Goal: Task Accomplishment & Management: Use online tool/utility

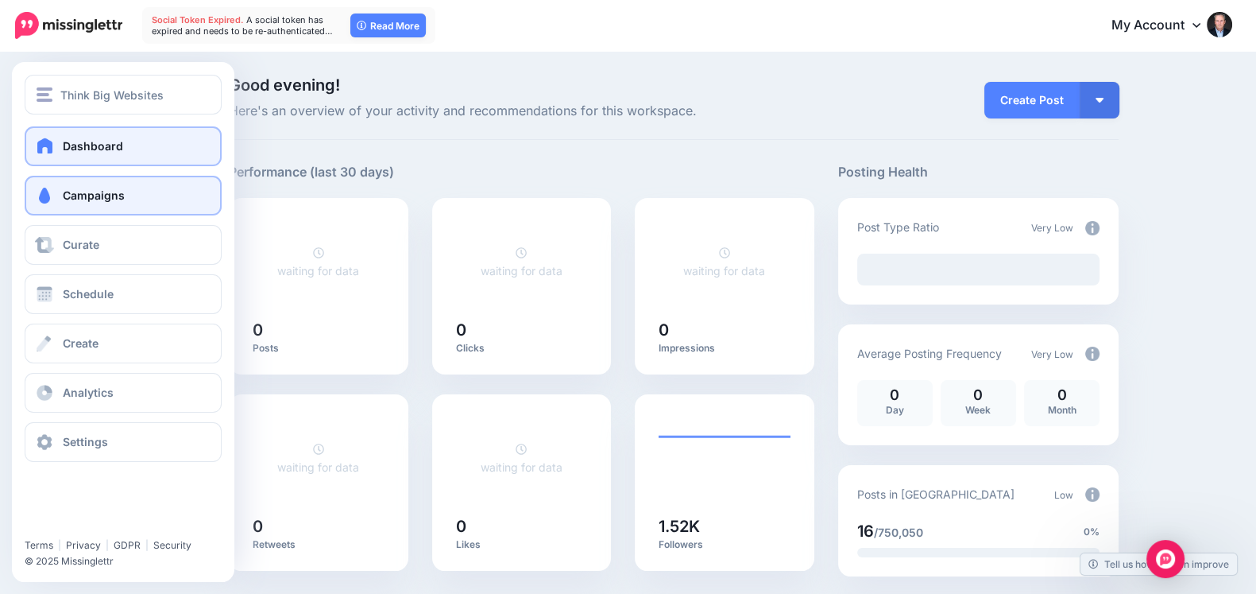
click at [56, 180] on link "Campaigns" at bounding box center [123, 196] width 197 height 40
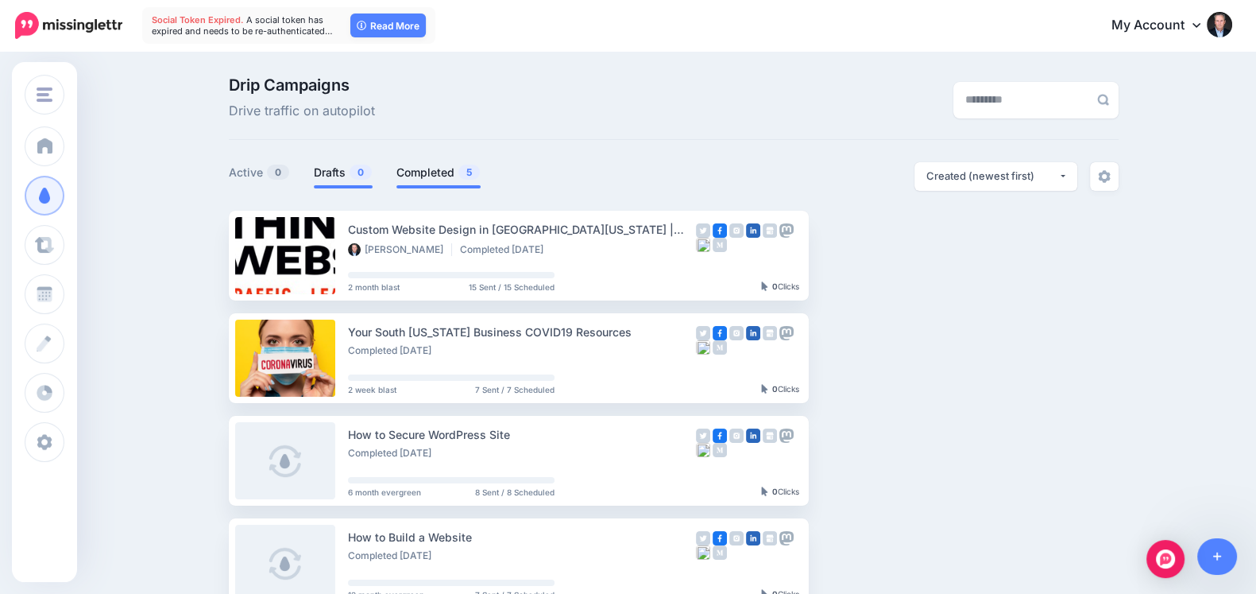
click at [333, 170] on link "Drafts 0" at bounding box center [343, 172] width 59 height 19
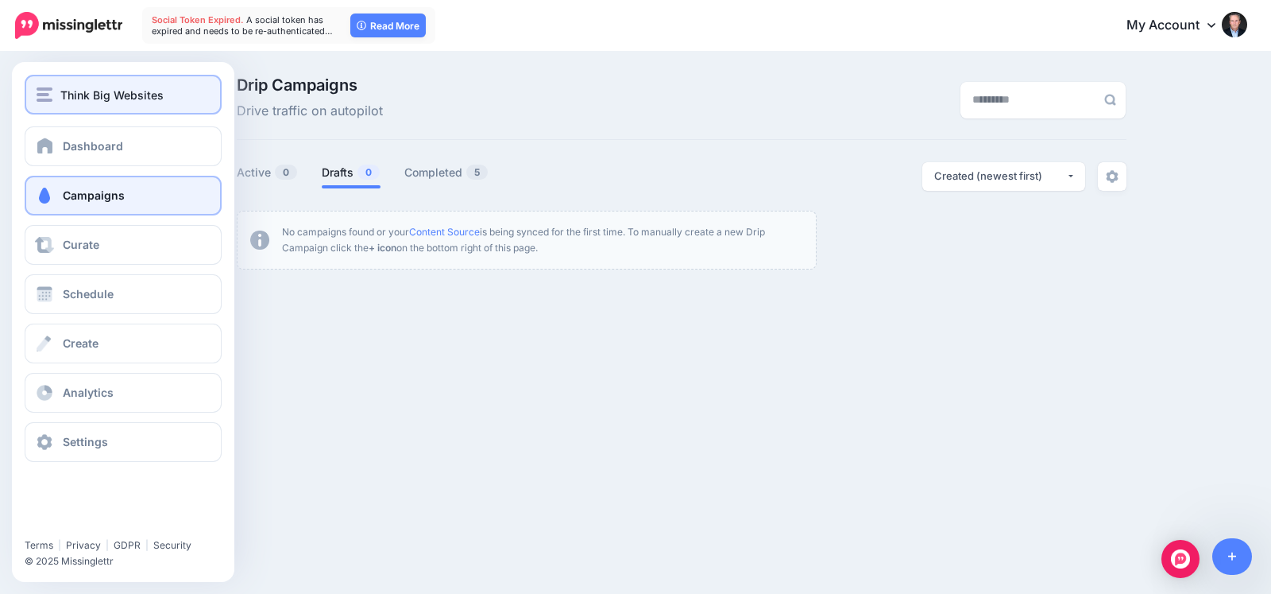
click at [39, 93] on img "button" at bounding box center [45, 94] width 16 height 14
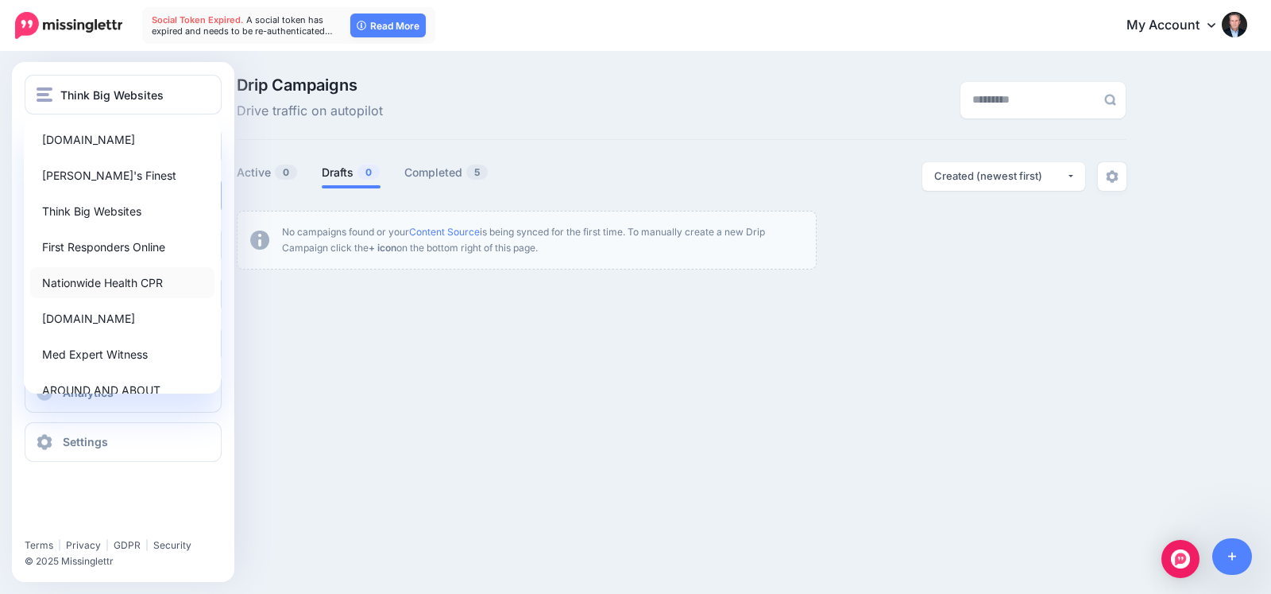
click at [86, 284] on link "Nationwide Health CPR" at bounding box center [122, 282] width 184 height 31
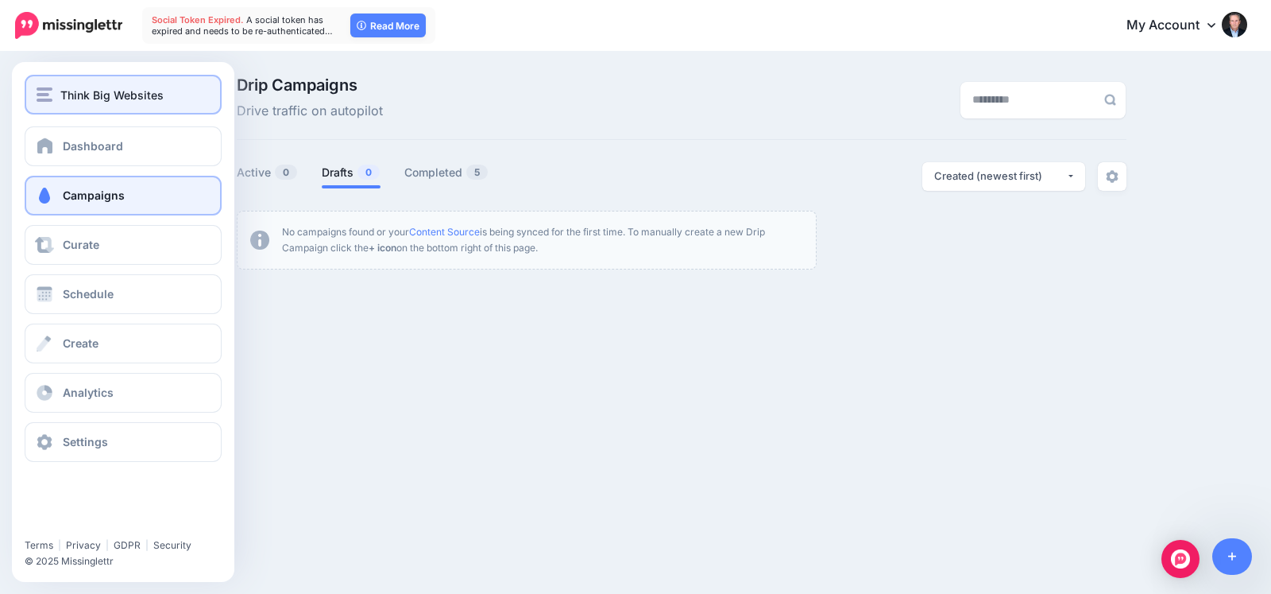
click at [71, 97] on span "Think Big Websites" at bounding box center [111, 95] width 103 height 18
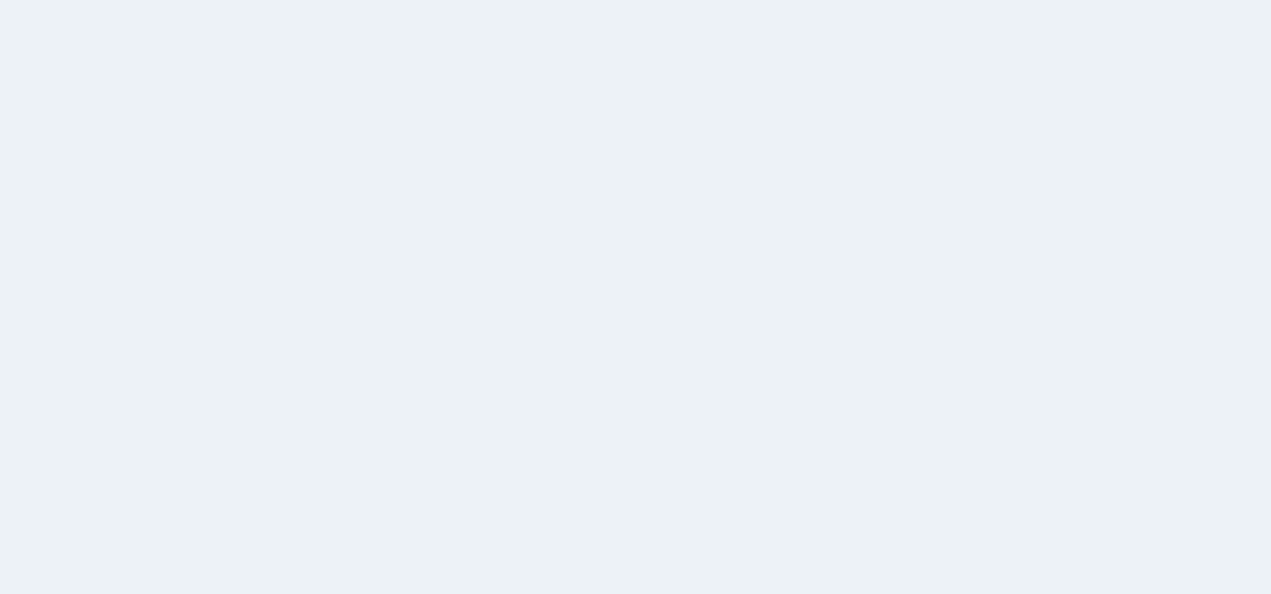
click at [45, 97] on img "button" at bounding box center [45, 94] width 16 height 14
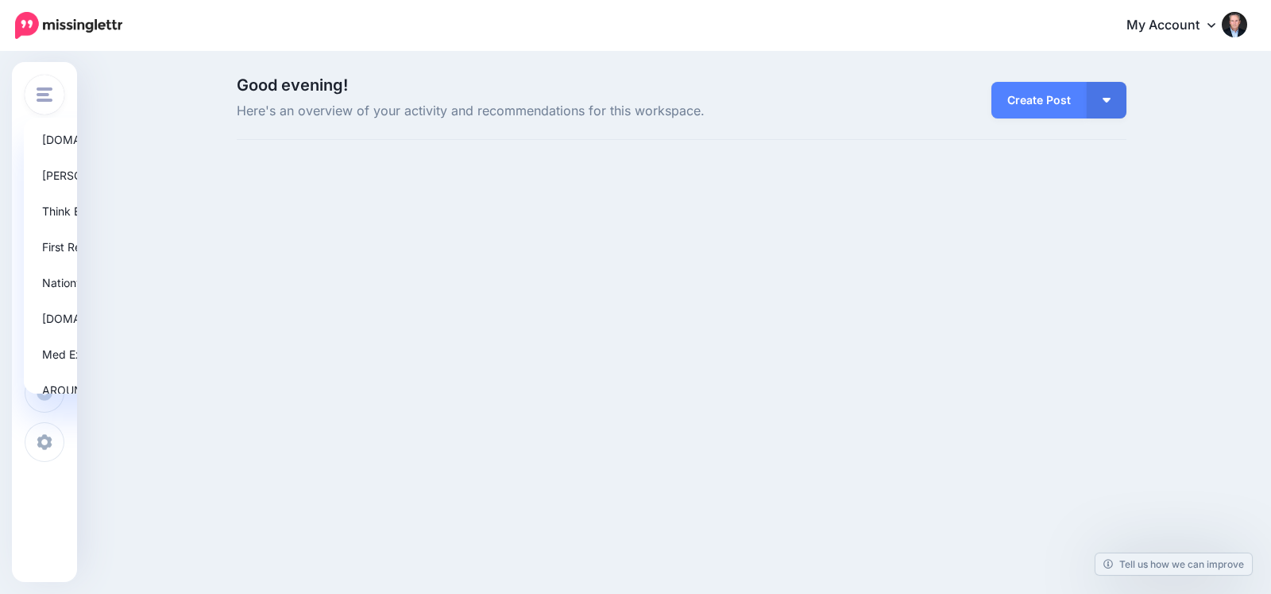
click at [45, 97] on img "button" at bounding box center [45, 94] width 16 height 14
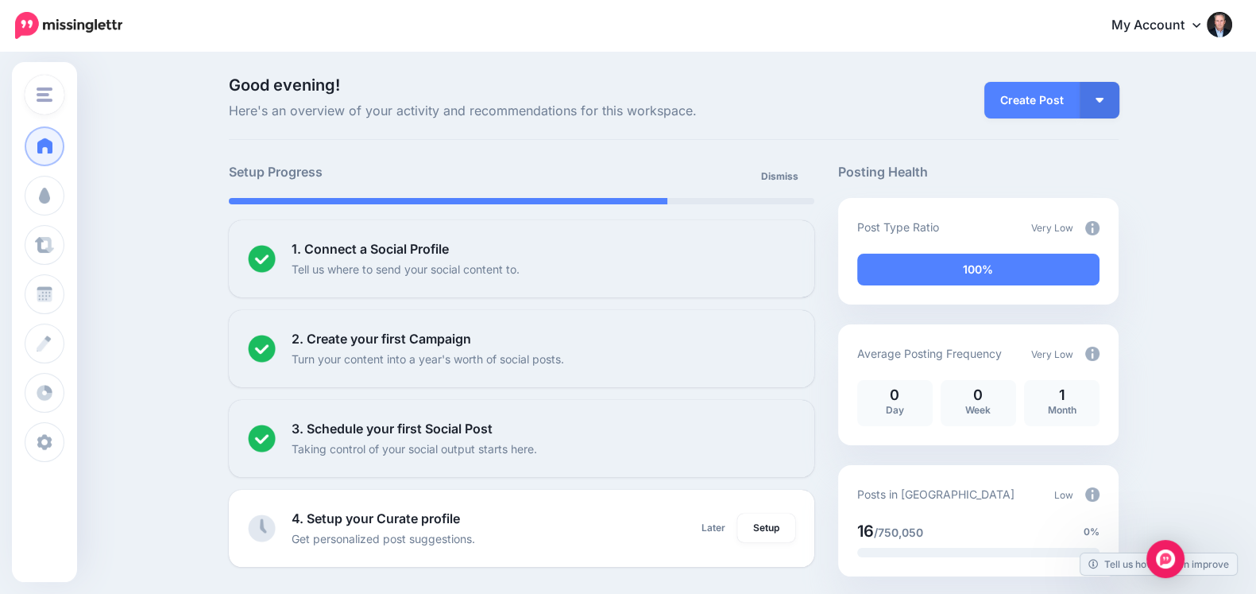
click at [45, 97] on img "button" at bounding box center [45, 94] width 16 height 14
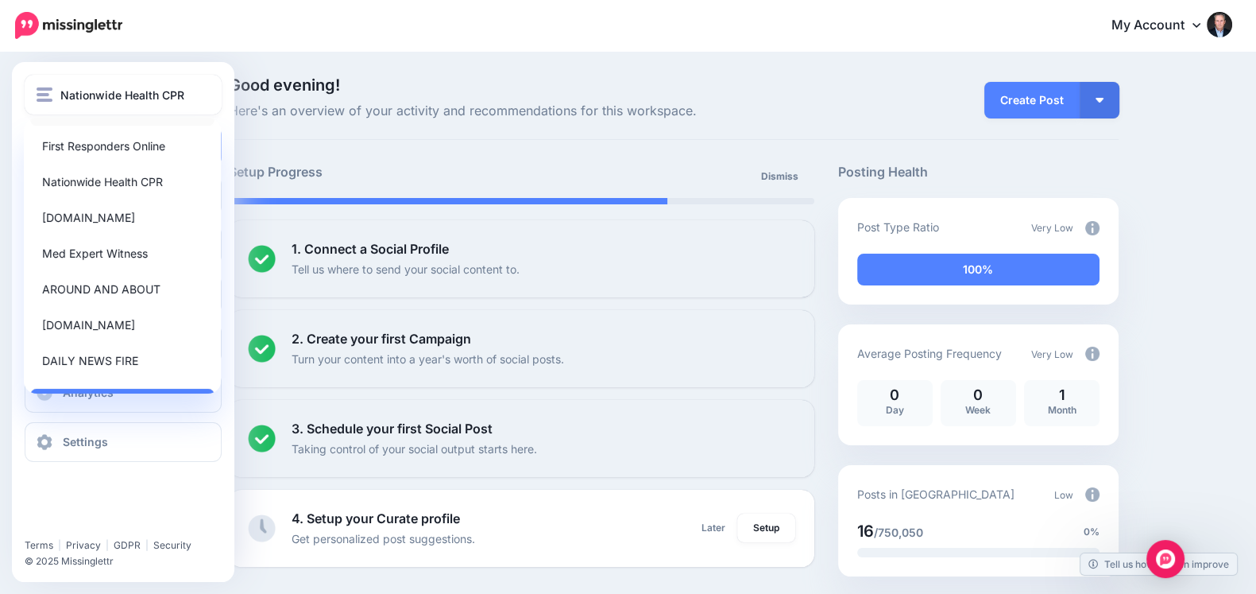
scroll to position [133, 0]
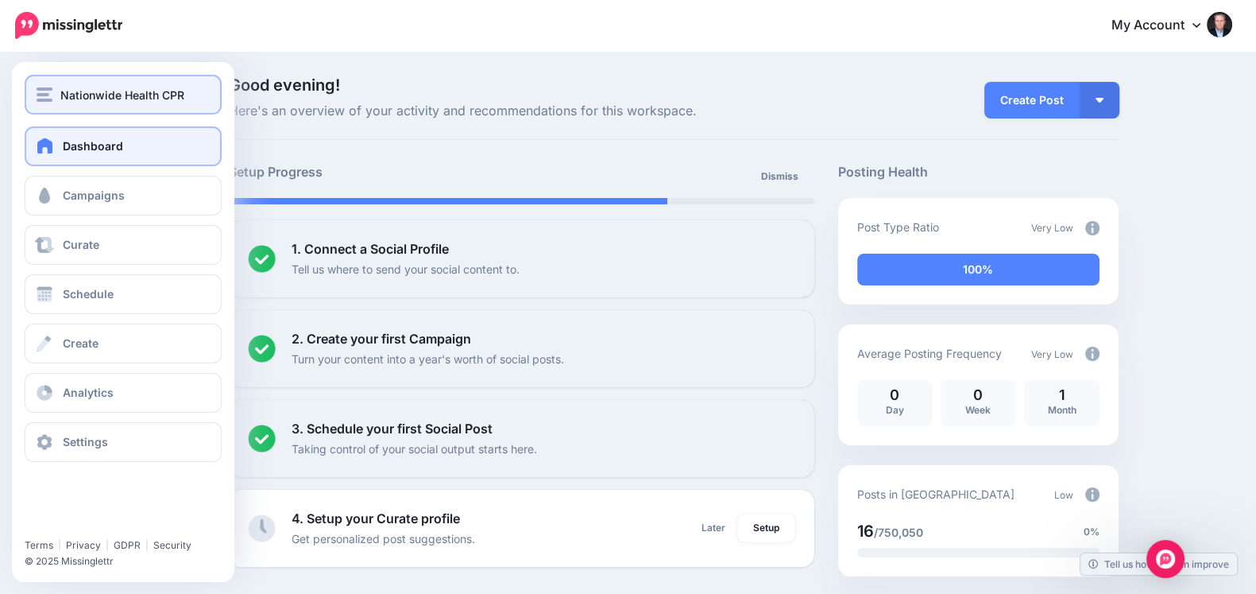
click at [48, 93] on img "button" at bounding box center [45, 94] width 16 height 14
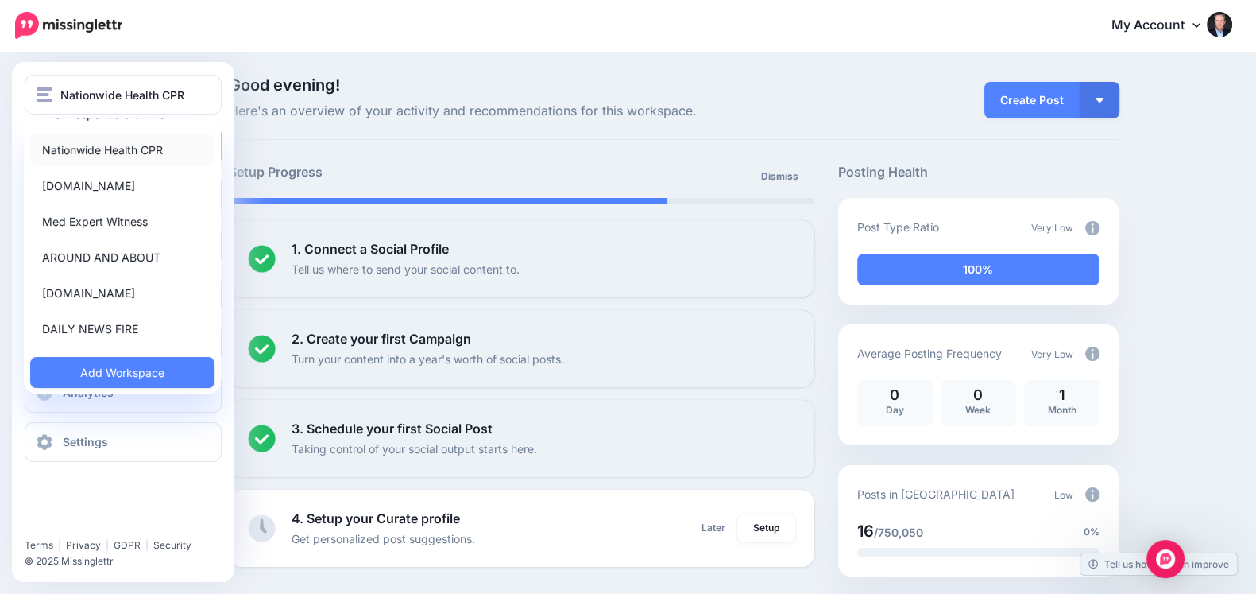
click at [100, 158] on link "Nationwide Health CPR" at bounding box center [122, 149] width 184 height 31
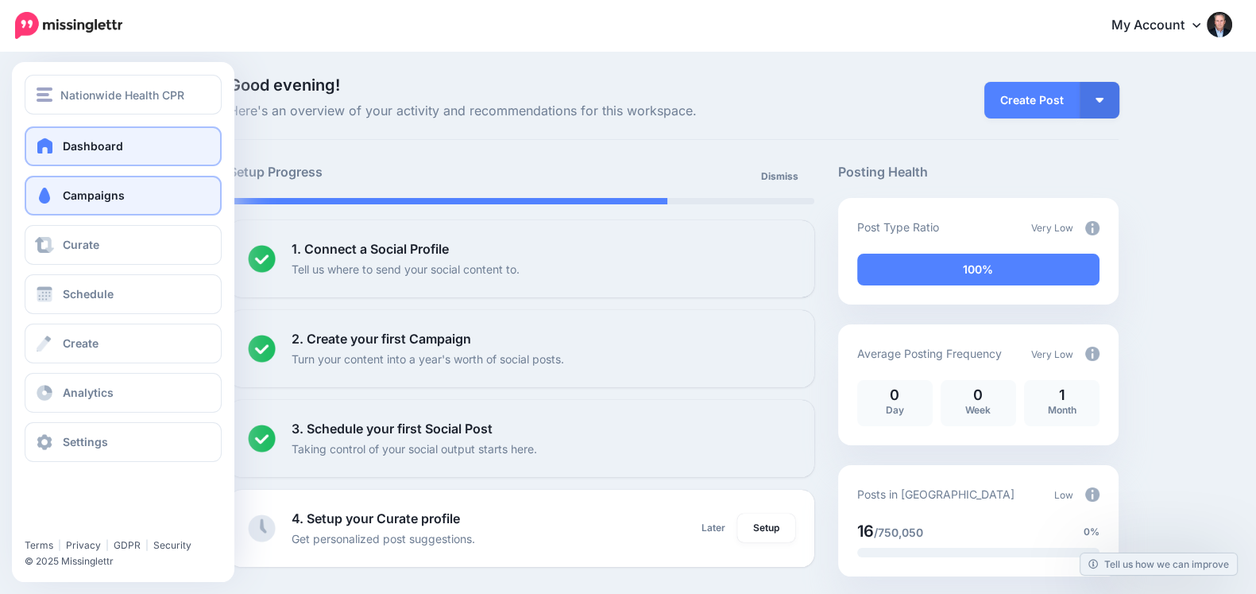
click at [59, 196] on link "Campaigns" at bounding box center [123, 196] width 197 height 40
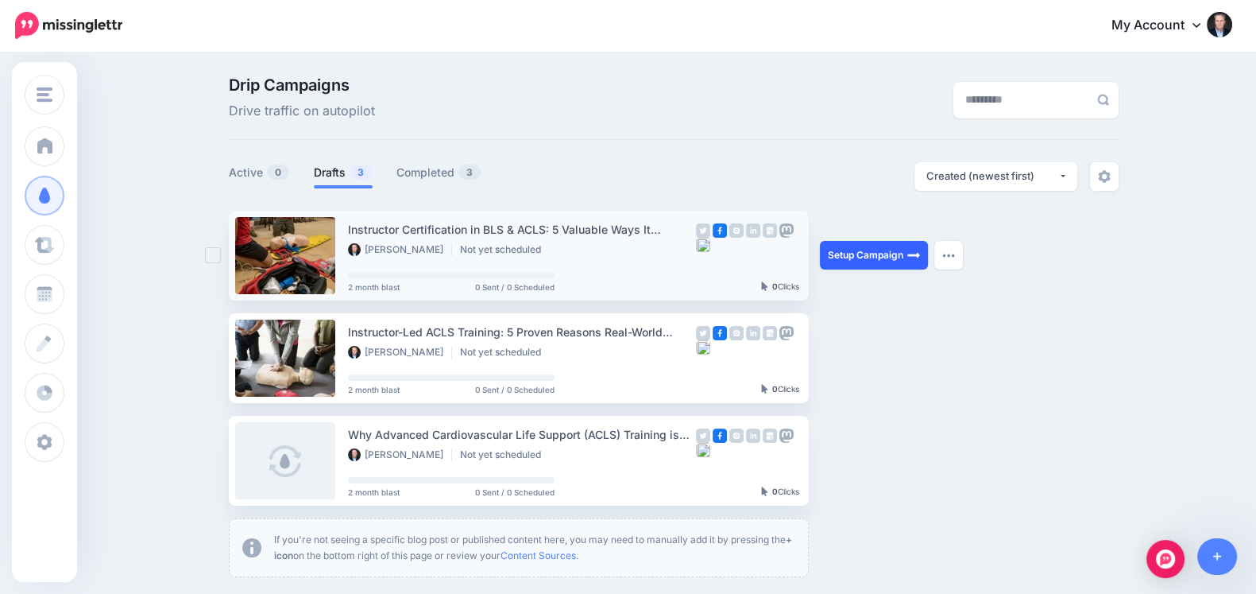
click at [859, 260] on link "Setup Campaign" at bounding box center [874, 255] width 108 height 29
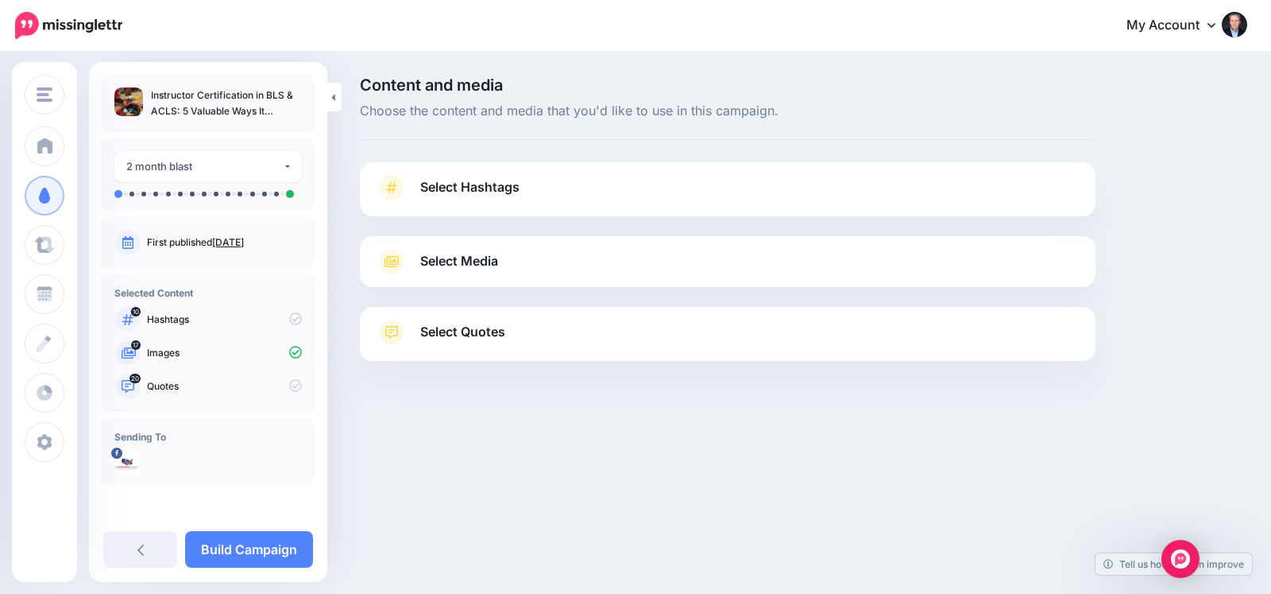
click at [552, 261] on link "Select Media" at bounding box center [728, 261] width 704 height 25
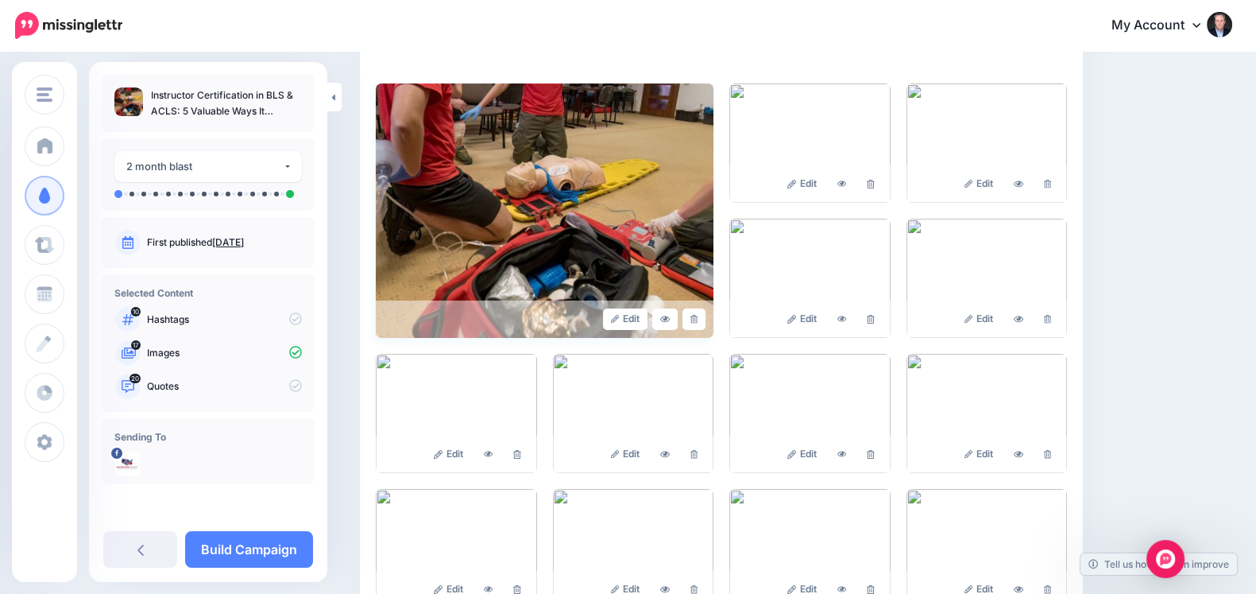
scroll to position [165, 0]
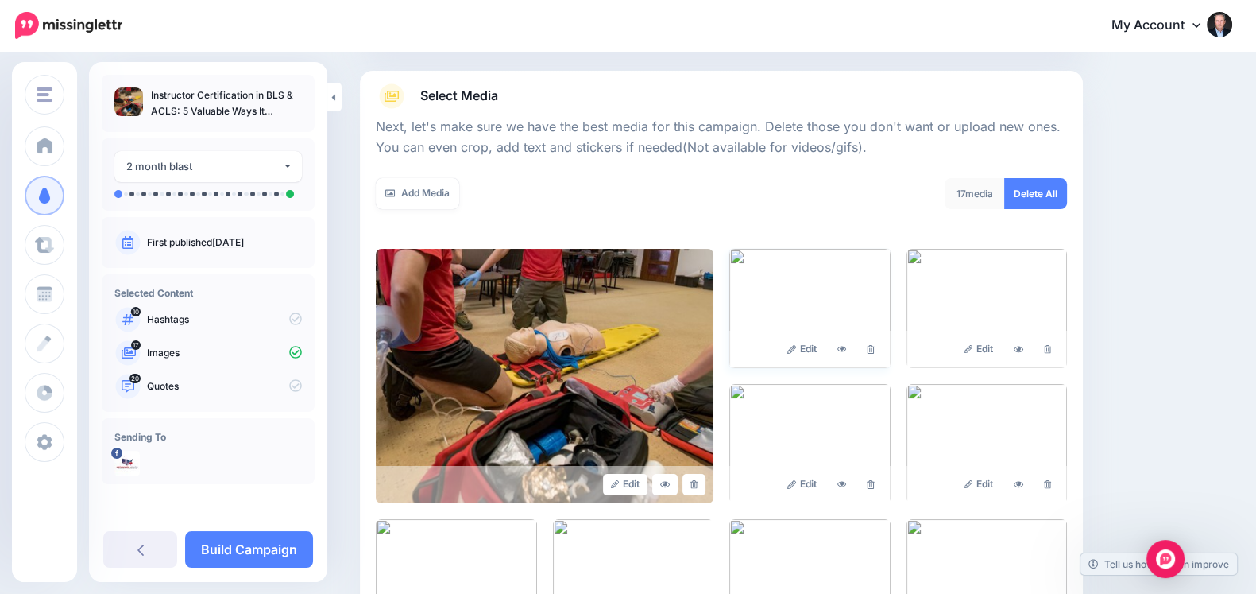
click at [800, 284] on img at bounding box center [810, 308] width 161 height 119
click at [874, 351] on icon at bounding box center [870, 349] width 7 height 9
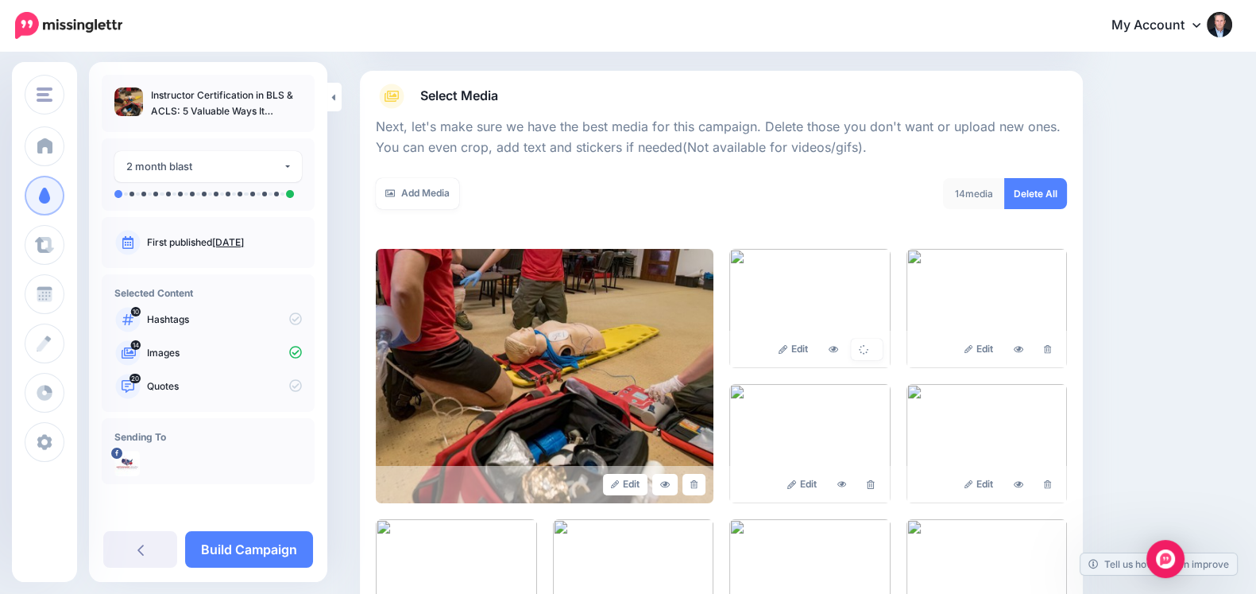
click at [871, 351] on icon at bounding box center [864, 350] width 14 height 14
click at [877, 351] on link at bounding box center [867, 349] width 32 height 21
click at [1044, 351] on icon at bounding box center [1047, 349] width 7 height 9
click at [877, 351] on link at bounding box center [867, 349] width 32 height 21
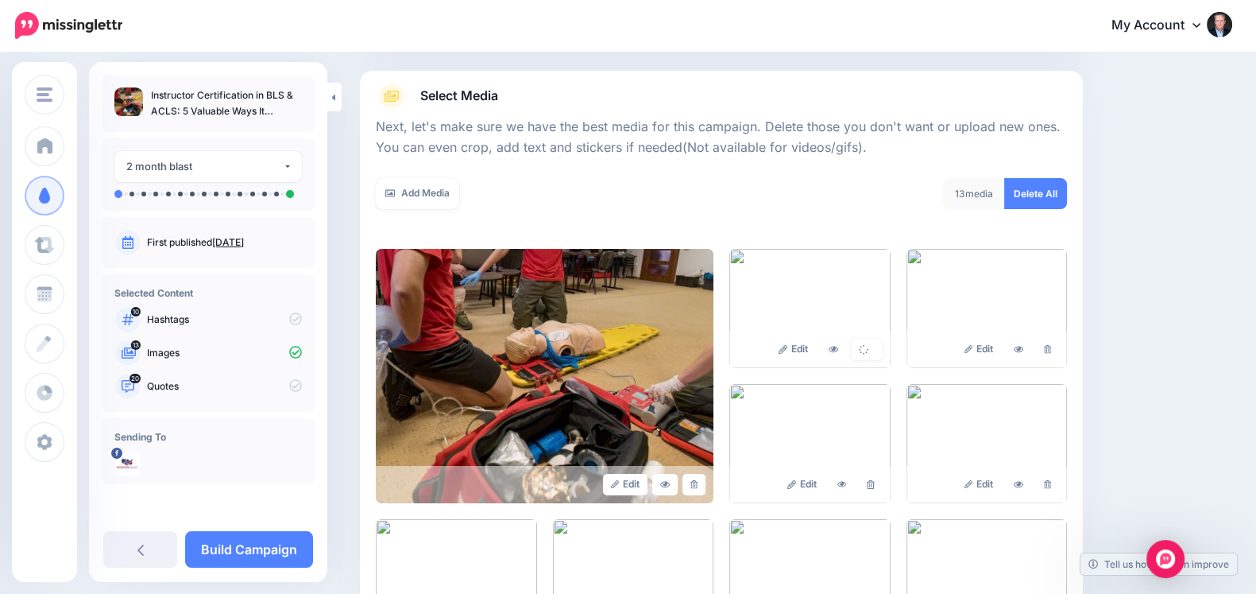
click at [877, 351] on link at bounding box center [867, 349] width 32 height 21
click at [1059, 354] on link at bounding box center [1047, 349] width 23 height 21
click at [1062, 180] on link "Delete All" at bounding box center [1035, 193] width 63 height 31
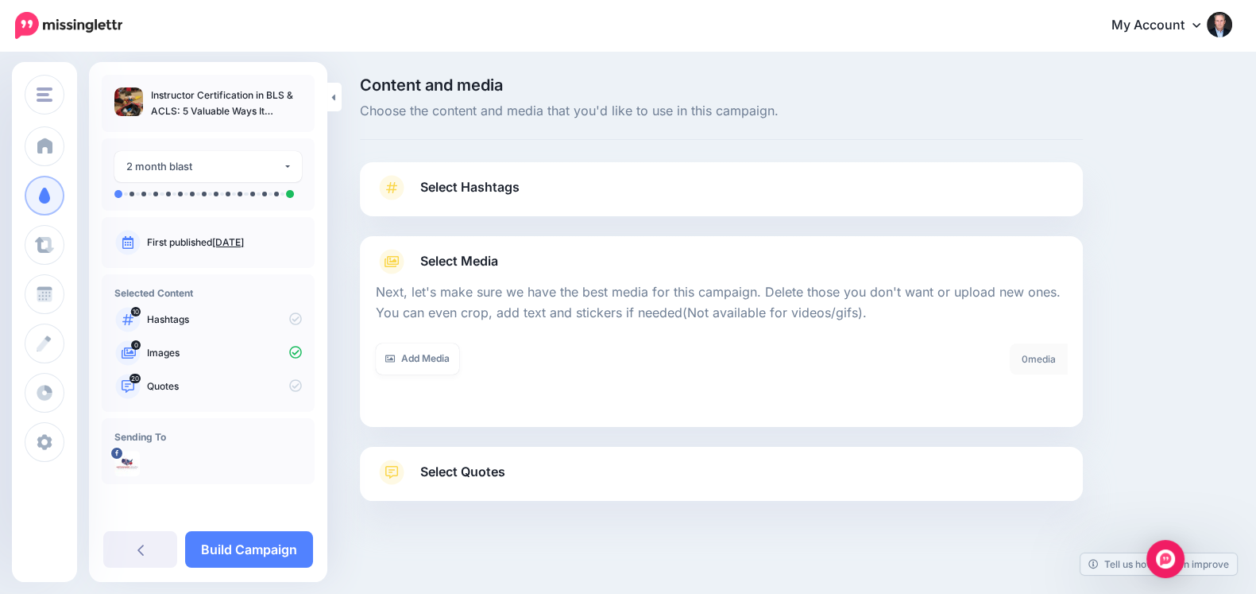
scroll to position [9, 0]
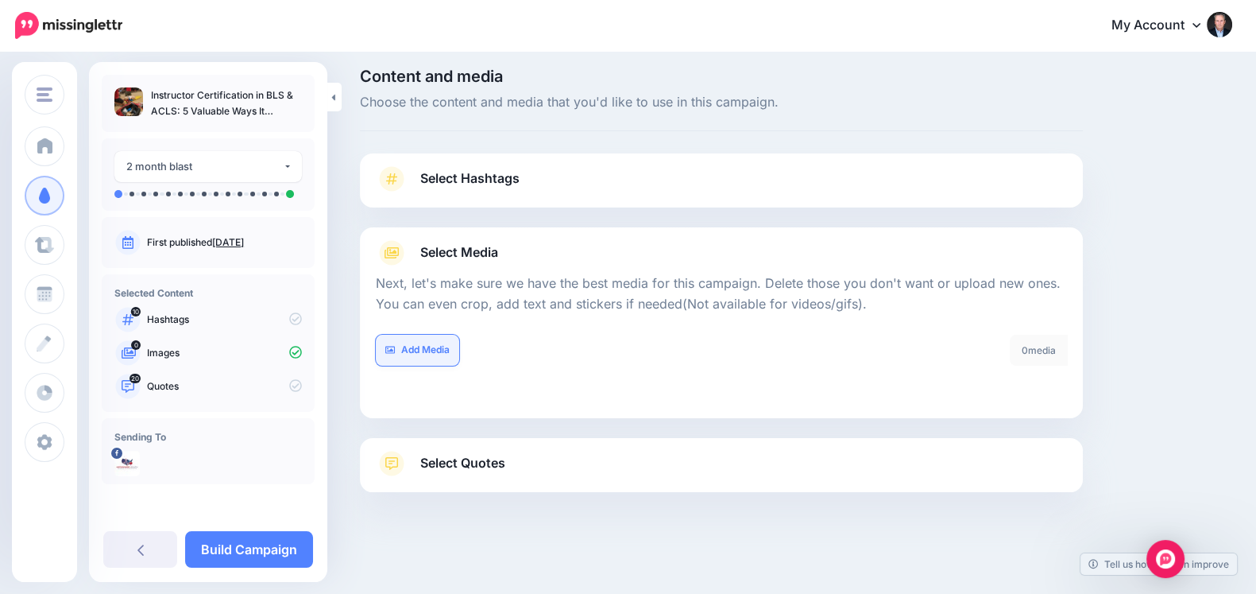
click at [430, 343] on link "Add Media" at bounding box center [417, 350] width 83 height 31
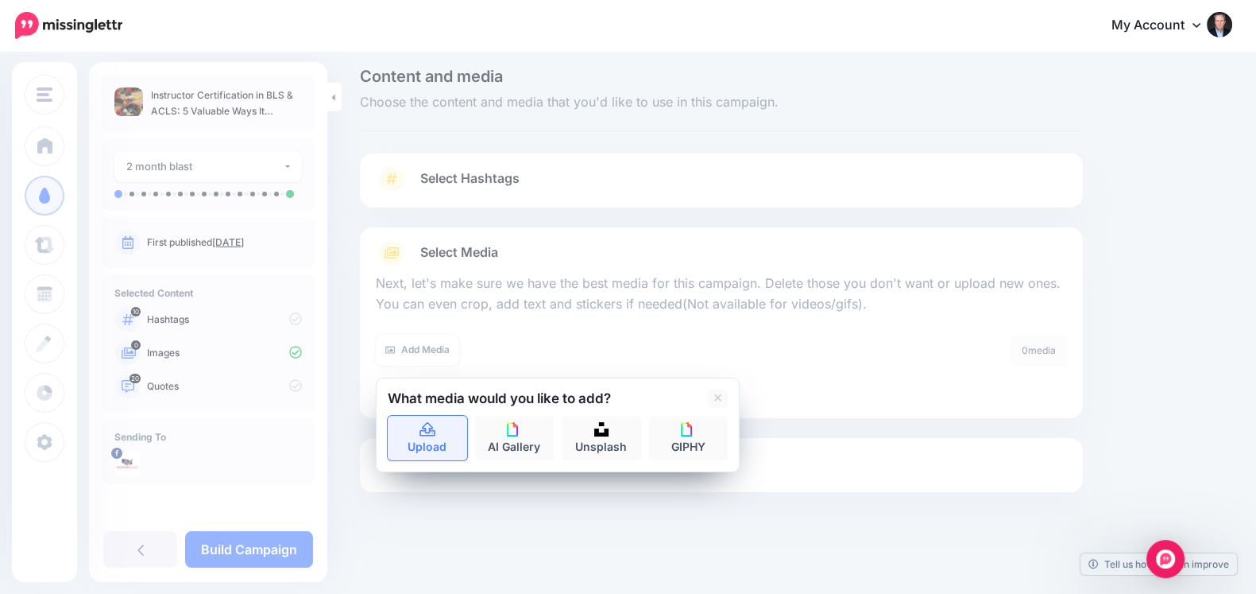
click at [404, 417] on link "Upload" at bounding box center [427, 438] width 79 height 45
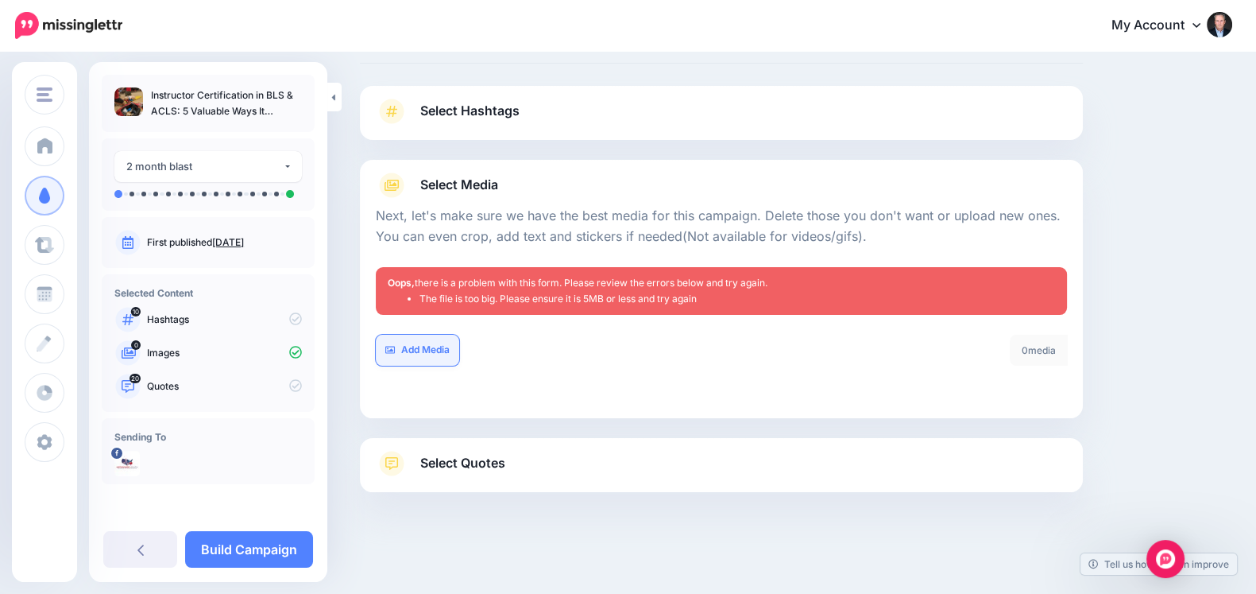
click at [378, 337] on link "Add Media" at bounding box center [417, 350] width 83 height 31
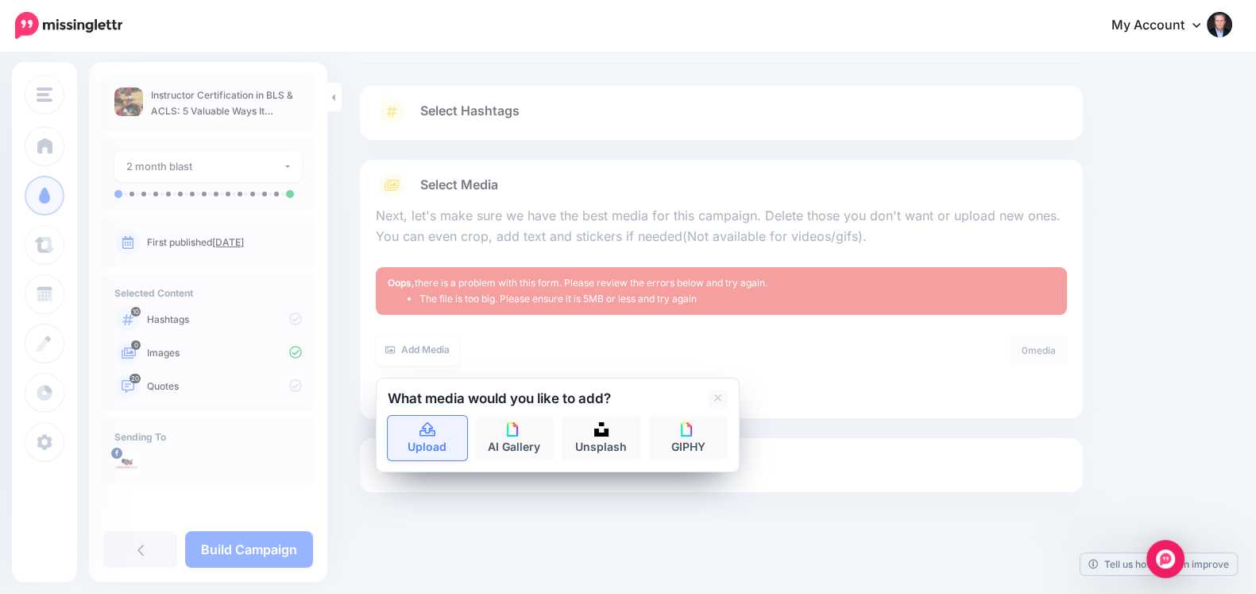
click at [404, 420] on link "Upload" at bounding box center [427, 438] width 79 height 45
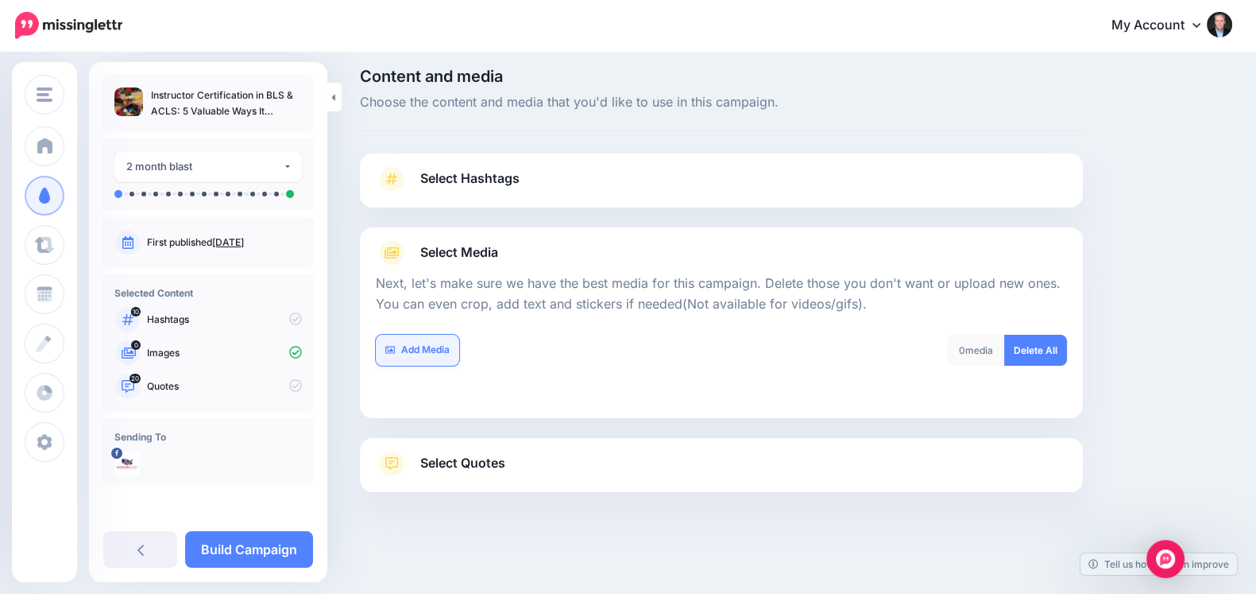
click at [428, 354] on link "Add Media" at bounding box center [417, 350] width 83 height 31
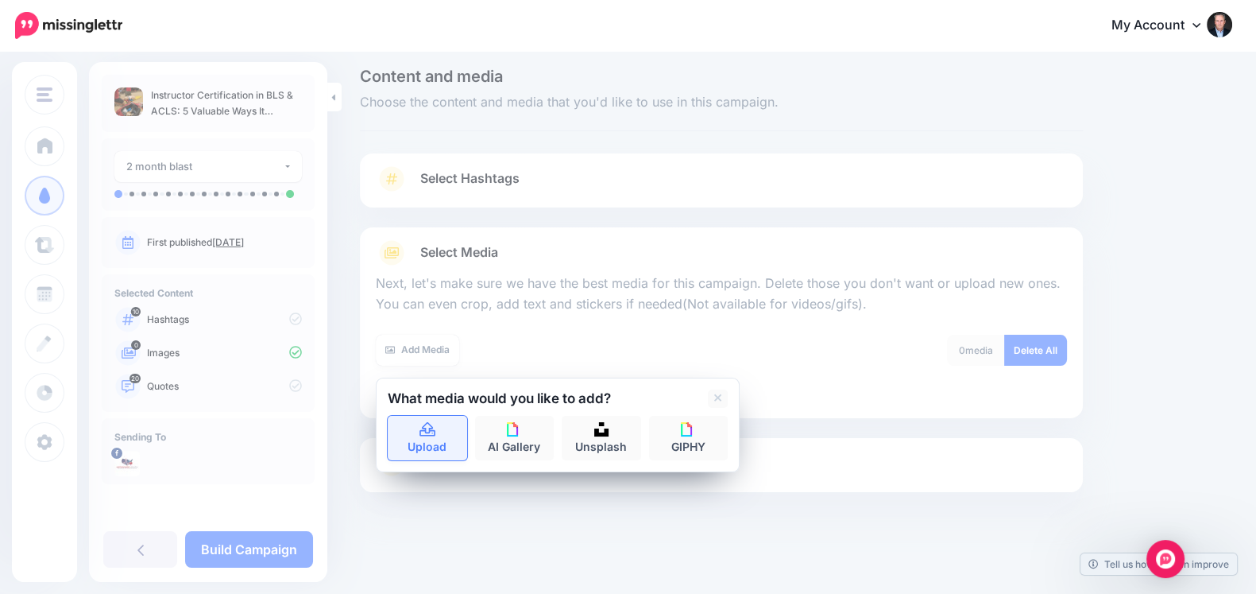
click at [430, 443] on link "Upload" at bounding box center [427, 438] width 79 height 45
click at [408, 425] on link "Upload" at bounding box center [427, 438] width 79 height 45
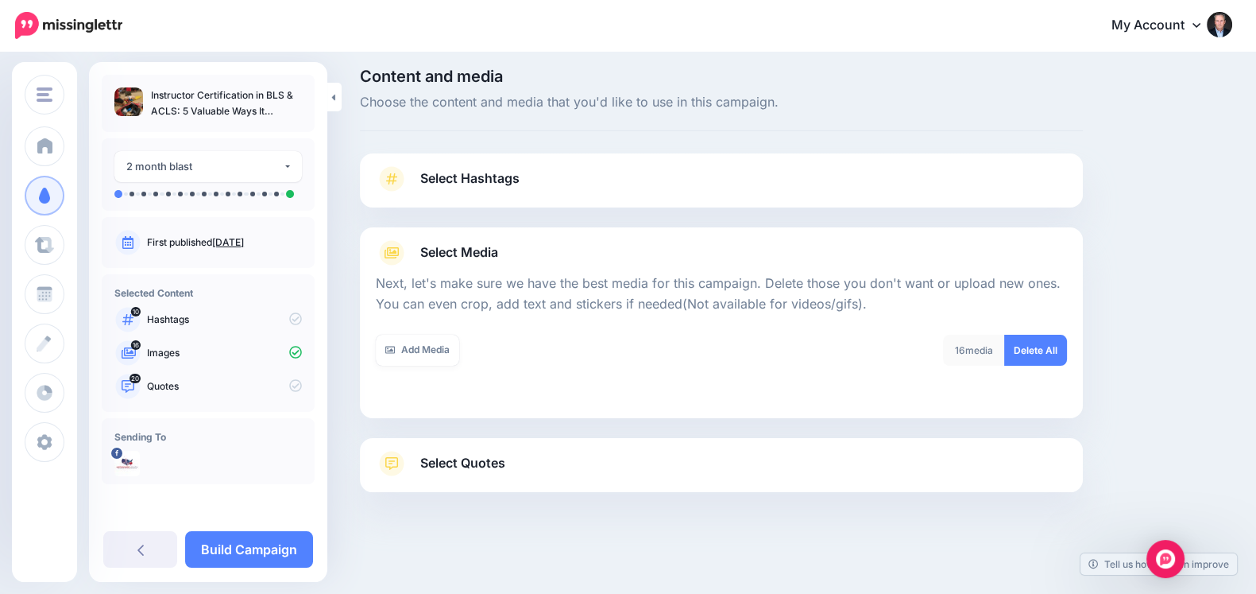
click at [542, 186] on link "Select Hashtags" at bounding box center [721, 186] width 691 height 41
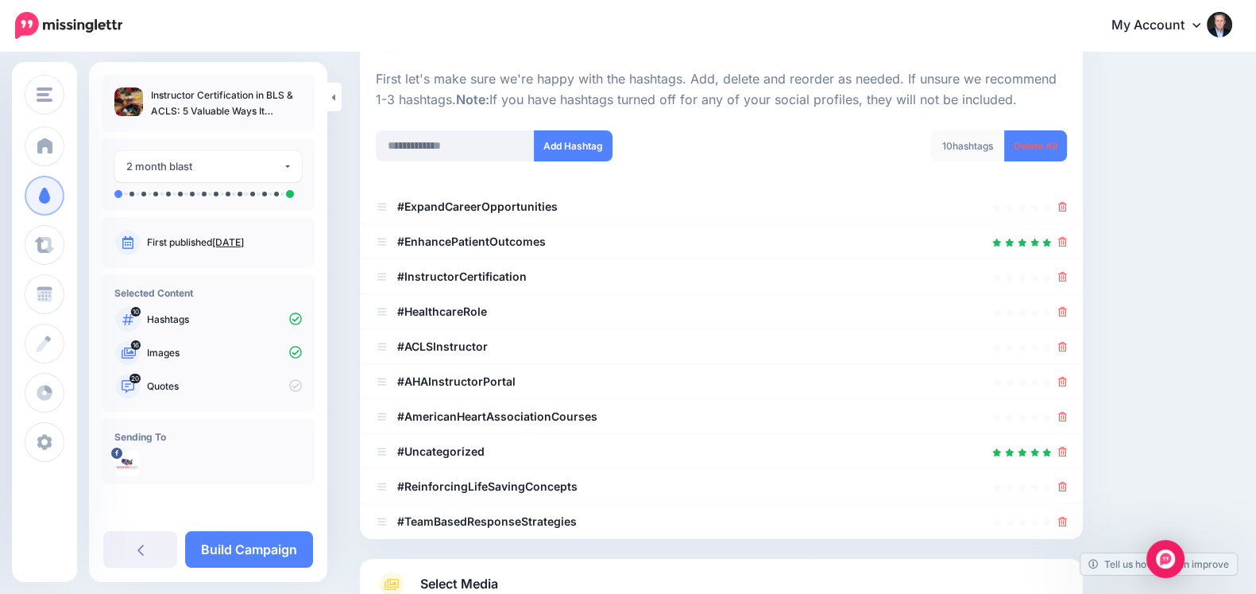
scroll to position [174, 0]
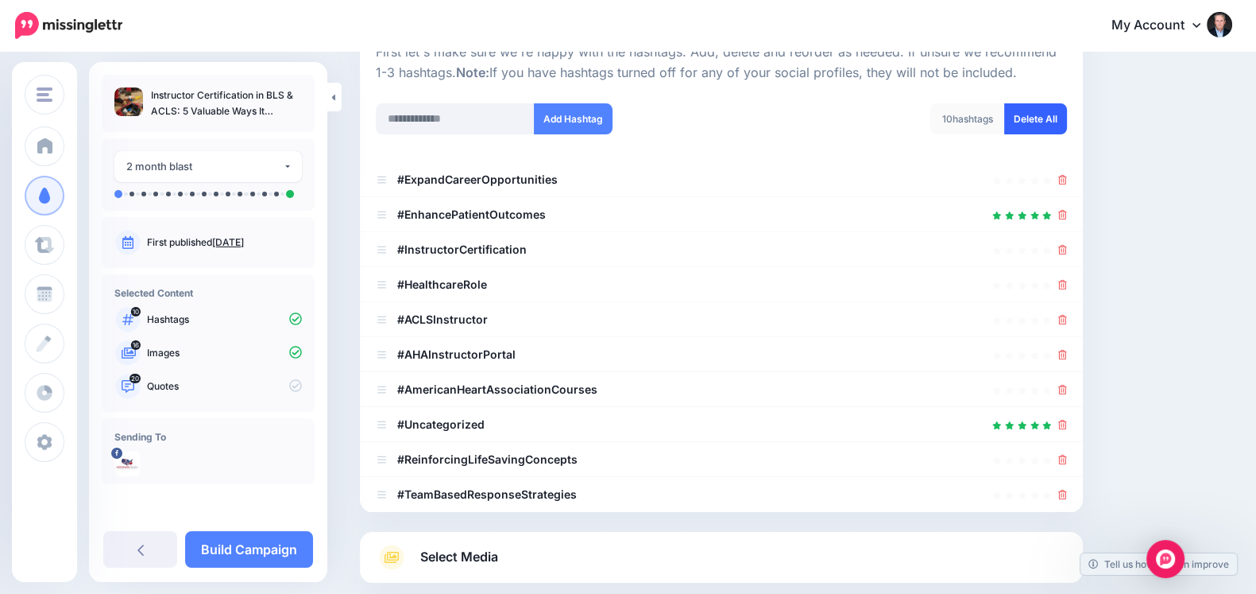
click at [1053, 122] on link "Delete All" at bounding box center [1035, 118] width 63 height 31
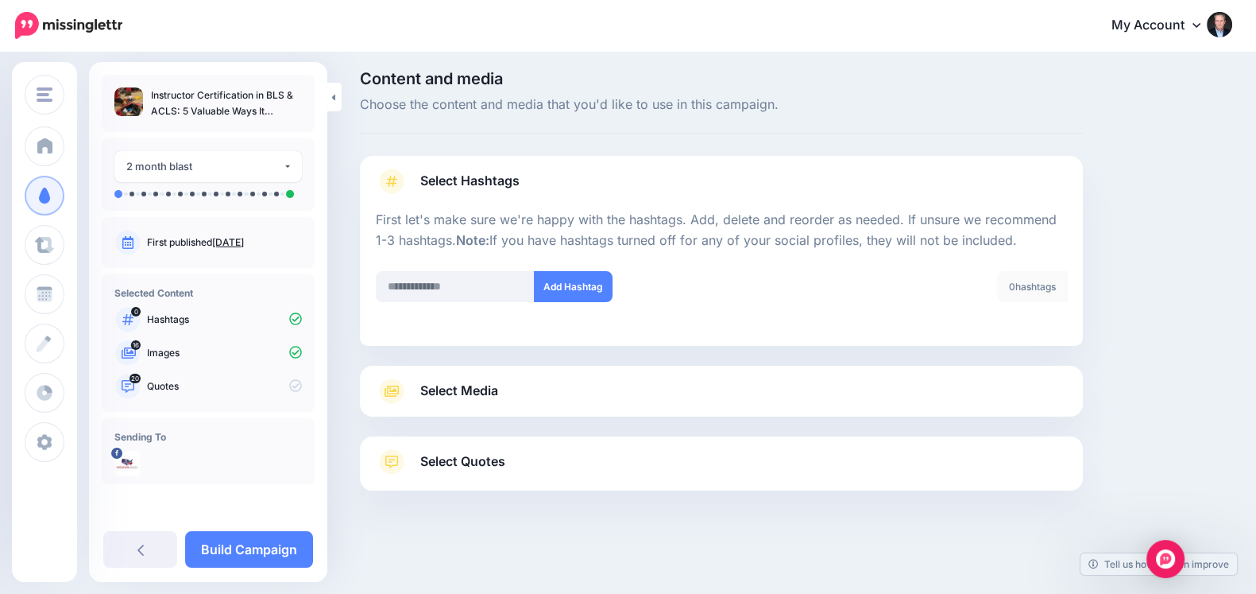
scroll to position [5, 0]
click at [528, 407] on div "Select Media Next, let's make sure we have the best media for this campaign. De…" at bounding box center [721, 392] width 723 height 51
click at [522, 381] on link "Select Media" at bounding box center [721, 392] width 691 height 25
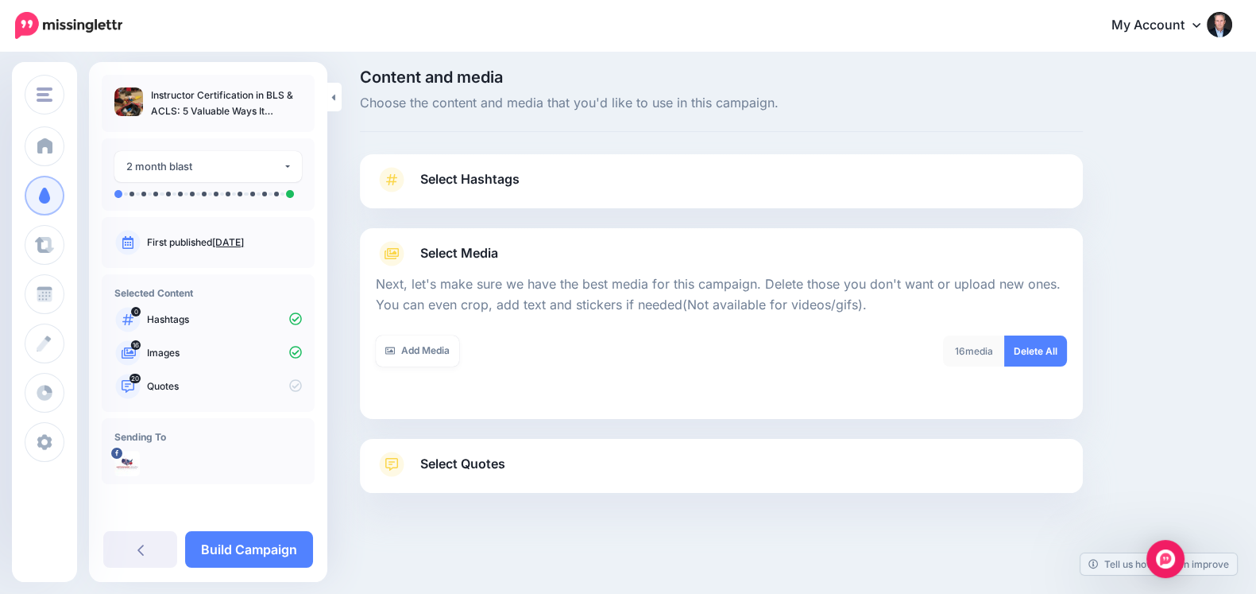
scroll to position [9, 0]
click at [180, 164] on div "2 month blast" at bounding box center [204, 166] width 157 height 18
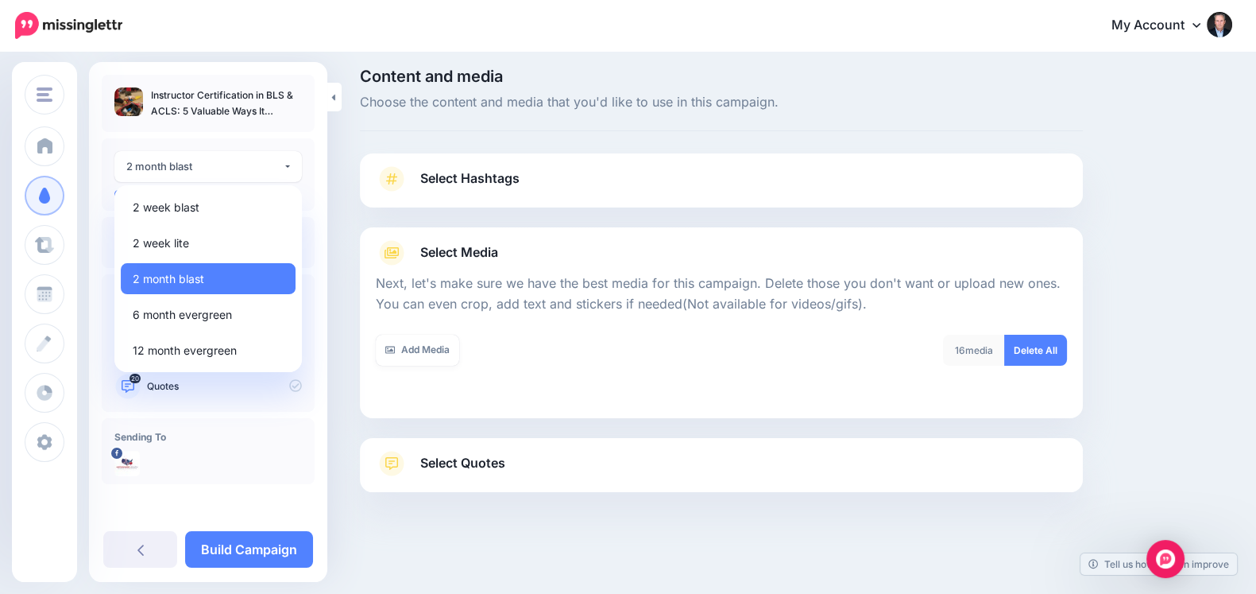
click at [353, 115] on div "Content and media Choose the content and media that you'd like to use in this c…" at bounding box center [721, 319] width 747 height 503
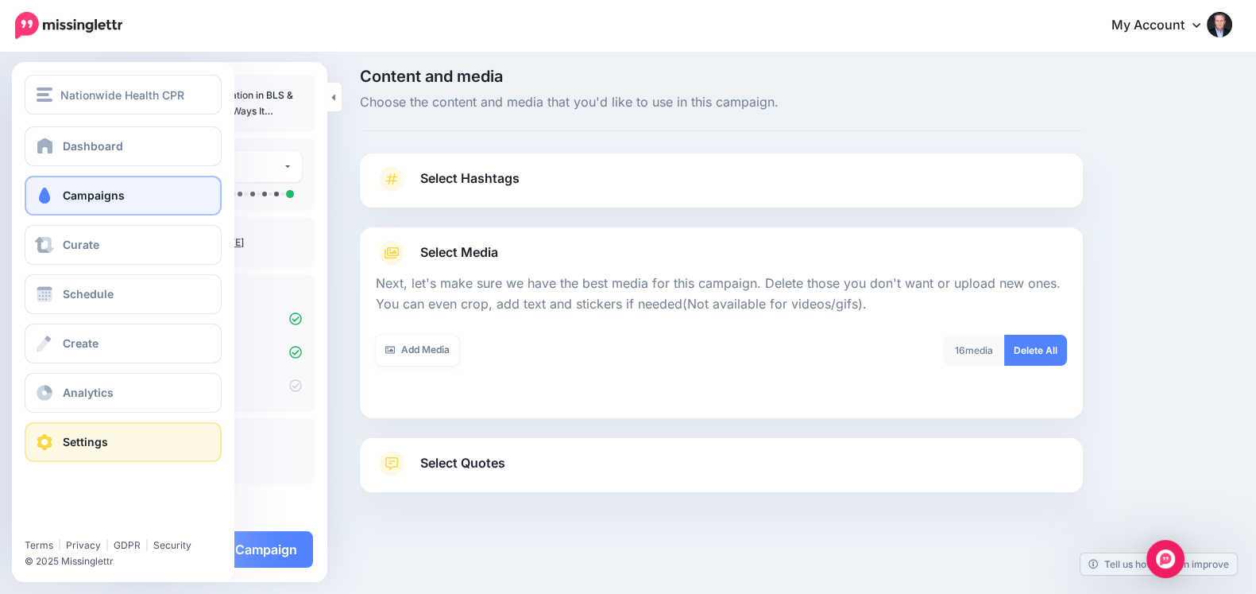
click at [46, 432] on link "Settings" at bounding box center [123, 442] width 197 height 40
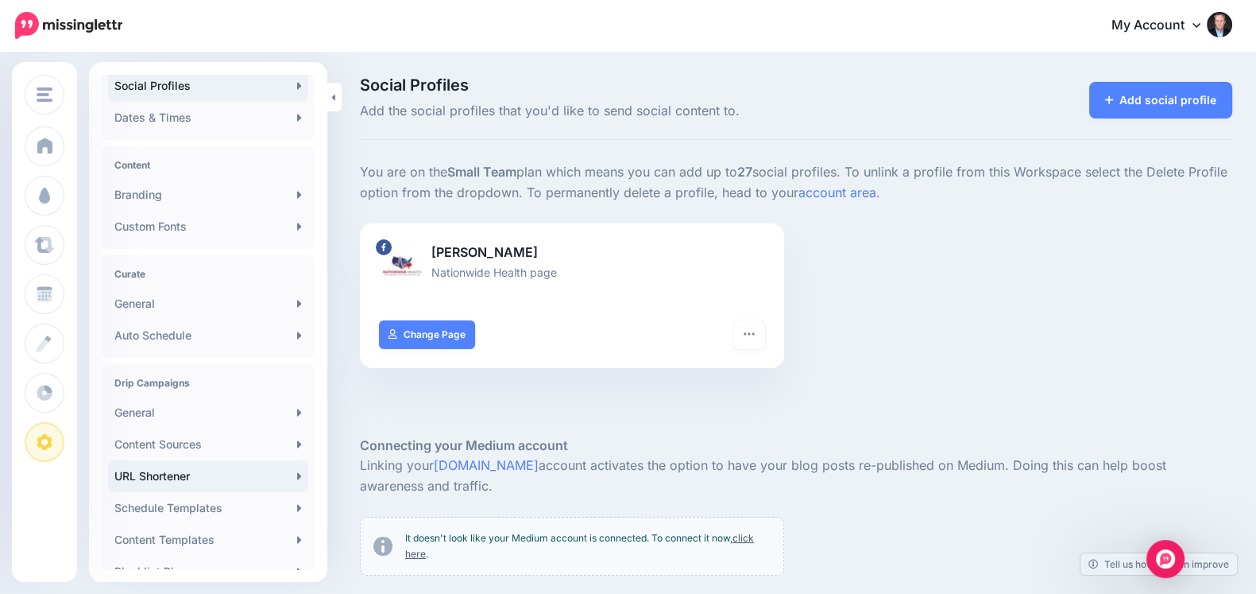
scroll to position [278, 0]
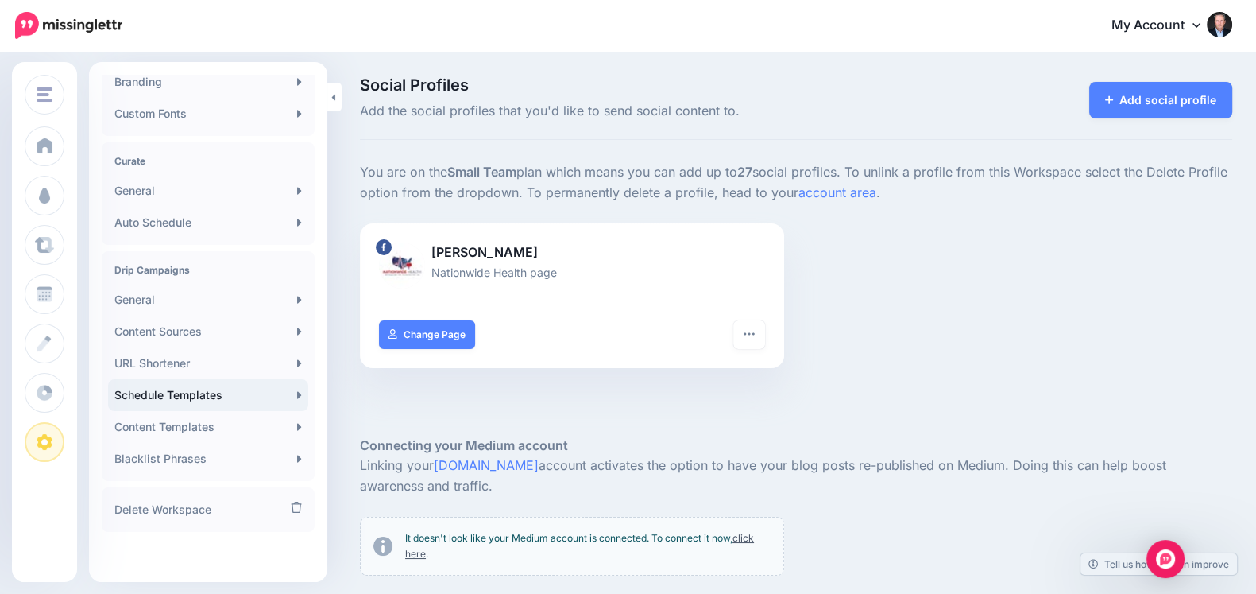
click at [215, 391] on link "Schedule Templates" at bounding box center [208, 395] width 200 height 32
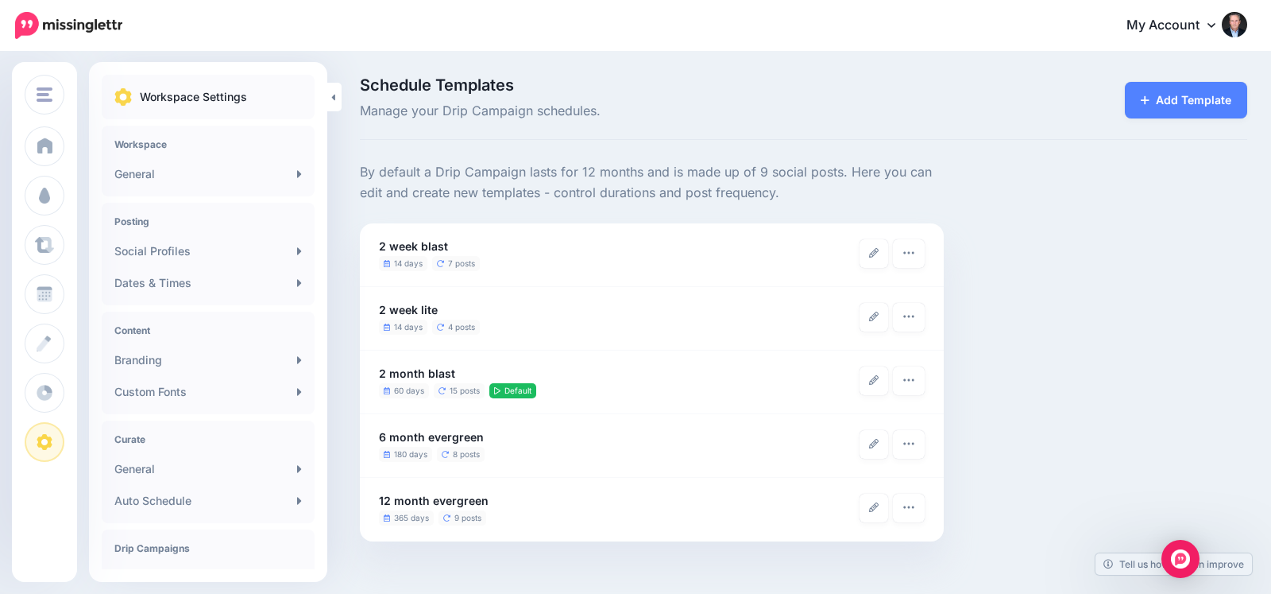
click at [1214, 79] on div "Add Template" at bounding box center [1182, 100] width 130 height 45
click at [1193, 99] on link "Add Template" at bounding box center [1186, 100] width 122 height 37
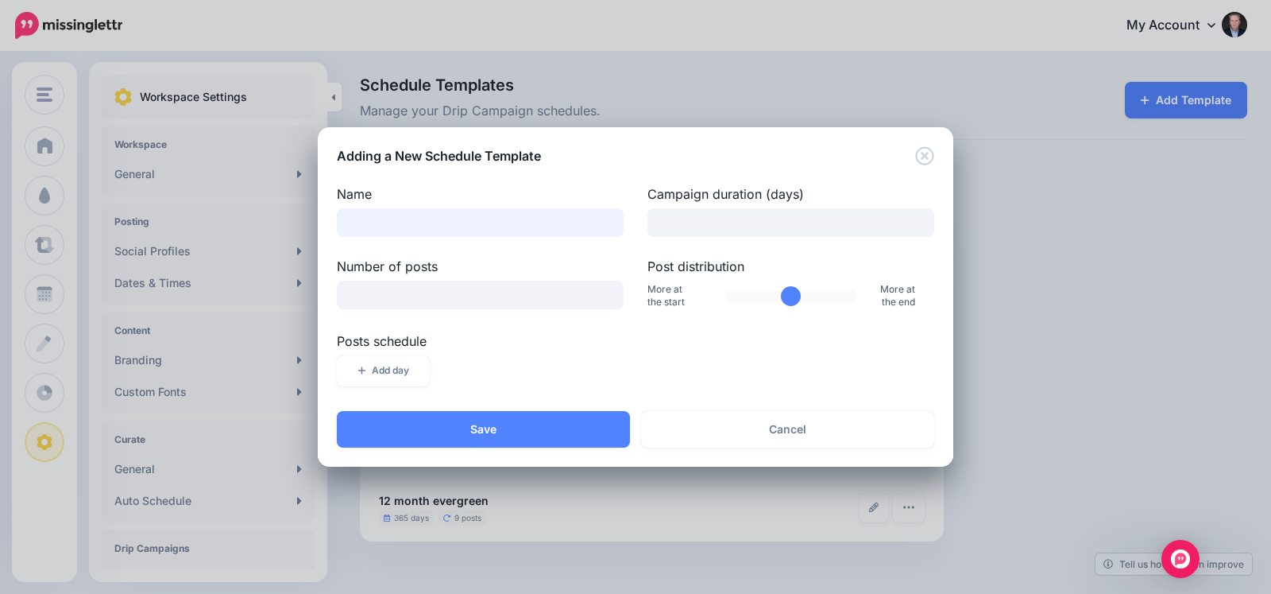
click at [435, 212] on input "Name" at bounding box center [480, 222] width 287 height 29
type input "*******"
click at [464, 200] on label "Name" at bounding box center [480, 193] width 287 height 19
click at [464, 208] on input "*******" at bounding box center [480, 222] width 287 height 29
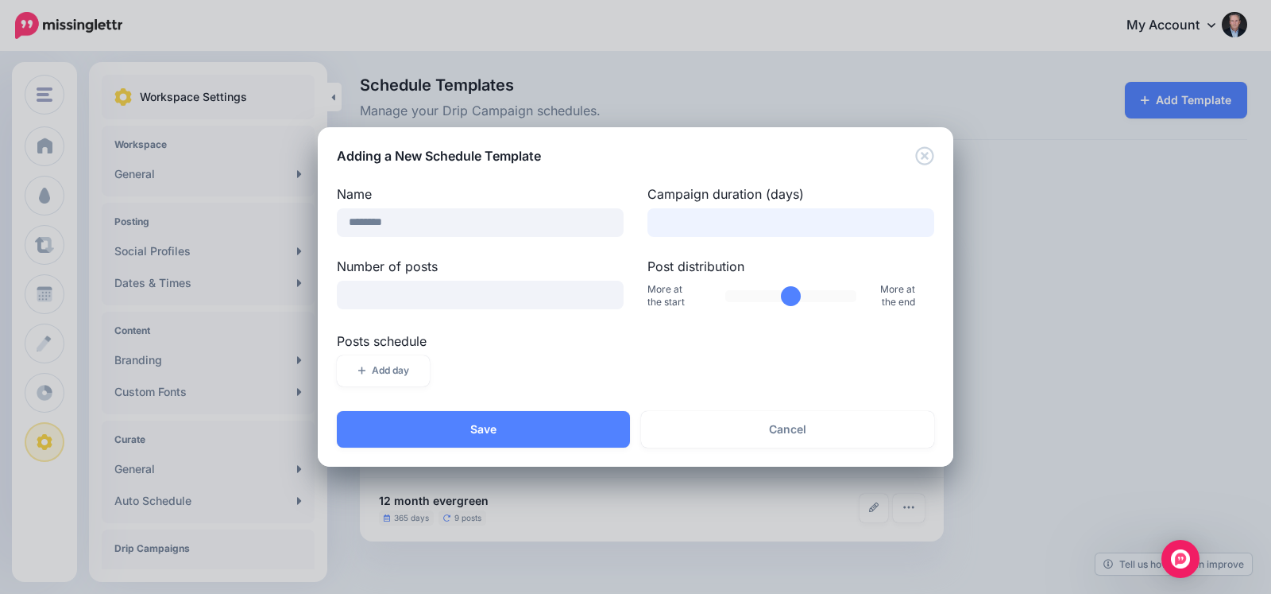
click at [696, 226] on input "Campaign duration (days)" at bounding box center [791, 222] width 287 height 29
type input "**"
click at [553, 257] on label "Number of posts" at bounding box center [480, 266] width 287 height 19
click at [553, 281] on input "Number of posts" at bounding box center [480, 295] width 287 height 29
type input "**"
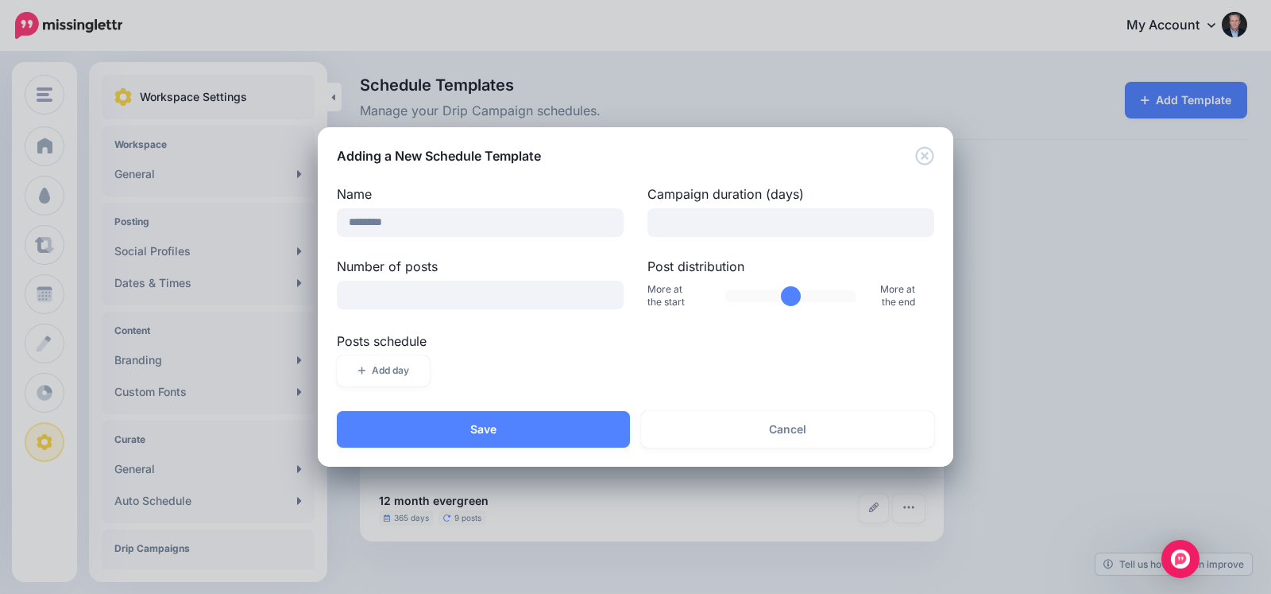
click at [534, 265] on label "Number of posts" at bounding box center [480, 266] width 287 height 19
click at [534, 281] on input "**" at bounding box center [480, 295] width 287 height 29
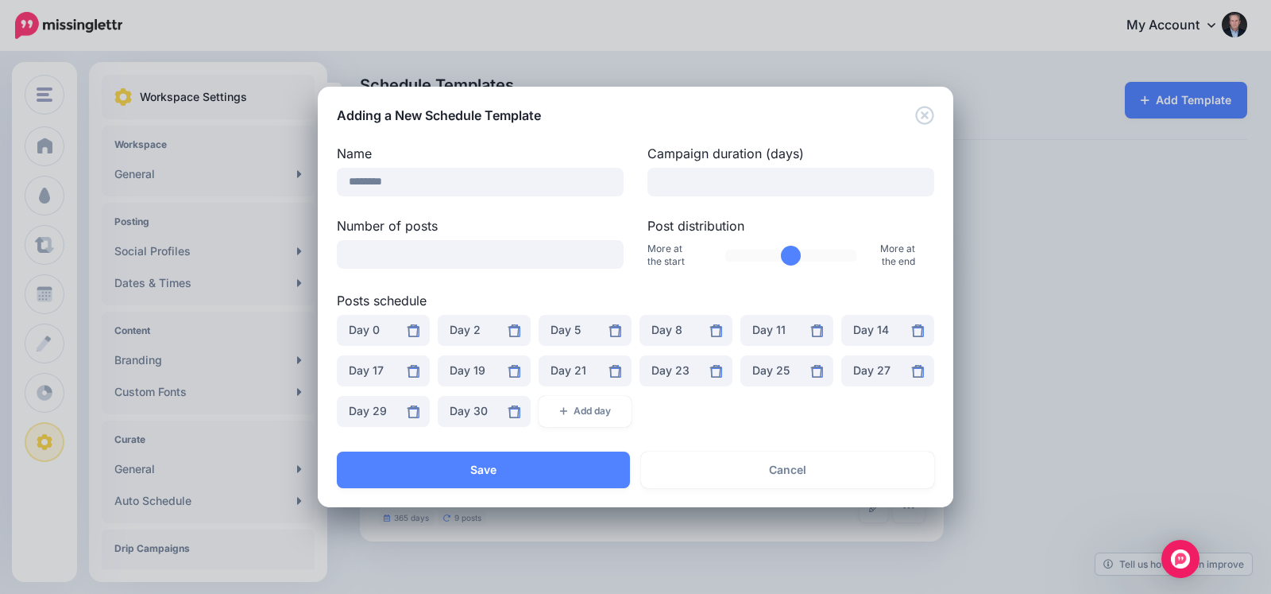
drag, startPoint x: 783, startPoint y: 255, endPoint x: 739, endPoint y: 257, distance: 43.7
click at [739, 257] on input "Post distribution" at bounding box center [792, 256] width 132 height 12
type input "**"
click at [751, 250] on input "Post distribution" at bounding box center [792, 256] width 132 height 12
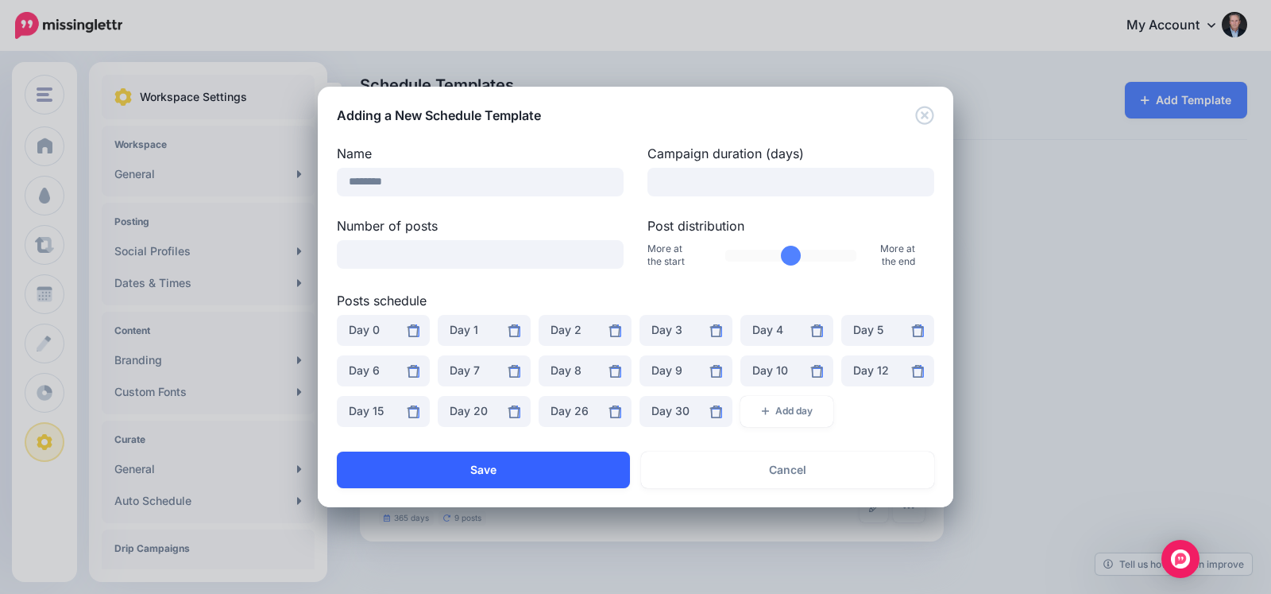
click at [485, 468] on button "Save" at bounding box center [483, 469] width 293 height 37
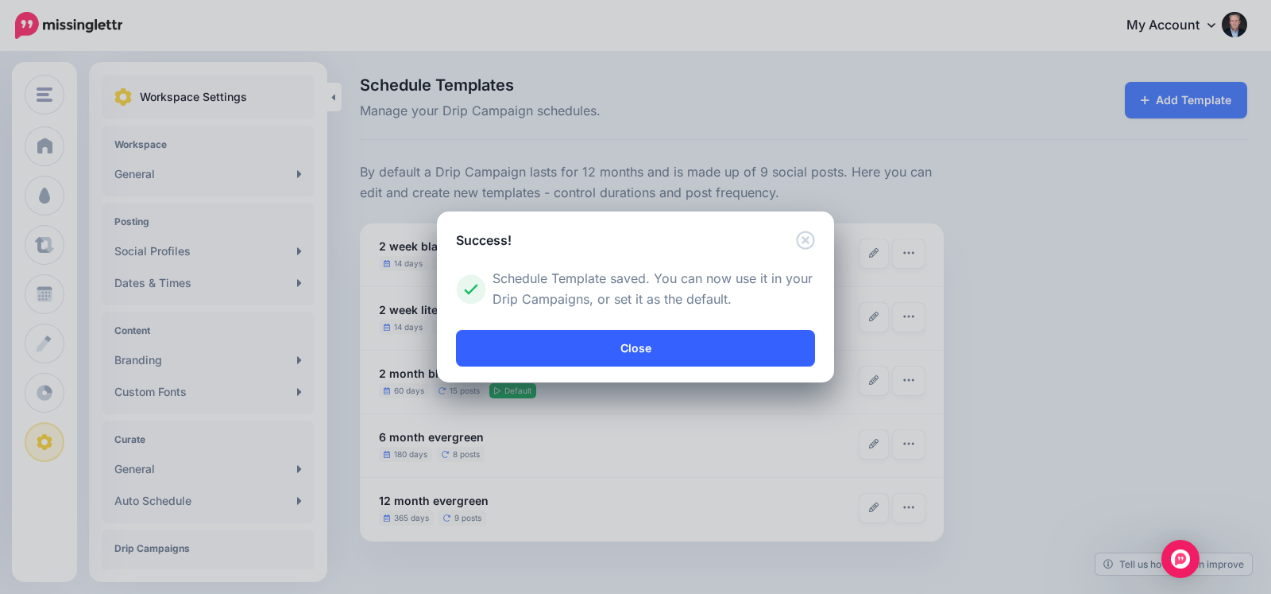
click at [582, 355] on link "Close" at bounding box center [635, 348] width 359 height 37
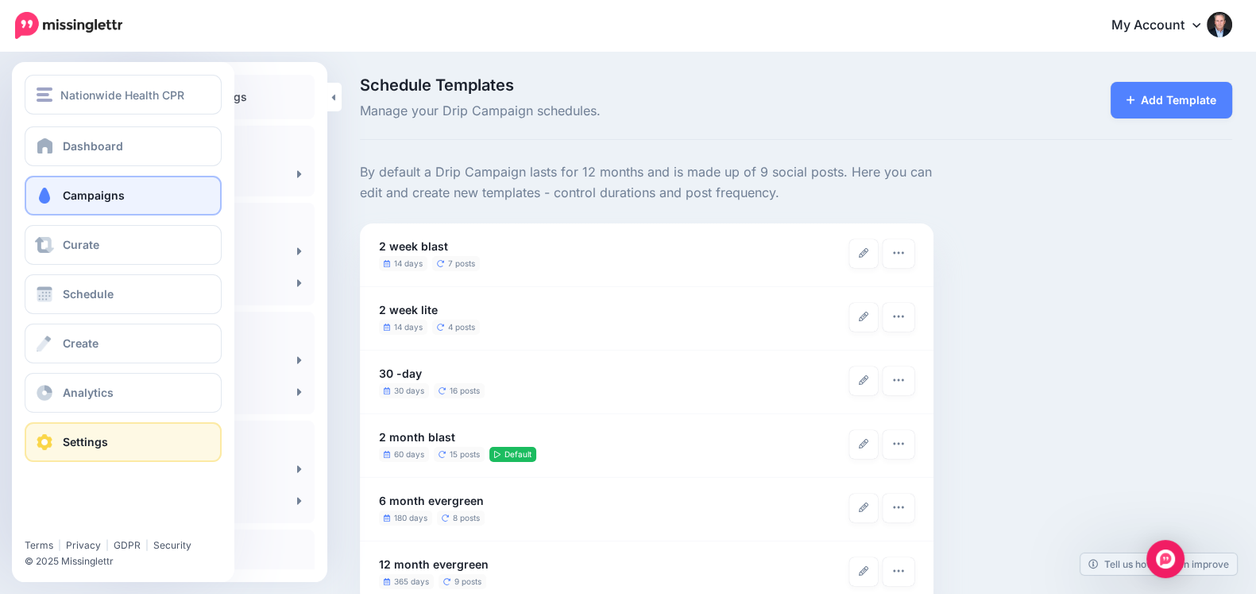
click at [64, 194] on span "Campaigns" at bounding box center [94, 195] width 62 height 14
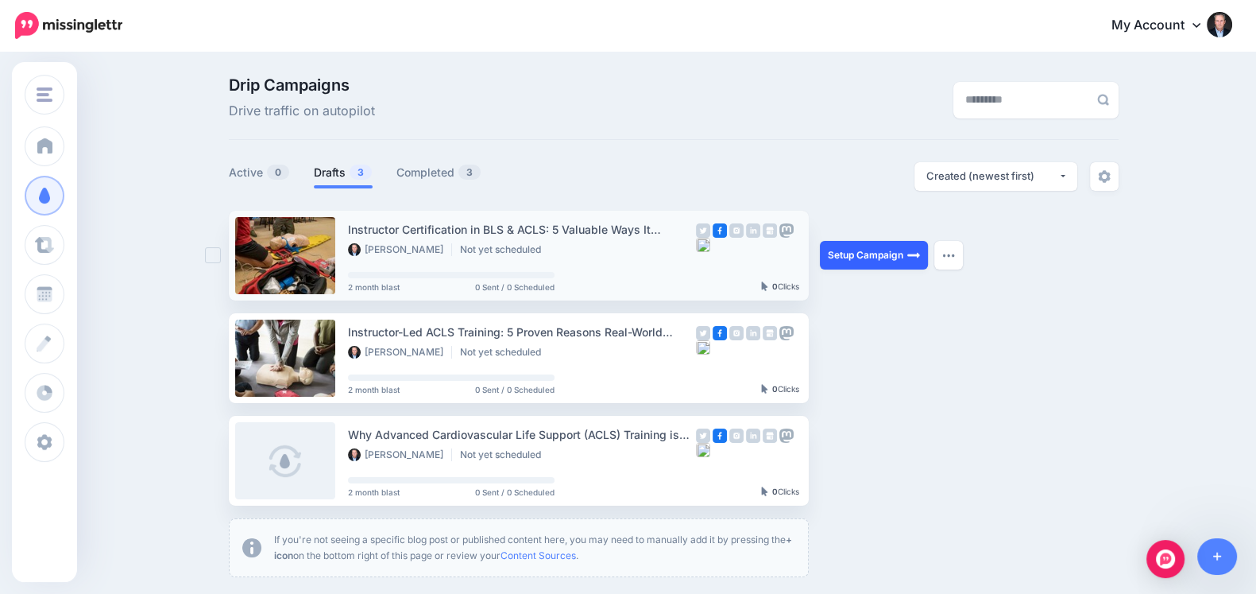
click at [881, 253] on link "Setup Campaign" at bounding box center [874, 255] width 108 height 29
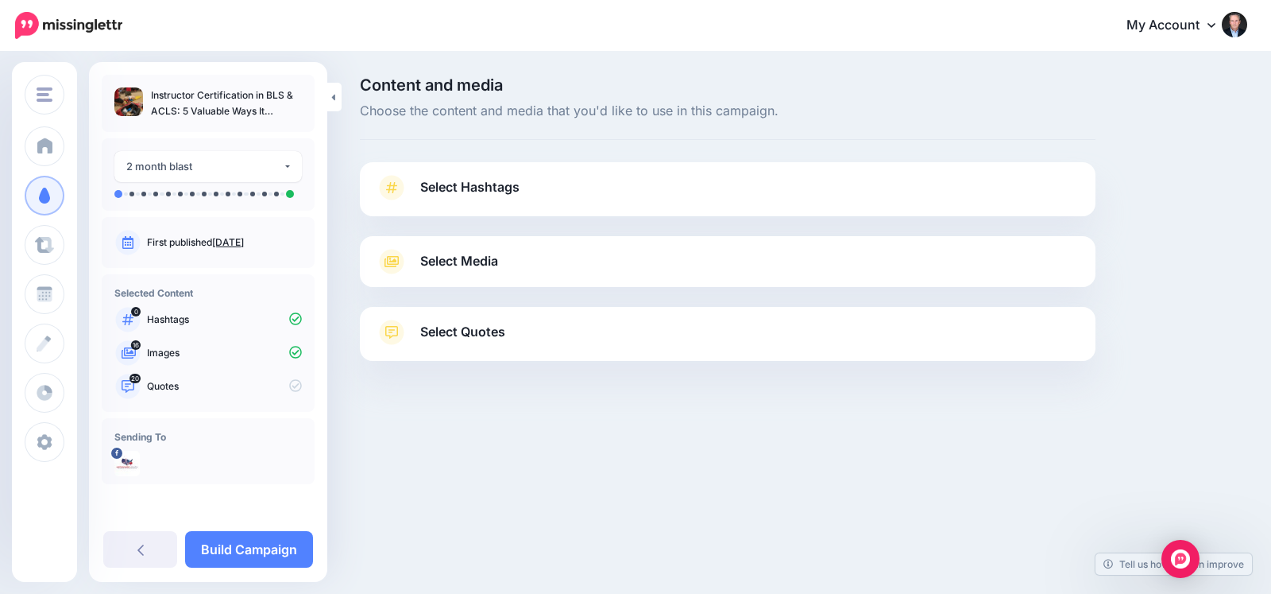
click at [592, 279] on div "Select Media Next, let's make sure we have the best media for this campaign. De…" at bounding box center [728, 261] width 736 height 51
click at [561, 268] on link "Select Media" at bounding box center [728, 261] width 704 height 25
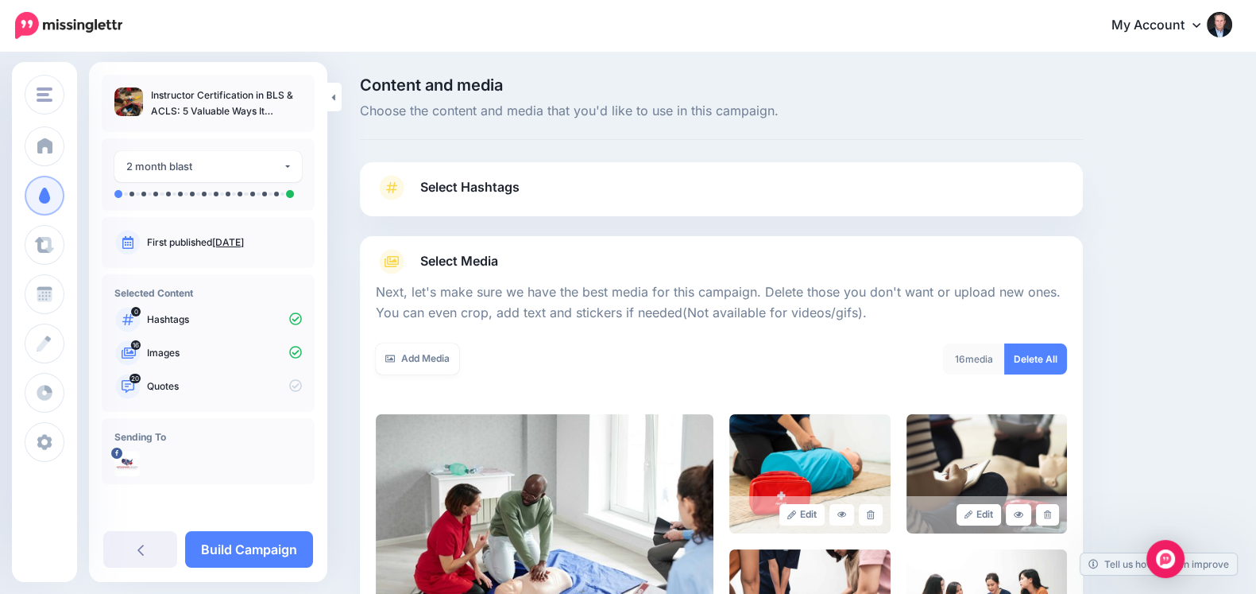
click at [561, 268] on link "Select Media" at bounding box center [721, 261] width 691 height 25
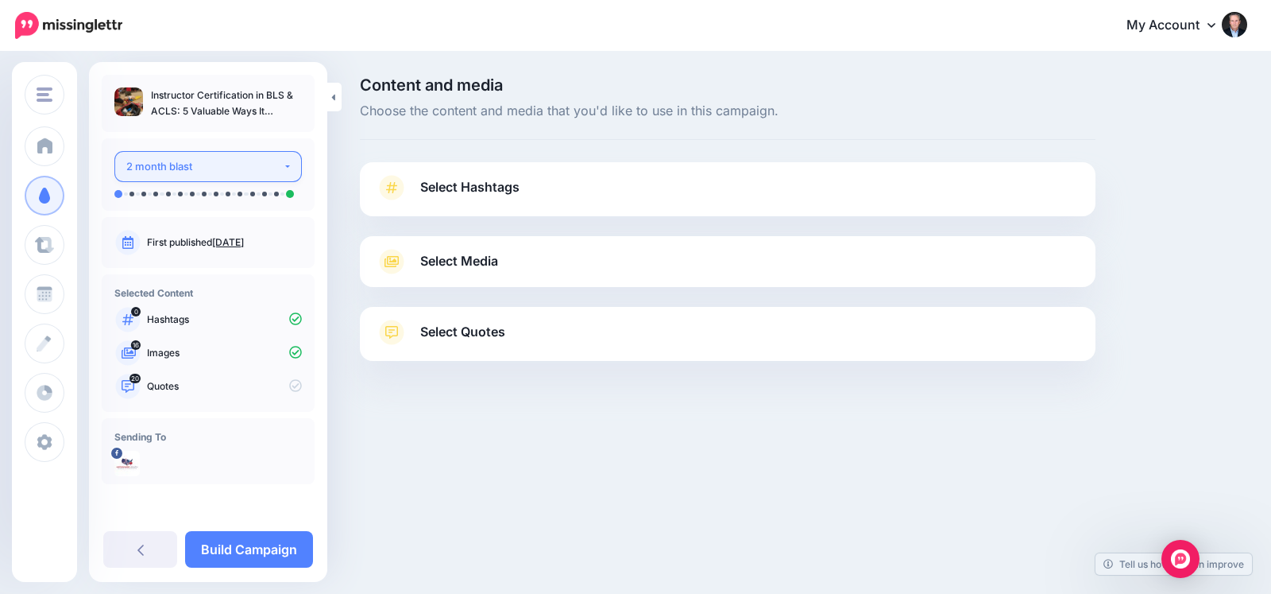
click at [202, 164] on div "2 month blast" at bounding box center [204, 166] width 157 height 18
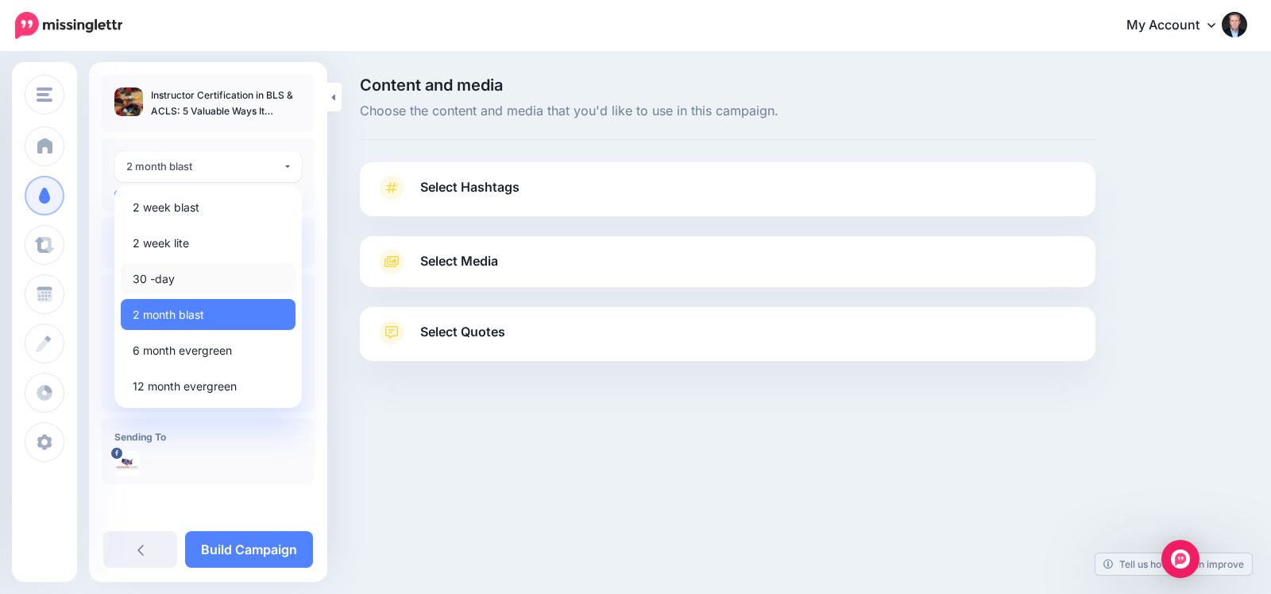
click at [164, 281] on span "30 -day" at bounding box center [154, 278] width 42 height 19
select select "******"
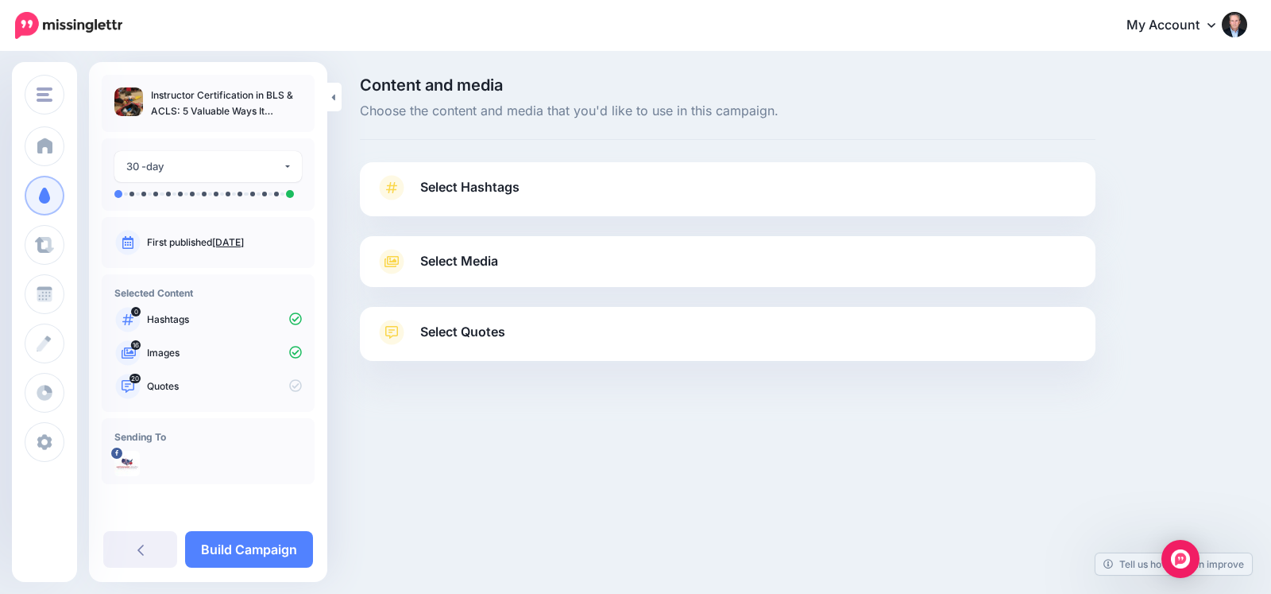
click at [666, 198] on link "Select Hashtags" at bounding box center [728, 195] width 704 height 41
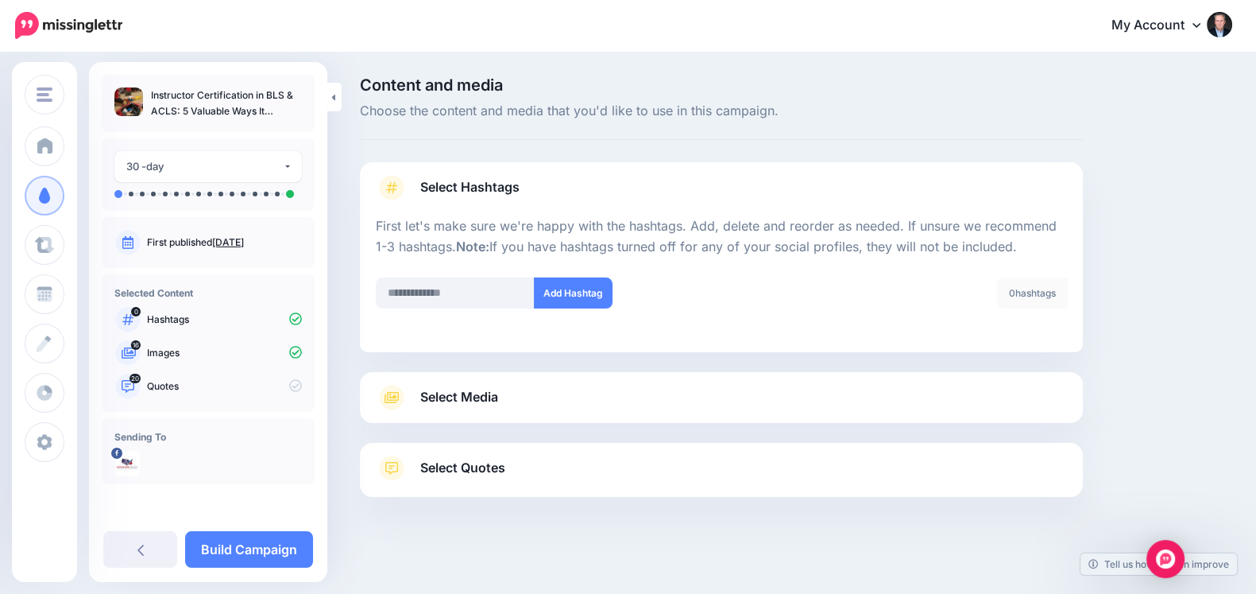
click at [523, 450] on div "Select Quotes Choose your favourite quotes or go with our recommendations. The …" at bounding box center [721, 470] width 723 height 54
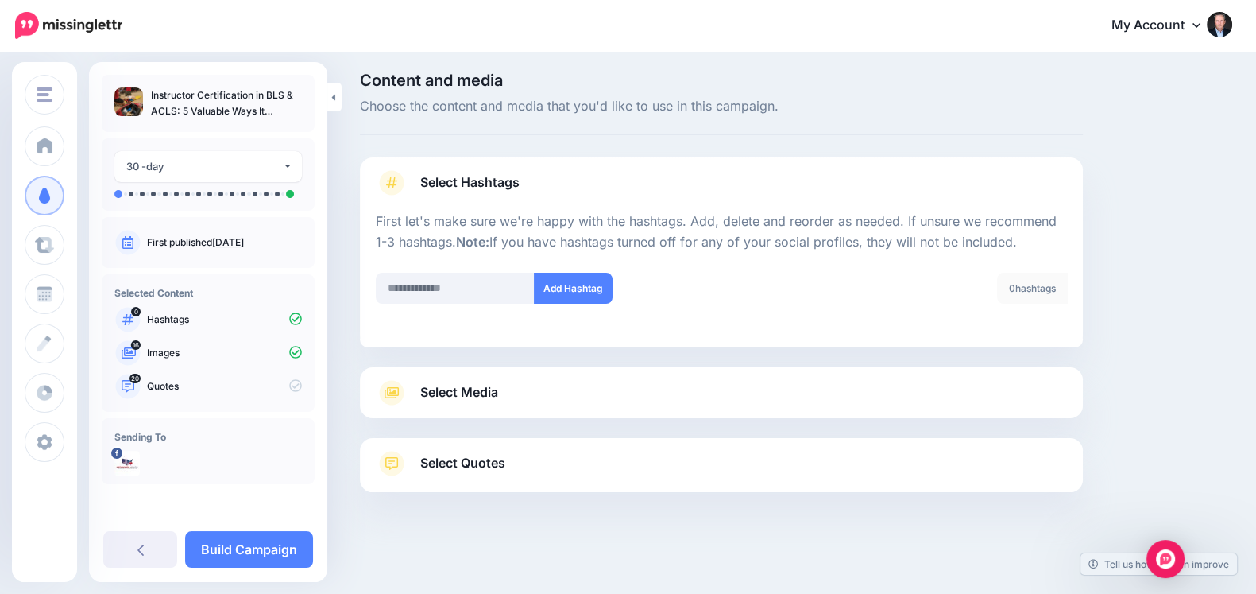
click at [524, 461] on link "Select Quotes" at bounding box center [721, 471] width 691 height 41
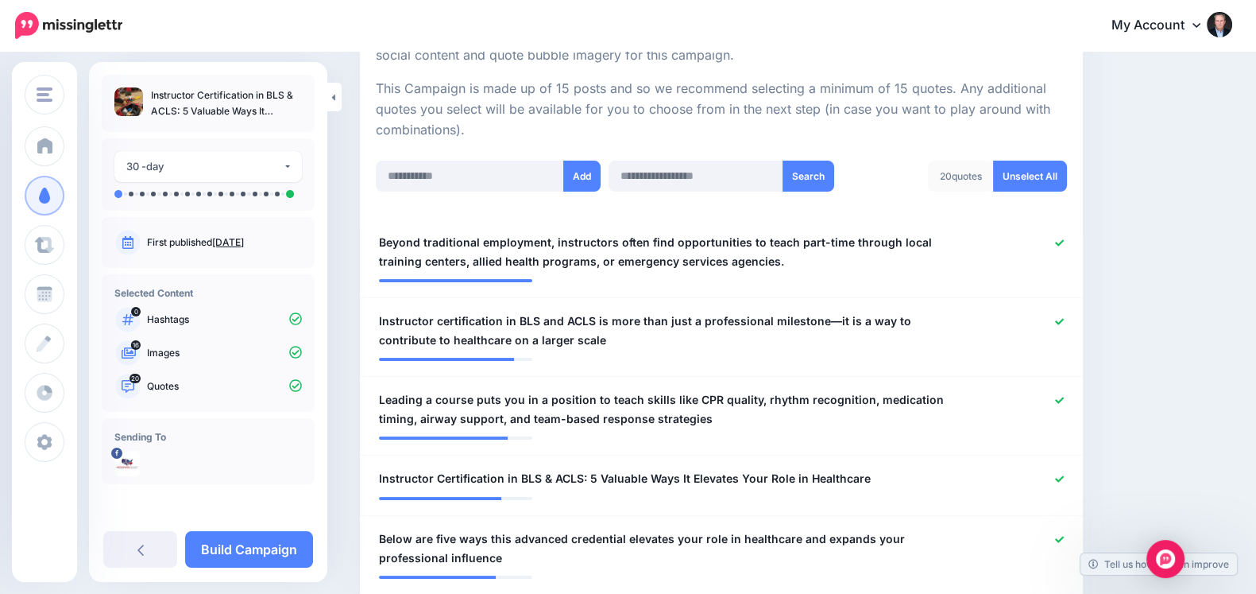
scroll to position [5, 0]
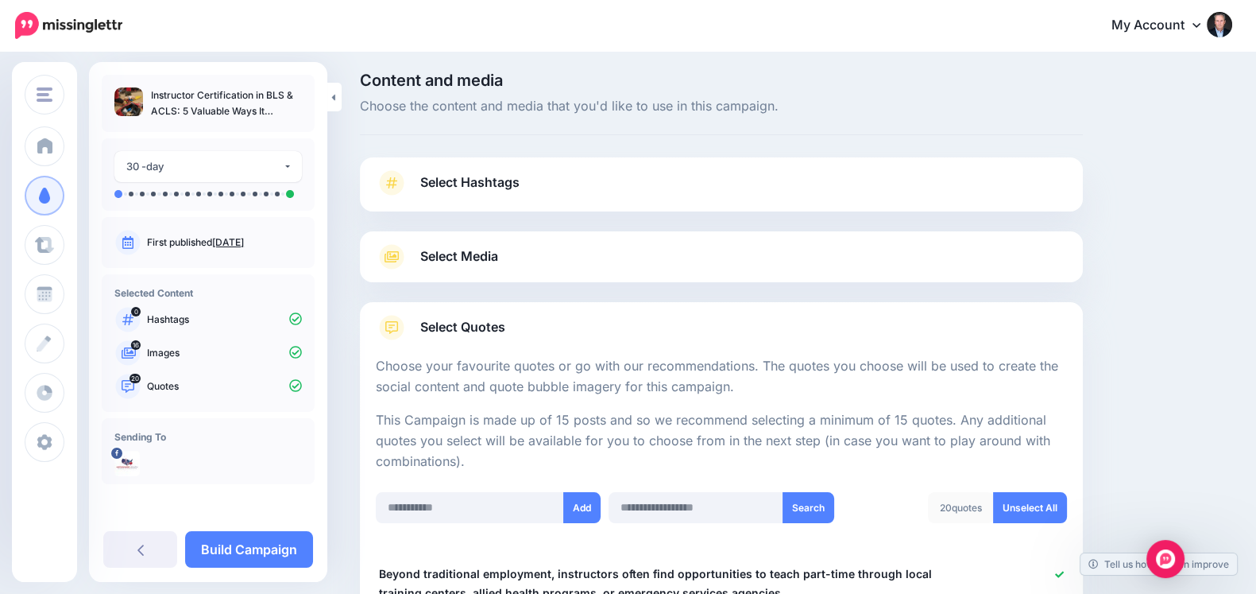
click at [560, 195] on link "Select Hashtags" at bounding box center [721, 190] width 691 height 41
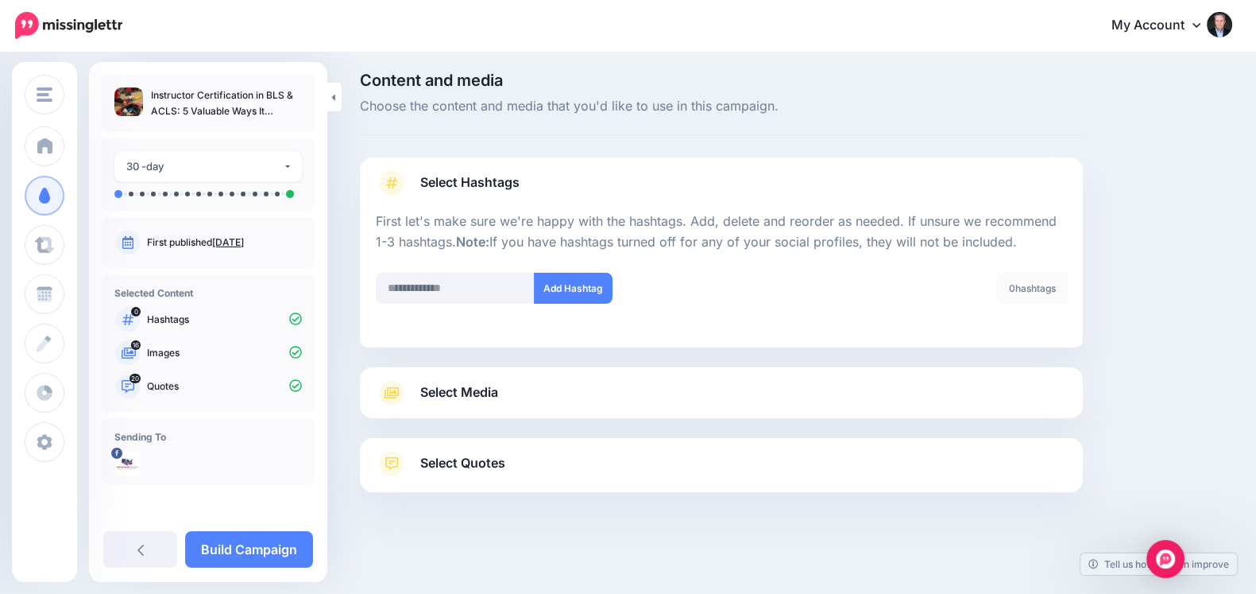
click at [560, 195] on link "Select Hashtags" at bounding box center [721, 190] width 691 height 41
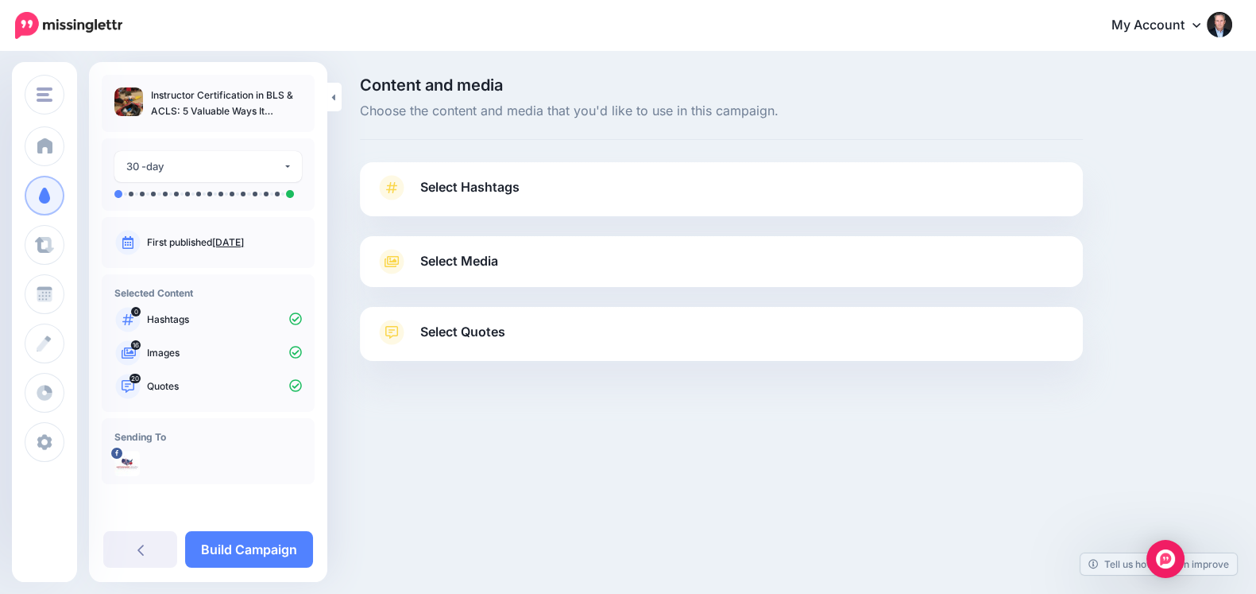
scroll to position [0, 0]
click at [163, 103] on p "Instructor Certification in BLS & ACLS: 5 Valuable Ways It Elevates Your Role i…" at bounding box center [226, 103] width 151 height 32
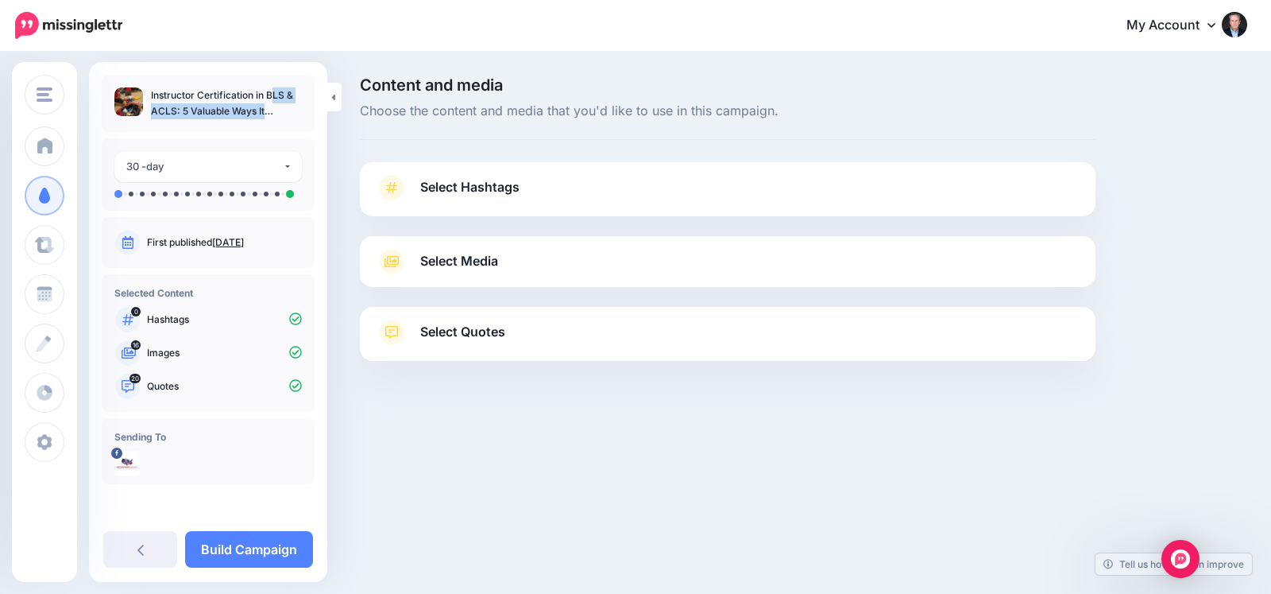
drag, startPoint x: 149, startPoint y: 89, endPoint x: 291, endPoint y: 110, distance: 143.1
click at [291, 110] on ul "Instructor Certification in BLS & ACLS: 5 Valuable Ways It Elevates Your Role i…" at bounding box center [208, 103] width 188 height 32
copy p "Instructor Certification in BLS & ACLS: 5 Valuable Ways It"
click at [521, 184] on link "Select Hashtags" at bounding box center [728, 195] width 704 height 41
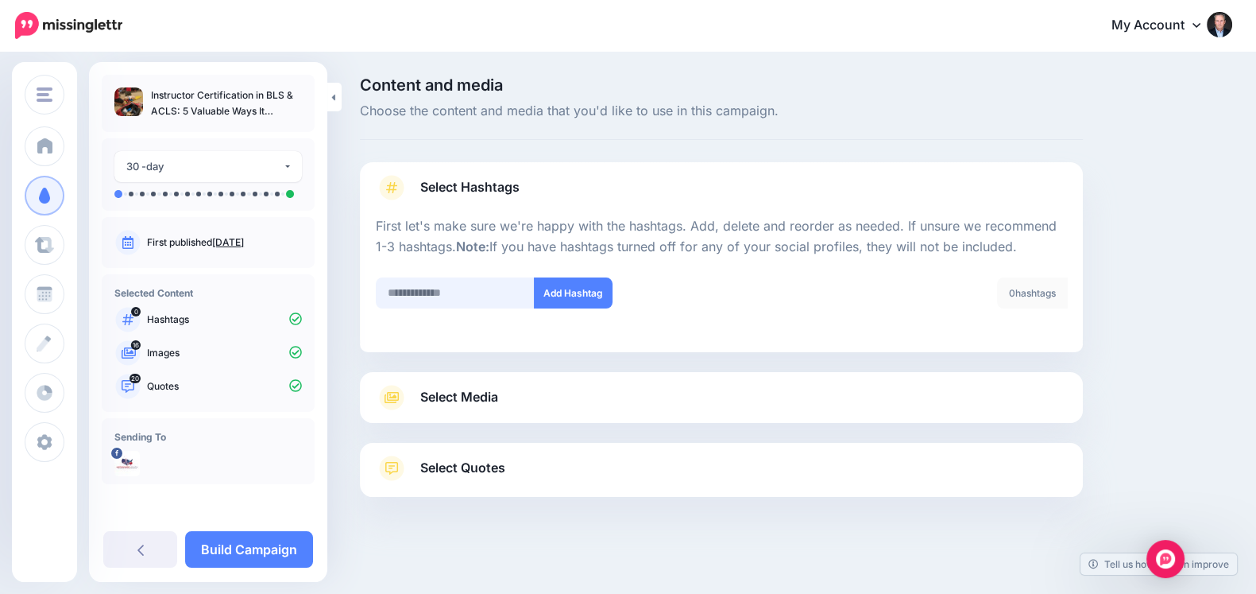
click at [476, 306] on input "text" at bounding box center [455, 292] width 159 height 31
paste input "**********"
type input "**********"
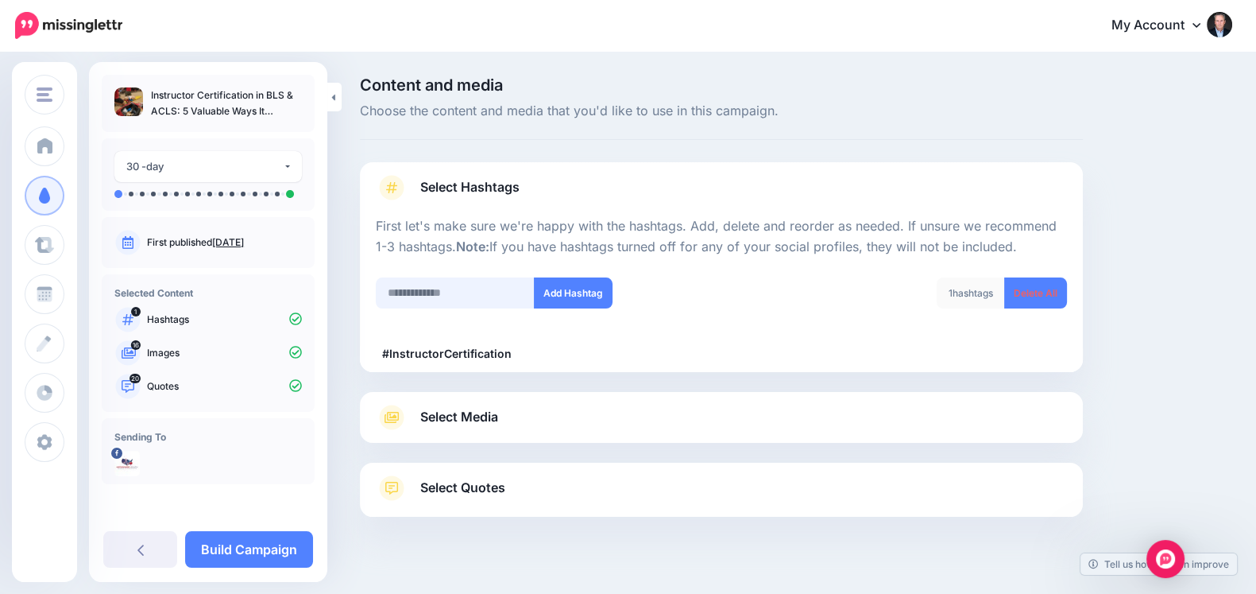
scroll to position [24, 0]
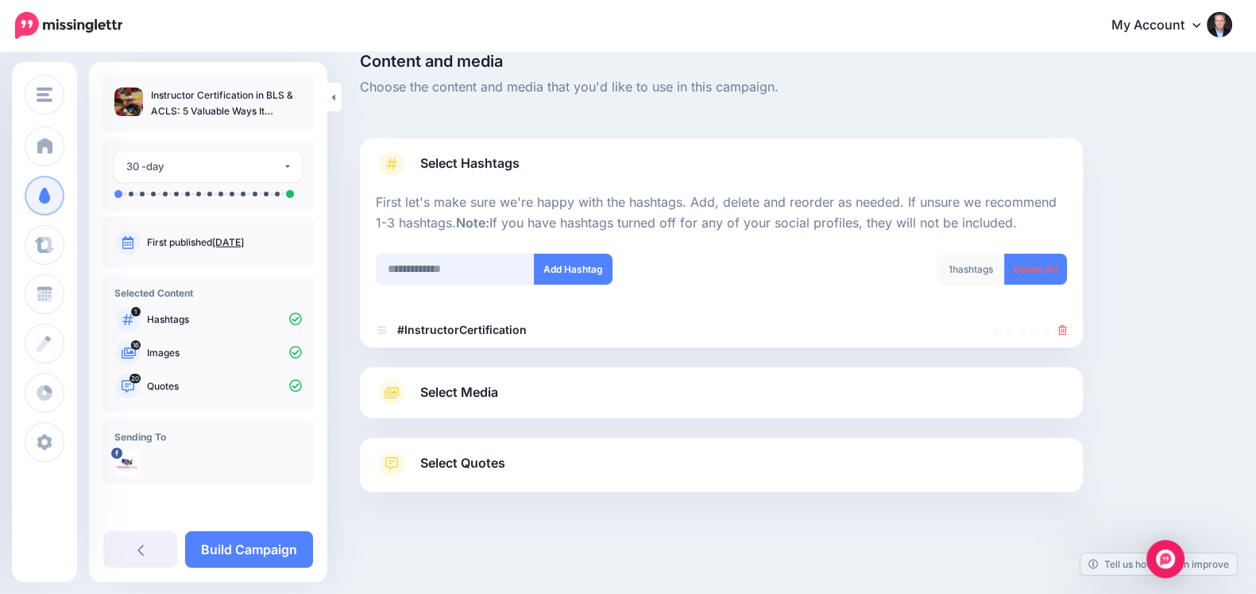
paste input "**********"
type input "**********"
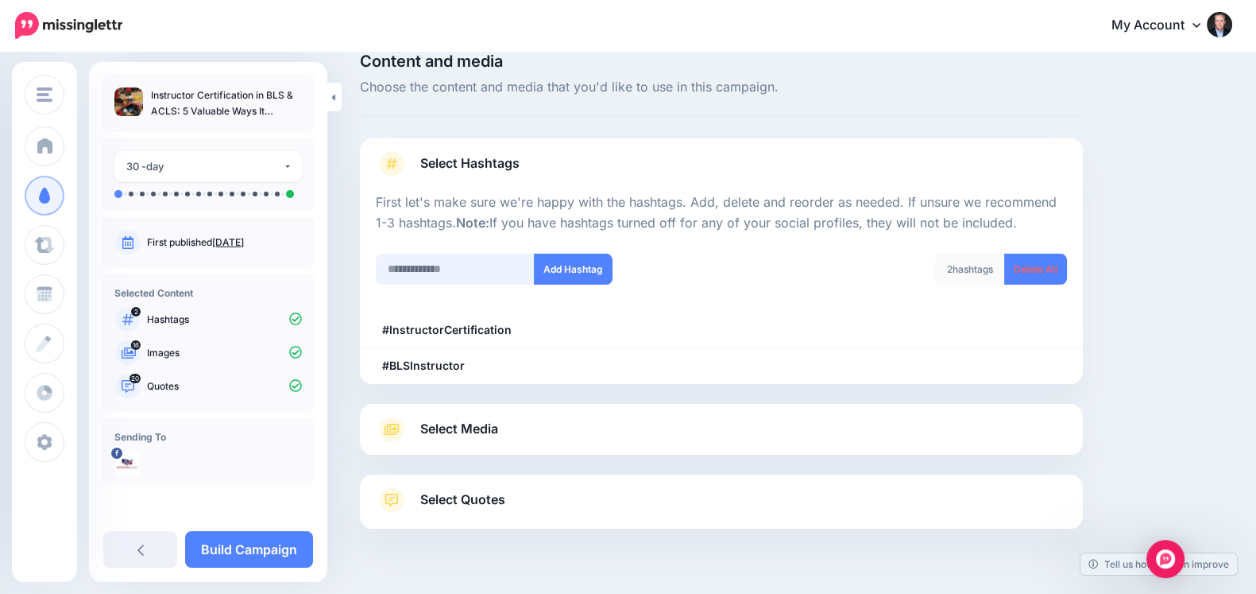
scroll to position [60, 0]
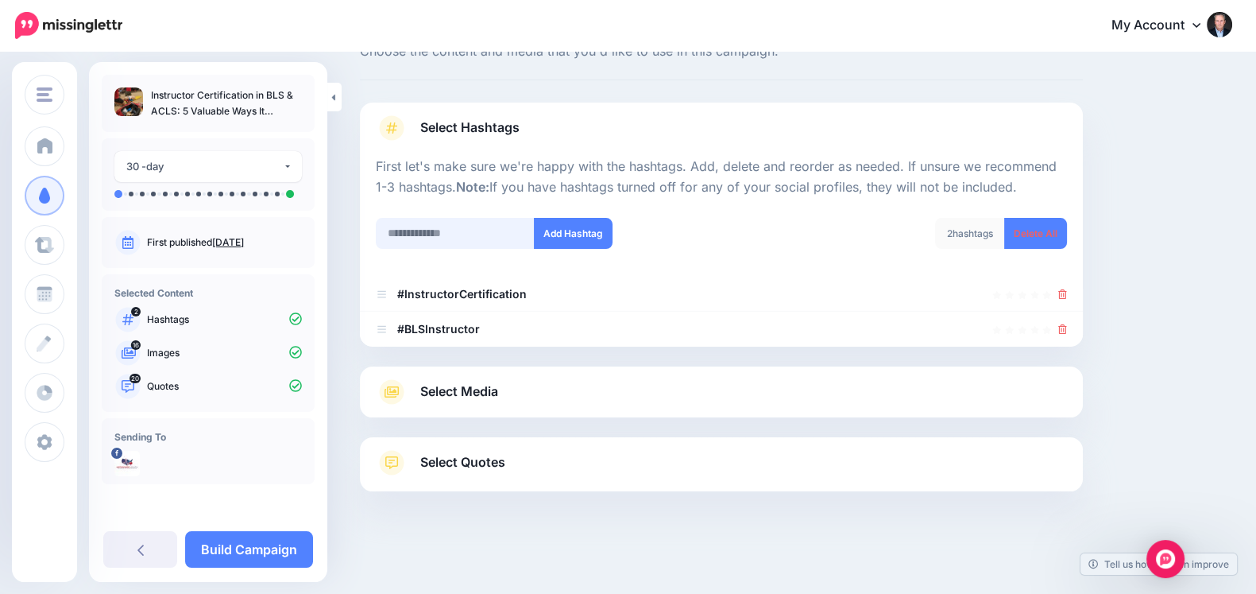
paste input "**********"
type input "**********"
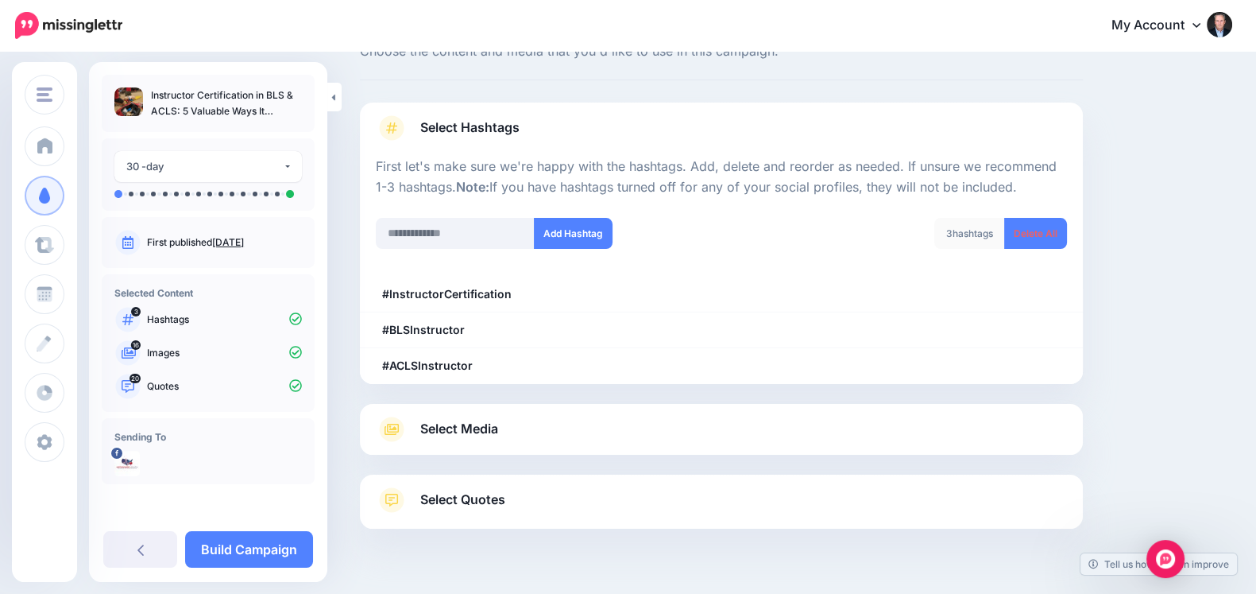
scroll to position [95, 0]
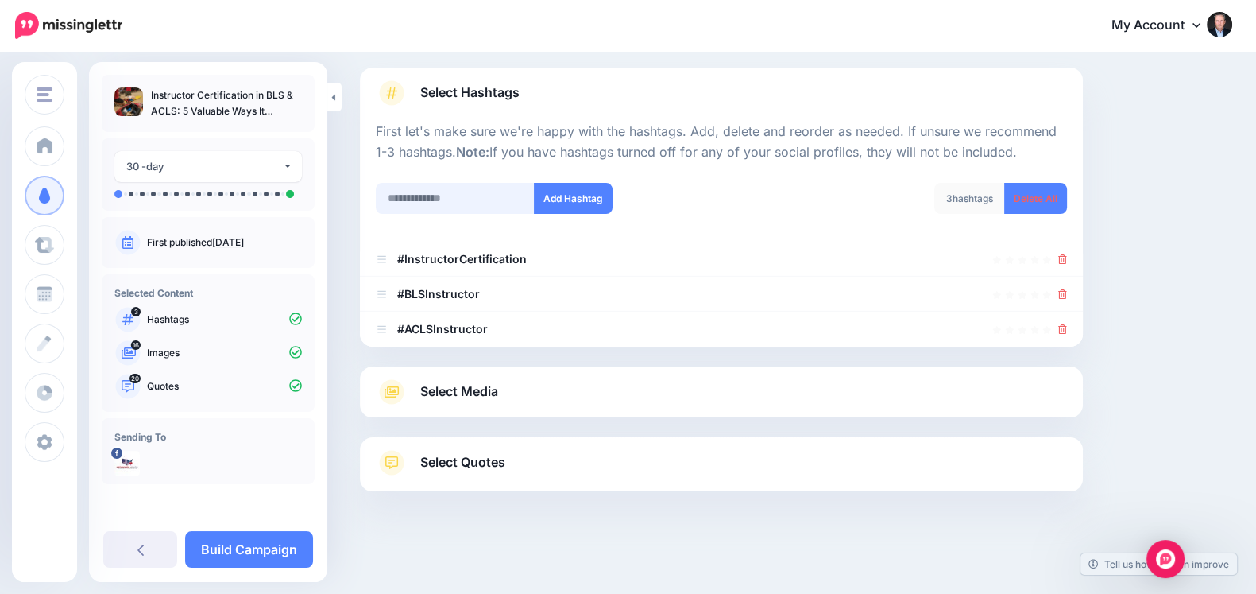
click at [437, 191] on input "text" at bounding box center [455, 198] width 159 height 31
paste input "**********"
type input "**********"
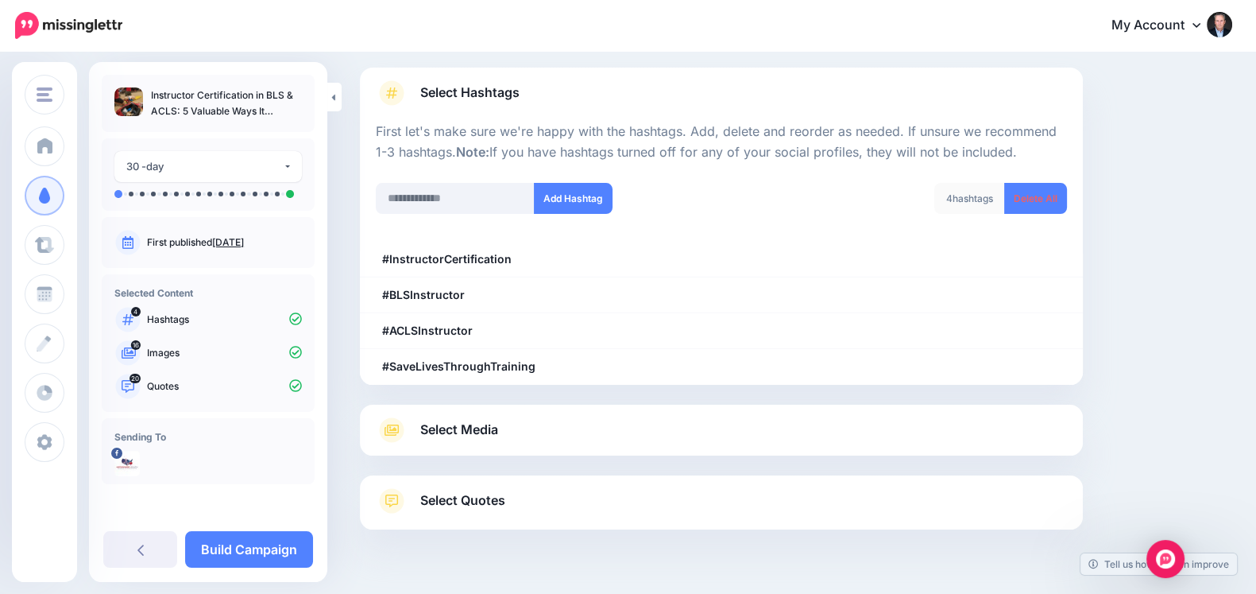
scroll to position [130, 0]
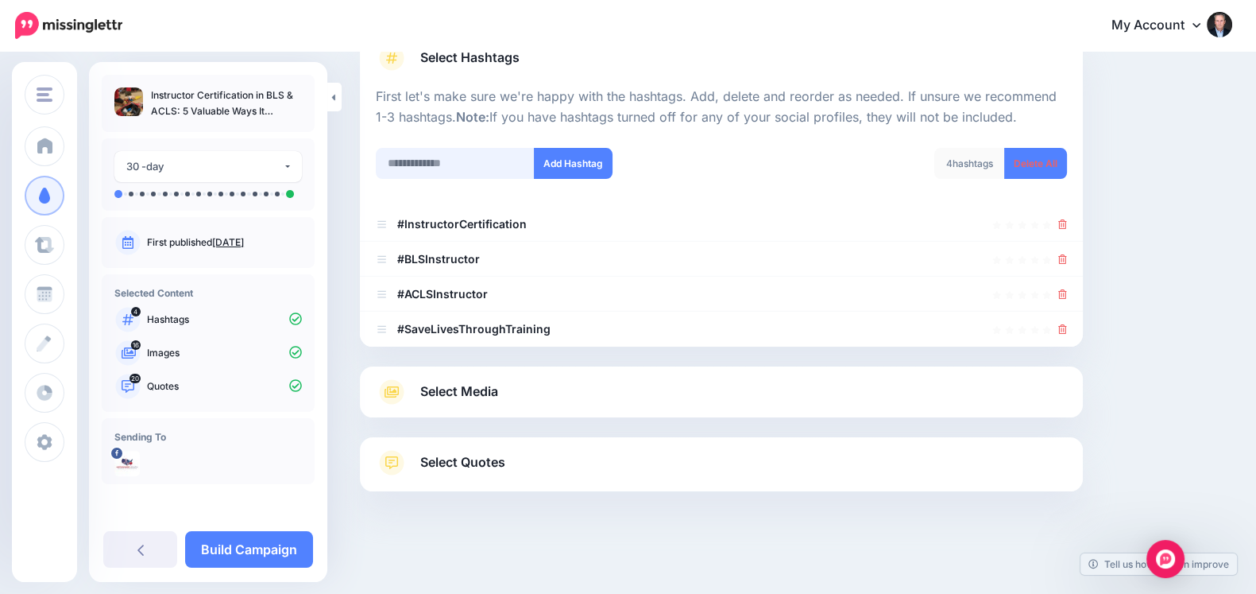
paste input "**********"
type input "**********"
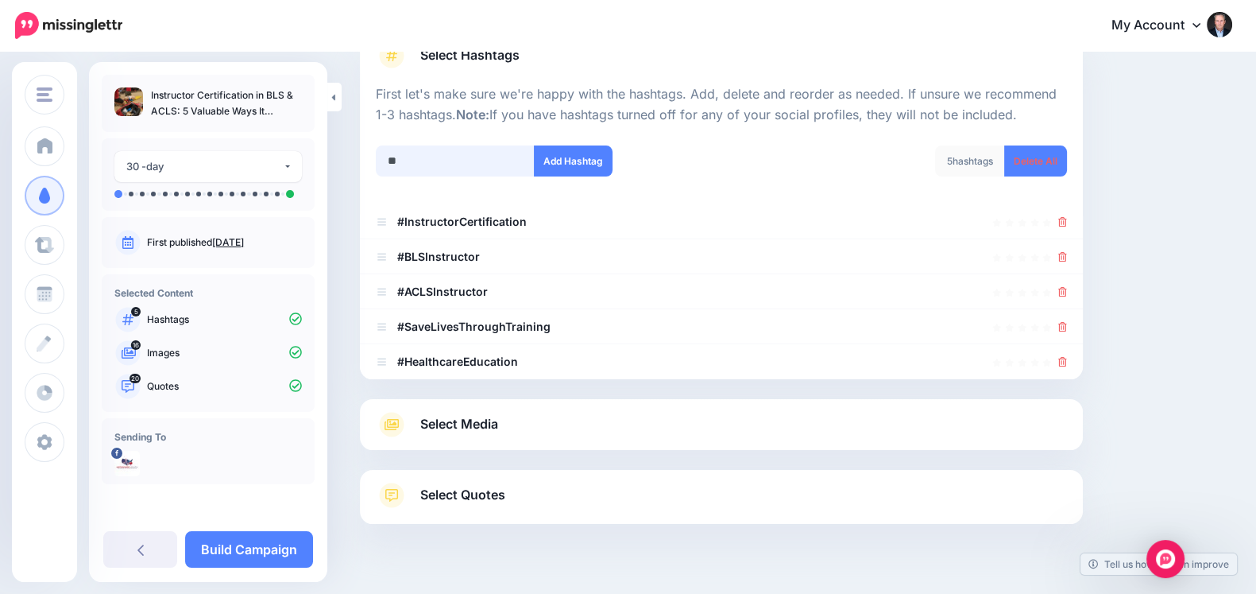
scroll to position [164, 0]
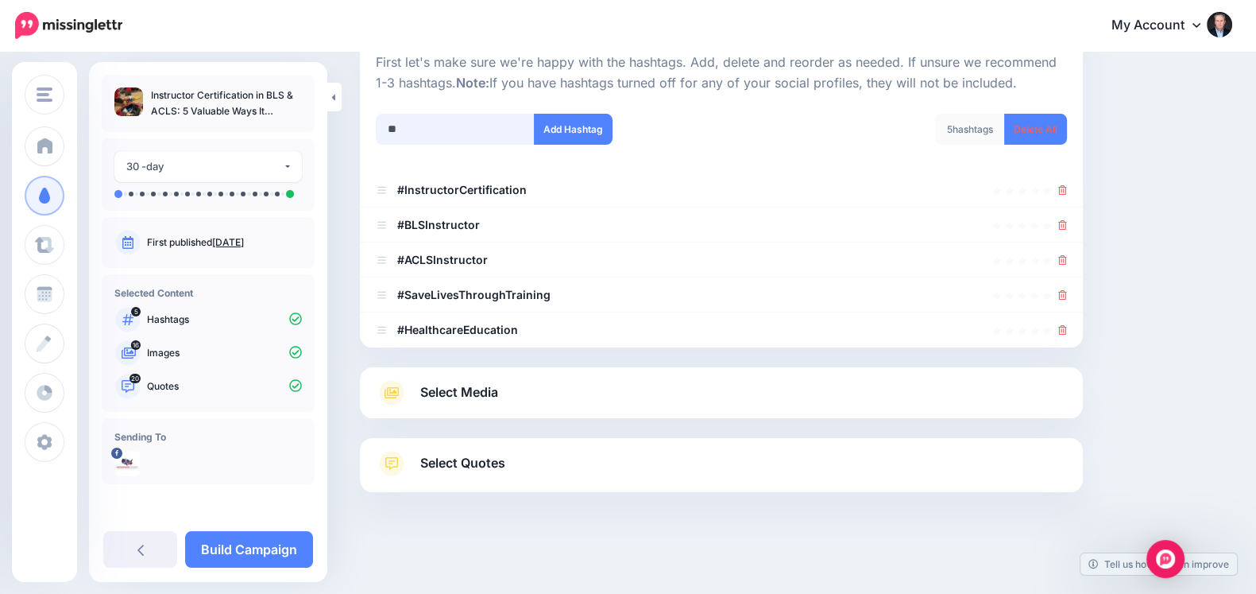
type input "*"
click at [795, 137] on div "5 hashtags Delete All" at bounding box center [901, 139] width 358 height 51
click at [626, 463] on link "Select Quotes" at bounding box center [721, 471] width 691 height 41
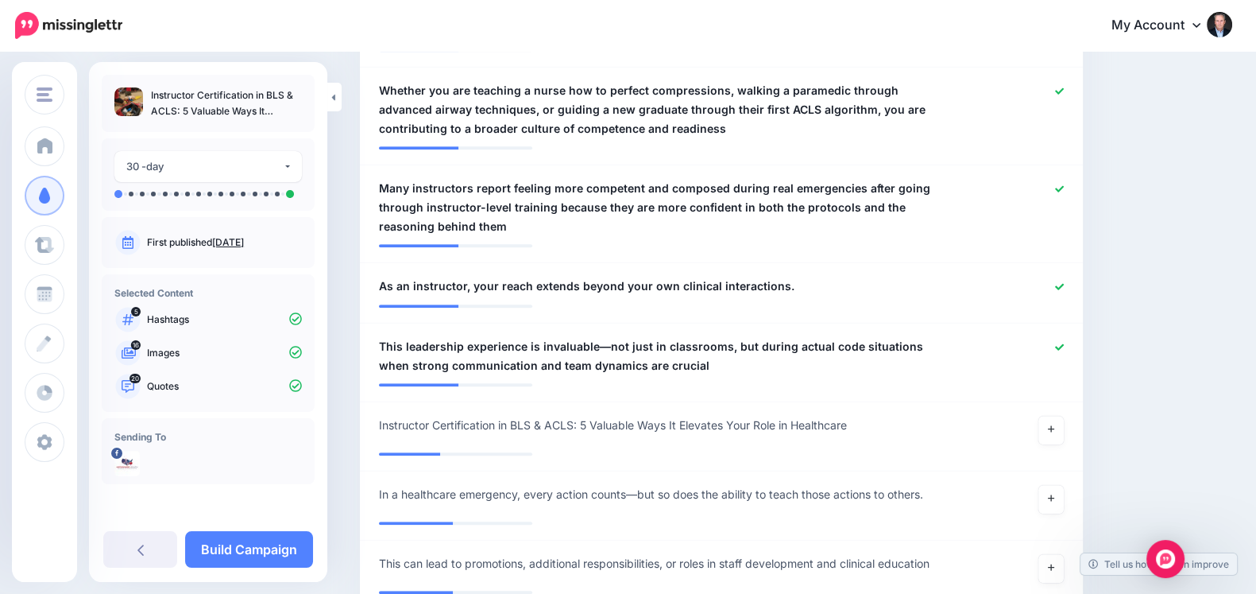
scroll to position [1693, 0]
click at [1064, 342] on icon at bounding box center [1059, 345] width 9 height 6
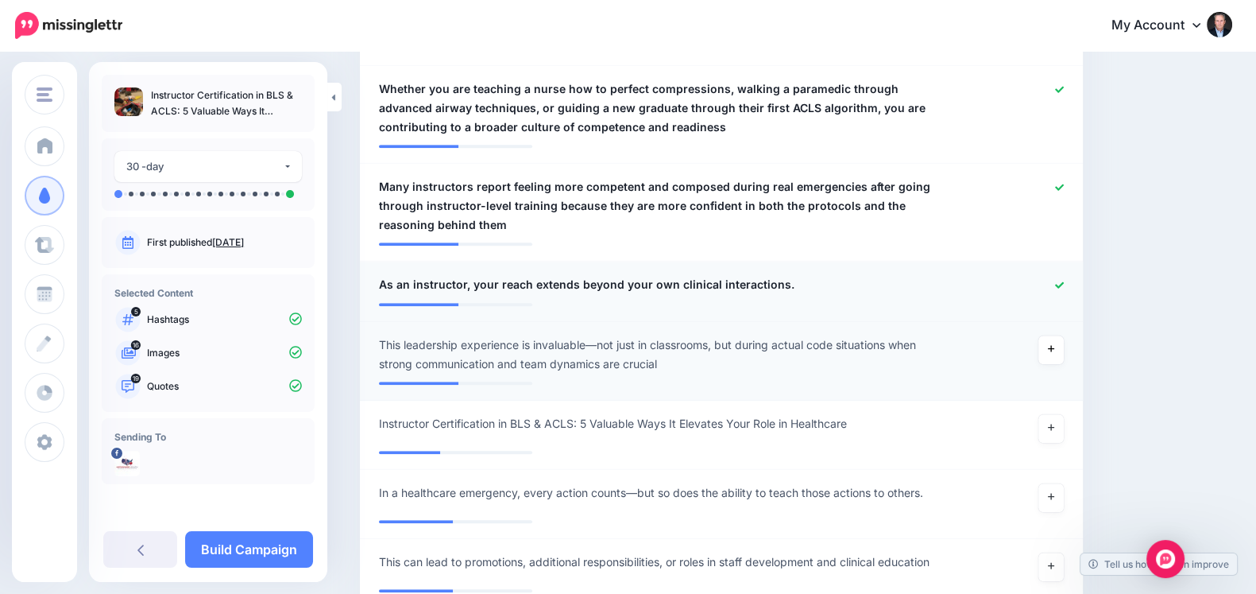
click at [1064, 281] on icon at bounding box center [1059, 284] width 9 height 6
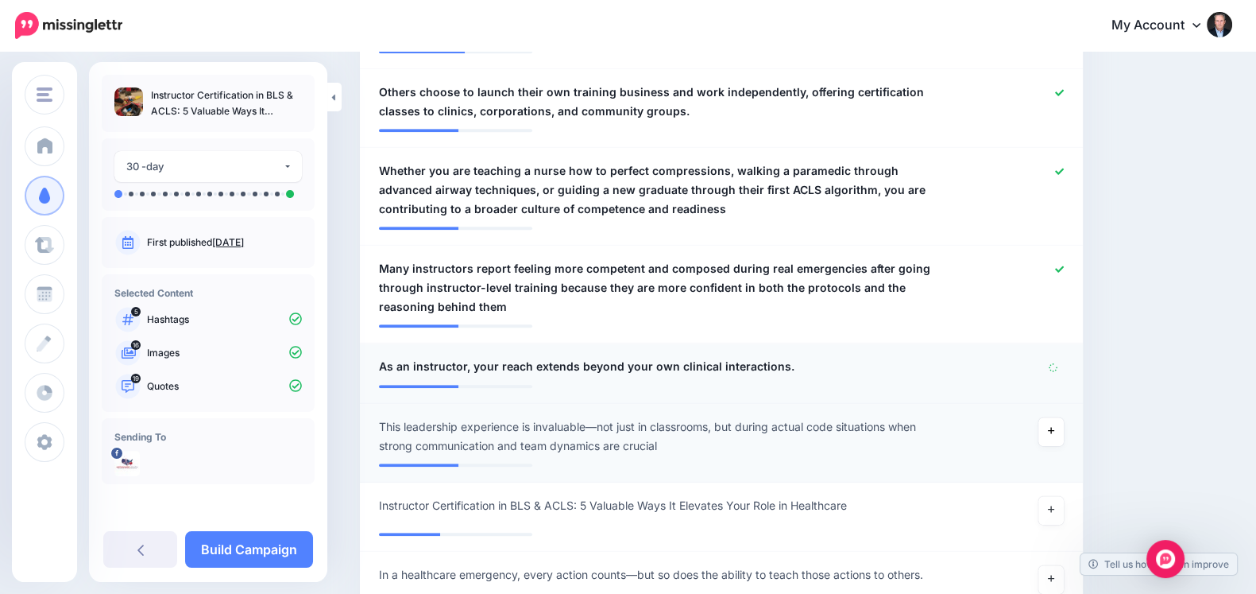
scroll to position [1606, 0]
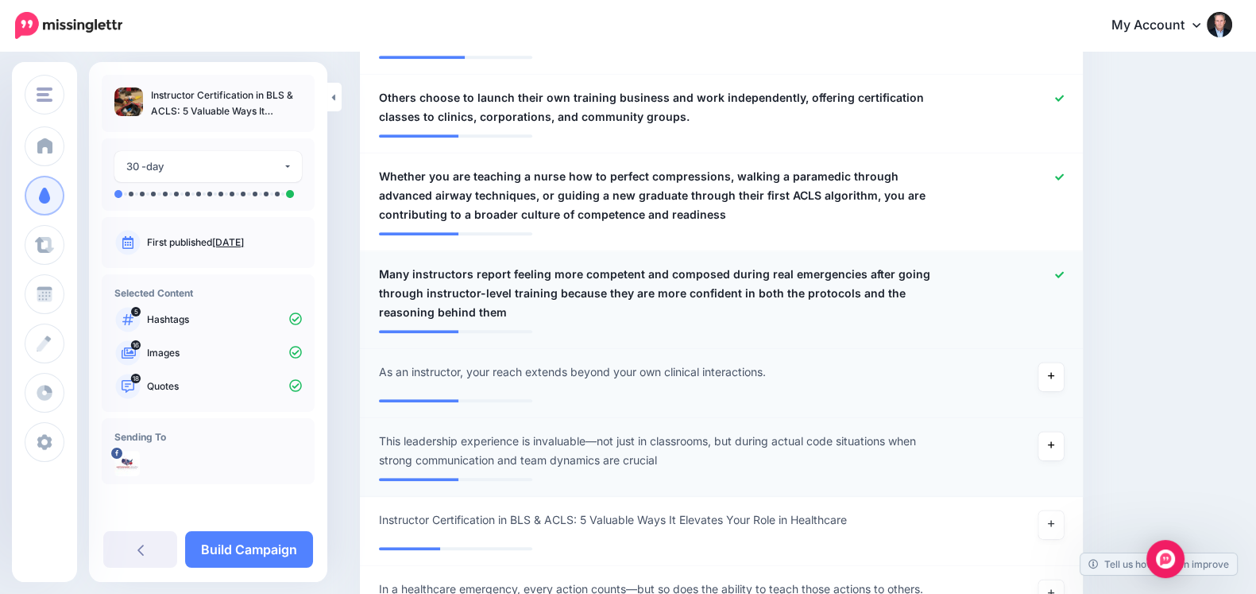
click at [1064, 271] on icon at bounding box center [1059, 274] width 9 height 6
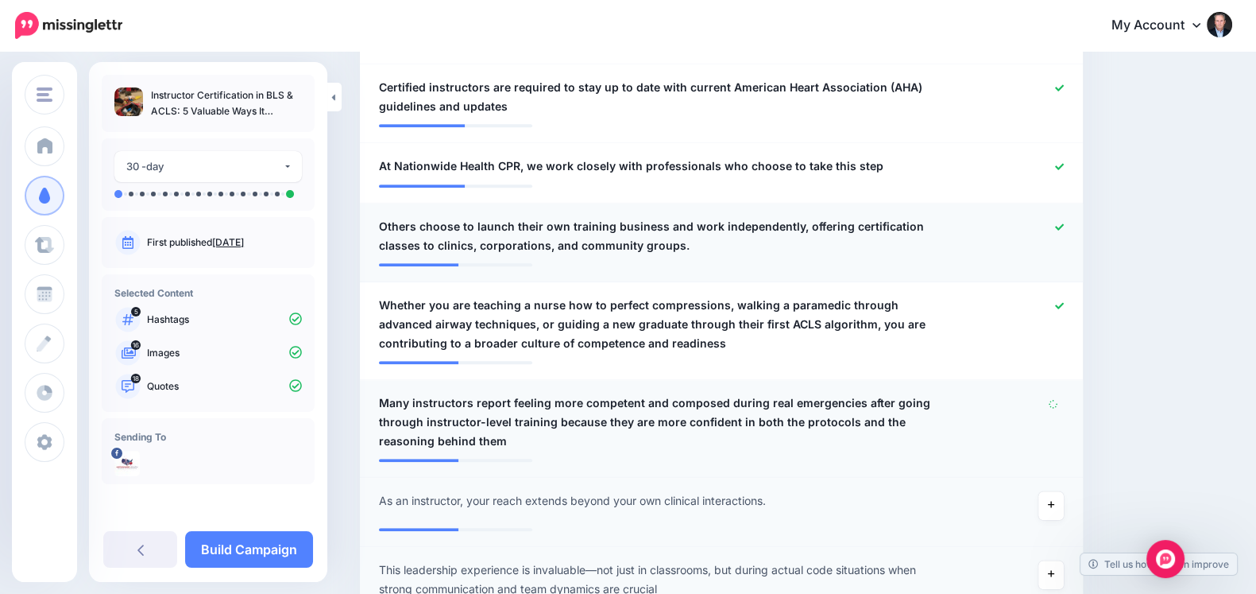
scroll to position [1475, 0]
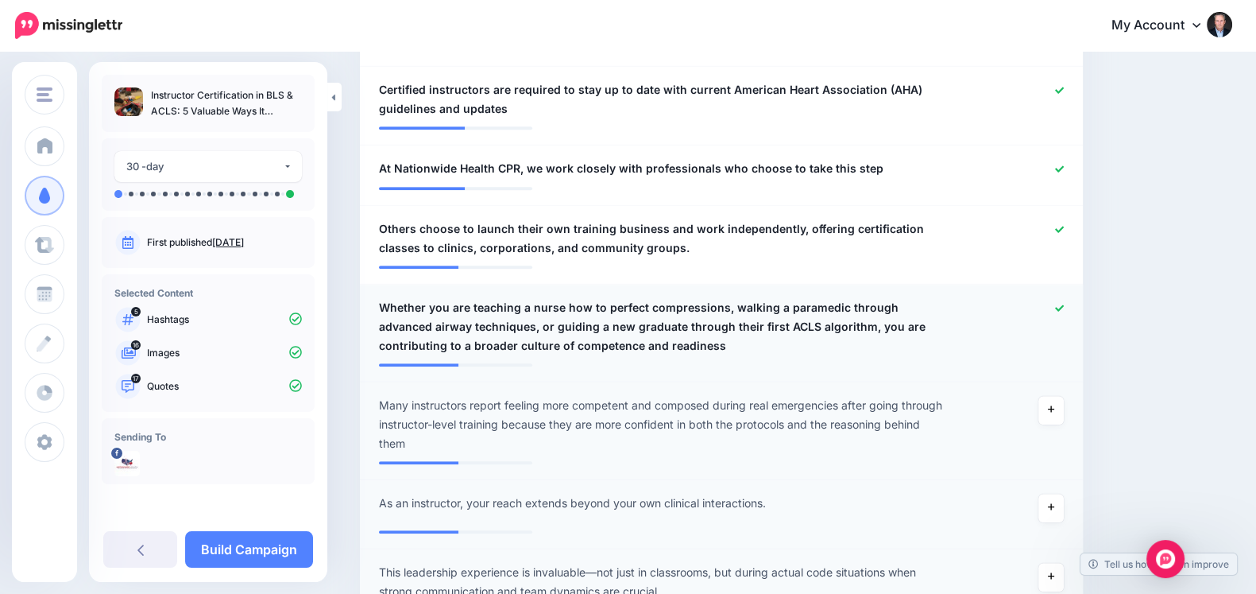
click at [1064, 304] on icon at bounding box center [1059, 308] width 9 height 9
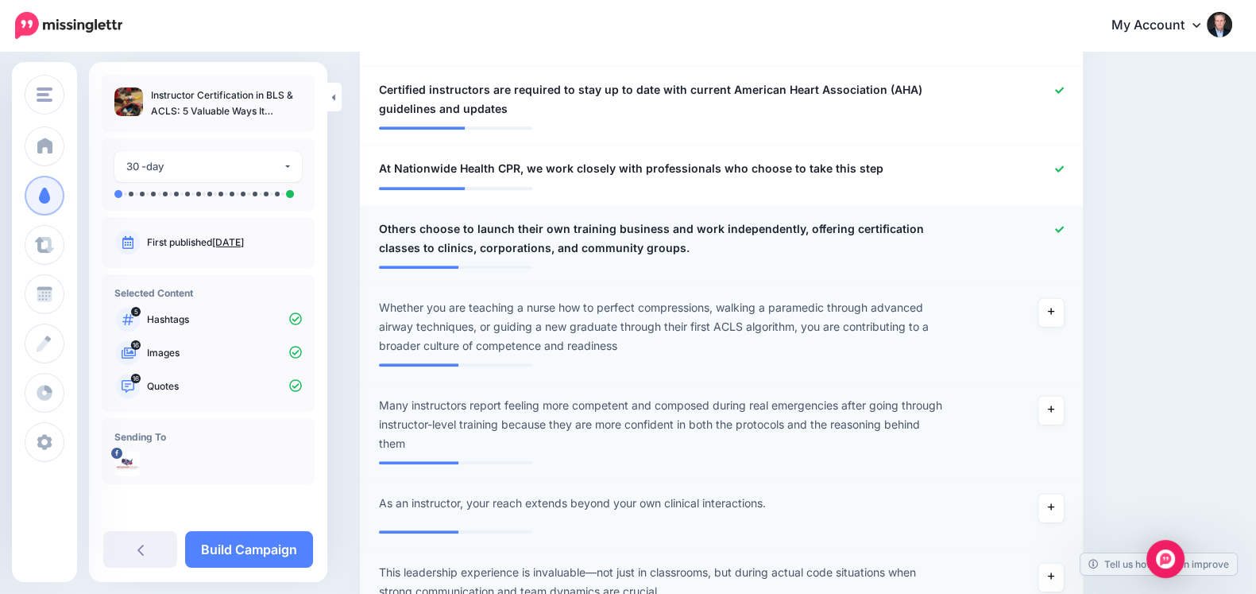
click at [1064, 225] on icon at bounding box center [1059, 229] width 9 height 9
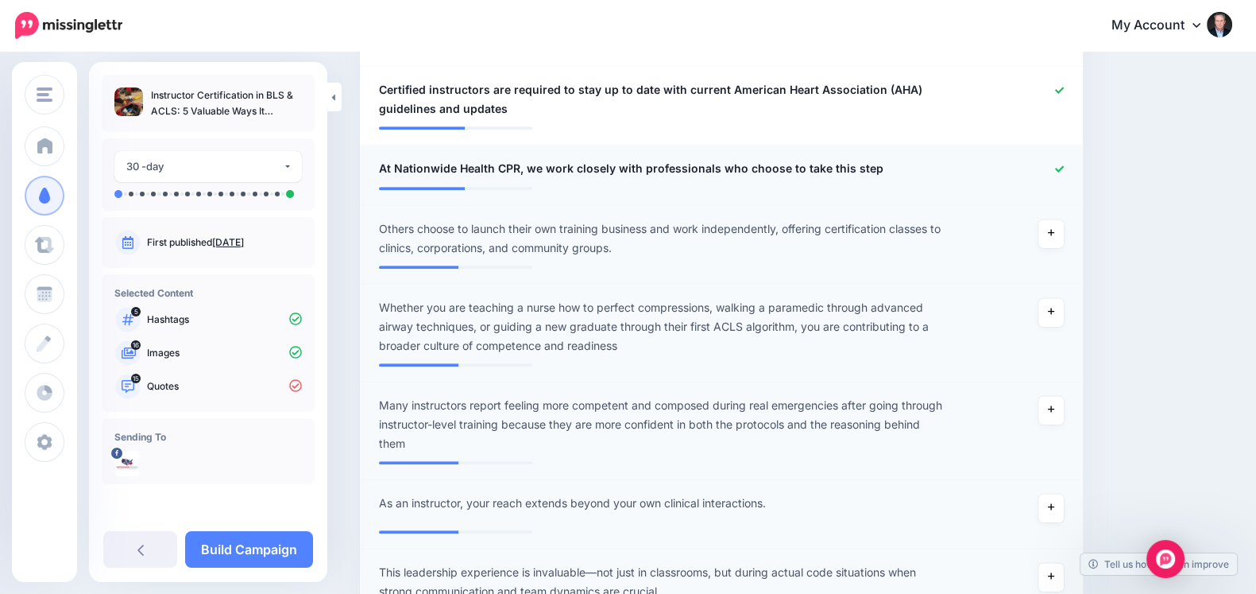
click at [1064, 165] on icon at bounding box center [1059, 168] width 9 height 6
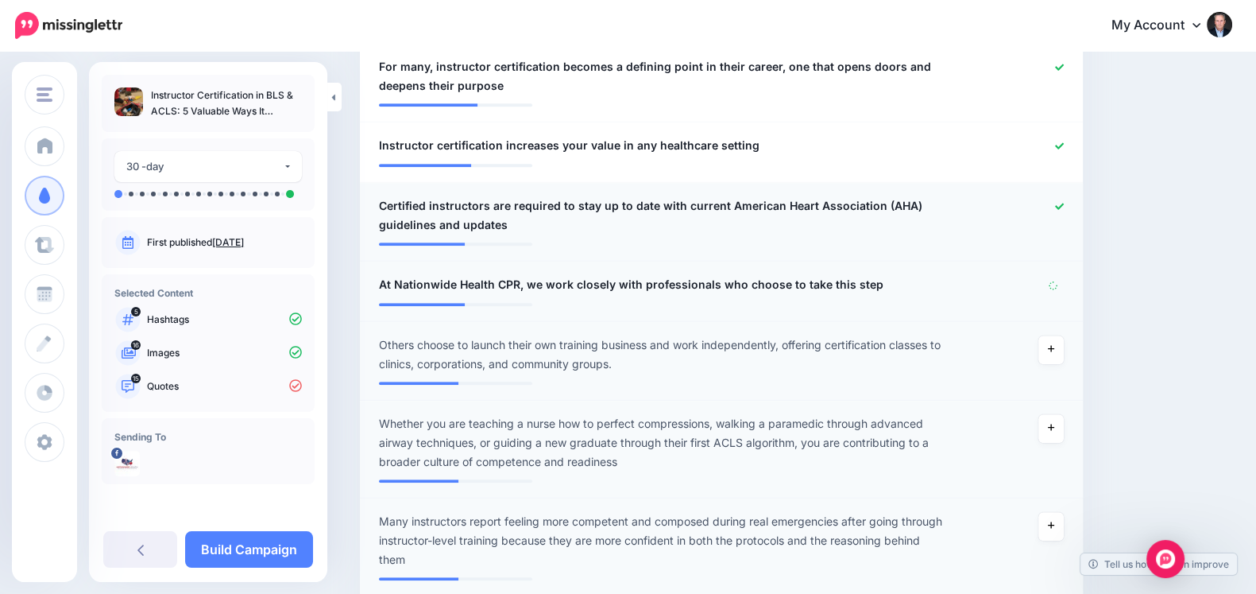
scroll to position [1358, 0]
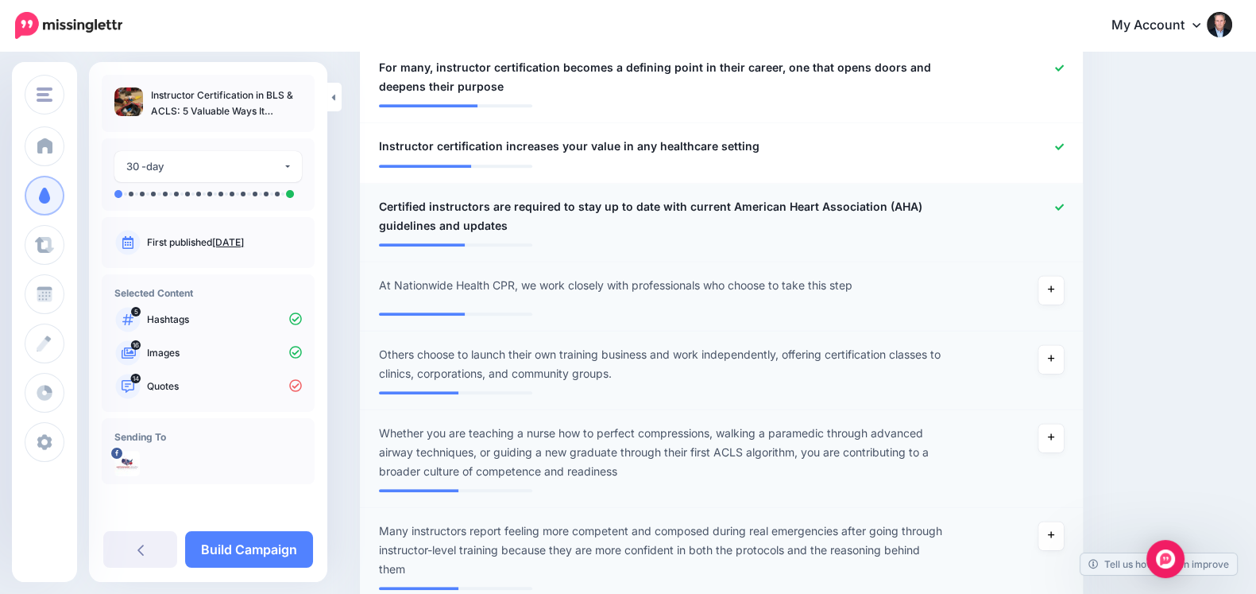
click at [1064, 203] on icon at bounding box center [1059, 206] width 9 height 6
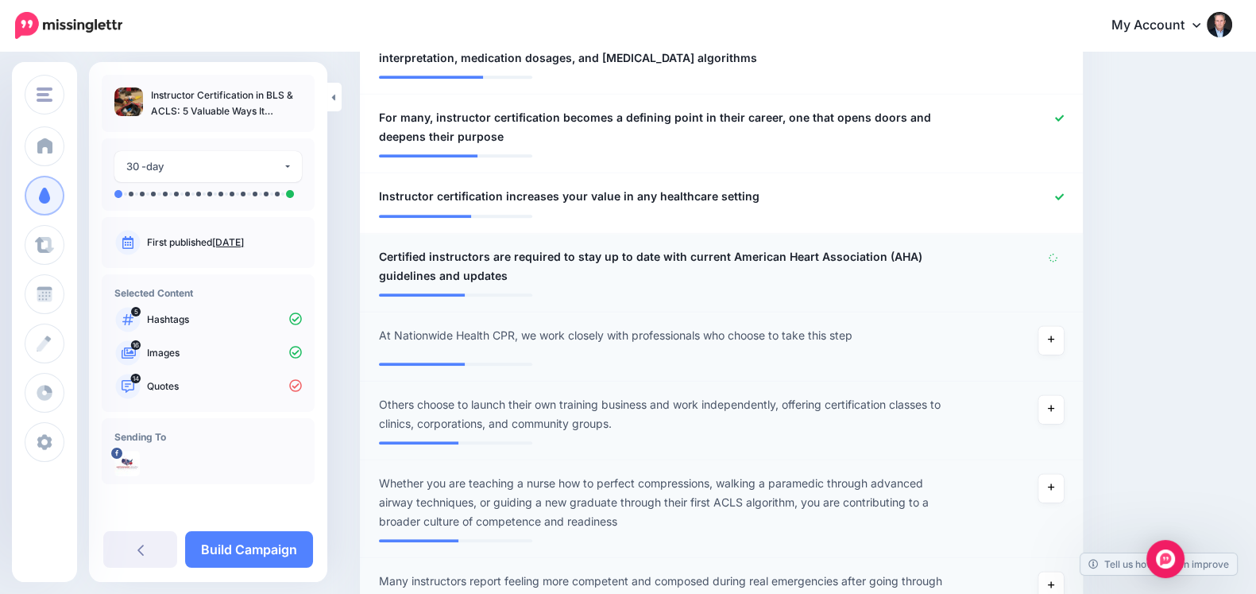
scroll to position [1300, 0]
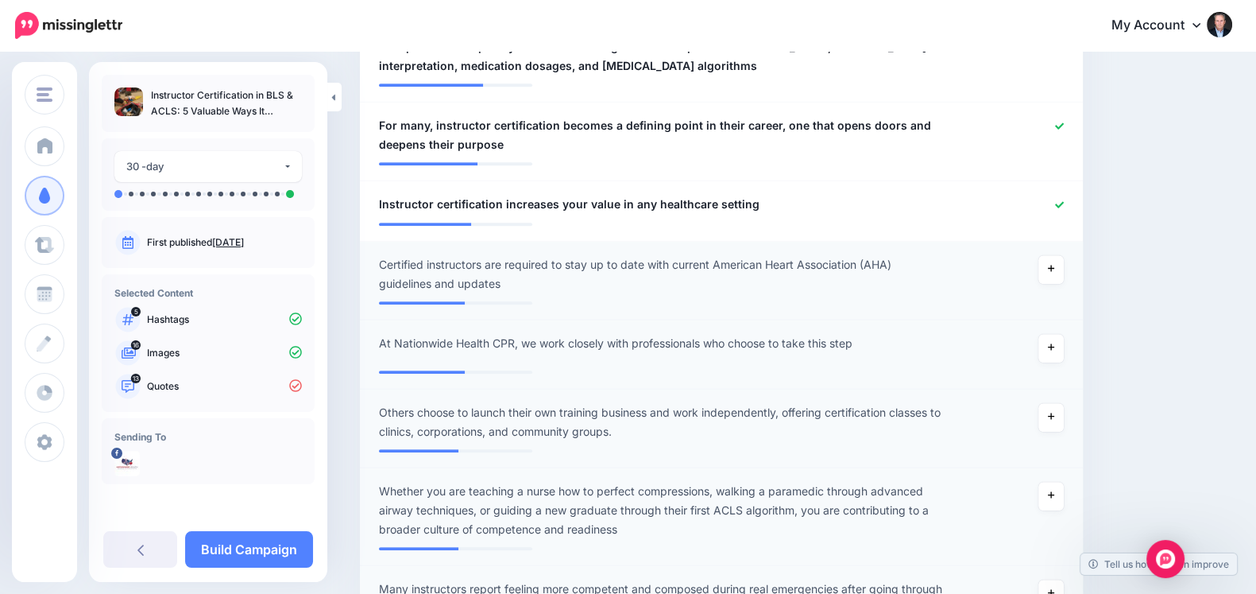
click at [1064, 200] on icon at bounding box center [1059, 204] width 9 height 9
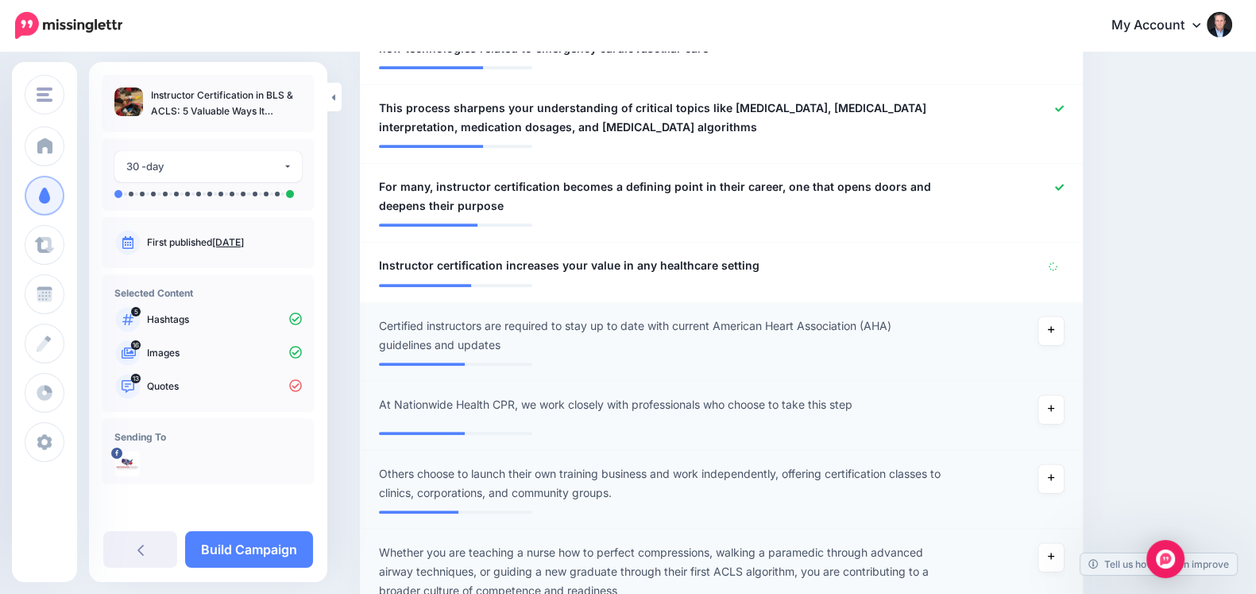
scroll to position [1238, 0]
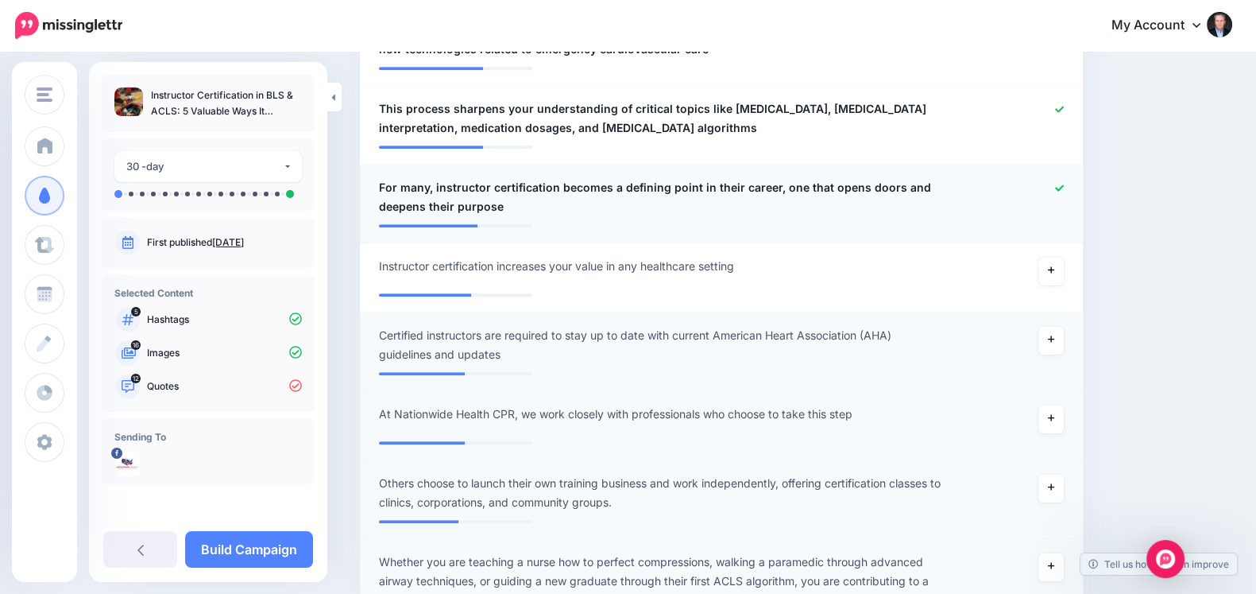
click at [1064, 184] on icon at bounding box center [1059, 188] width 9 height 9
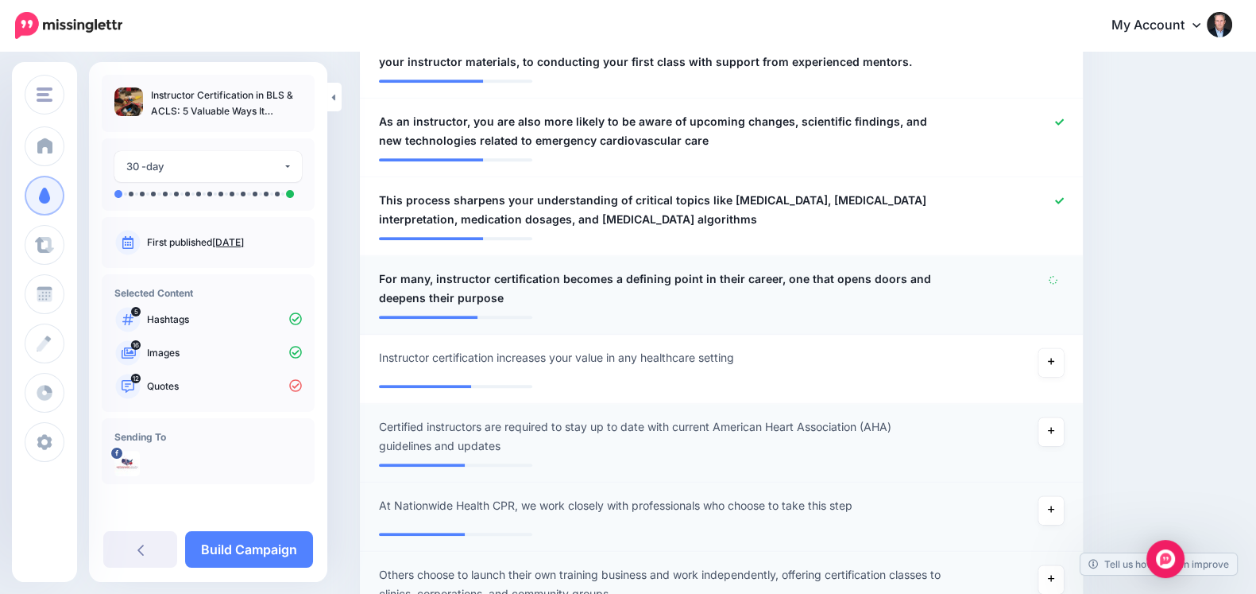
scroll to position [1141, 0]
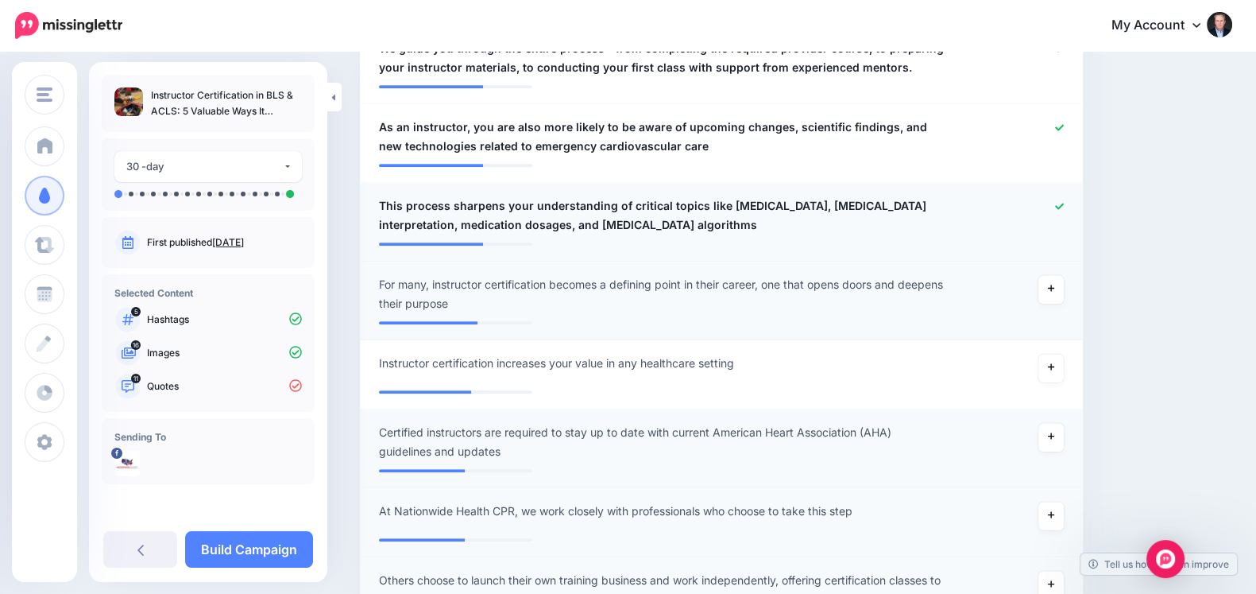
click at [1064, 203] on icon at bounding box center [1059, 206] width 9 height 6
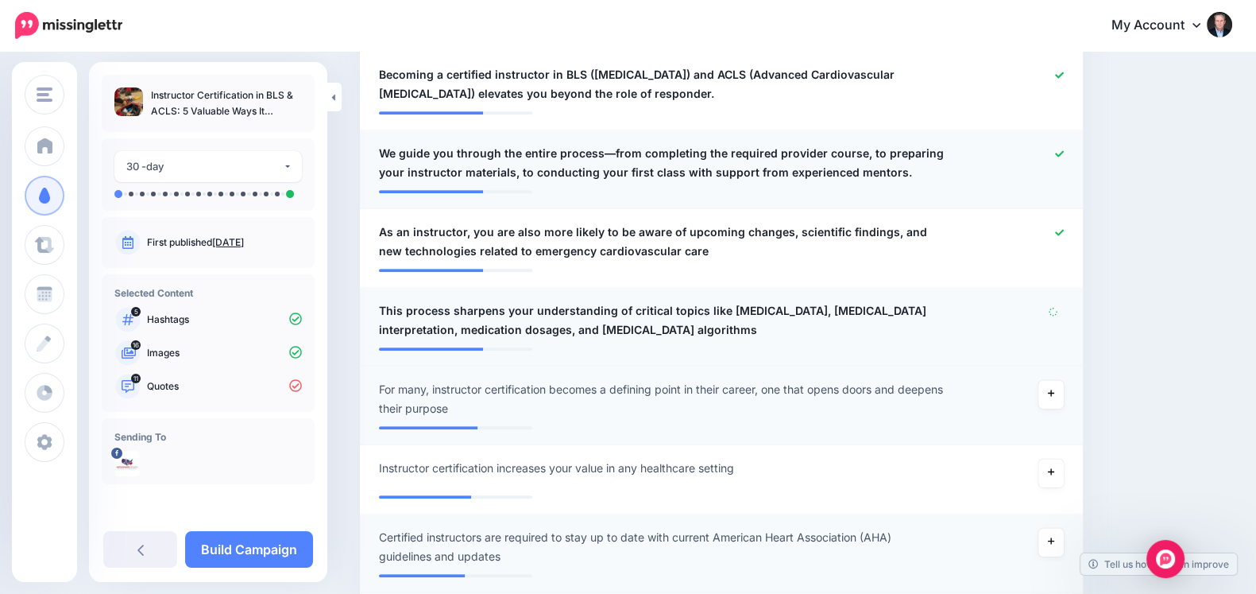
scroll to position [1026, 0]
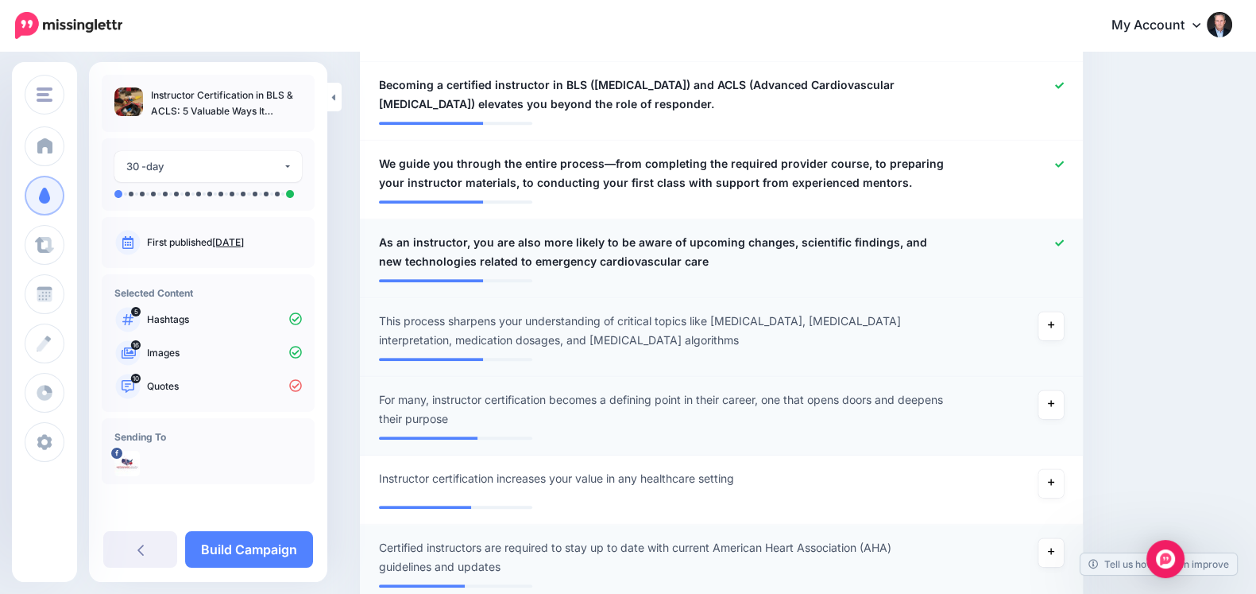
click at [1064, 238] on link at bounding box center [1059, 243] width 9 height 11
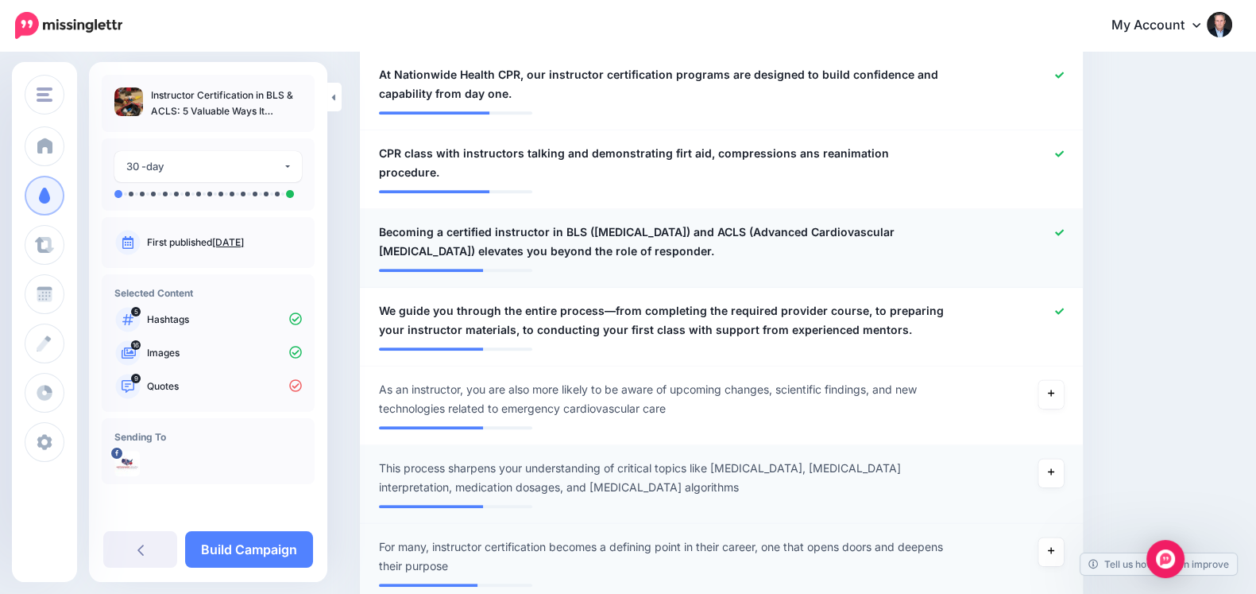
scroll to position [878, 0]
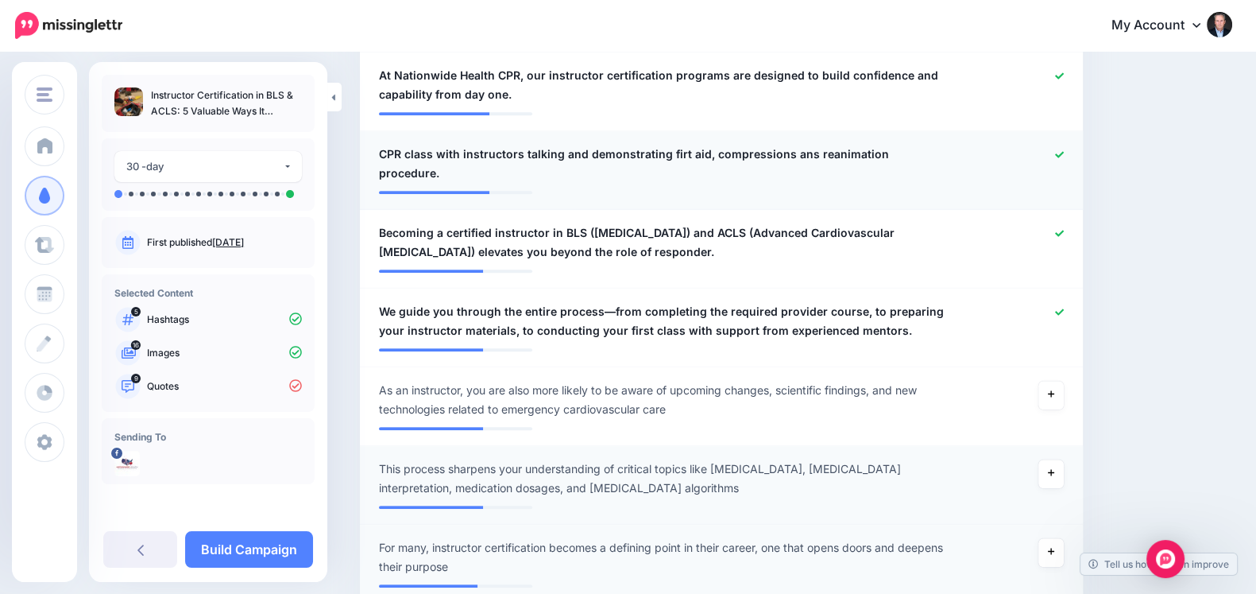
click at [1064, 153] on icon at bounding box center [1059, 154] width 9 height 6
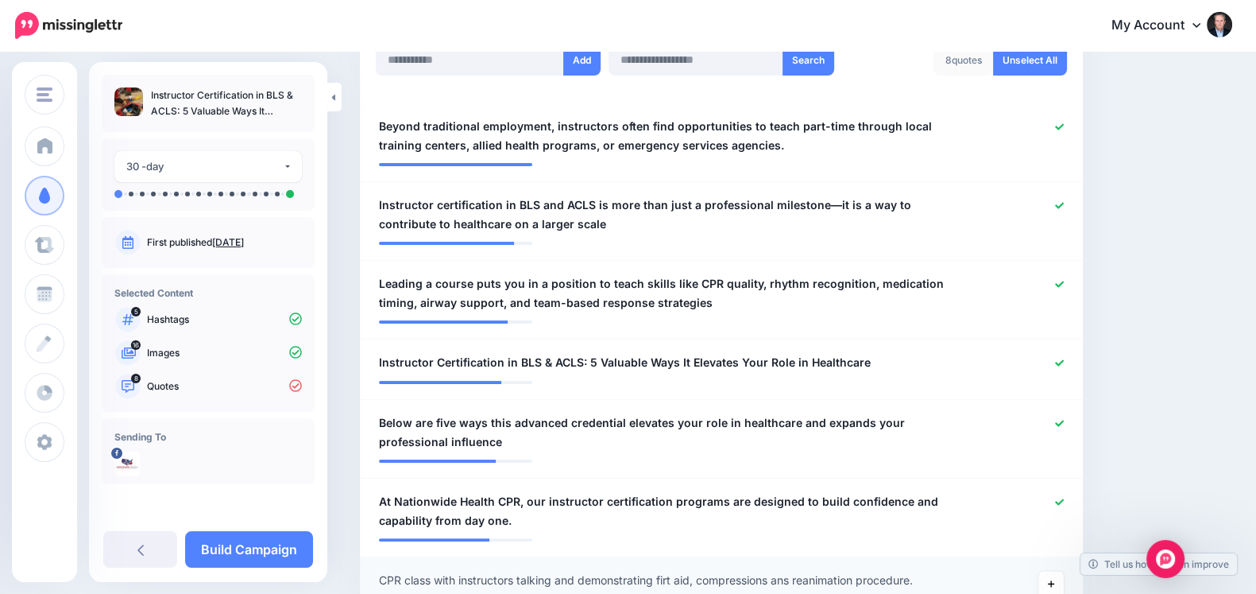
scroll to position [592, 0]
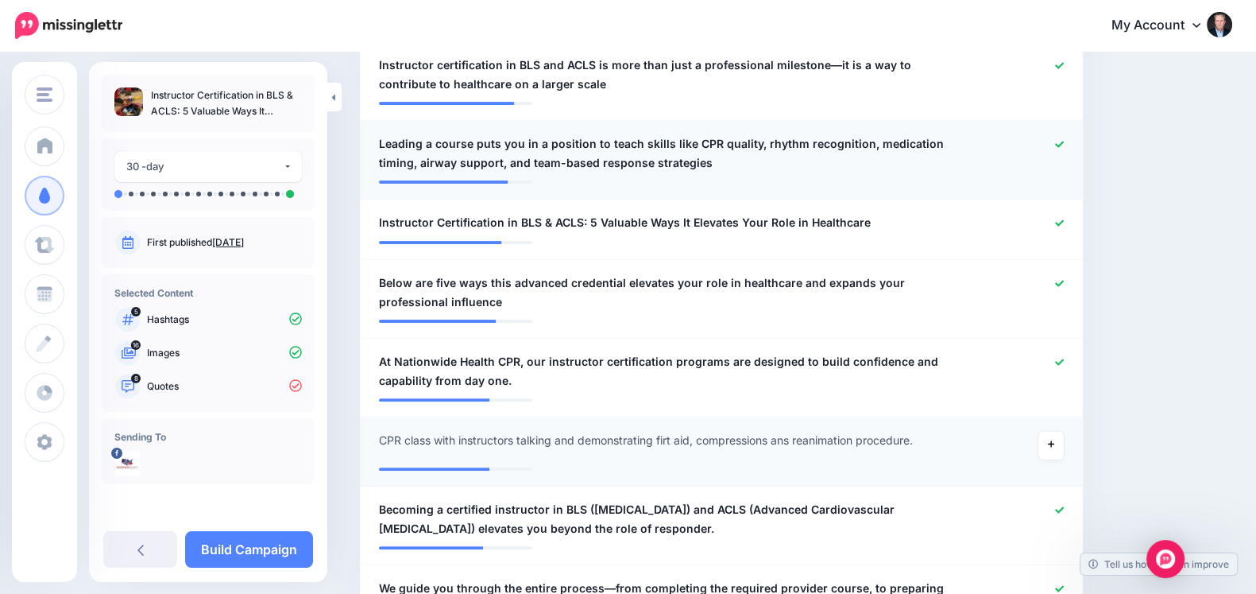
click at [1064, 140] on icon at bounding box center [1059, 144] width 9 height 9
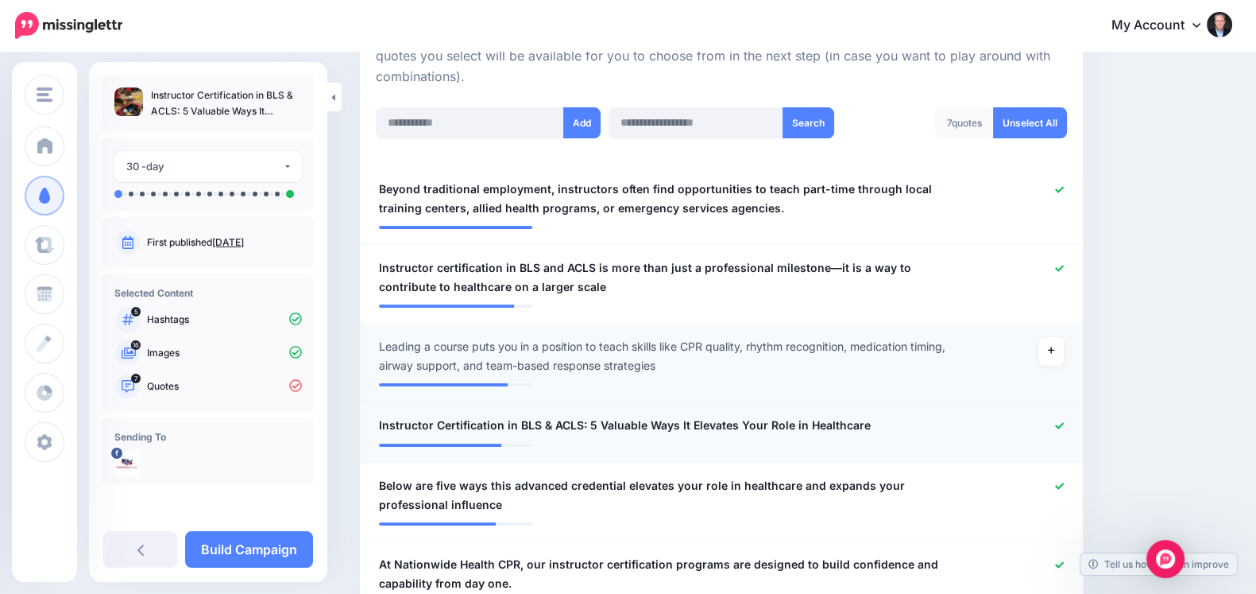
scroll to position [393, 0]
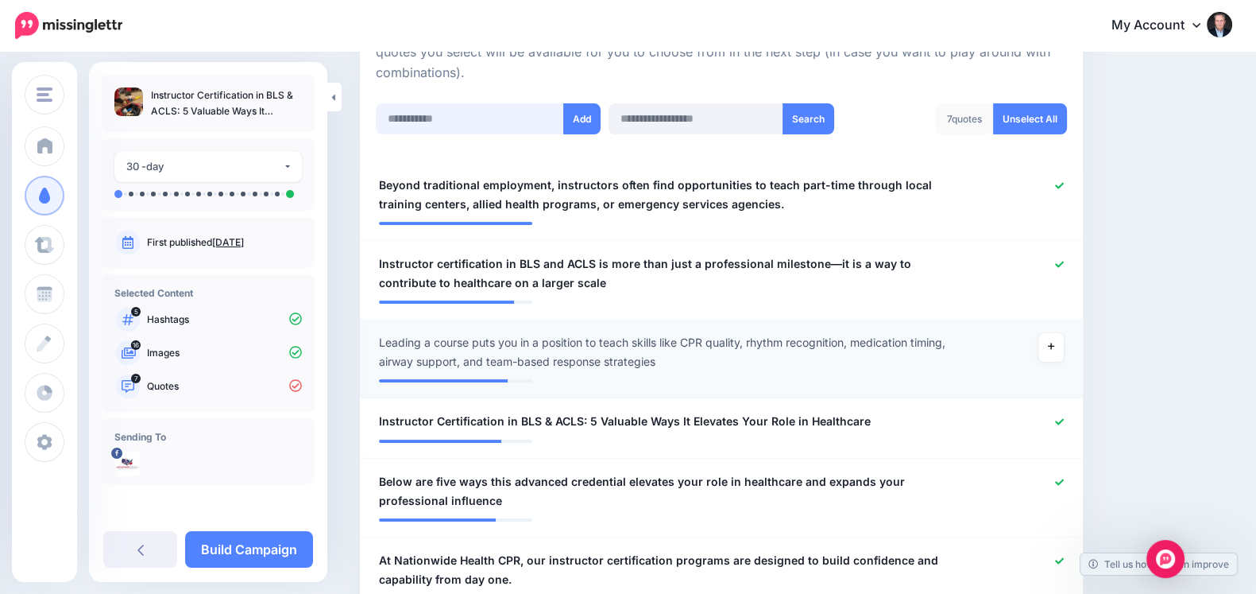
click at [408, 126] on input "text" at bounding box center [470, 118] width 188 height 31
paste input "**********"
type input "**********"
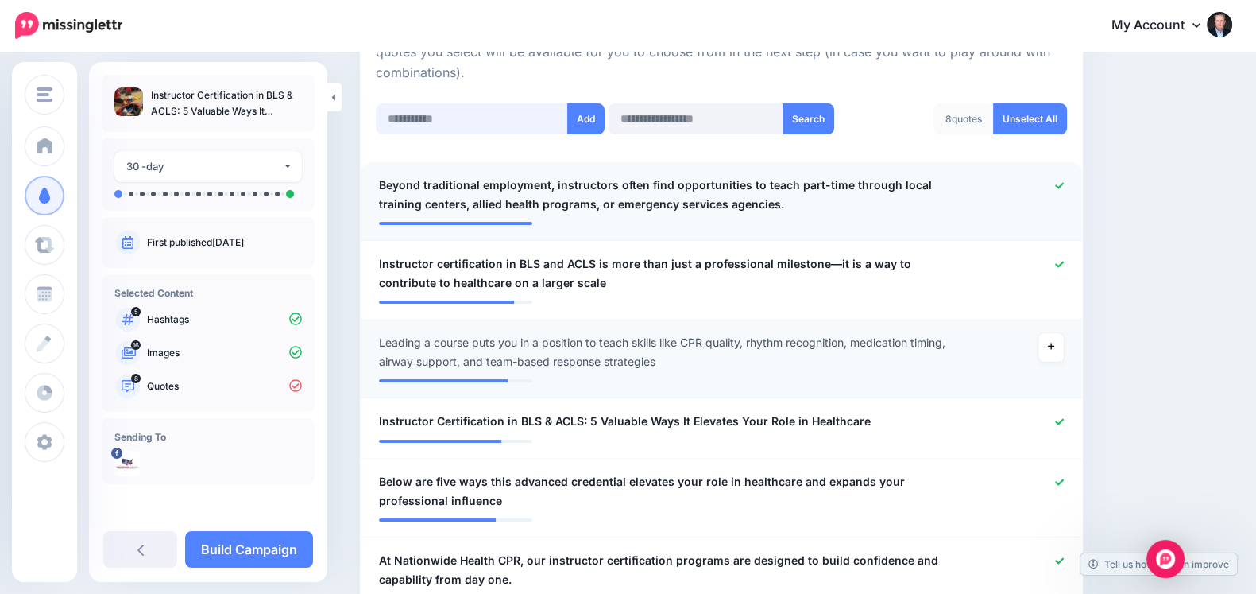
paste input "**********"
type input "**********"
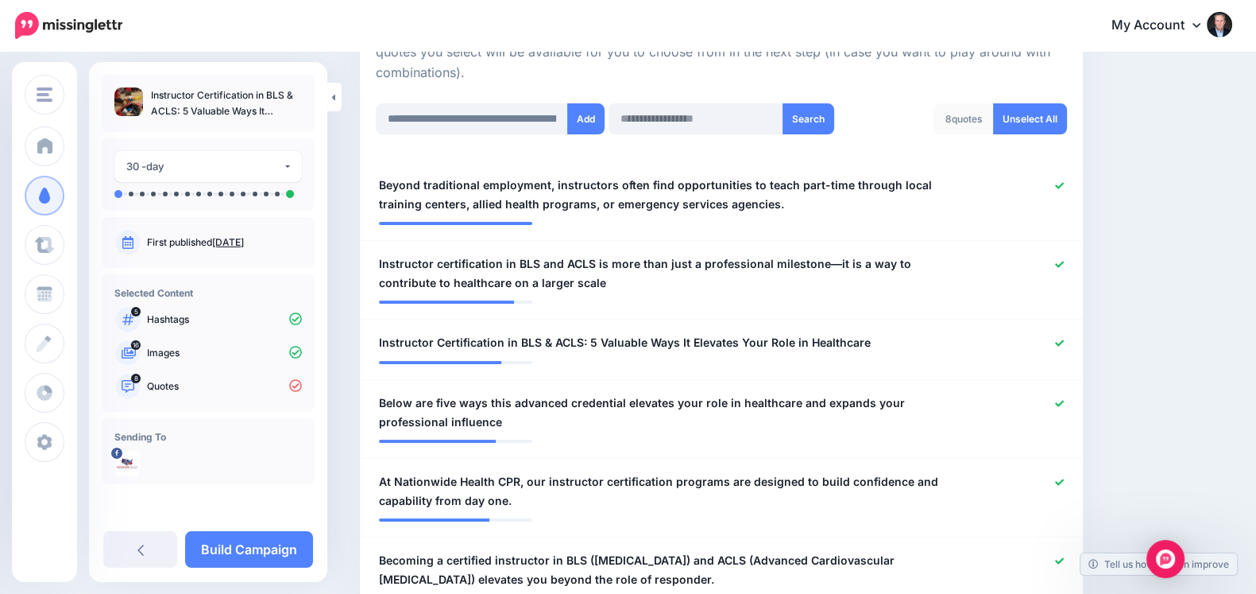
scroll to position [555, 0]
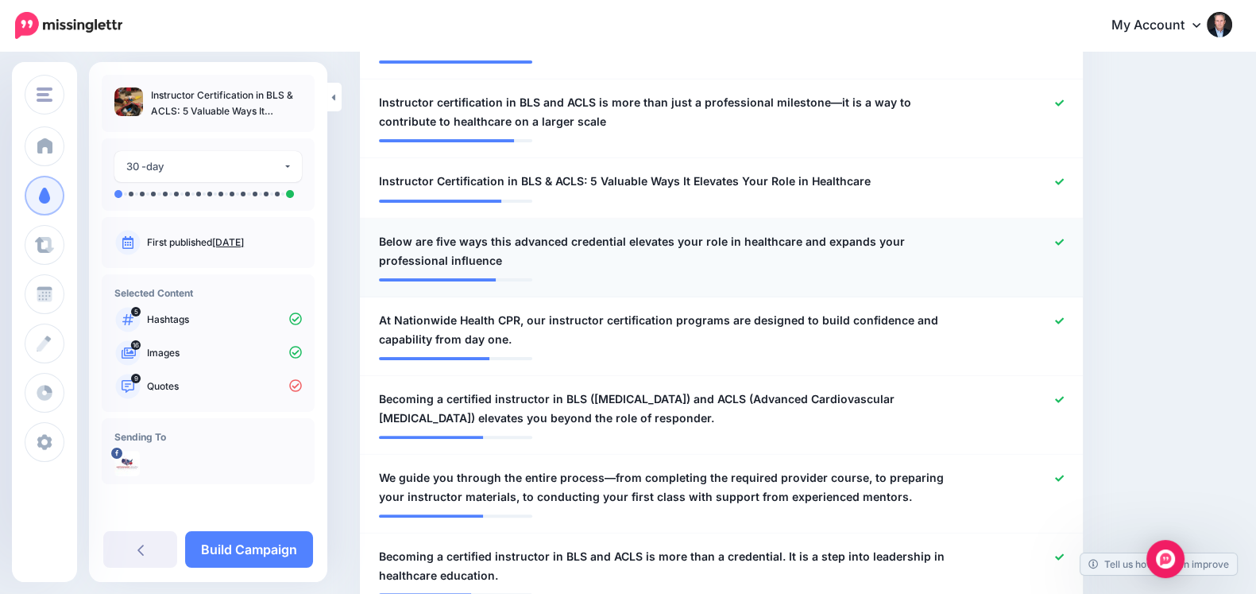
paste input "**********"
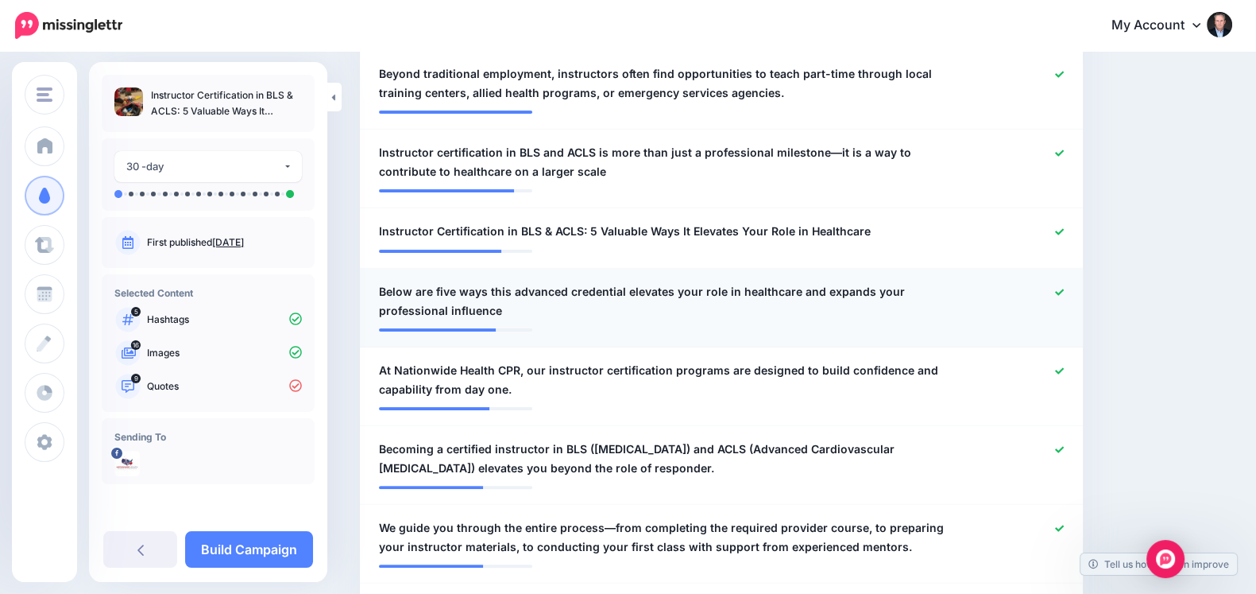
type input "**********"
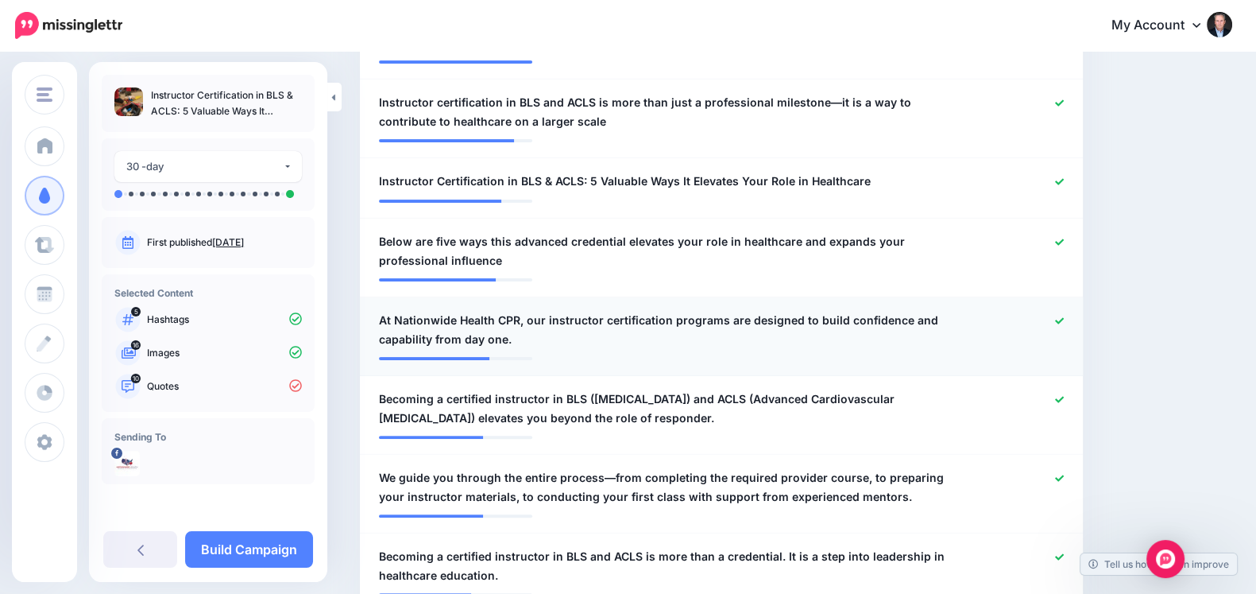
paste input "**********"
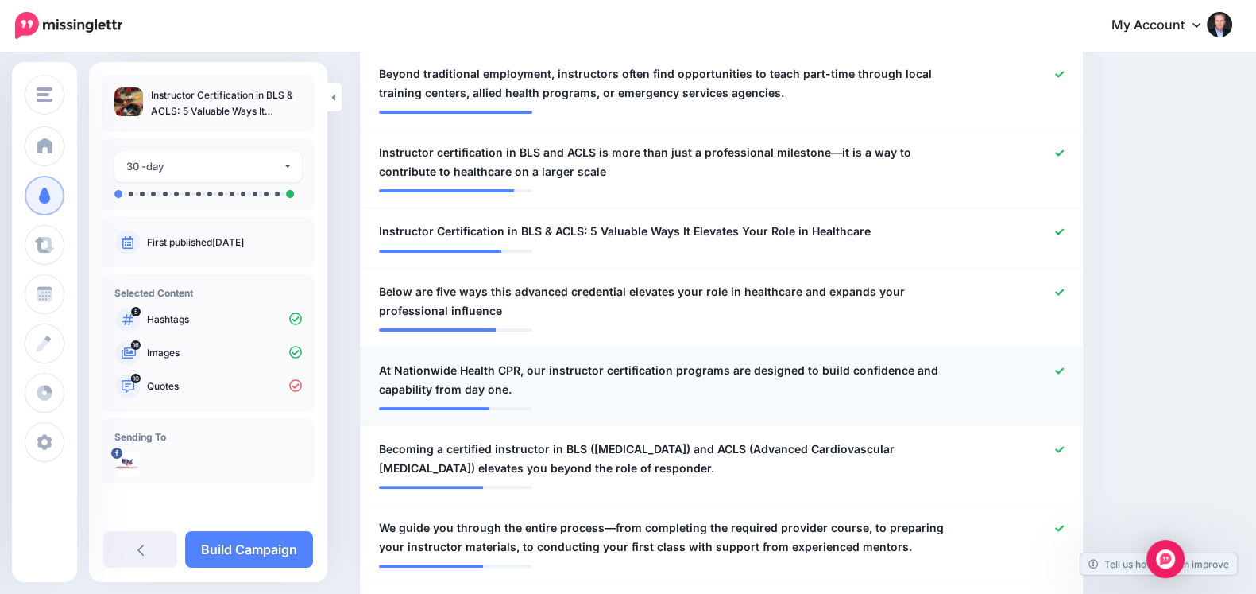
scroll to position [0, 459]
type input "**********"
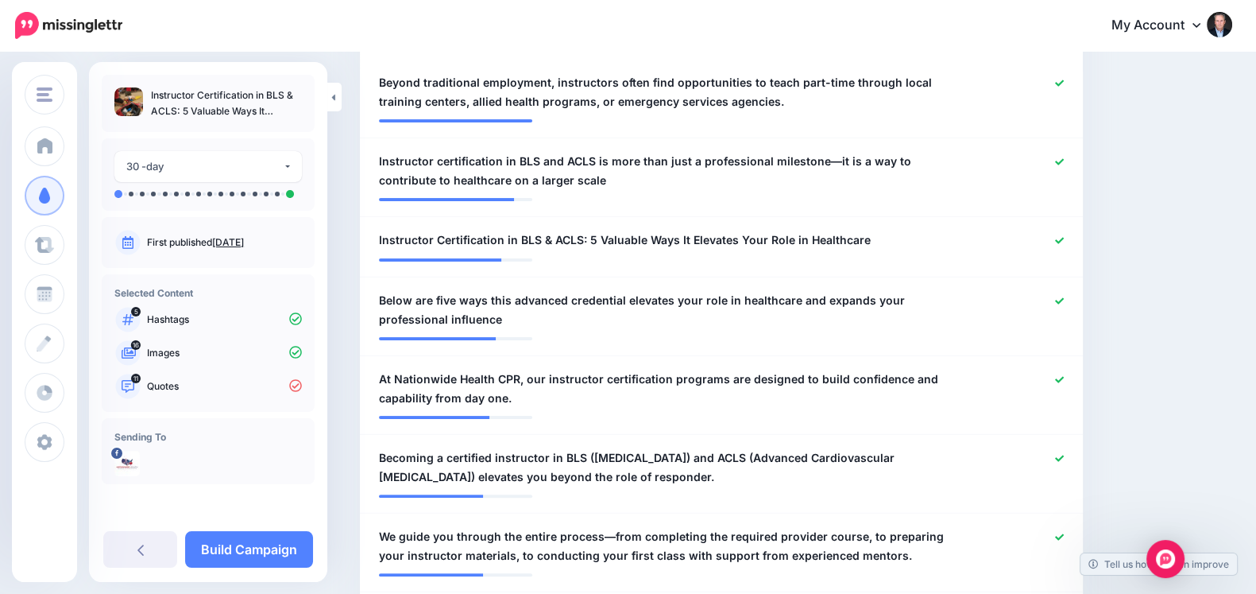
scroll to position [555, 0]
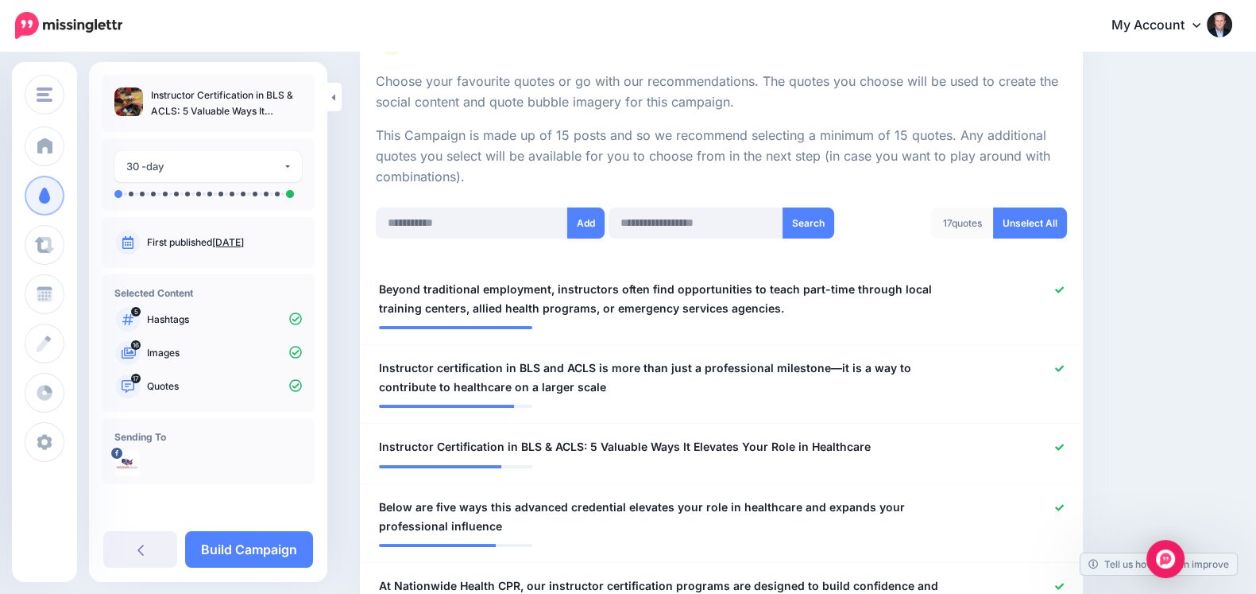
scroll to position [293, 0]
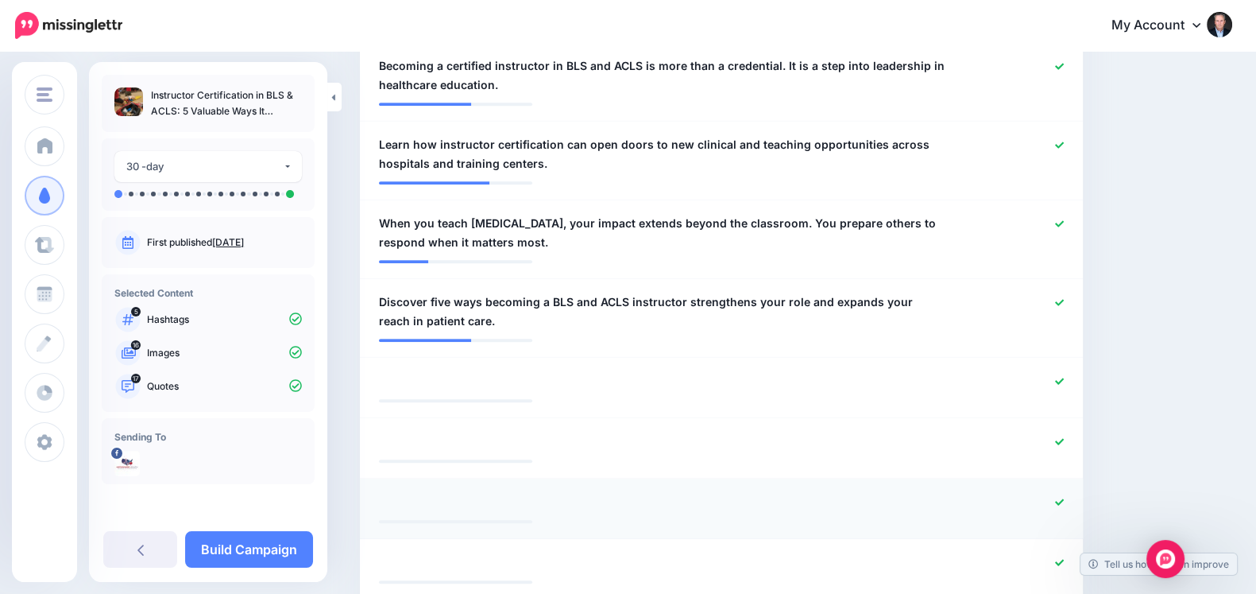
scroll to position [1049, 0]
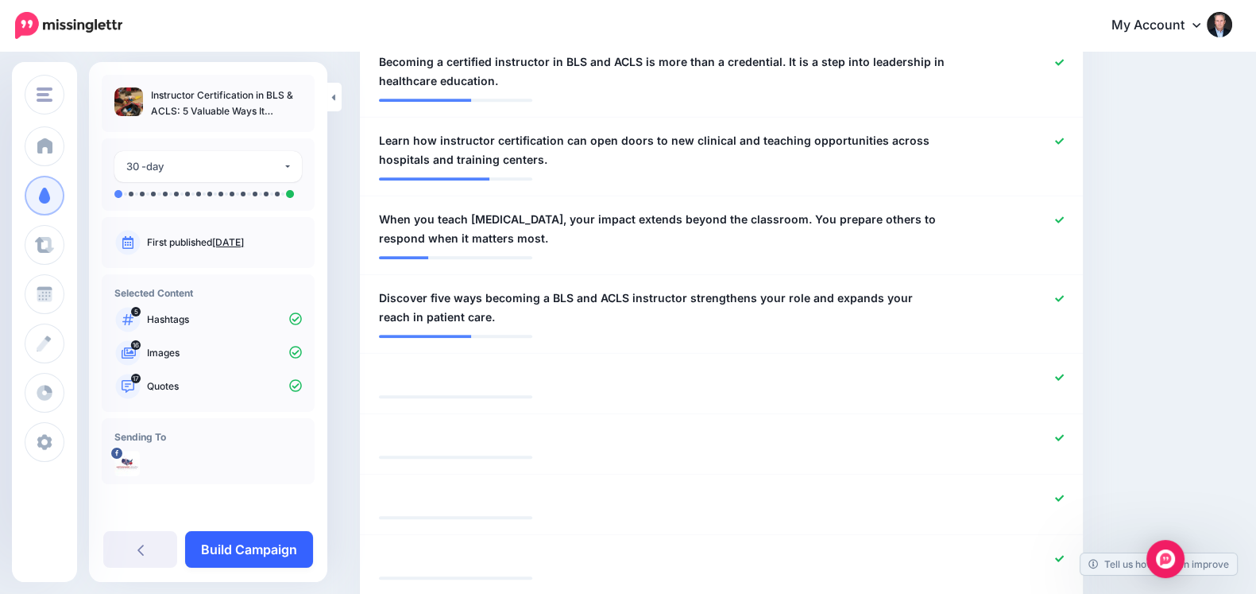
click at [253, 540] on link "Build Campaign" at bounding box center [249, 549] width 128 height 37
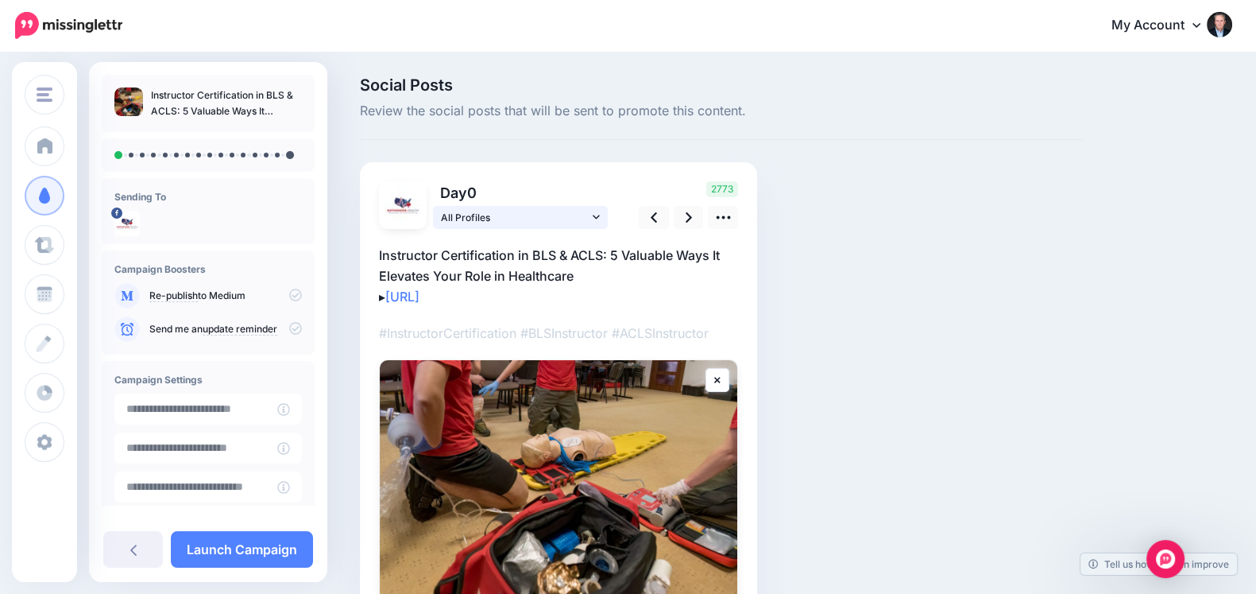
click at [601, 225] on link "All Profiles" at bounding box center [520, 217] width 175 height 23
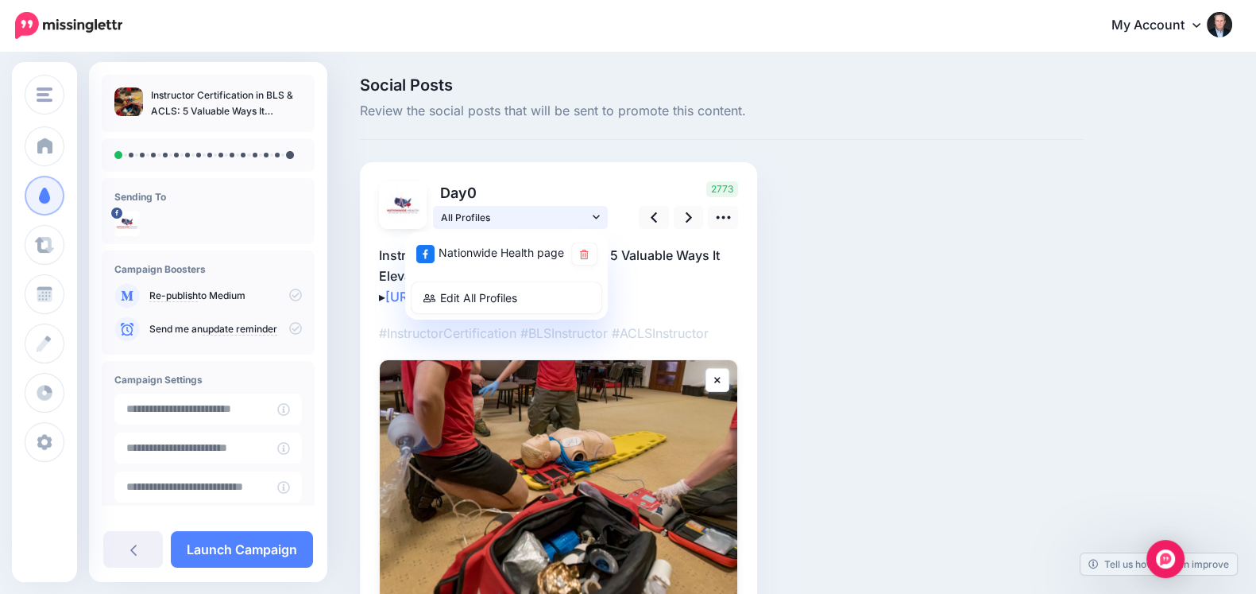
click at [601, 225] on link "All Profiles" at bounding box center [520, 217] width 175 height 23
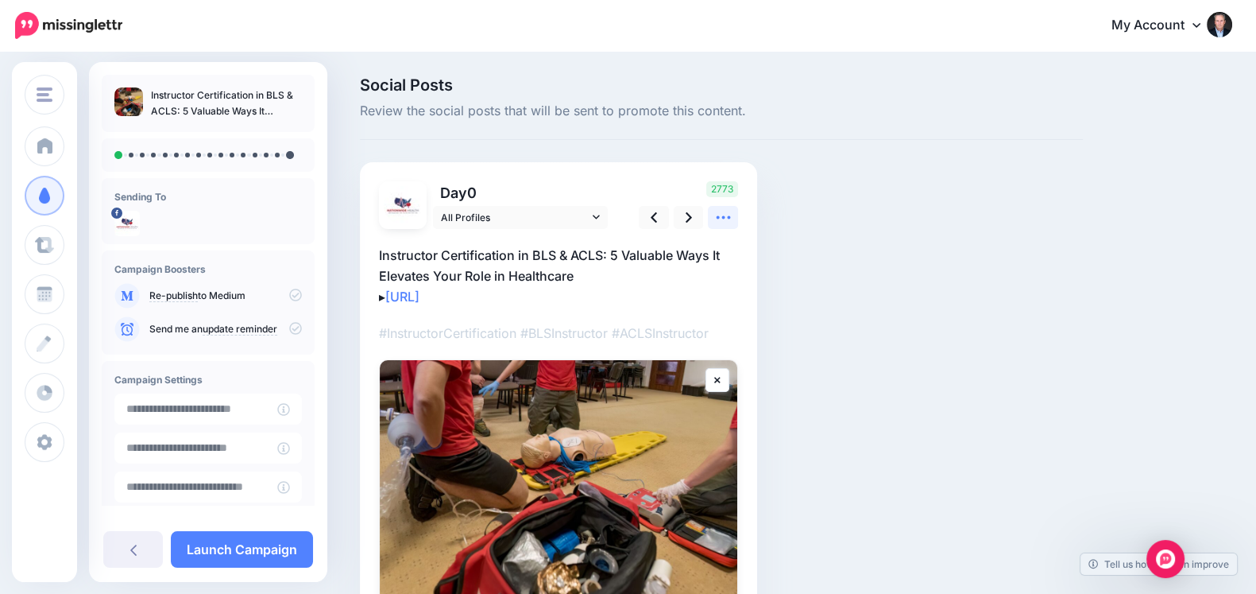
click at [731, 220] on icon at bounding box center [723, 217] width 17 height 17
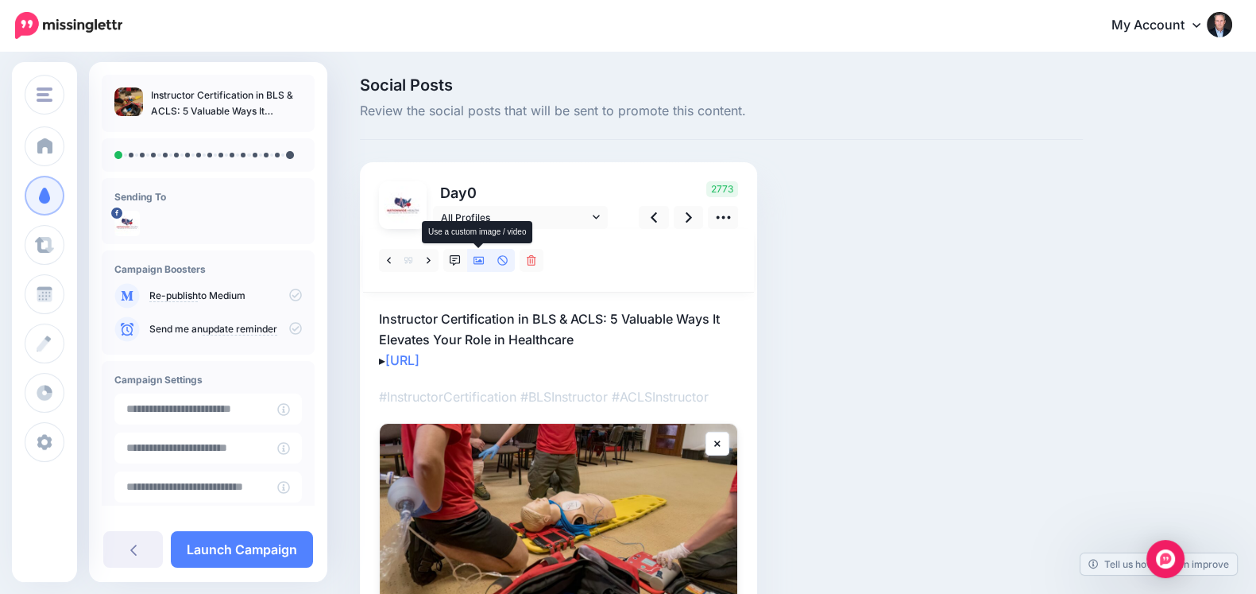
click at [478, 265] on icon at bounding box center [479, 260] width 11 height 11
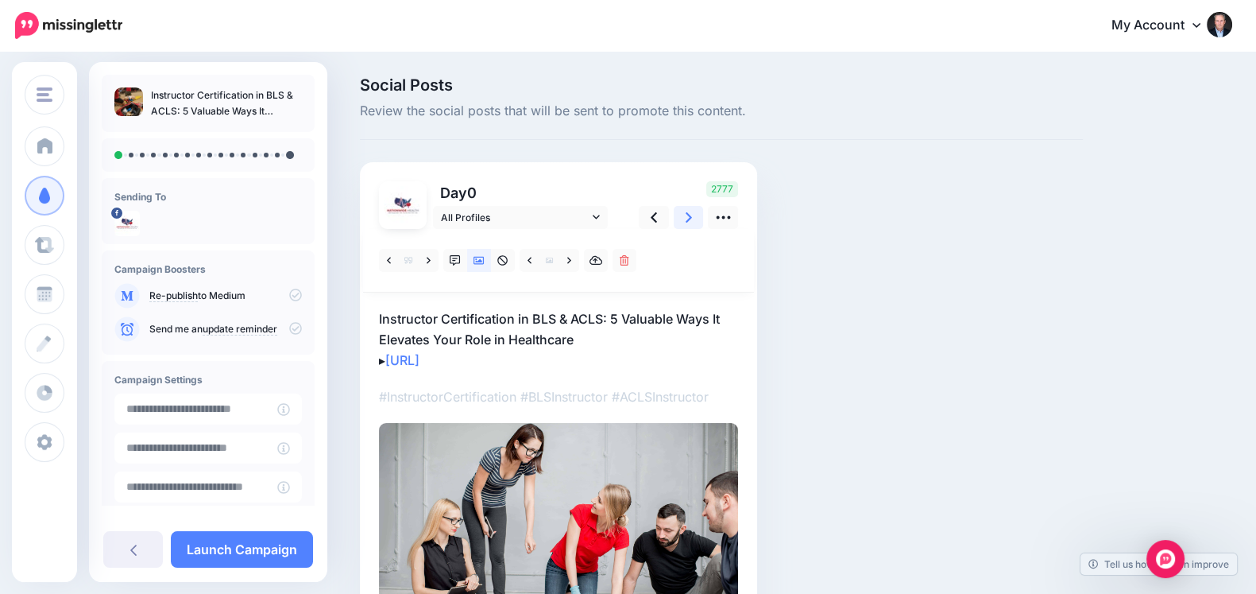
click at [681, 224] on link at bounding box center [689, 217] width 30 height 23
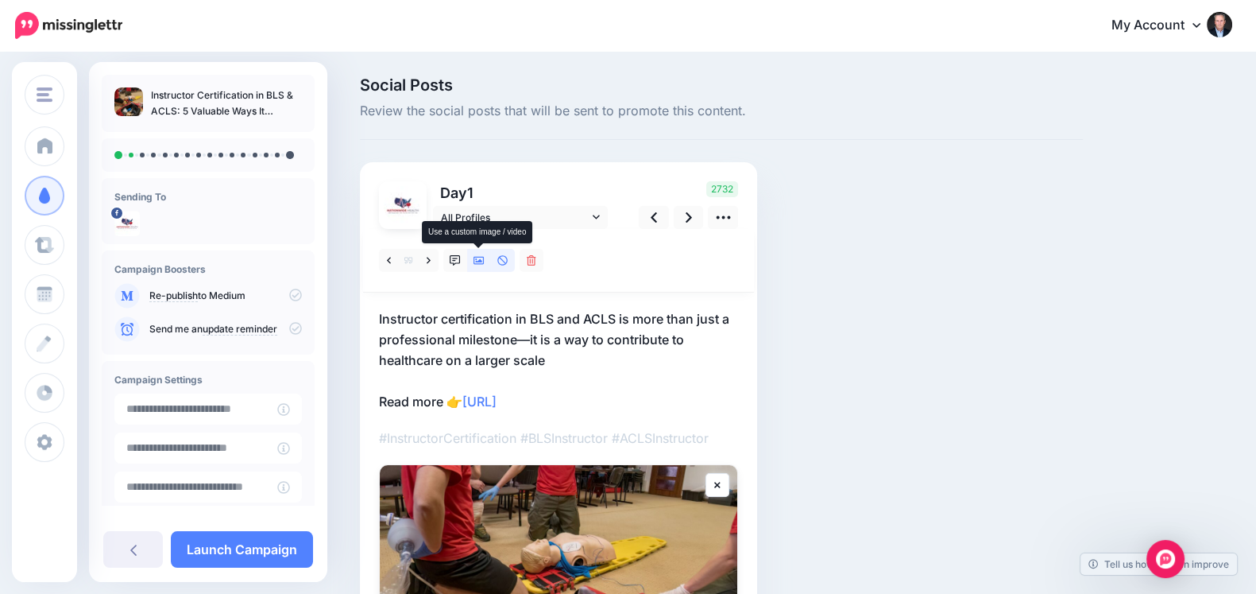
click at [475, 257] on icon at bounding box center [479, 260] width 11 height 11
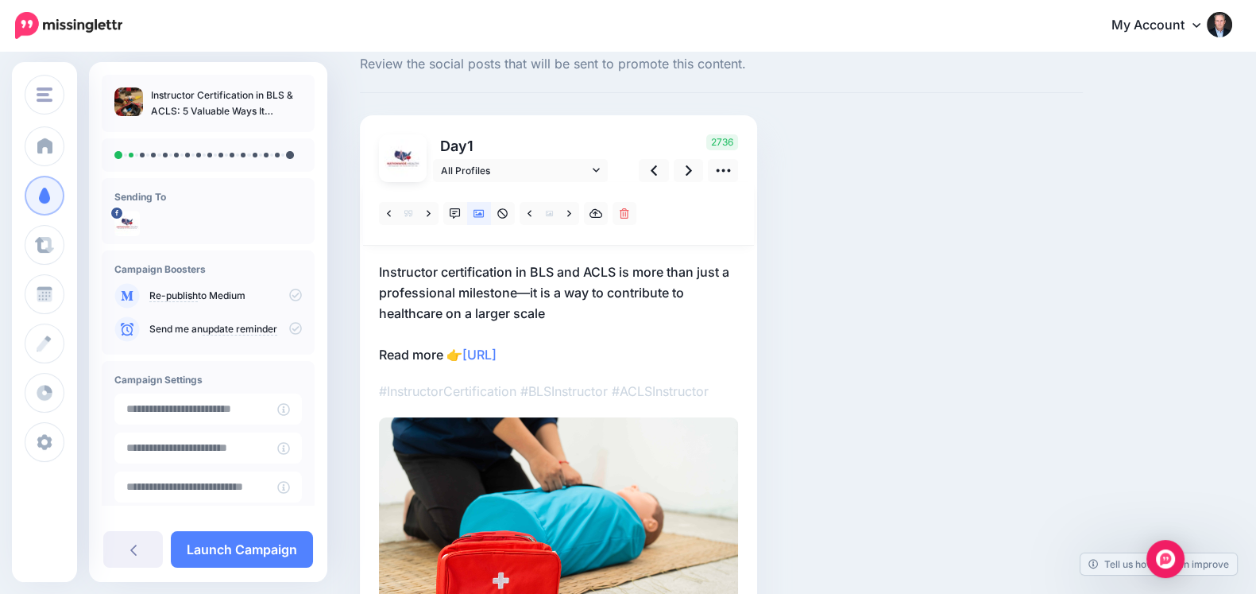
scroll to position [49, 0]
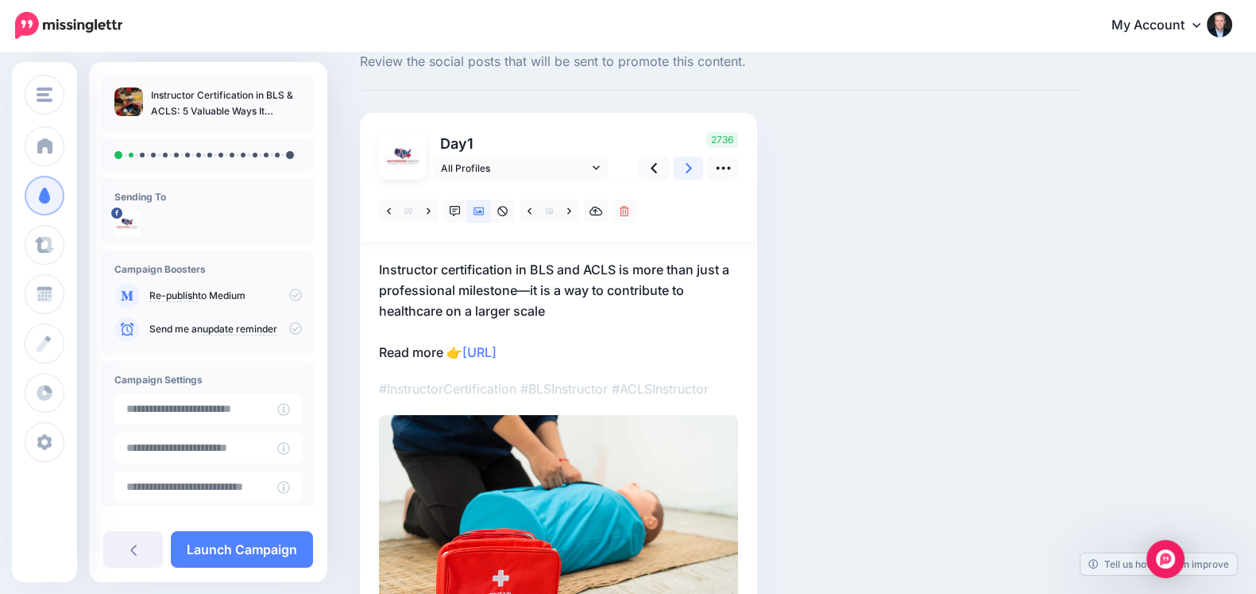
click at [679, 172] on link at bounding box center [689, 168] width 30 height 23
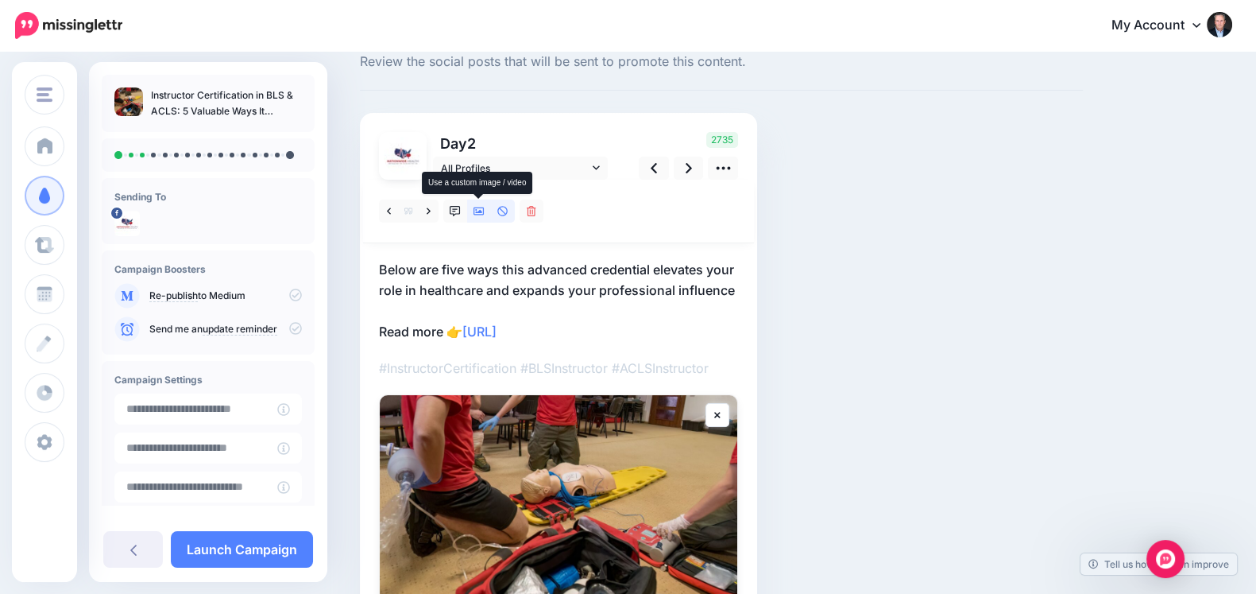
click at [475, 217] on link at bounding box center [479, 210] width 24 height 23
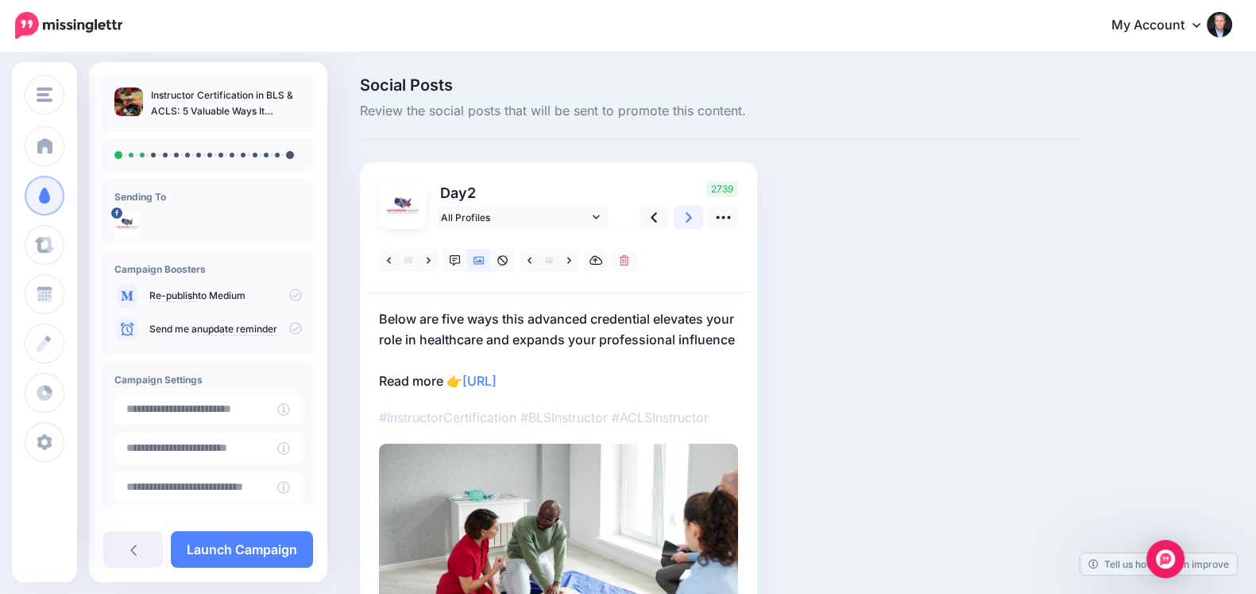
click at [683, 215] on link at bounding box center [689, 217] width 30 height 23
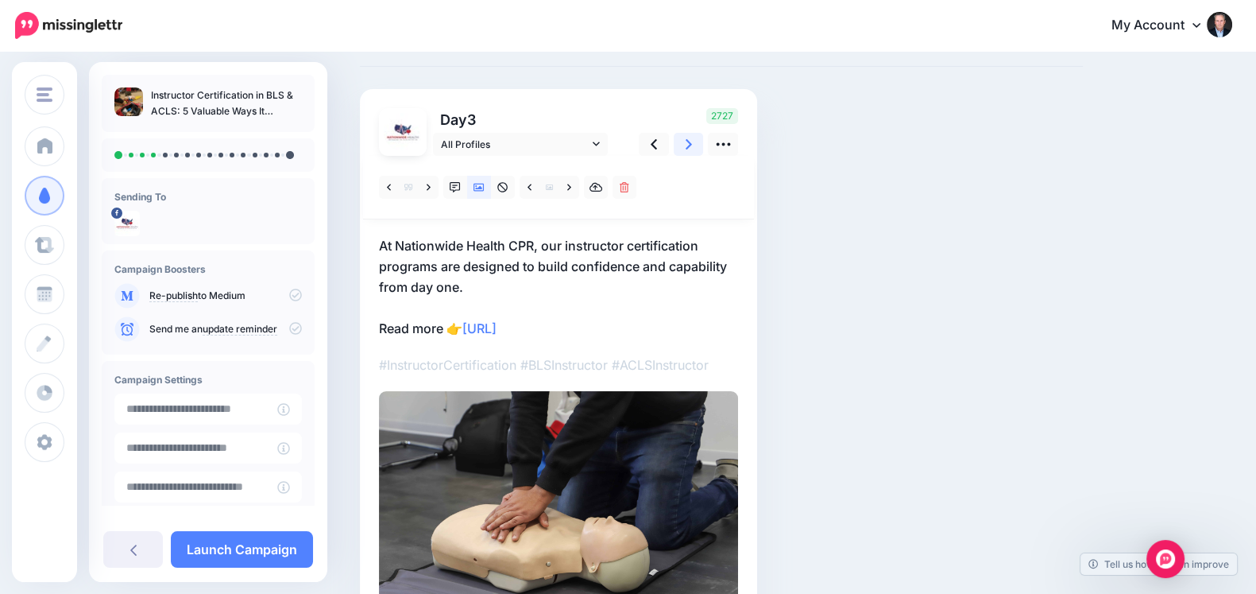
scroll to position [81, 0]
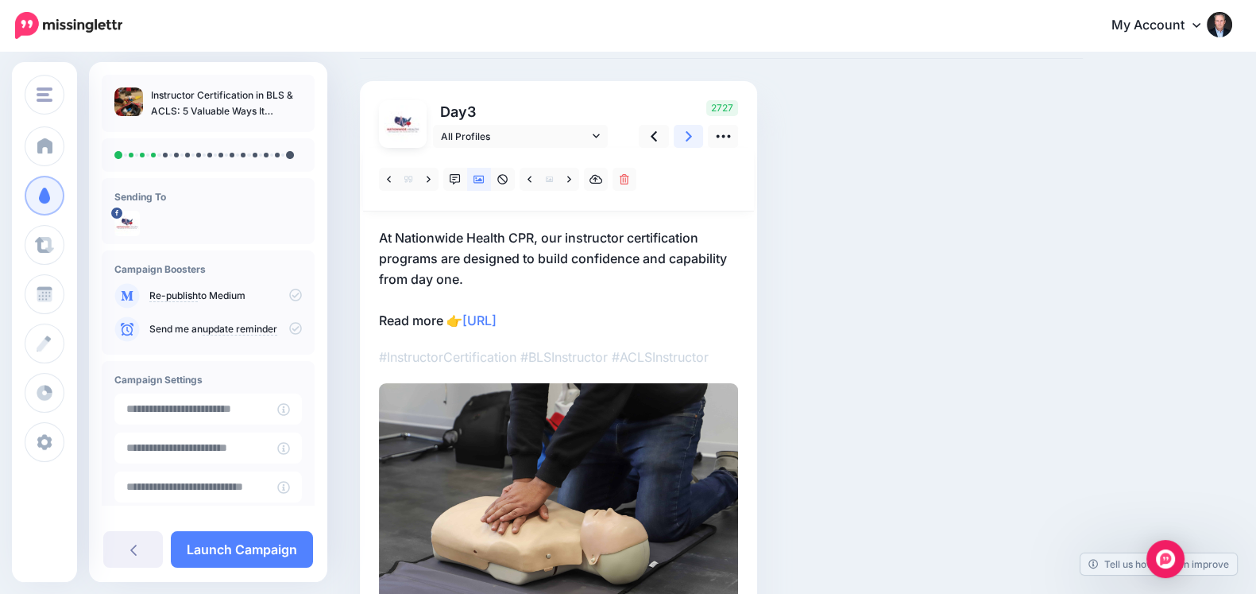
click at [687, 128] on icon at bounding box center [689, 136] width 6 height 17
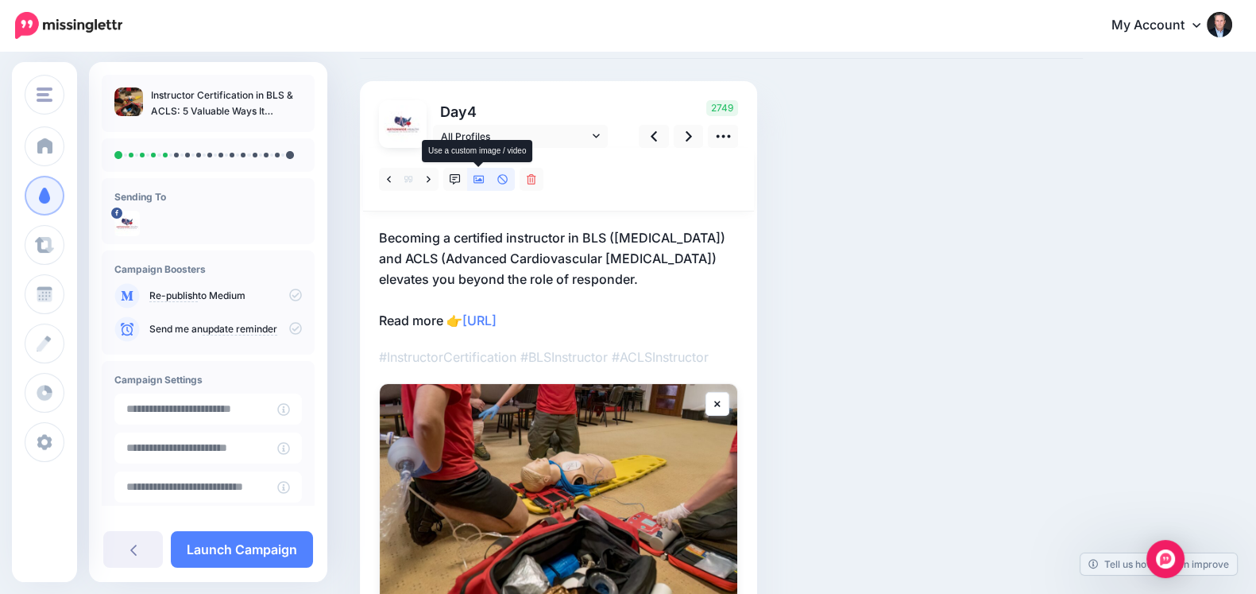
click at [480, 186] on link at bounding box center [479, 179] width 24 height 23
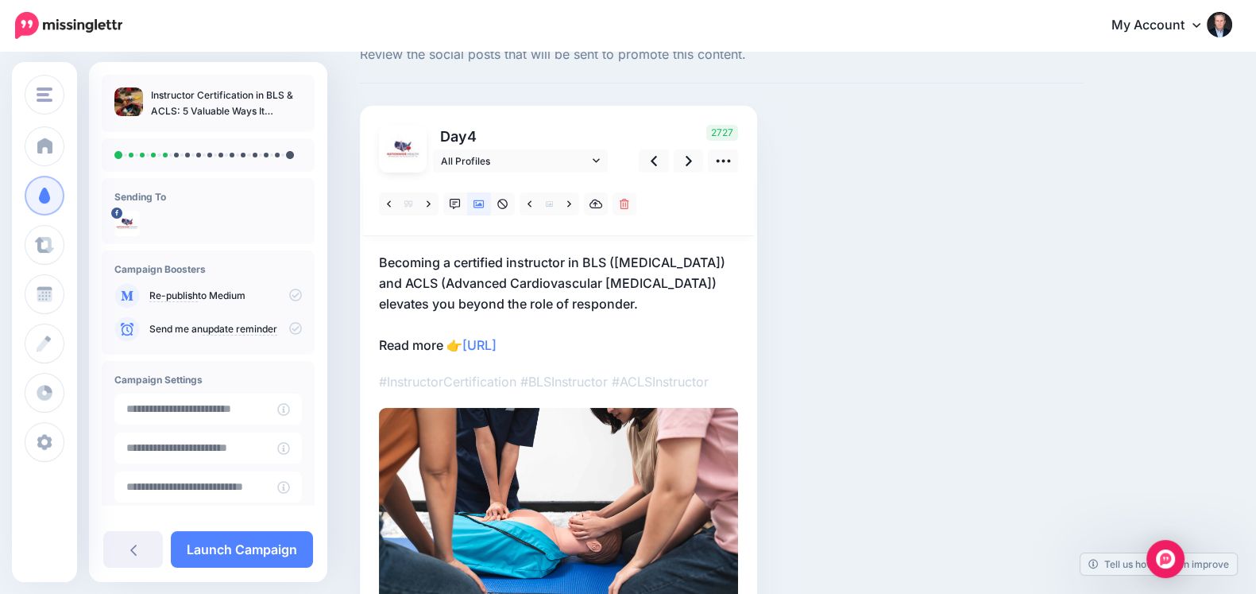
scroll to position [61, 0]
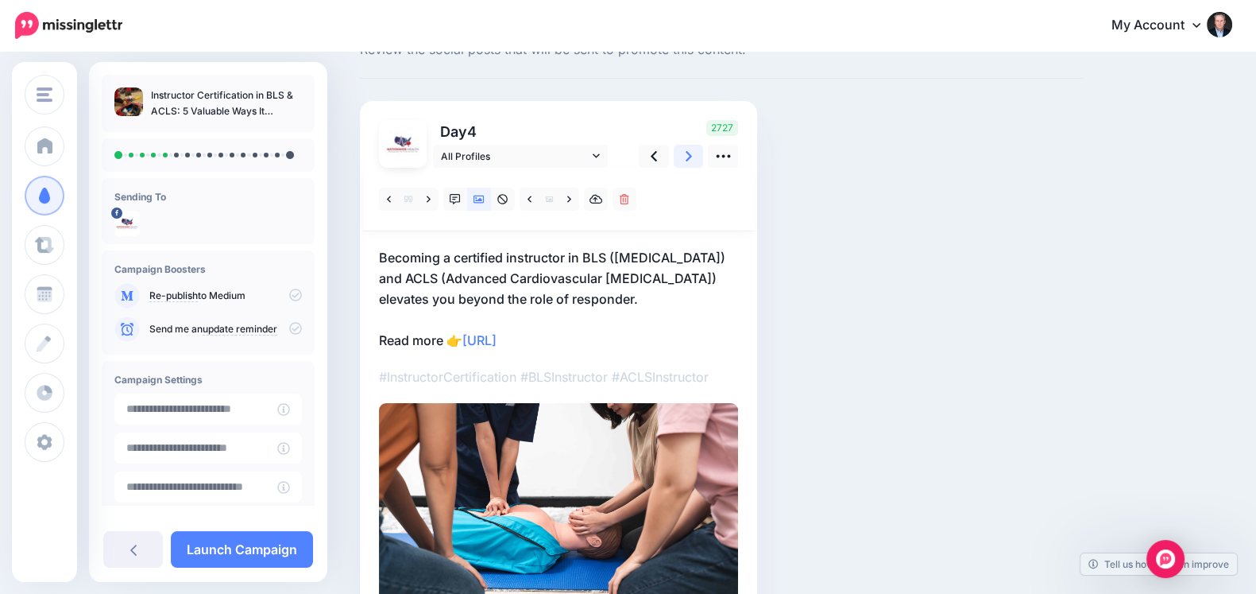
click at [682, 157] on link at bounding box center [689, 156] width 30 height 23
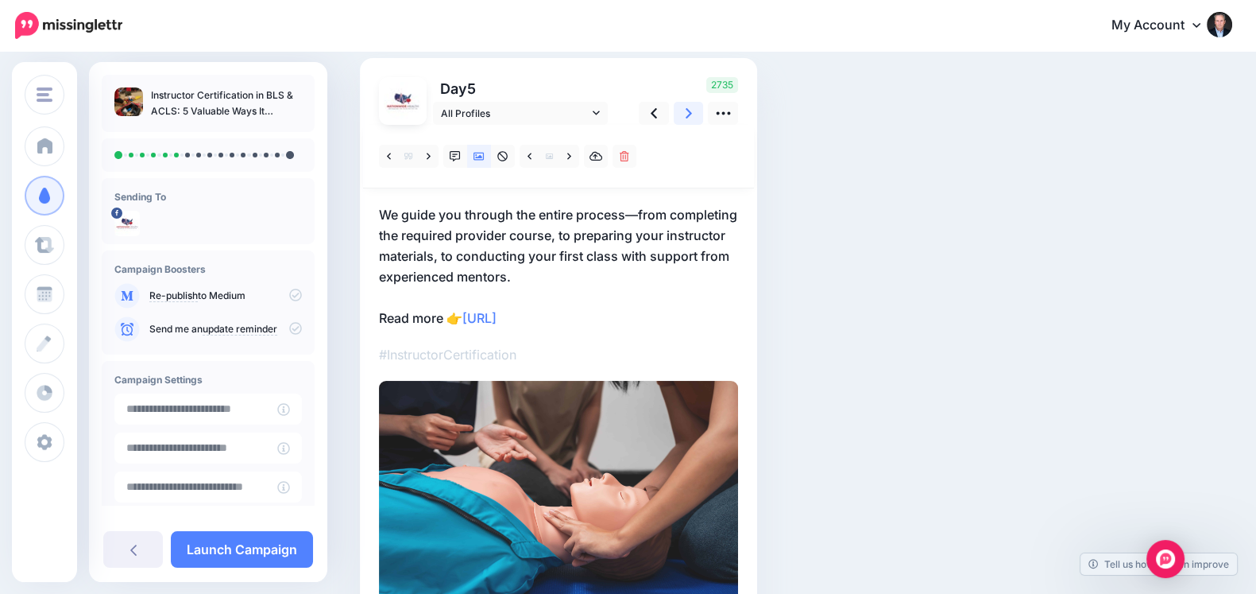
scroll to position [105, 0]
click at [691, 121] on link at bounding box center [689, 112] width 30 height 23
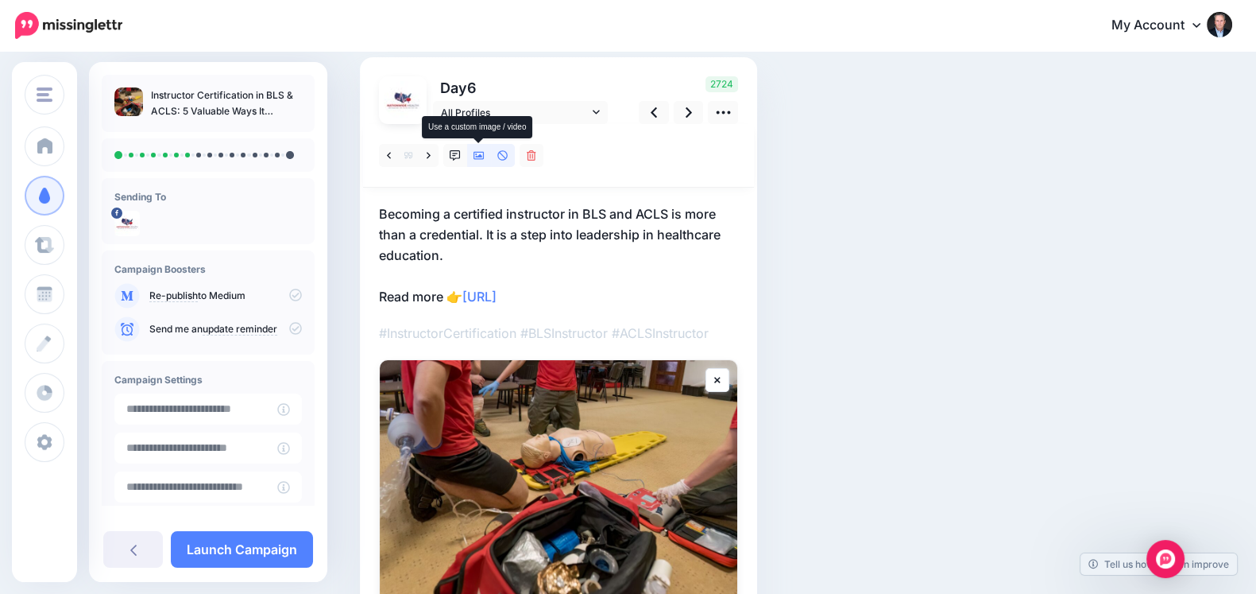
click at [477, 161] on link at bounding box center [479, 155] width 24 height 23
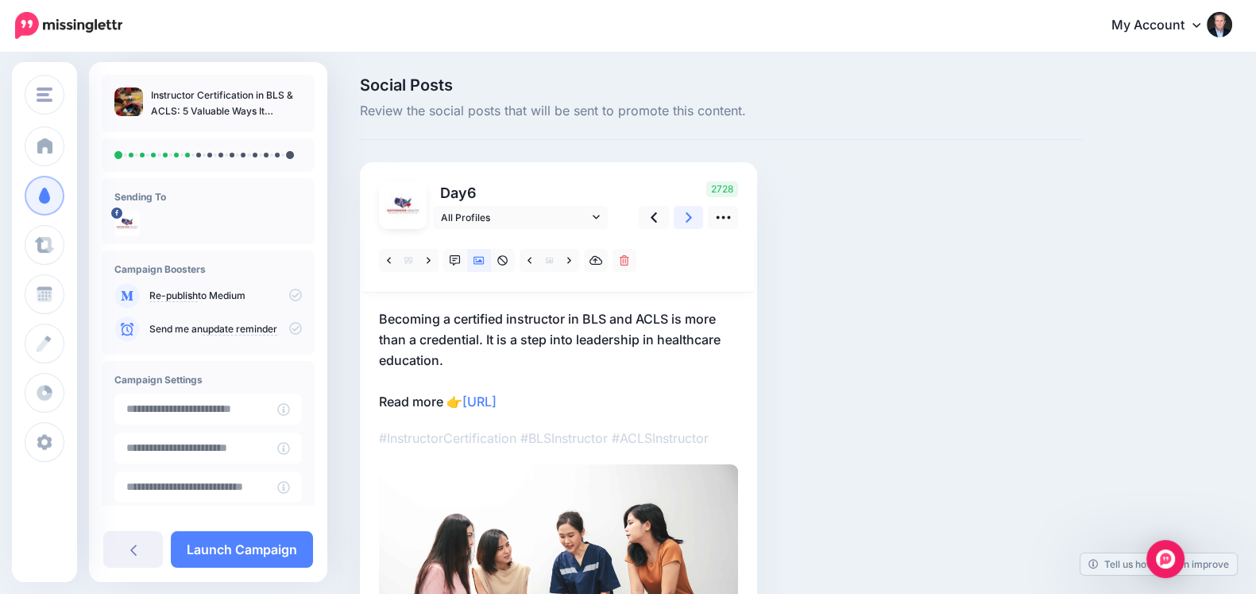
click at [688, 222] on icon at bounding box center [689, 217] width 6 height 17
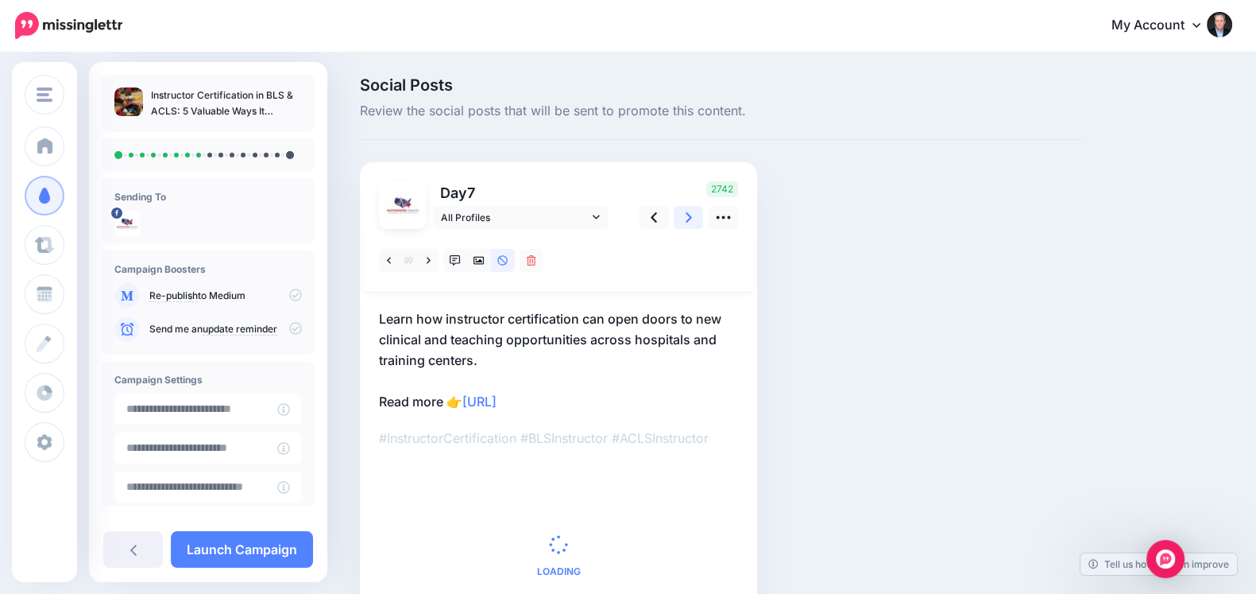
scroll to position [61, 0]
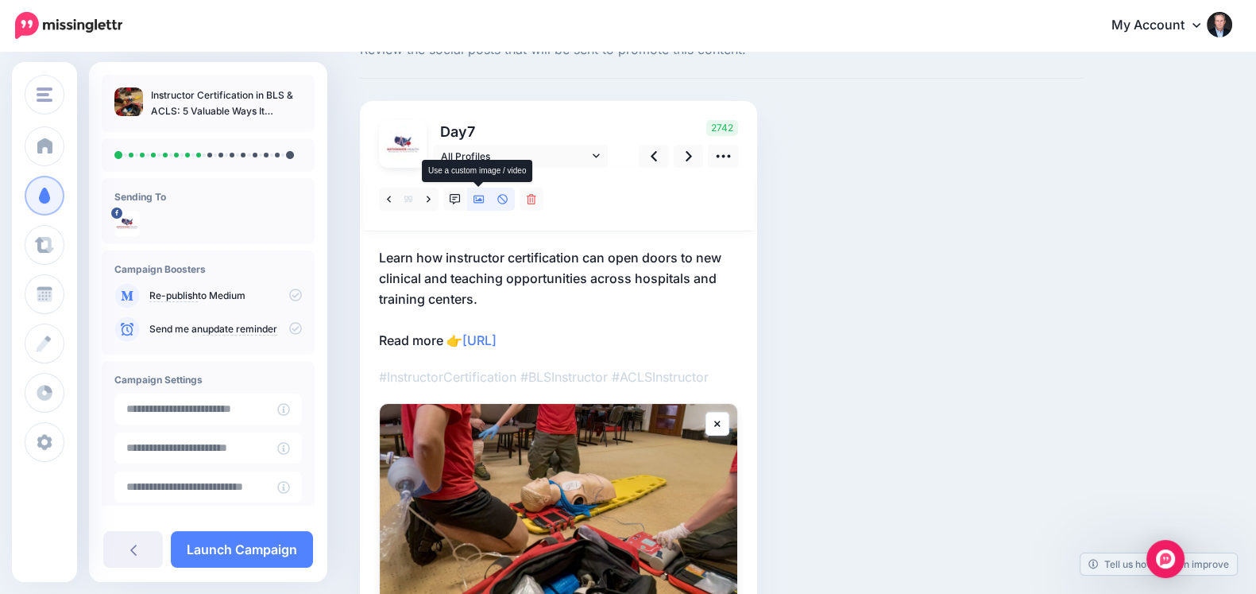
click at [474, 196] on icon at bounding box center [479, 199] width 11 height 8
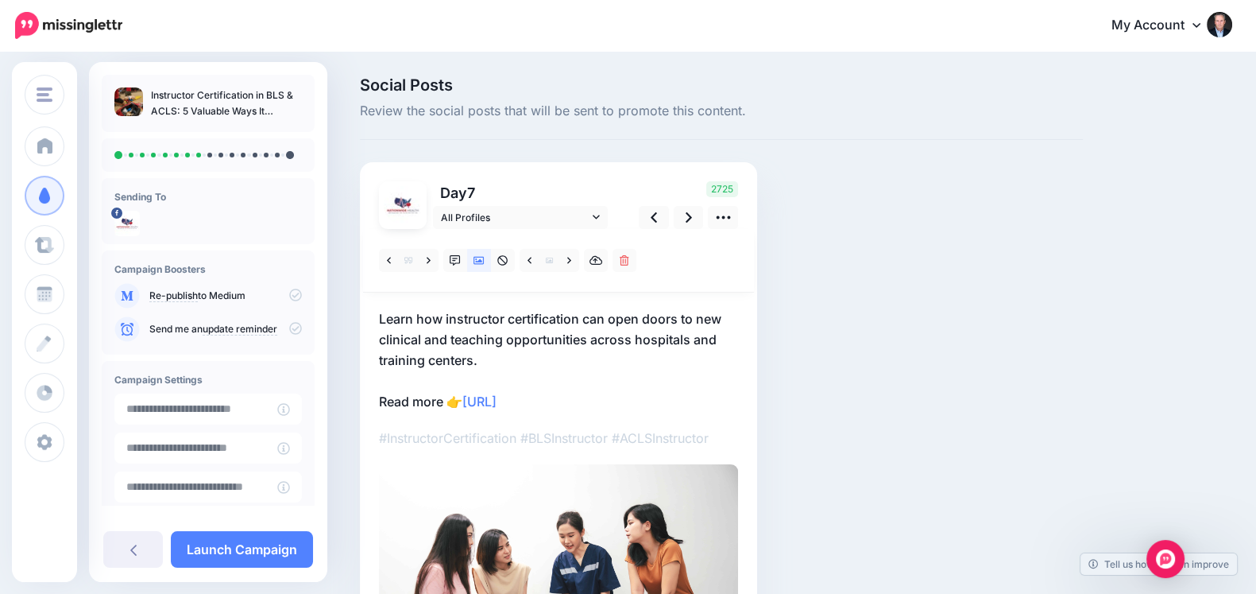
scroll to position [48, 0]
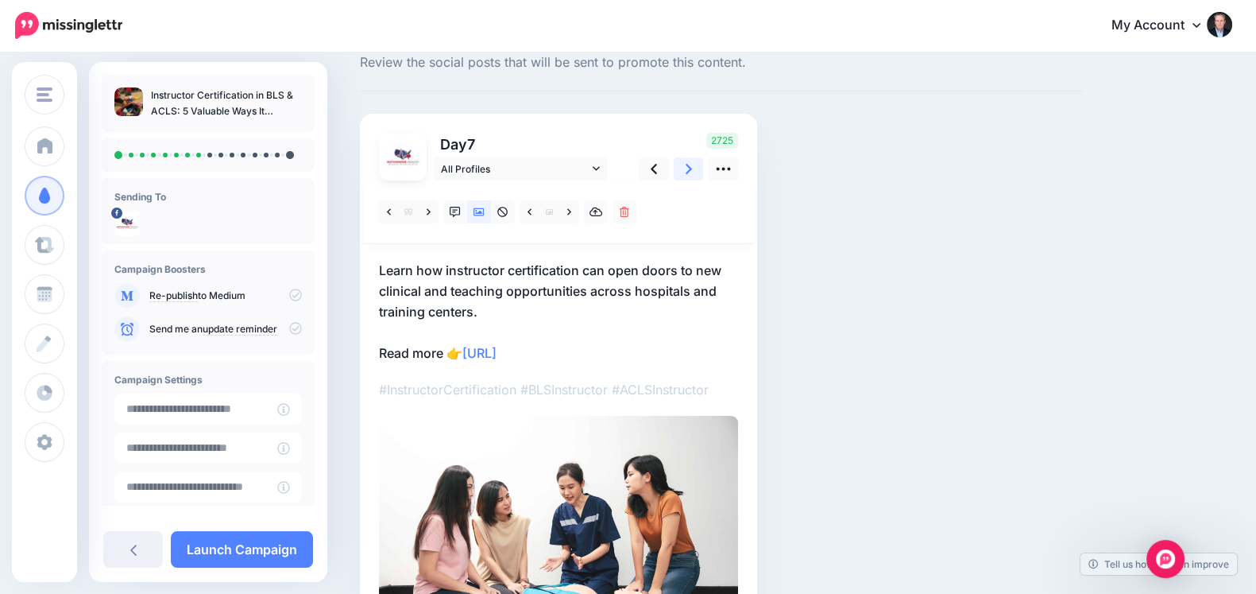
click at [691, 168] on icon at bounding box center [689, 169] width 6 height 10
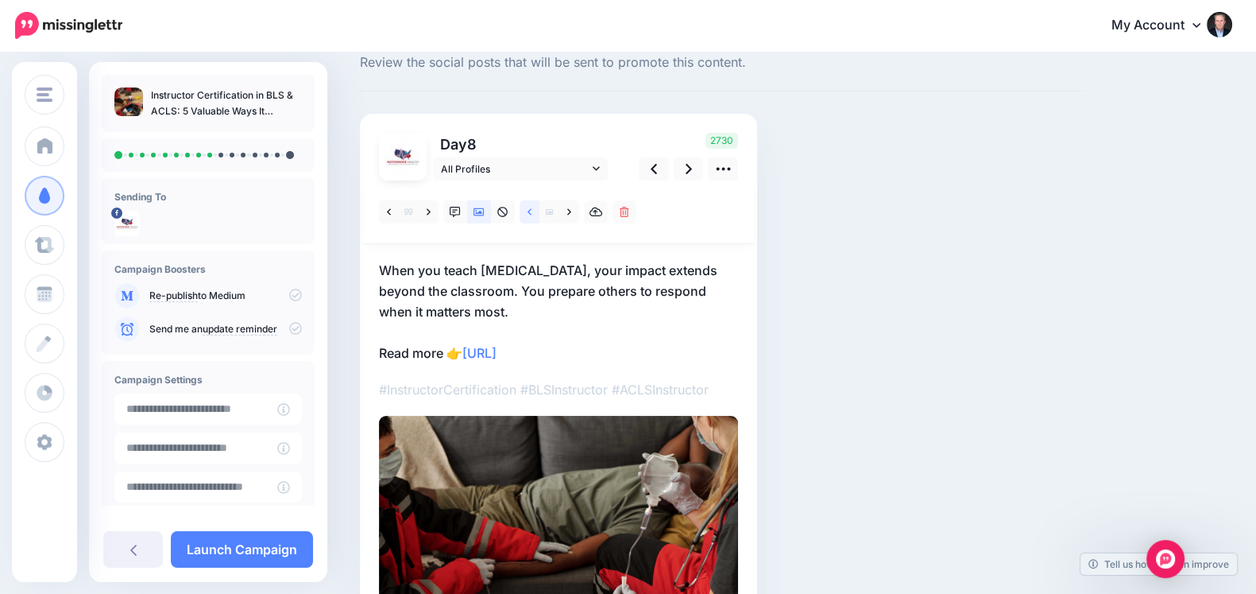
click at [528, 216] on icon at bounding box center [530, 212] width 4 height 11
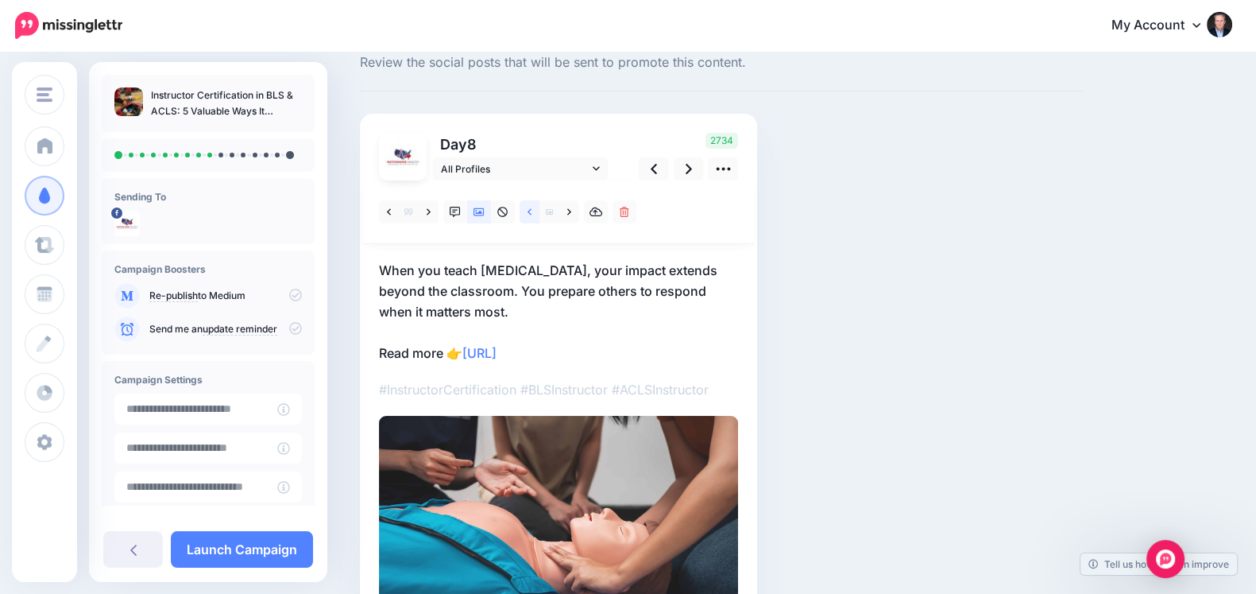
click at [528, 215] on icon at bounding box center [530, 212] width 4 height 11
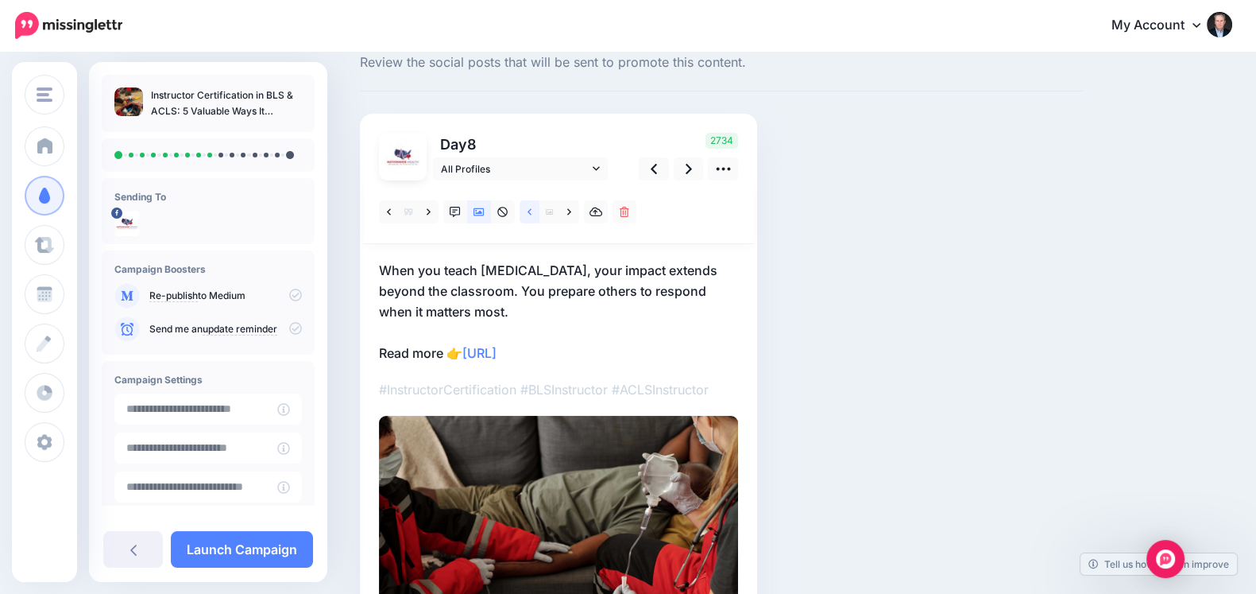
click at [528, 215] on icon at bounding box center [530, 212] width 4 height 11
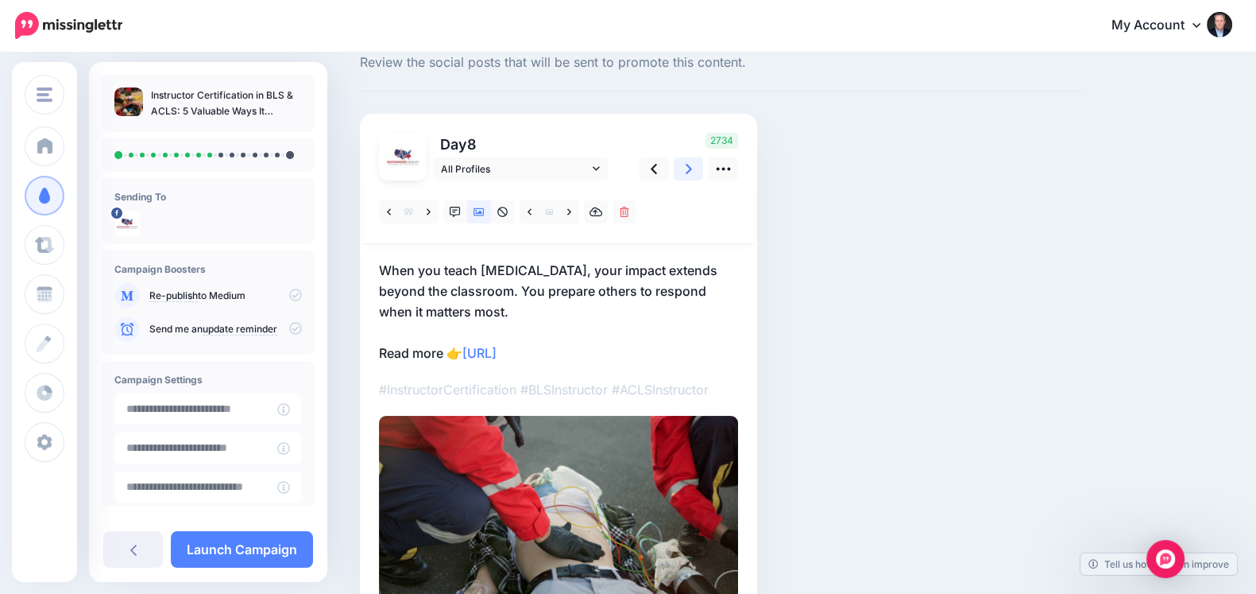
click at [684, 172] on link at bounding box center [689, 168] width 30 height 23
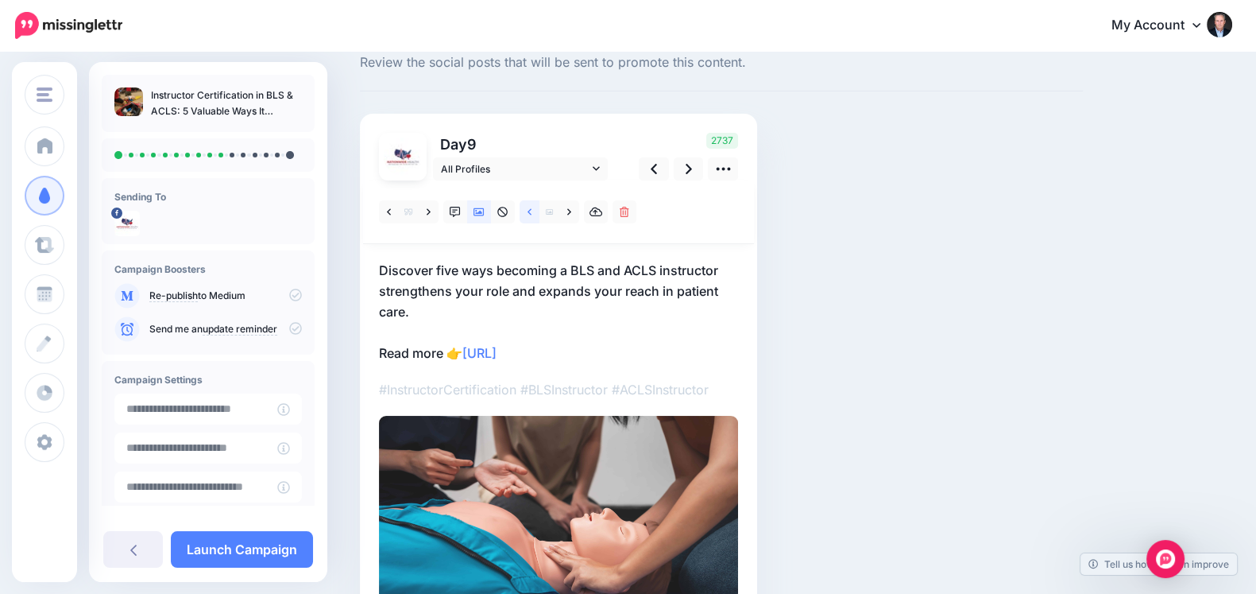
click at [520, 211] on link at bounding box center [530, 211] width 20 height 23
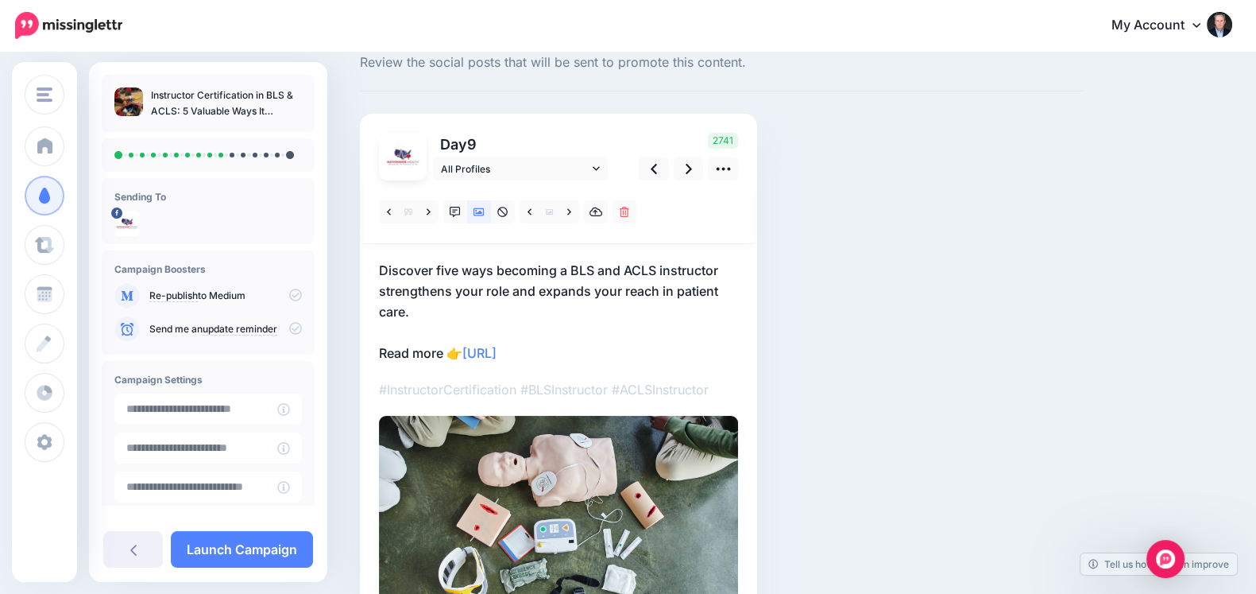
click at [695, 155] on div "2741" at bounding box center [686, 157] width 128 height 48
click at [679, 168] on link at bounding box center [689, 168] width 30 height 23
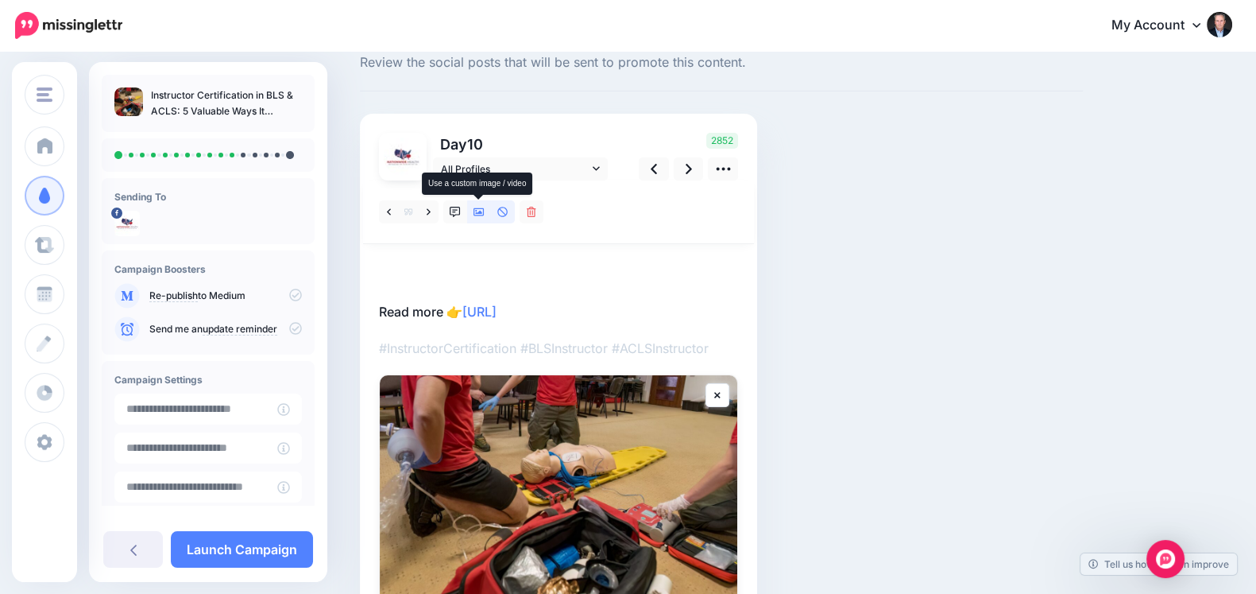
click at [485, 205] on link at bounding box center [479, 211] width 24 height 23
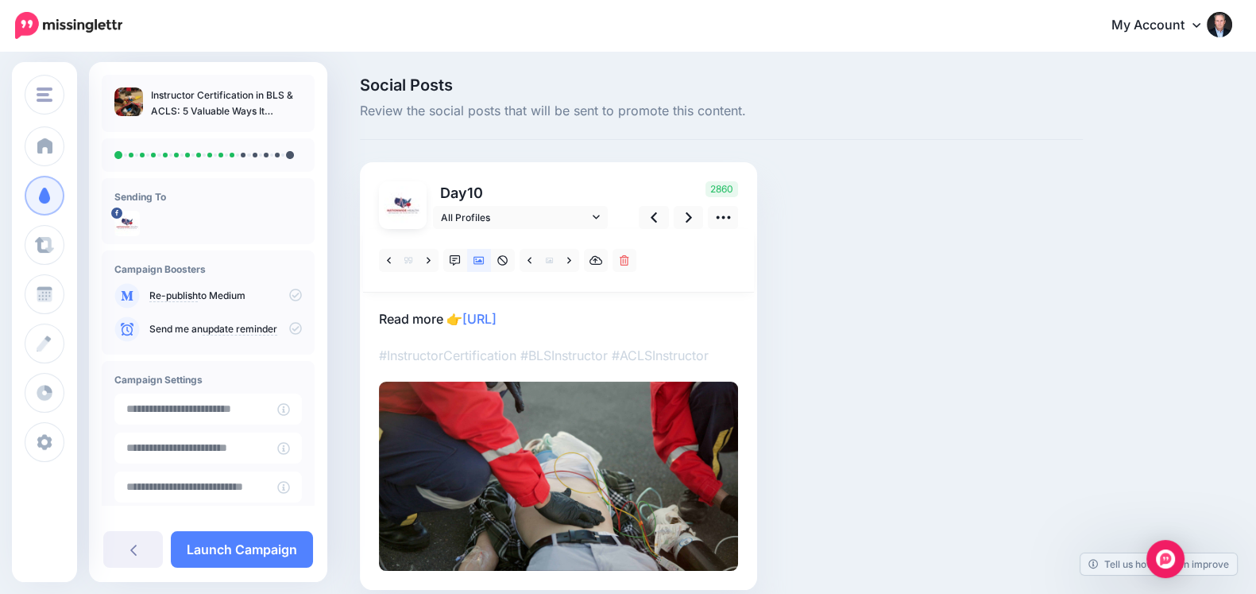
scroll to position [68, 0]
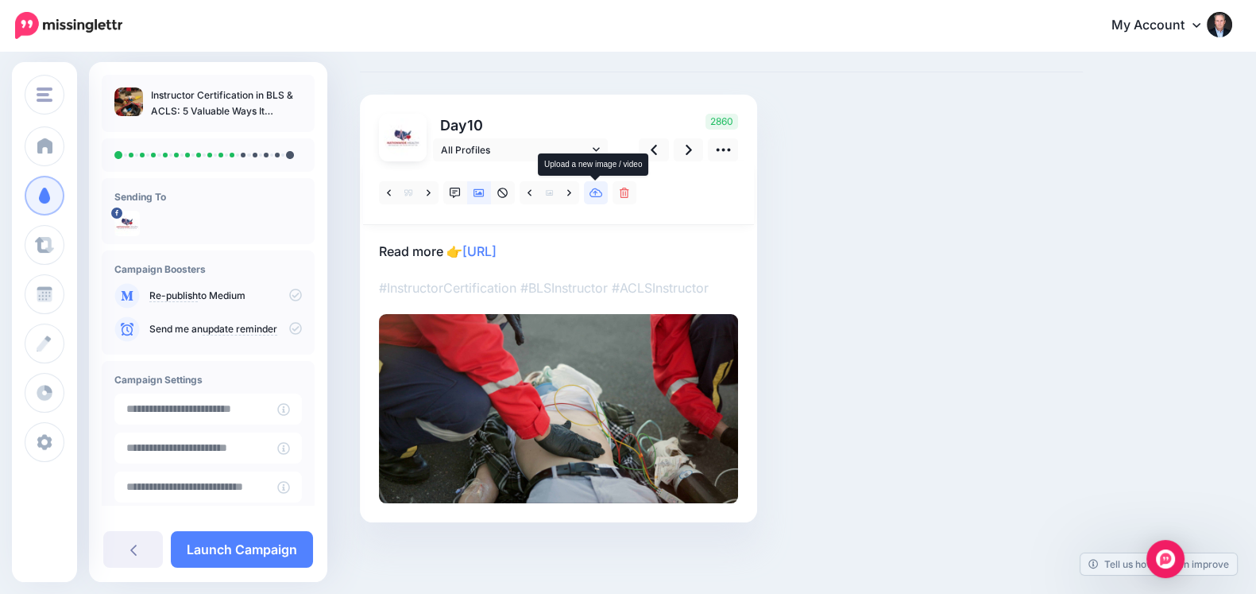
click at [586, 191] on link at bounding box center [596, 192] width 24 height 23
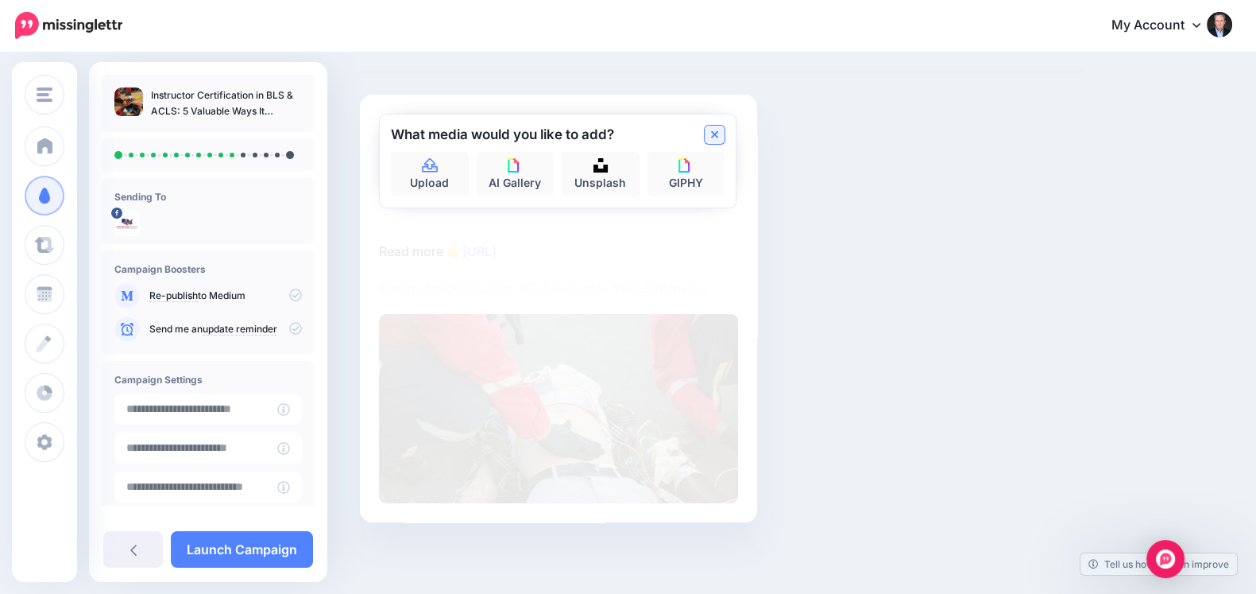
click at [718, 137] on icon at bounding box center [715, 134] width 8 height 8
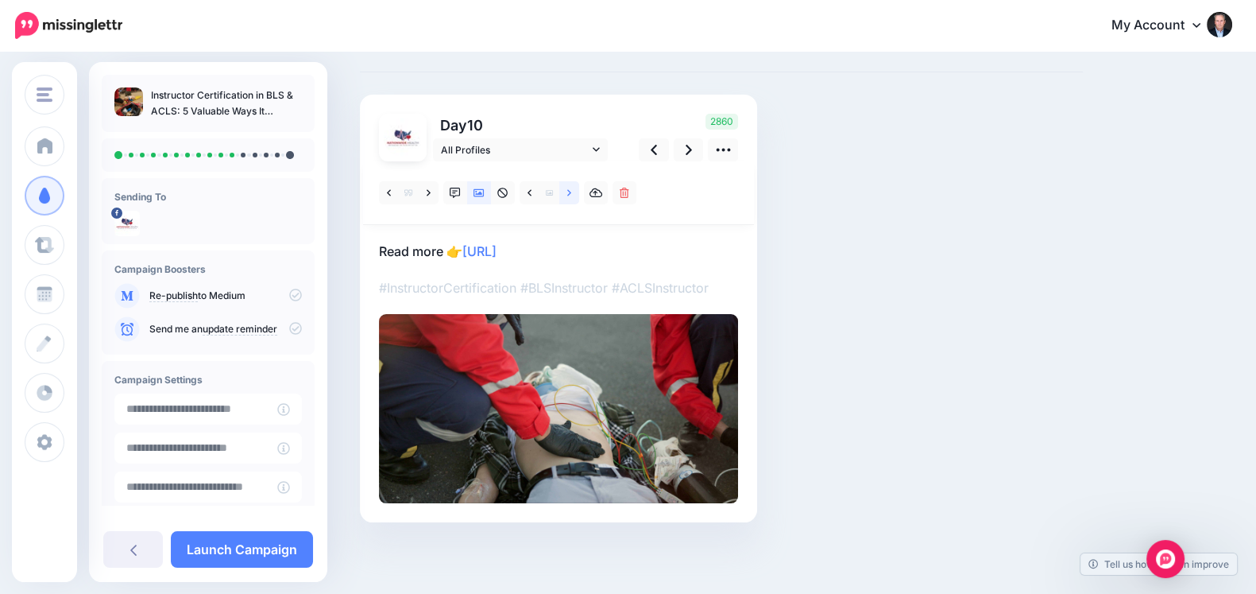
click at [568, 193] on icon at bounding box center [569, 193] width 4 height 11
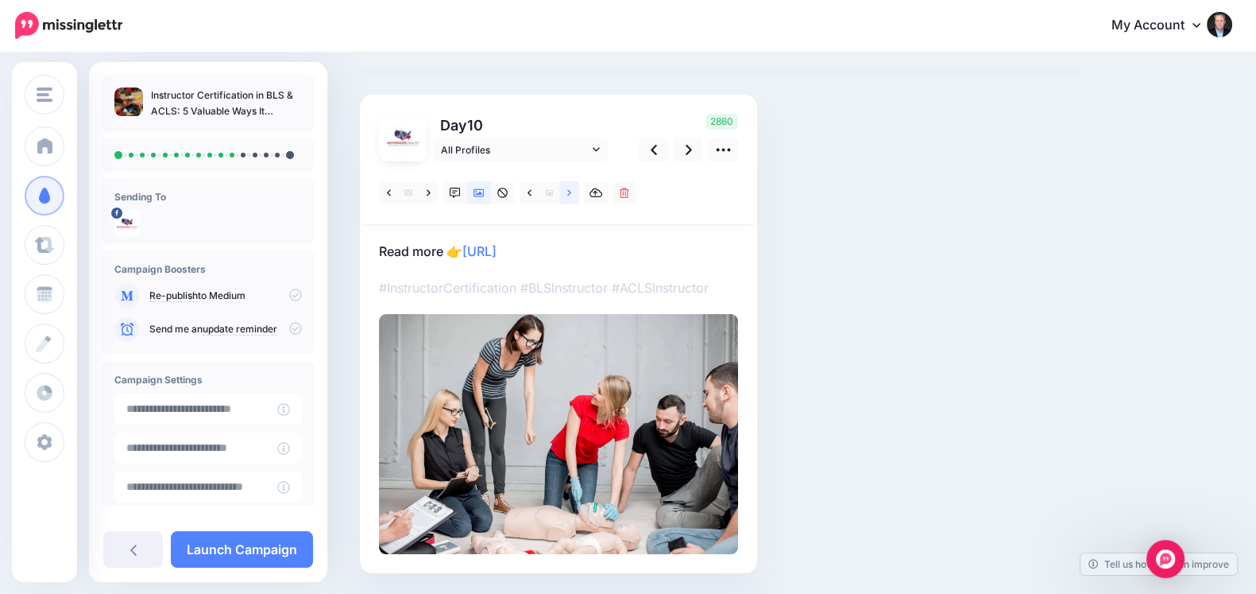
click at [567, 199] on link at bounding box center [569, 192] width 20 height 23
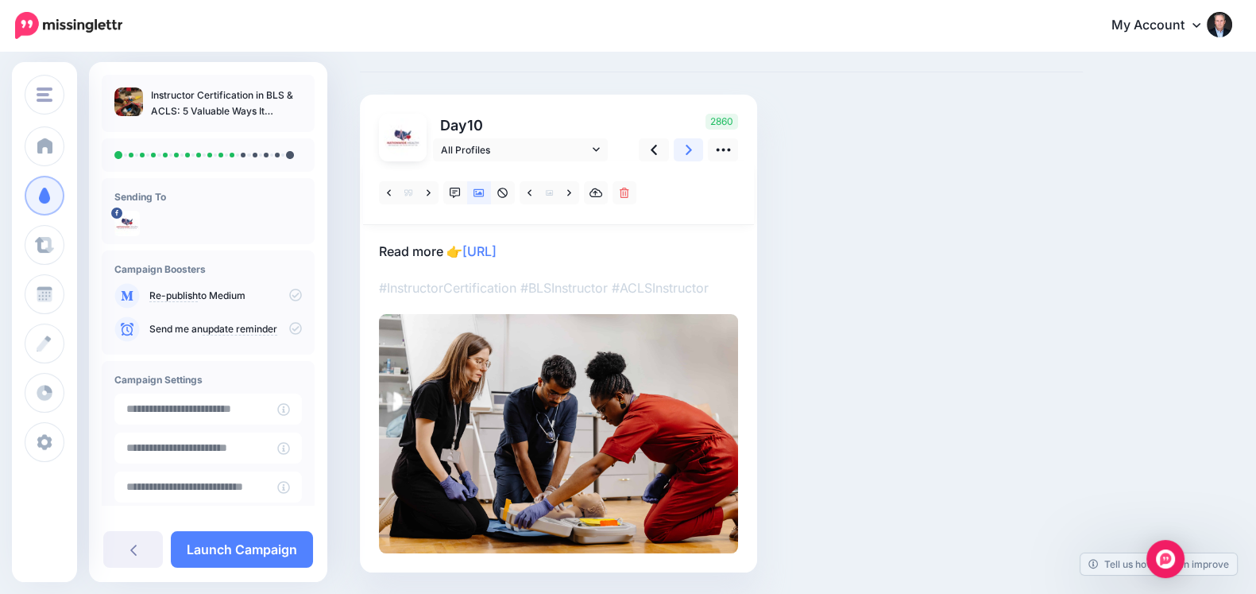
click at [689, 147] on icon at bounding box center [689, 150] width 6 height 10
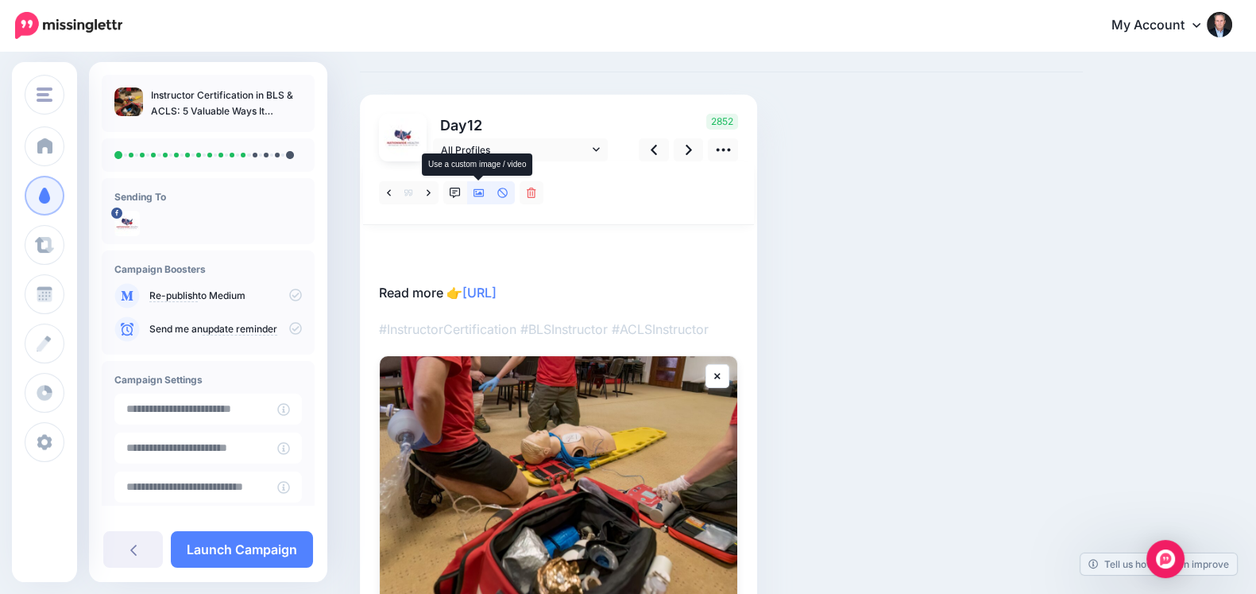
click at [485, 199] on link at bounding box center [479, 192] width 24 height 23
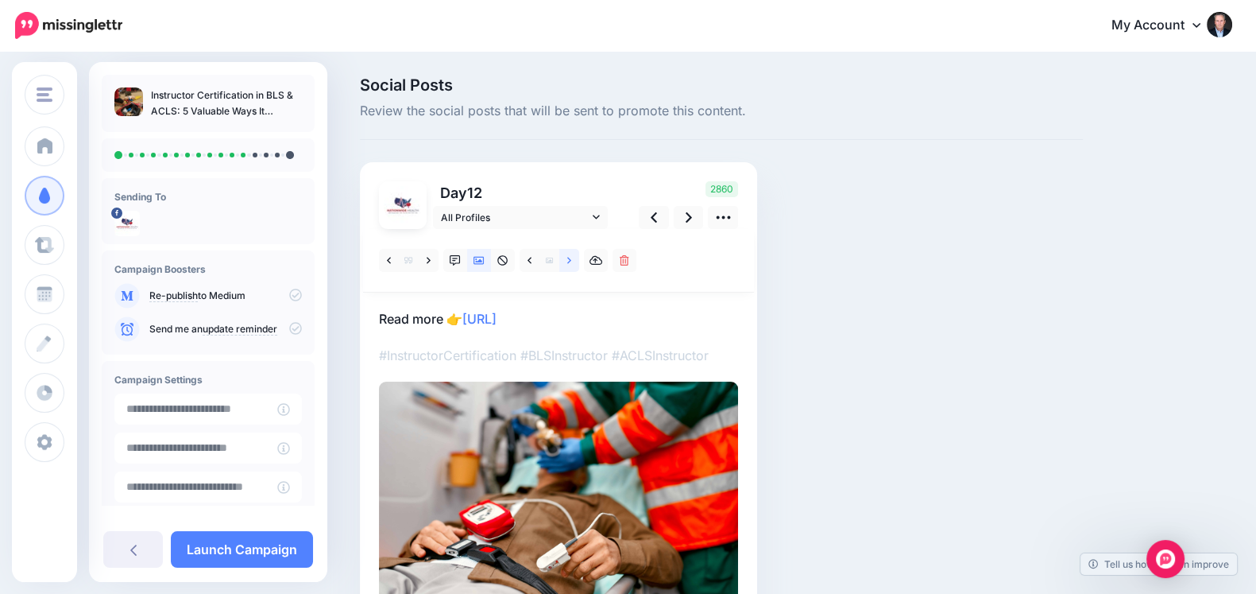
click at [567, 264] on icon at bounding box center [569, 260] width 4 height 11
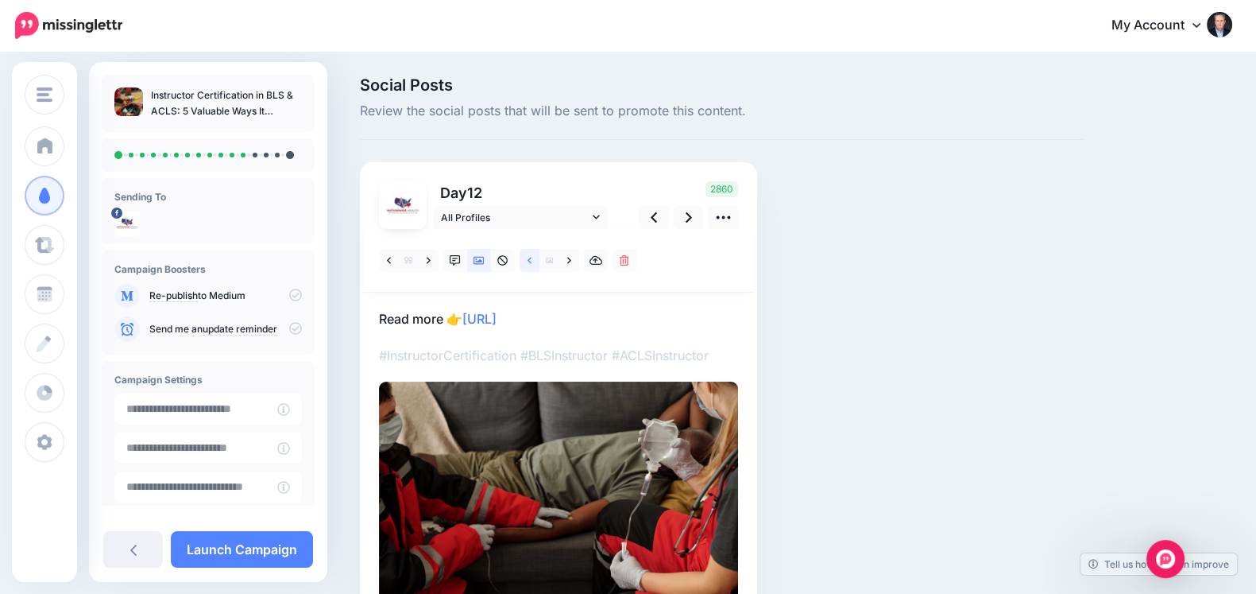
click at [524, 265] on link at bounding box center [530, 260] width 20 height 23
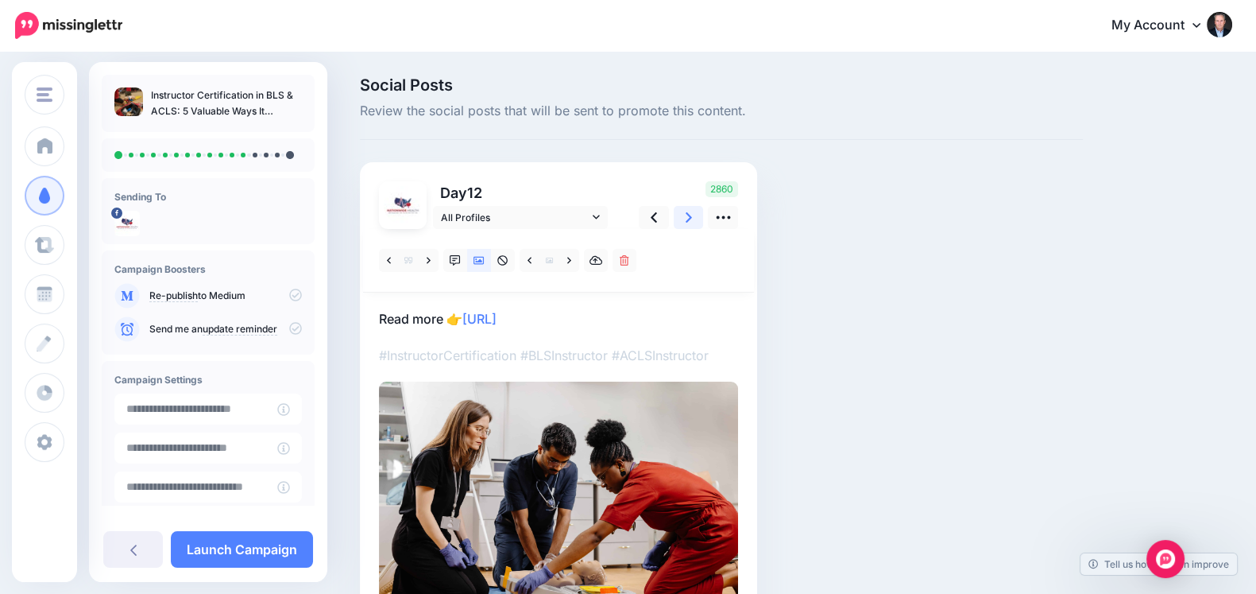
click at [695, 216] on link at bounding box center [689, 217] width 30 height 23
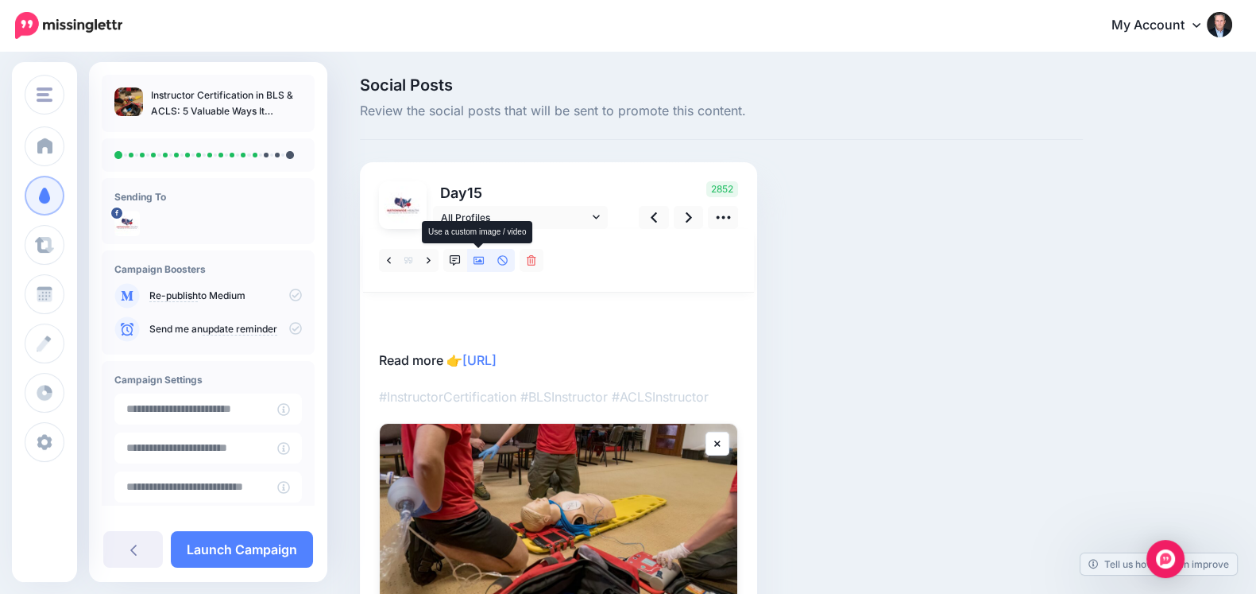
click at [482, 255] on icon at bounding box center [479, 260] width 11 height 11
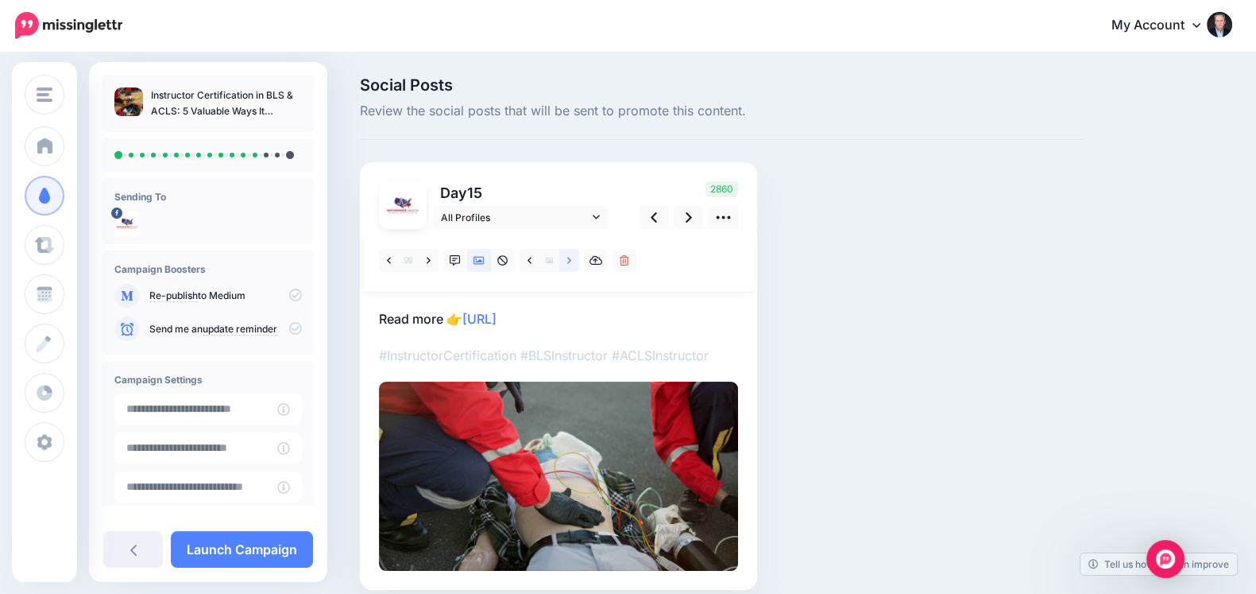
click at [566, 257] on link at bounding box center [569, 260] width 20 height 23
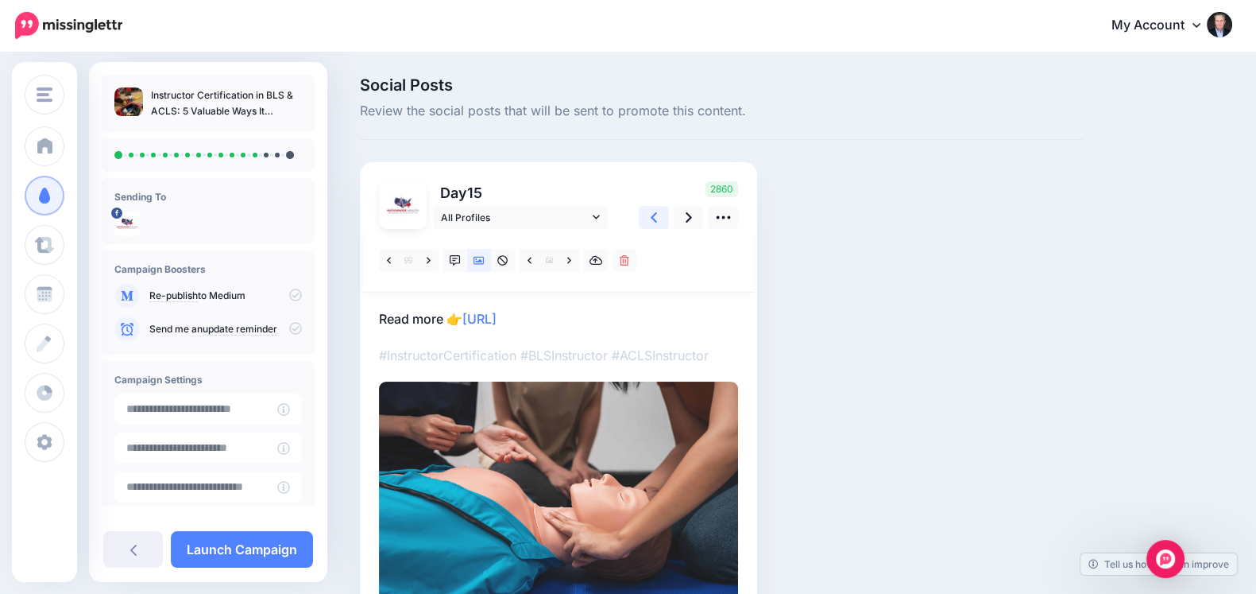
click at [652, 214] on icon at bounding box center [654, 217] width 6 height 17
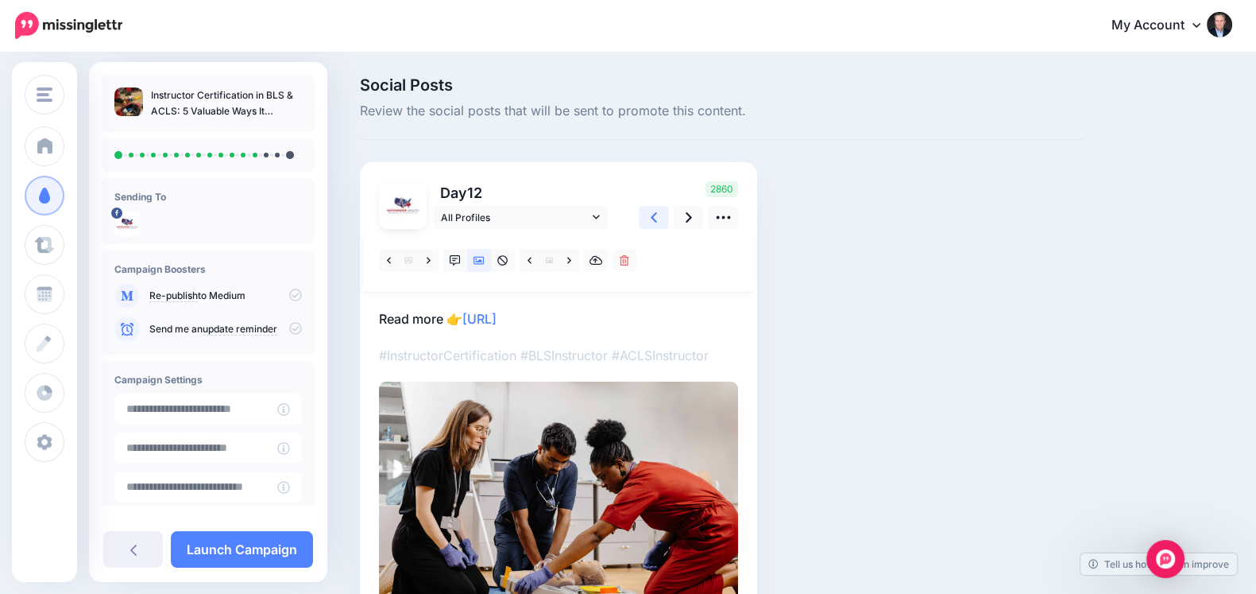
click at [652, 214] on icon at bounding box center [654, 217] width 6 height 17
click at [652, 215] on icon at bounding box center [654, 217] width 6 height 17
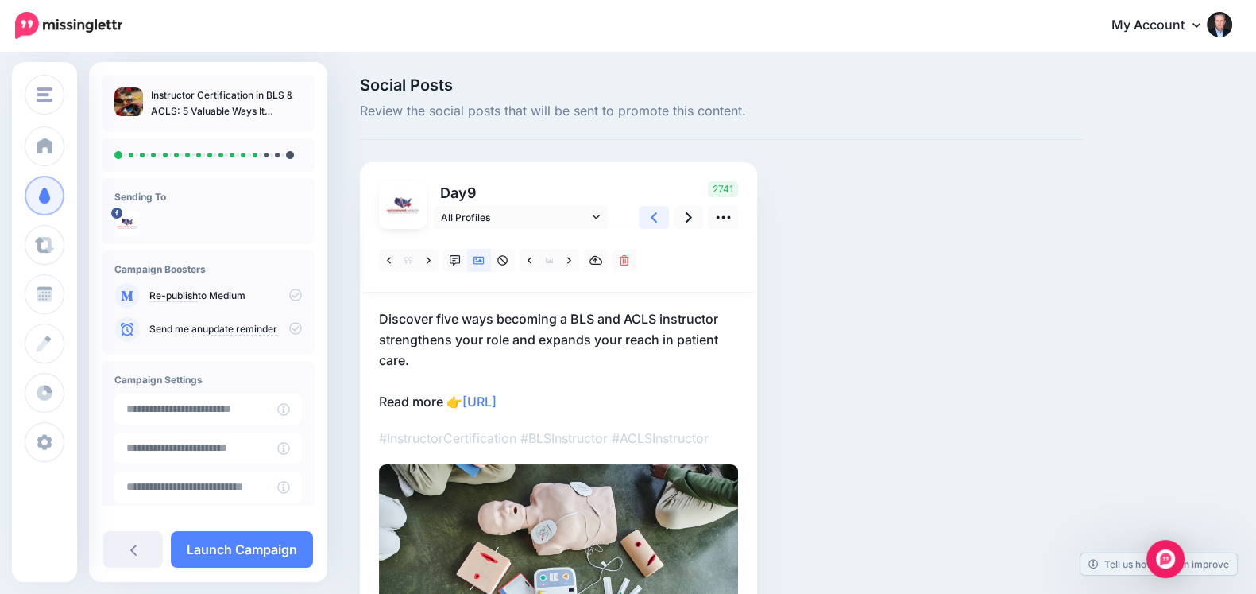
click at [656, 219] on icon at bounding box center [654, 217] width 6 height 17
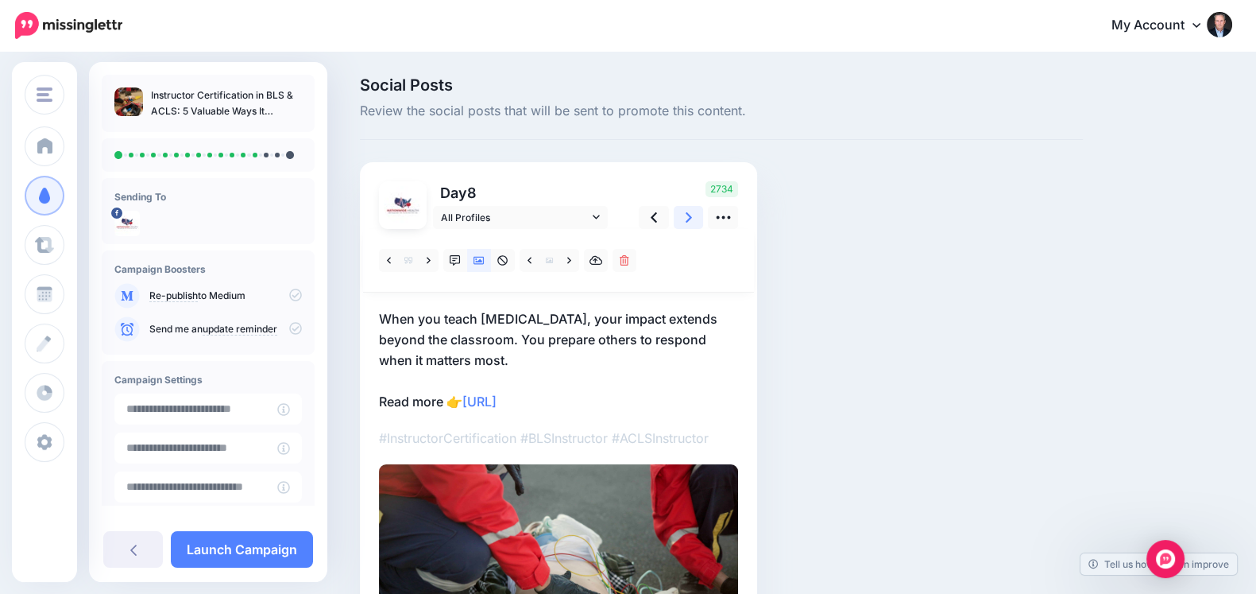
click at [686, 220] on icon at bounding box center [689, 217] width 6 height 10
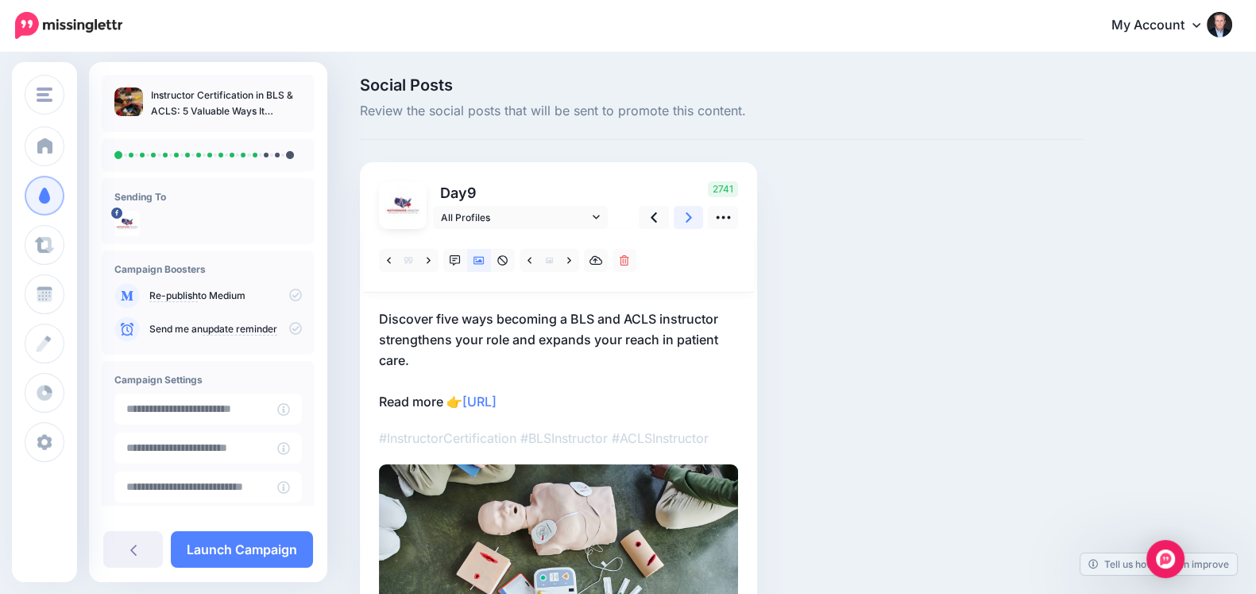
click at [686, 220] on icon at bounding box center [689, 217] width 6 height 17
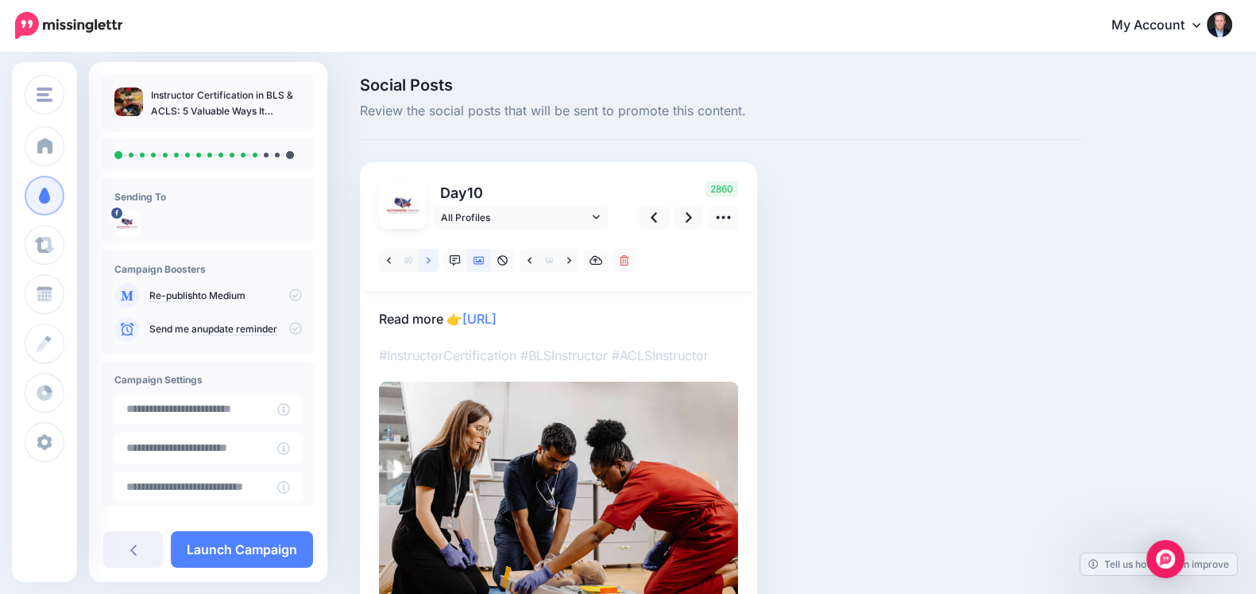
click at [421, 254] on link at bounding box center [429, 260] width 20 height 23
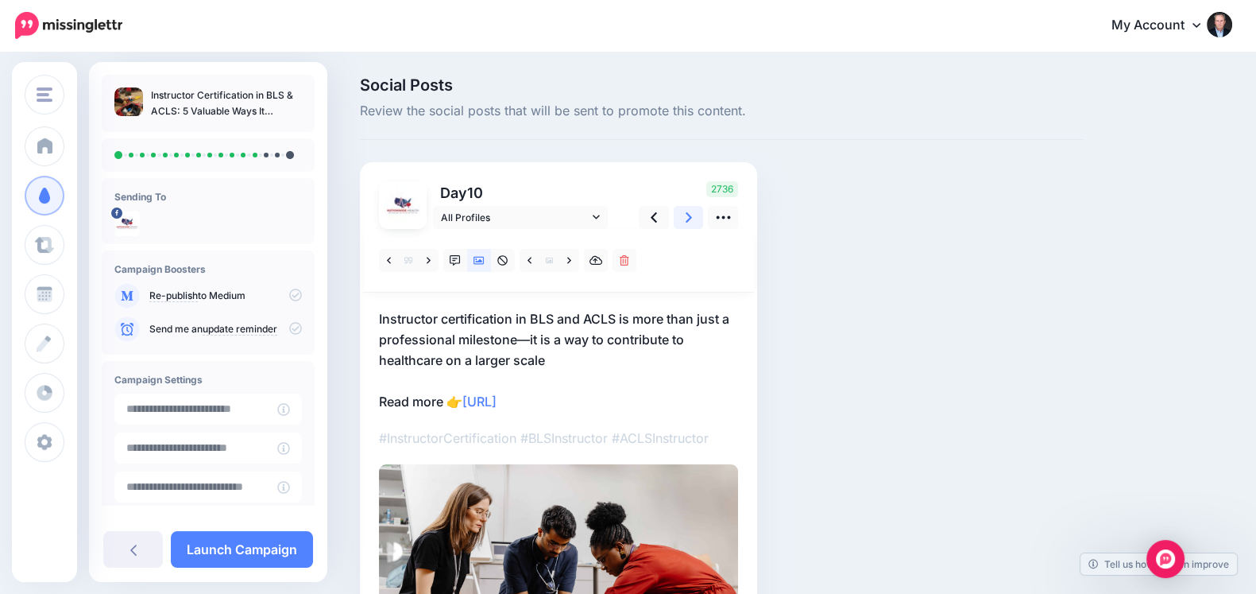
click at [683, 225] on link at bounding box center [689, 217] width 30 height 23
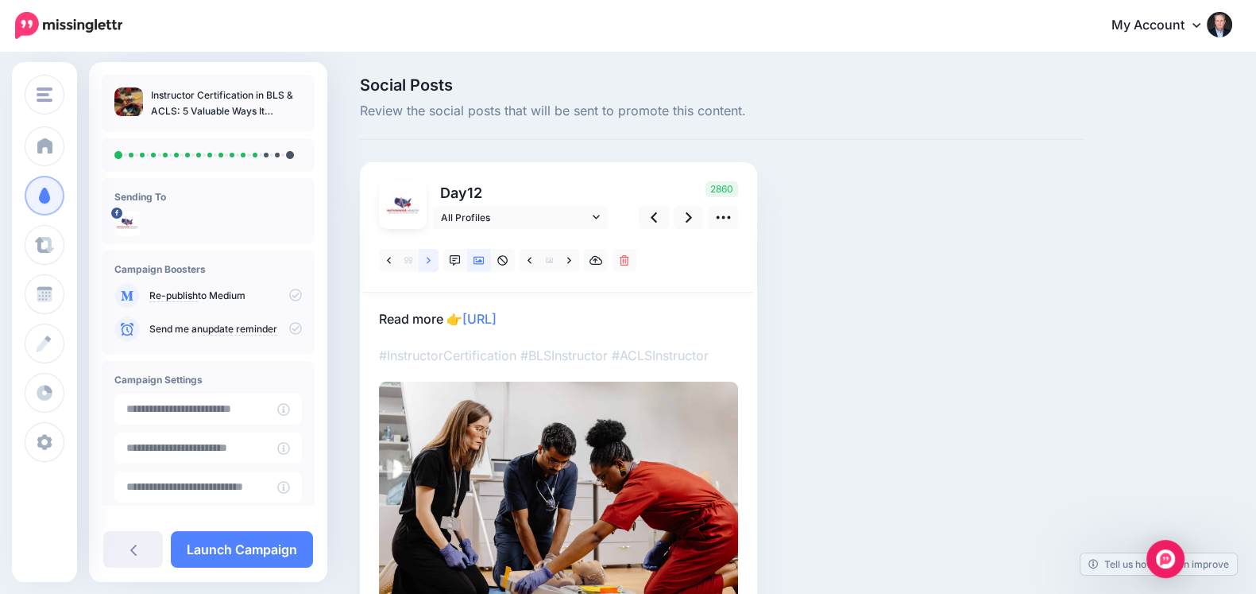
click at [432, 261] on link at bounding box center [429, 260] width 20 height 23
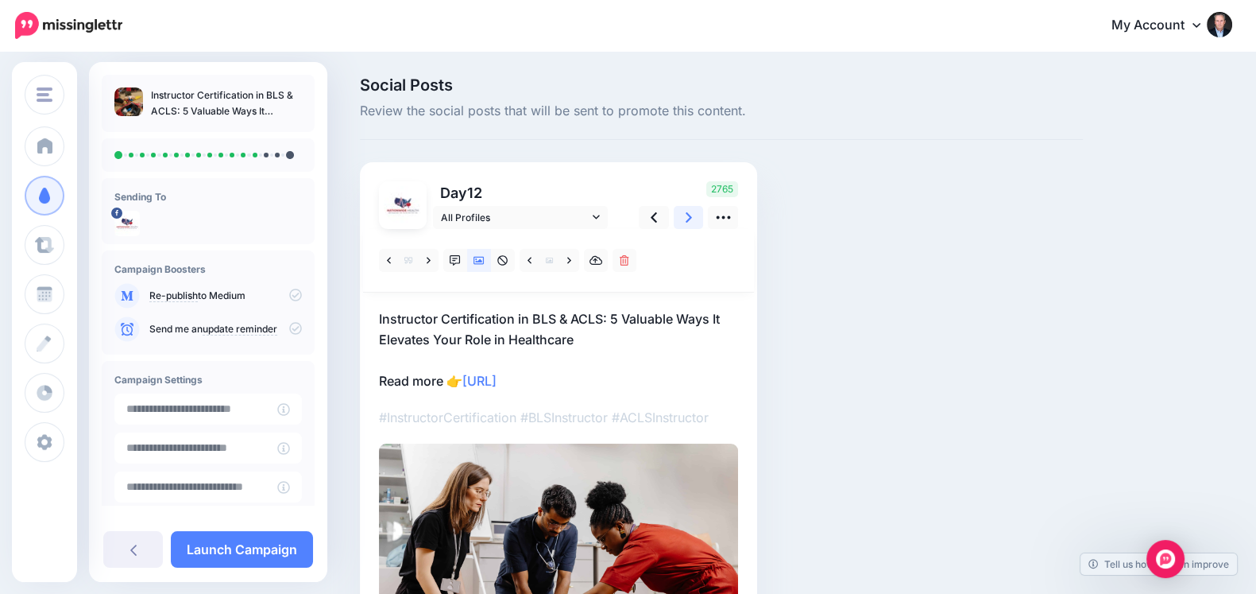
click at [681, 221] on link at bounding box center [689, 217] width 30 height 23
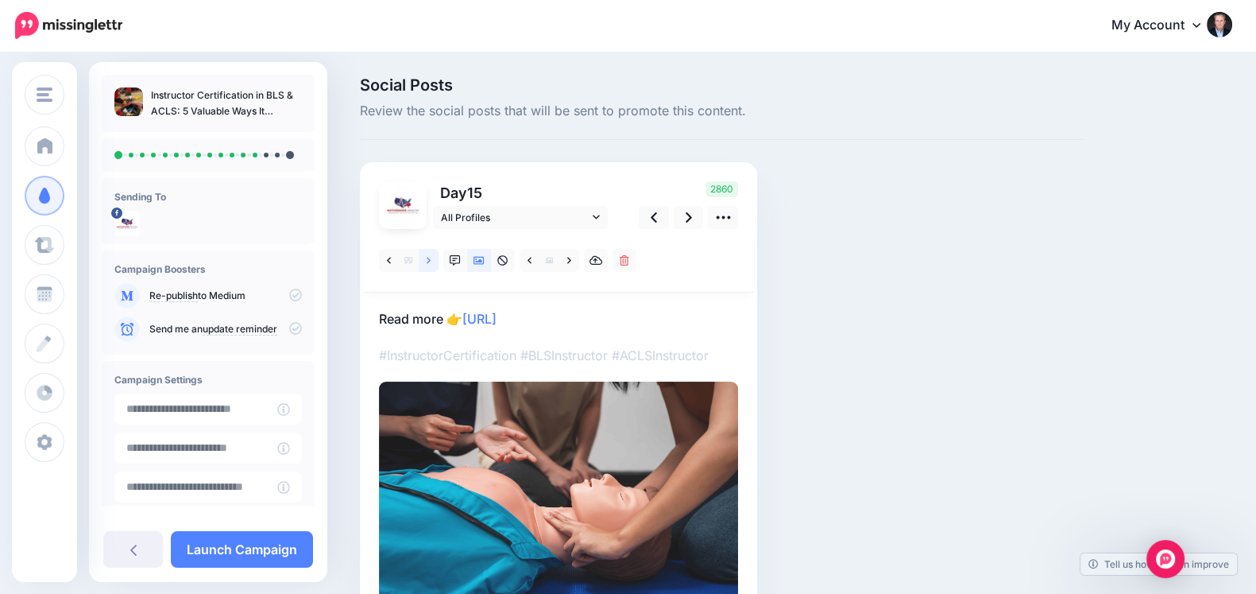
click at [425, 266] on link at bounding box center [429, 260] width 20 height 23
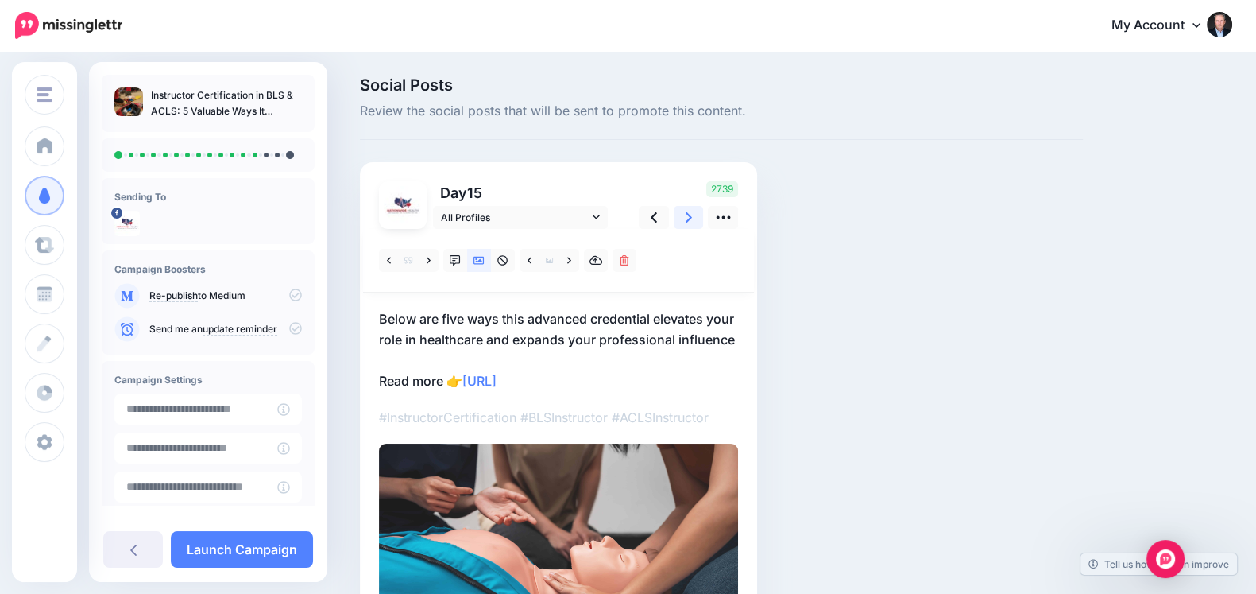
click at [691, 215] on icon at bounding box center [689, 217] width 6 height 17
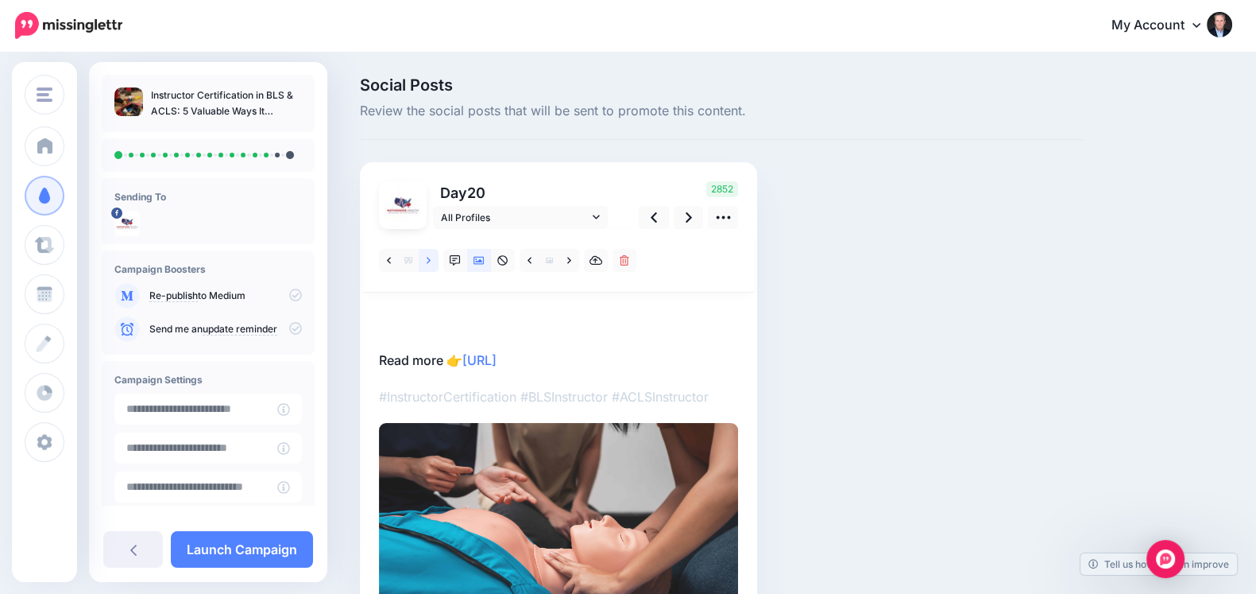
click at [433, 257] on link at bounding box center [429, 260] width 20 height 23
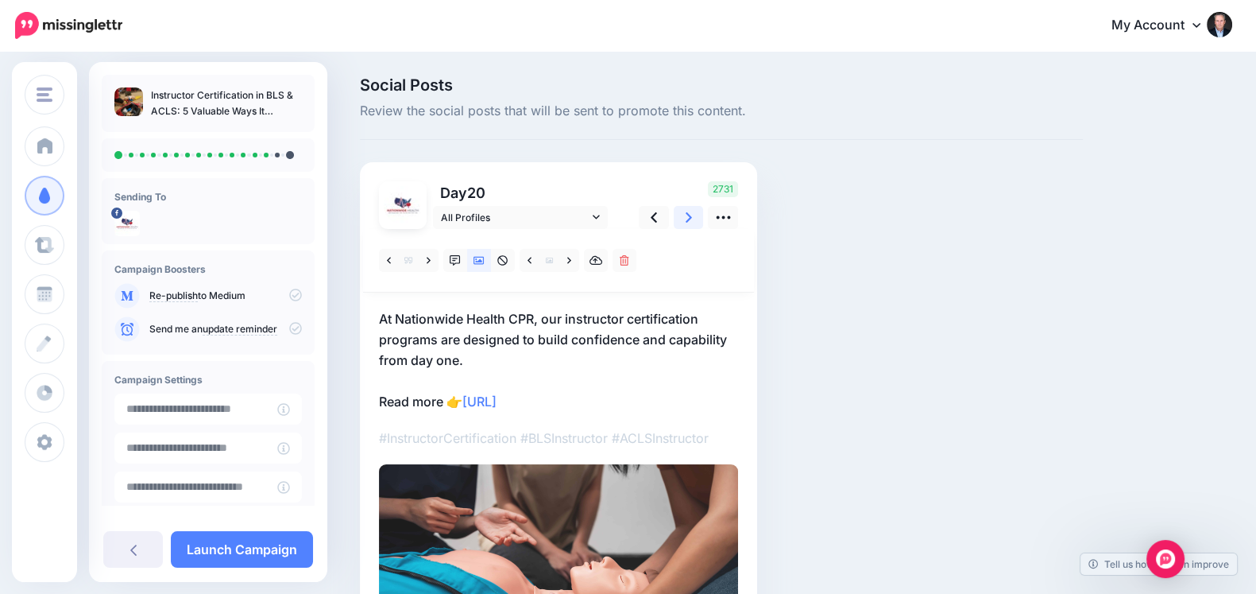
click at [674, 221] on link at bounding box center [689, 217] width 30 height 23
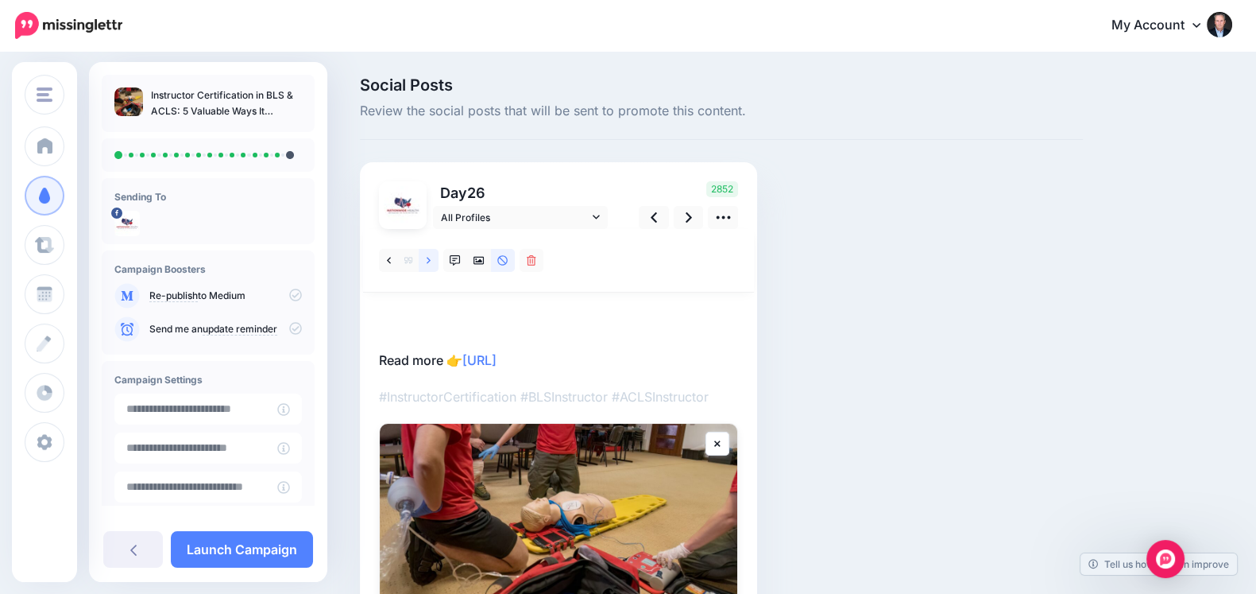
click at [425, 264] on link at bounding box center [429, 260] width 20 height 23
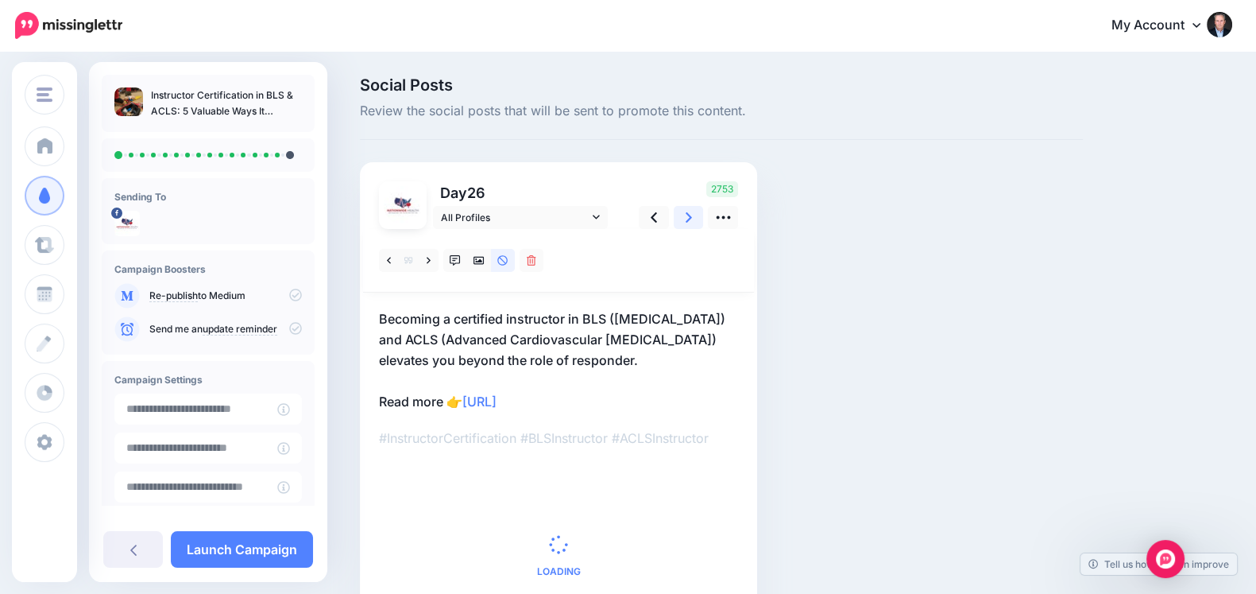
click at [683, 221] on link at bounding box center [689, 217] width 30 height 23
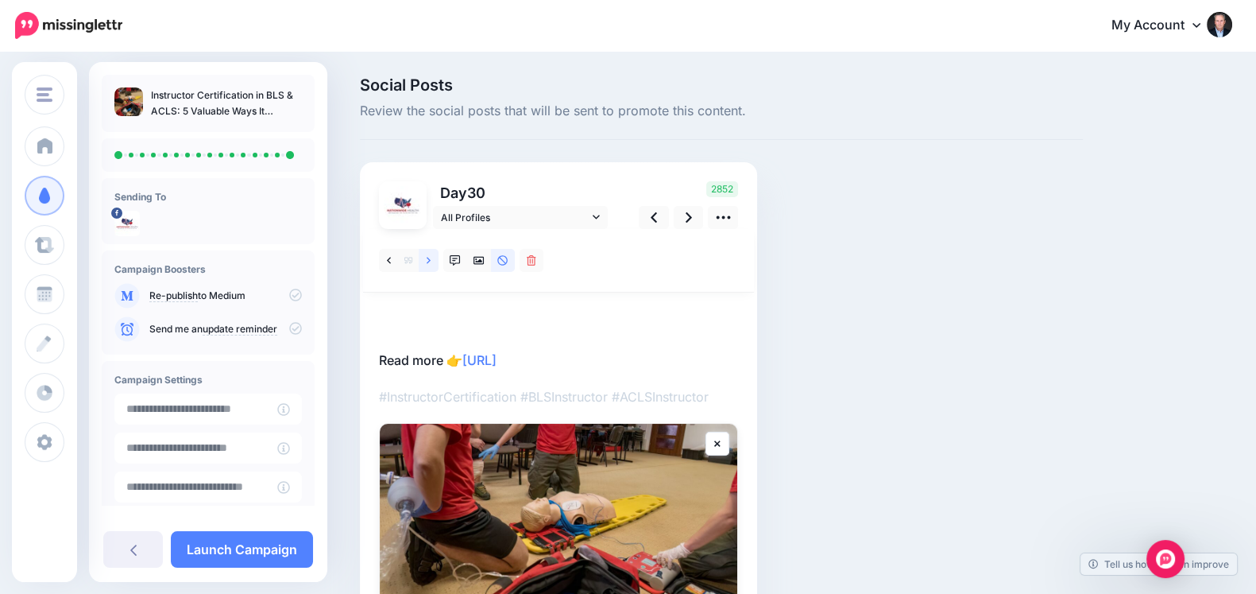
click at [427, 264] on icon at bounding box center [429, 260] width 4 height 11
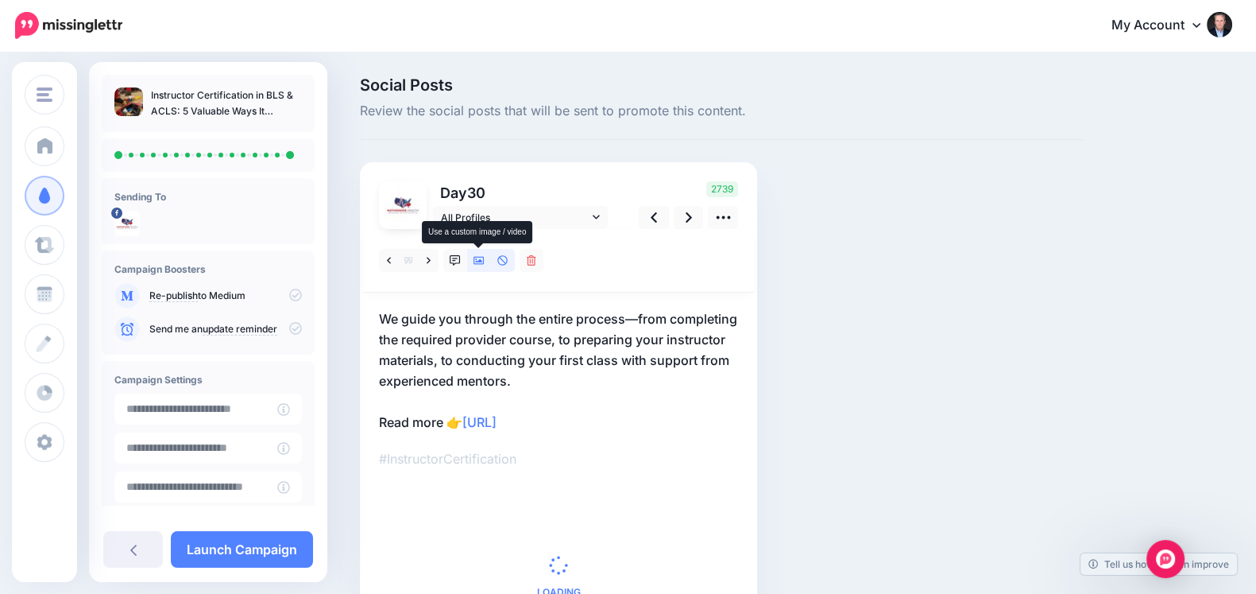
click at [481, 264] on icon at bounding box center [479, 261] width 11 height 8
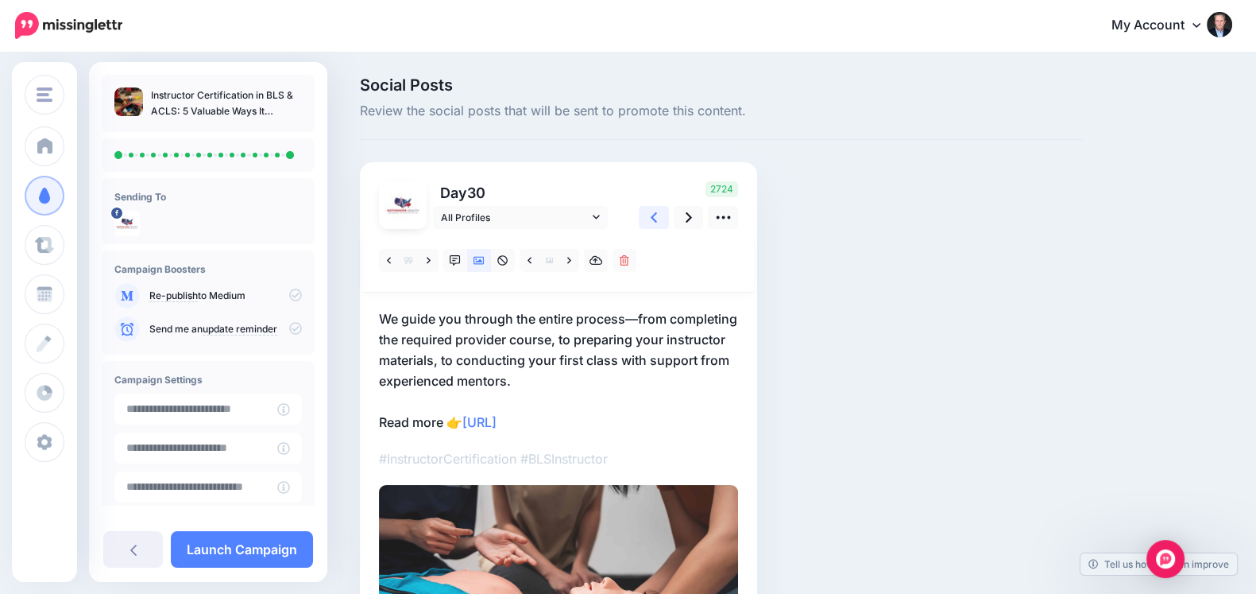
click at [643, 217] on link at bounding box center [654, 217] width 30 height 23
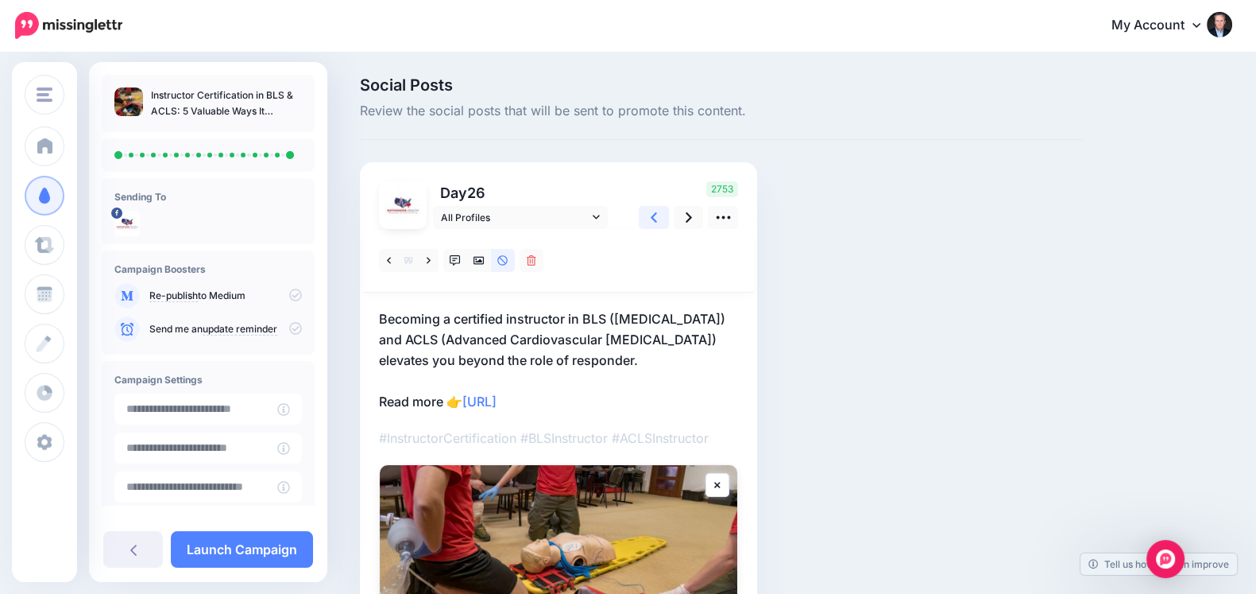
click at [656, 222] on icon at bounding box center [654, 217] width 6 height 17
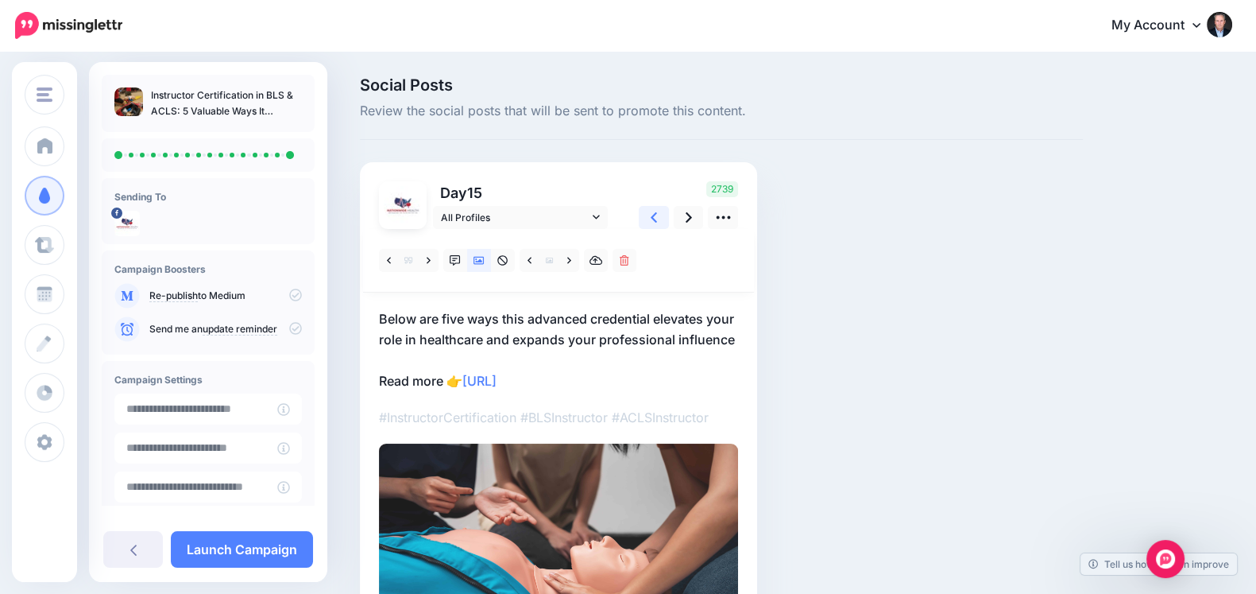
click at [656, 222] on icon at bounding box center [654, 217] width 6 height 17
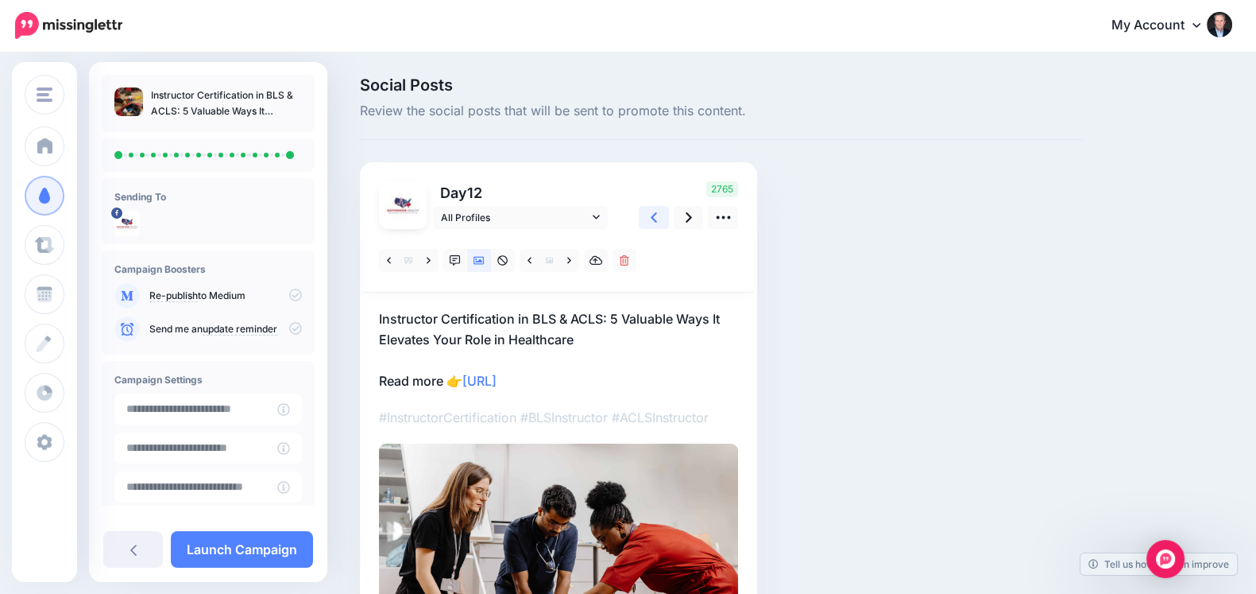
click at [656, 222] on icon at bounding box center [654, 217] width 6 height 17
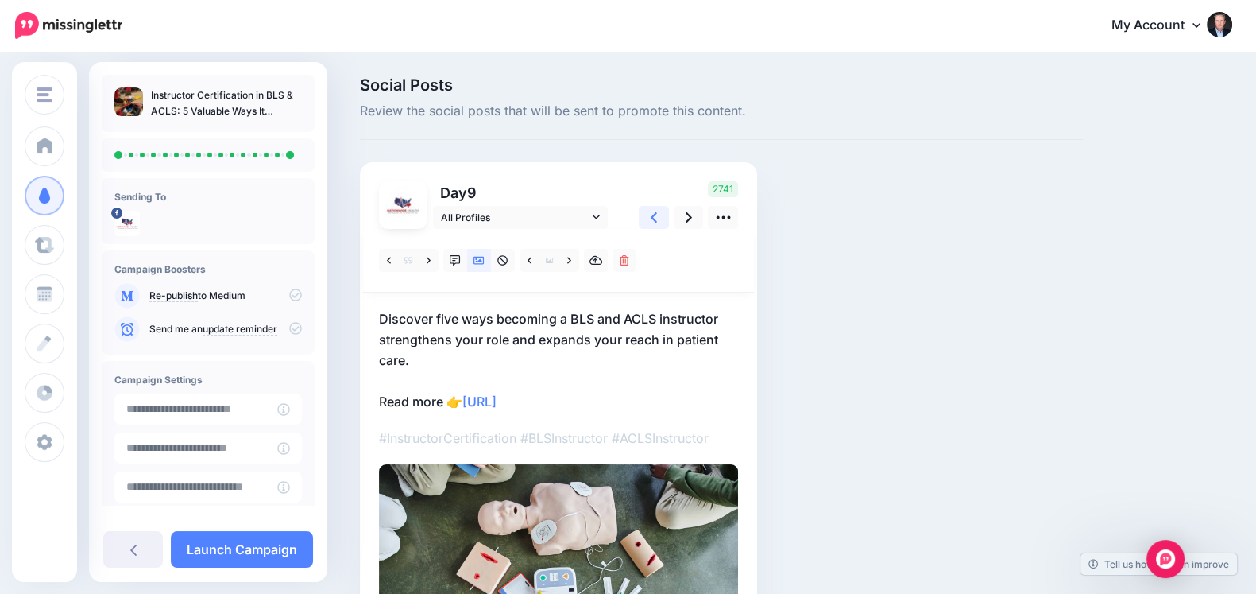
click at [656, 222] on icon at bounding box center [654, 217] width 6 height 17
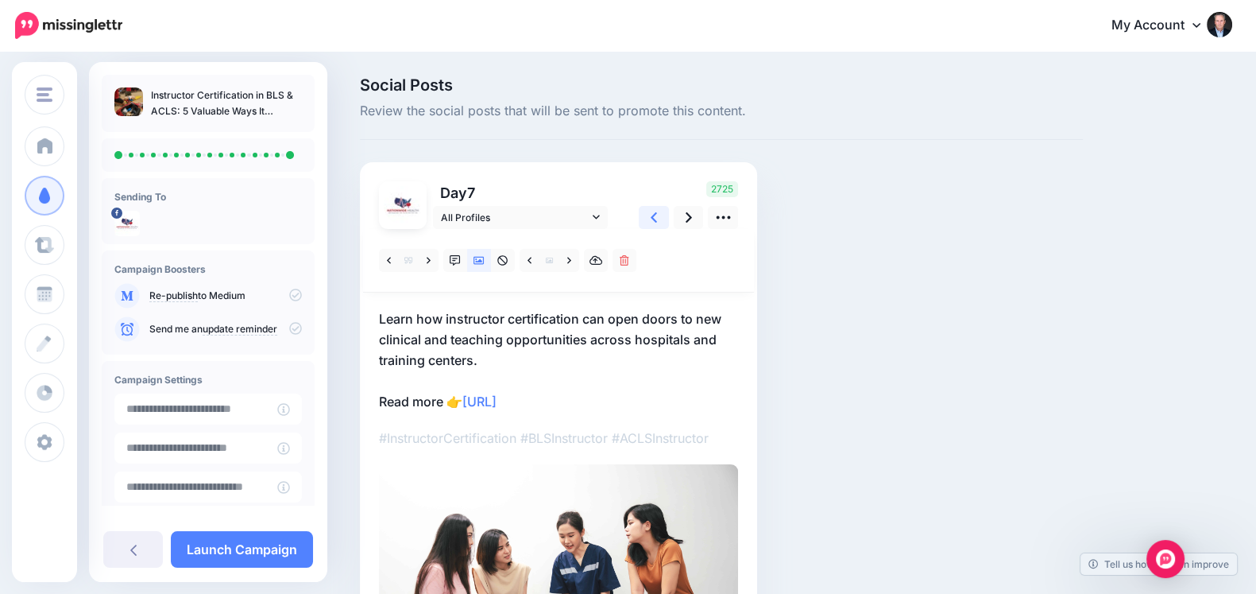
click at [656, 222] on icon at bounding box center [654, 217] width 6 height 17
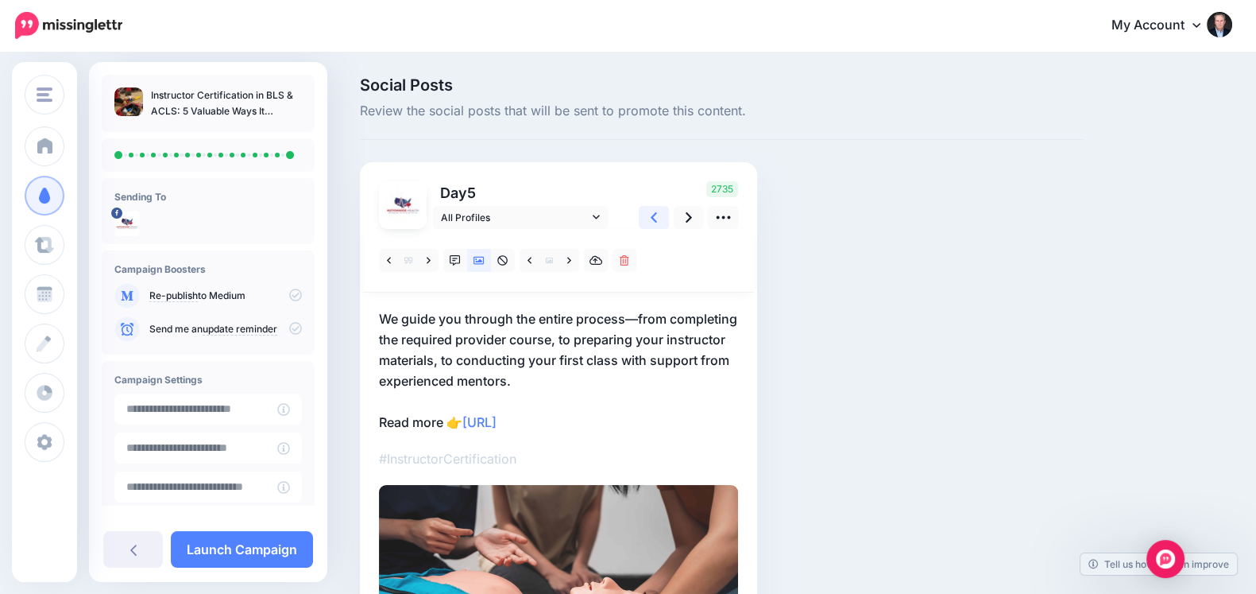
click at [656, 222] on icon at bounding box center [654, 217] width 6 height 17
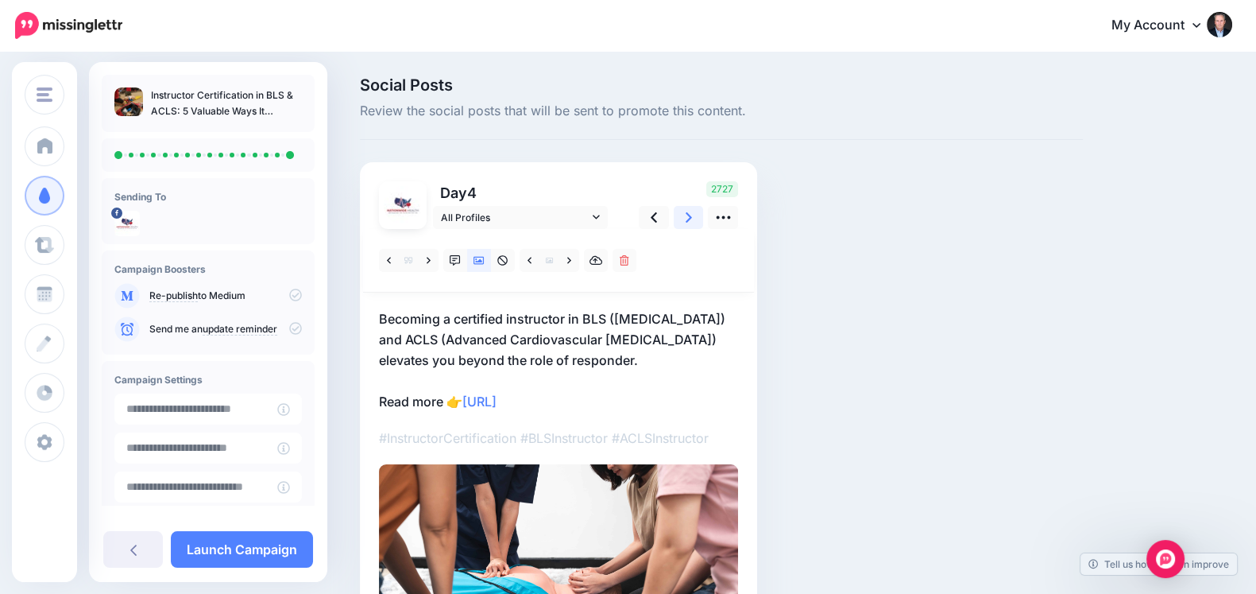
click at [679, 224] on link at bounding box center [689, 217] width 30 height 23
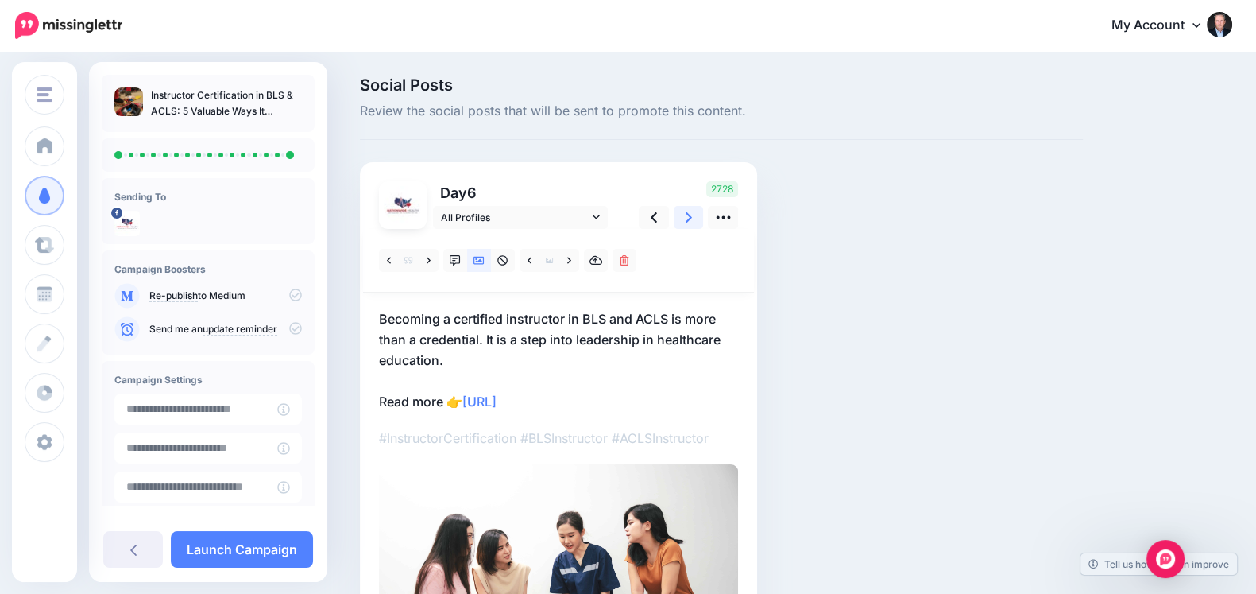
click at [679, 224] on link at bounding box center [689, 217] width 30 height 23
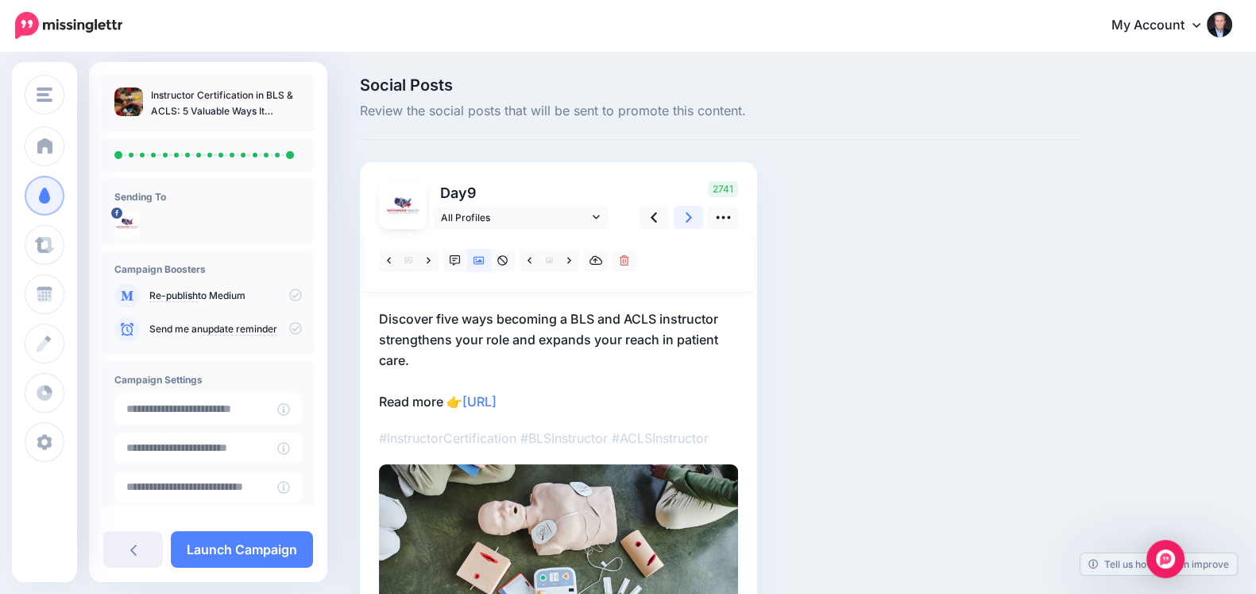
click at [679, 224] on link at bounding box center [689, 217] width 30 height 23
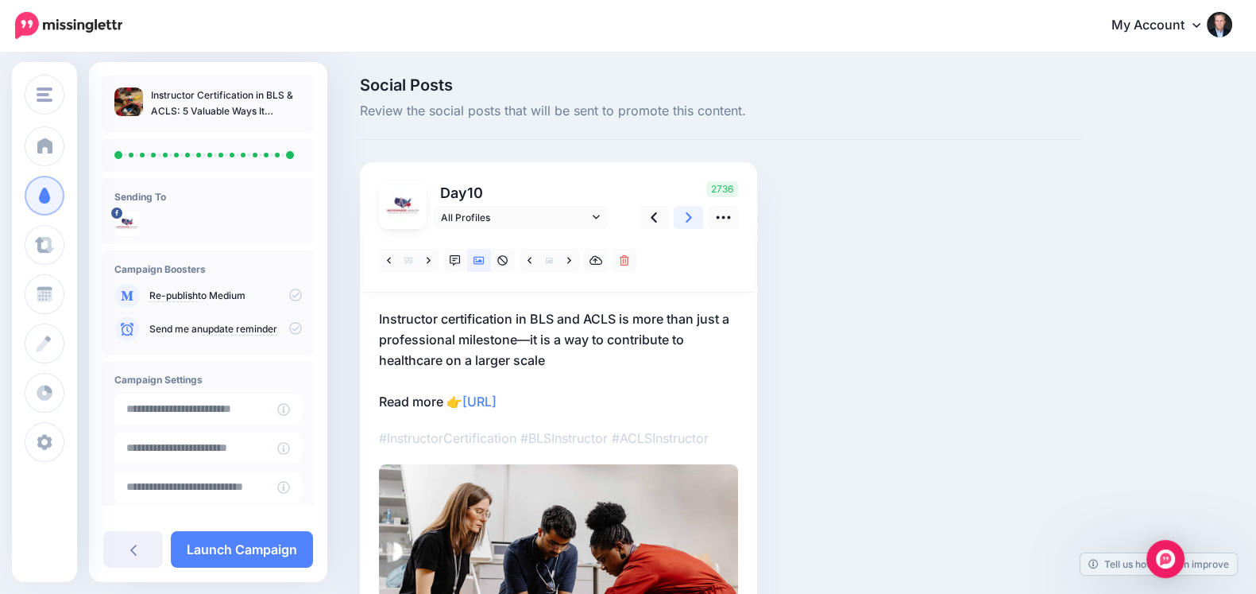
click at [679, 224] on link at bounding box center [689, 217] width 30 height 23
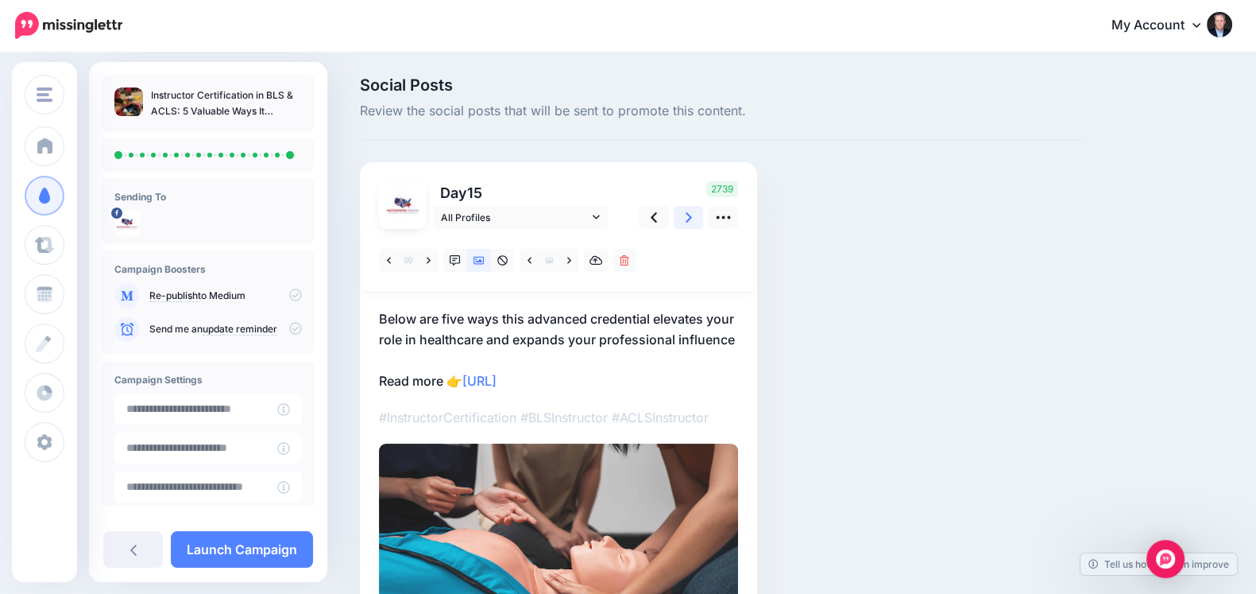
click at [679, 224] on link at bounding box center [689, 217] width 30 height 23
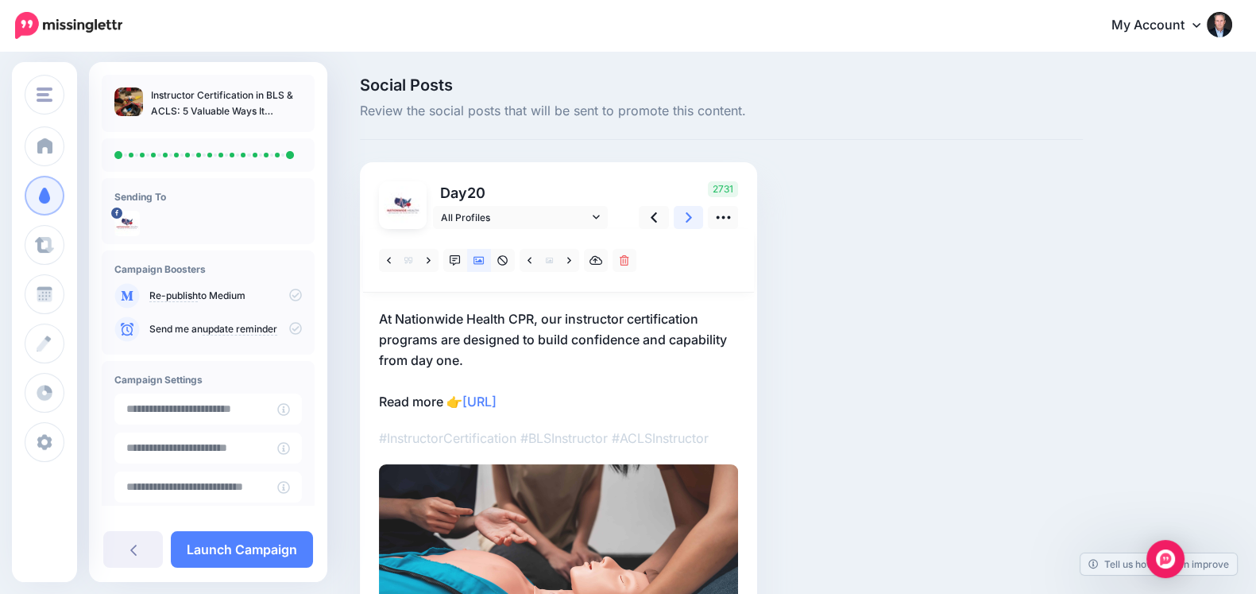
click at [679, 224] on link at bounding box center [689, 217] width 30 height 23
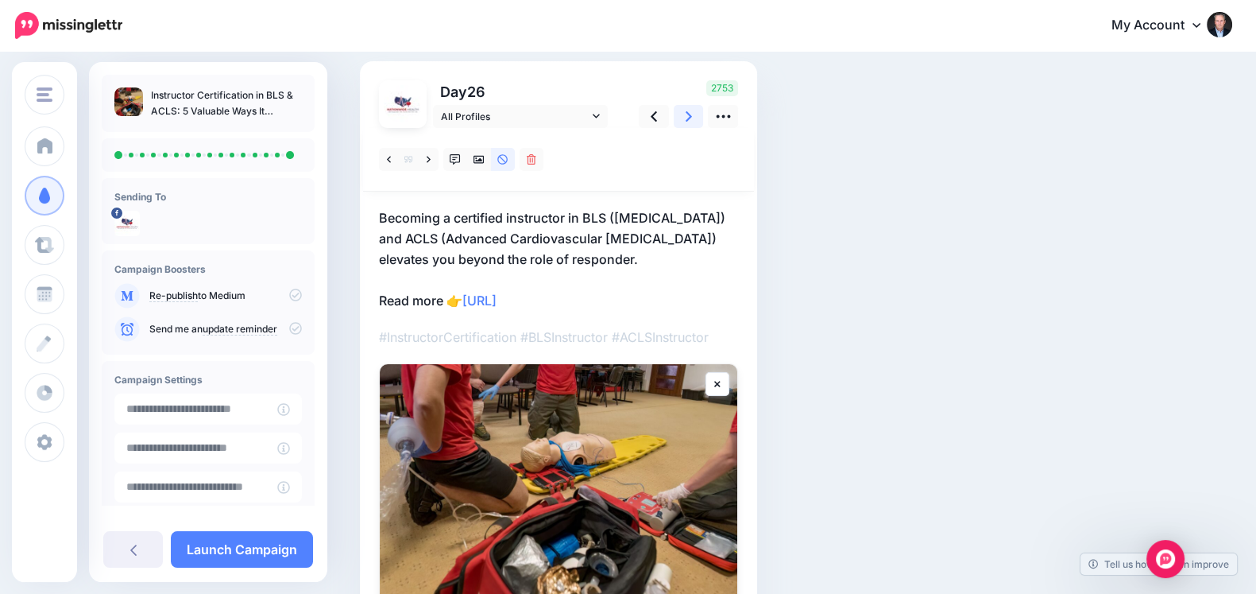
scroll to position [109, 0]
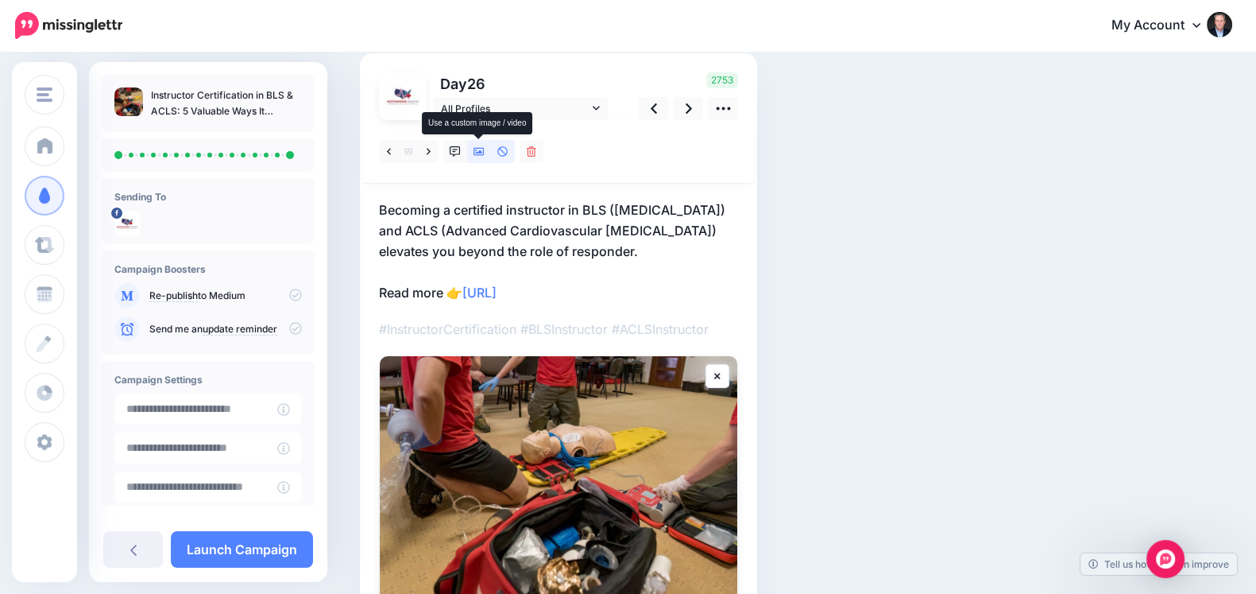
click at [482, 153] on icon at bounding box center [479, 151] width 11 height 11
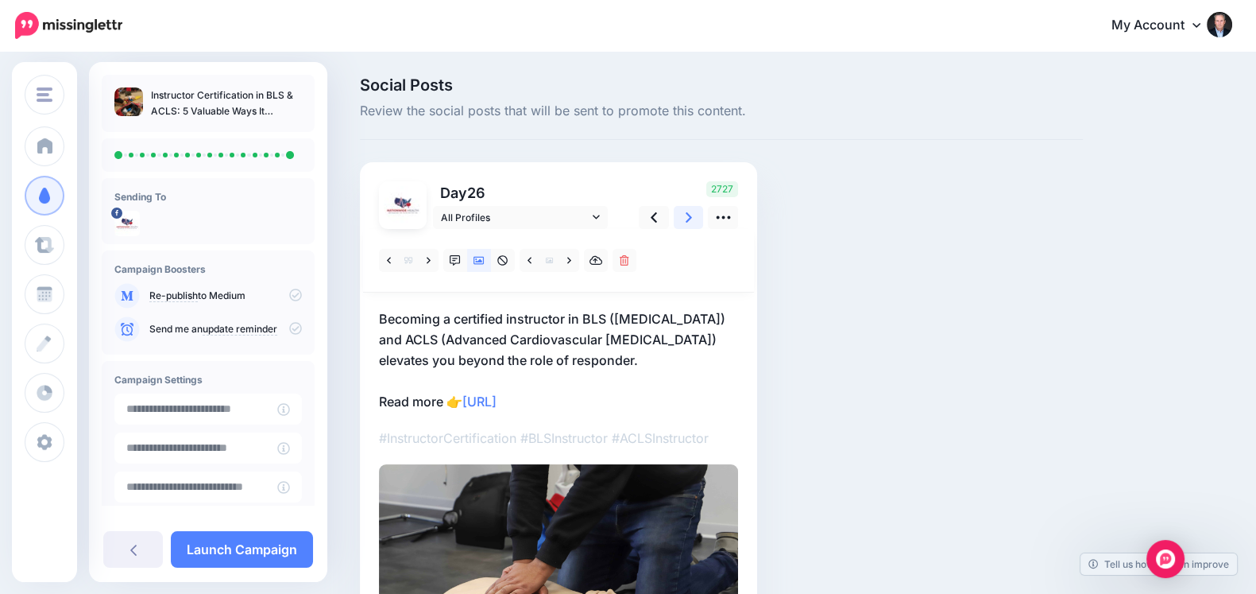
click at [686, 222] on icon at bounding box center [689, 217] width 6 height 17
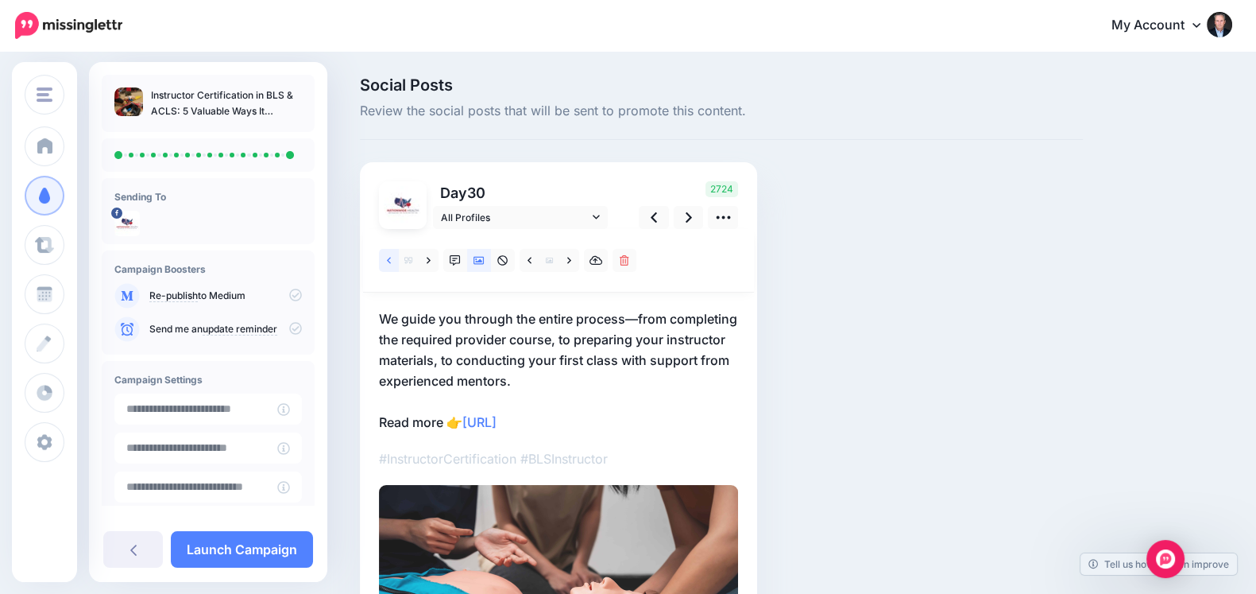
click at [389, 265] on icon at bounding box center [389, 260] width 4 height 11
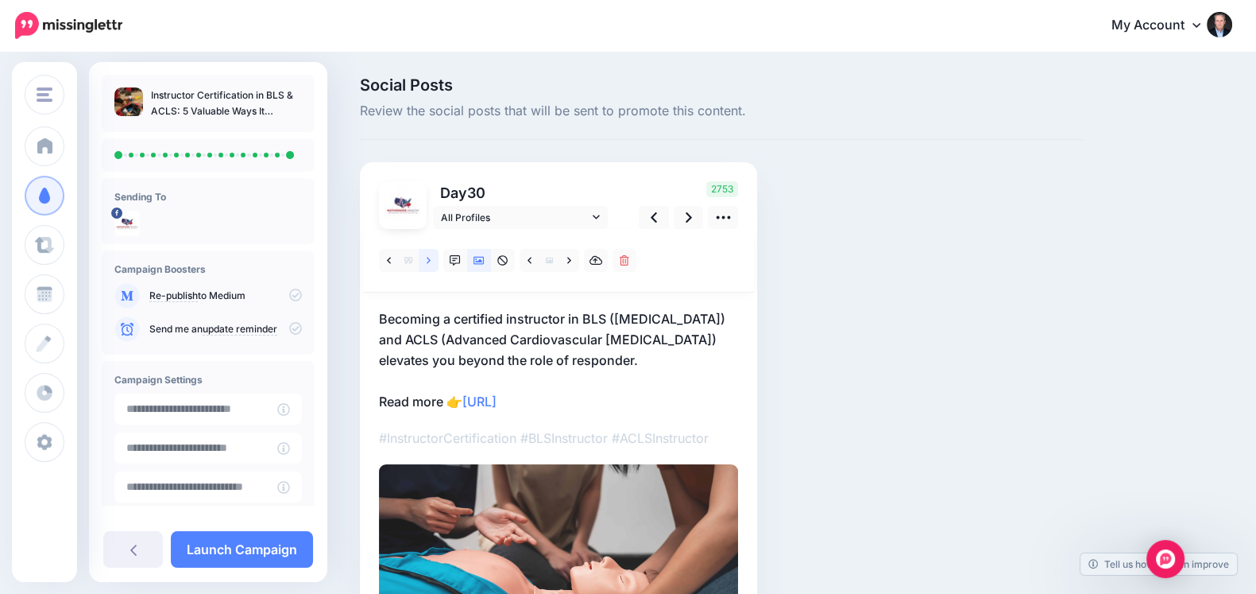
click at [427, 265] on icon at bounding box center [429, 260] width 4 height 11
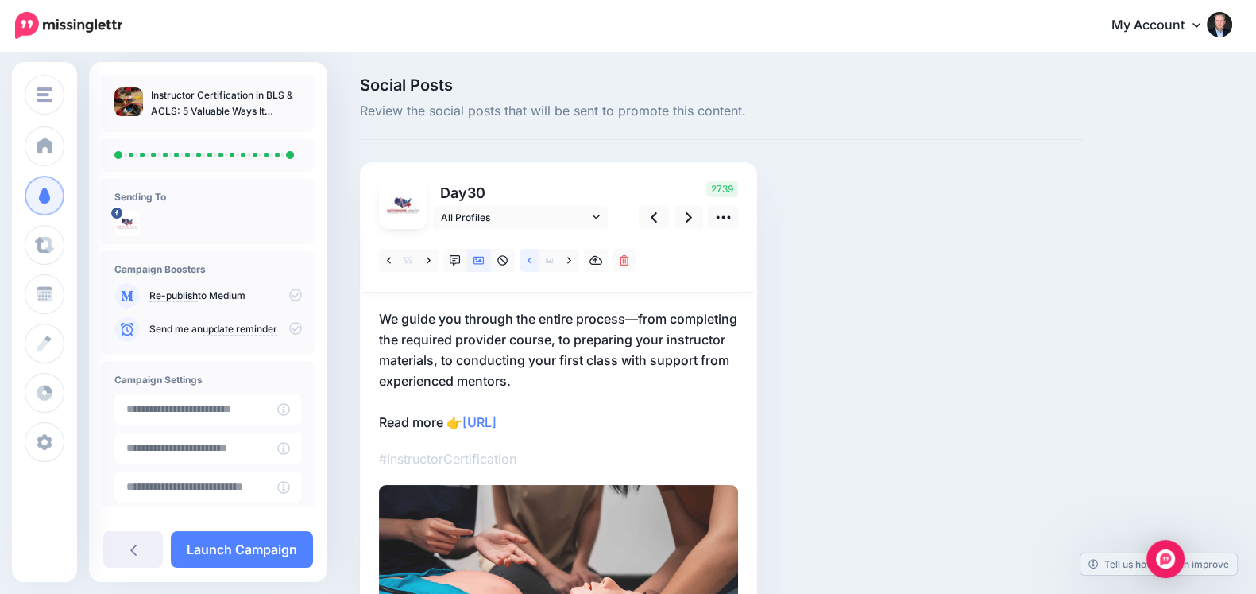
click at [528, 264] on icon at bounding box center [530, 260] width 4 height 11
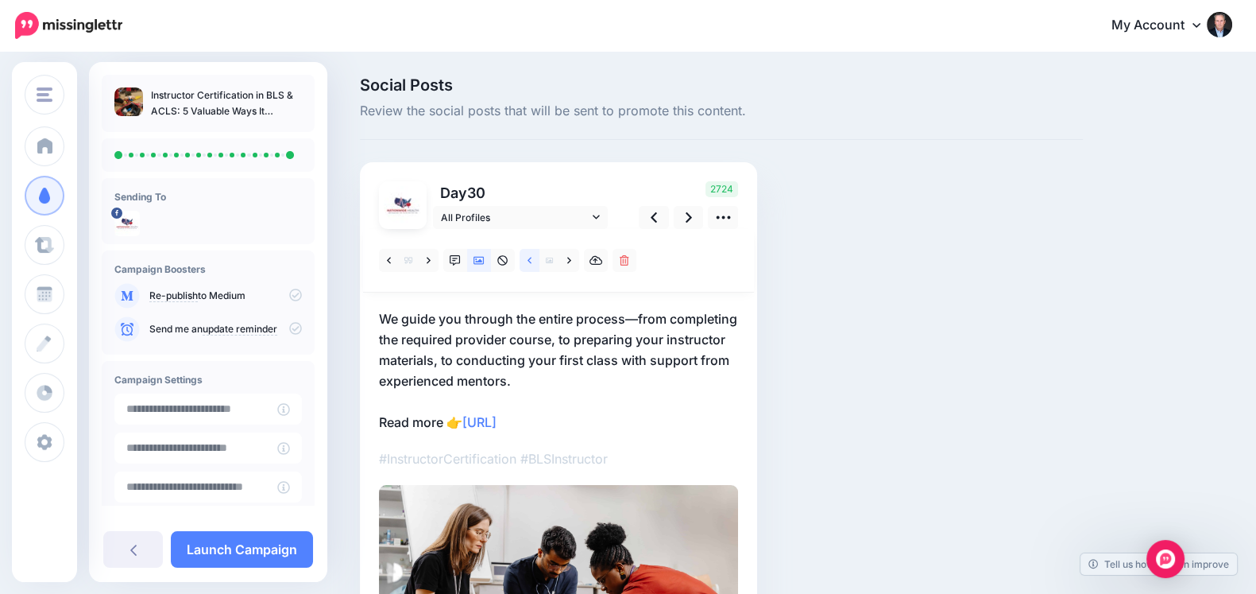
click at [528, 267] on link at bounding box center [530, 260] width 20 height 23
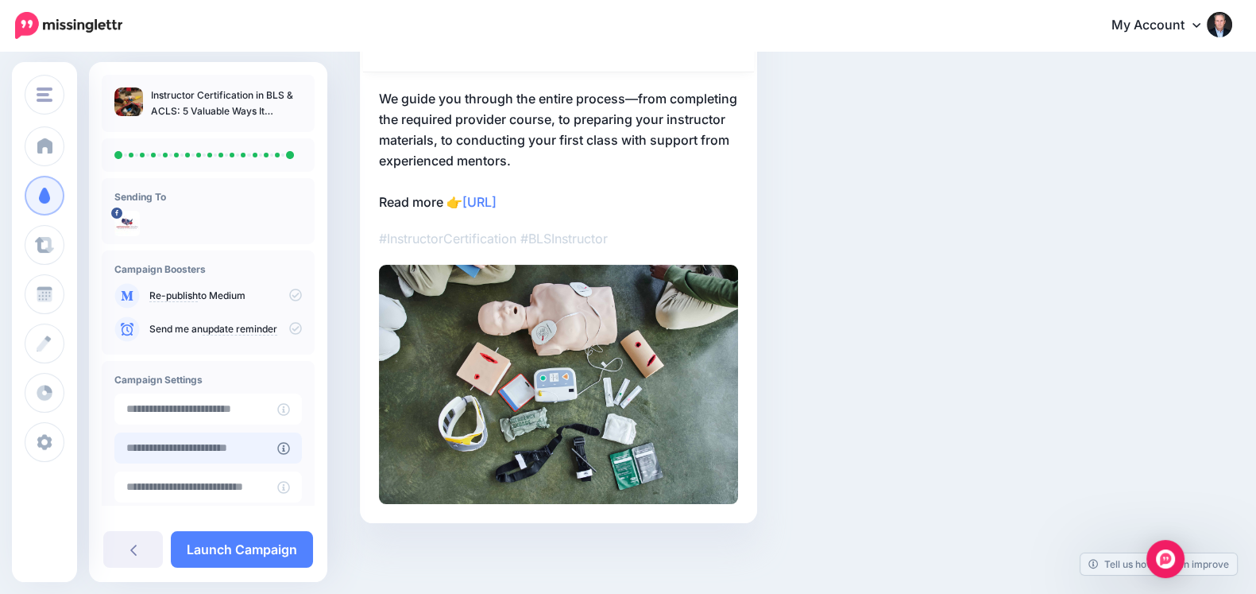
scroll to position [85, 0]
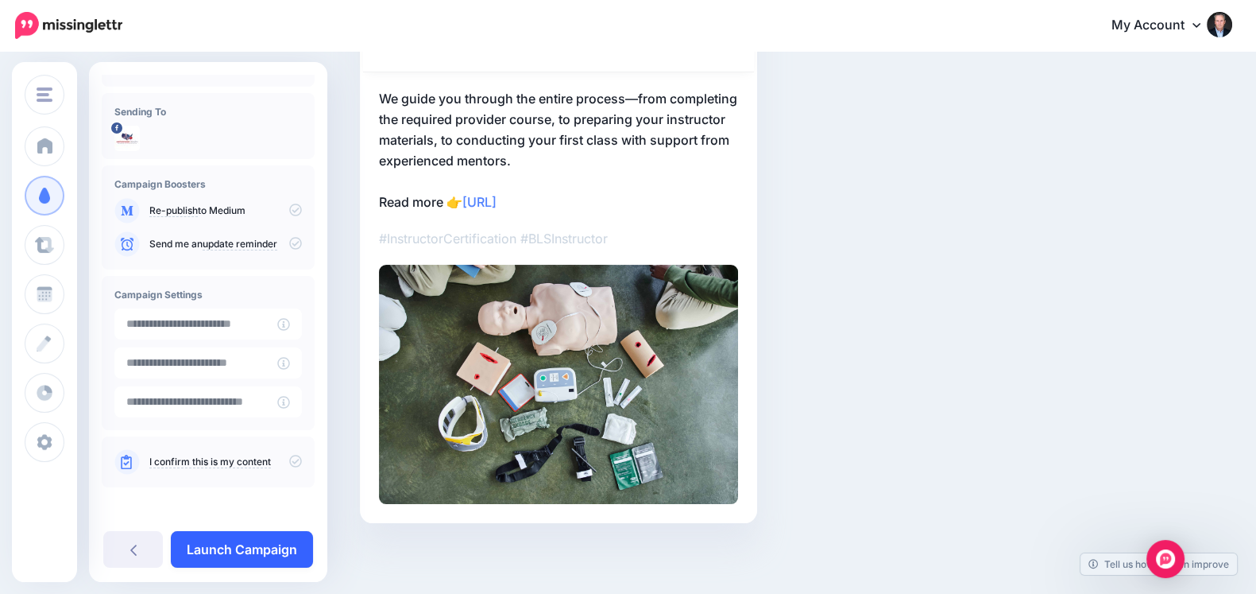
click at [212, 539] on link "Launch Campaign" at bounding box center [242, 549] width 142 height 37
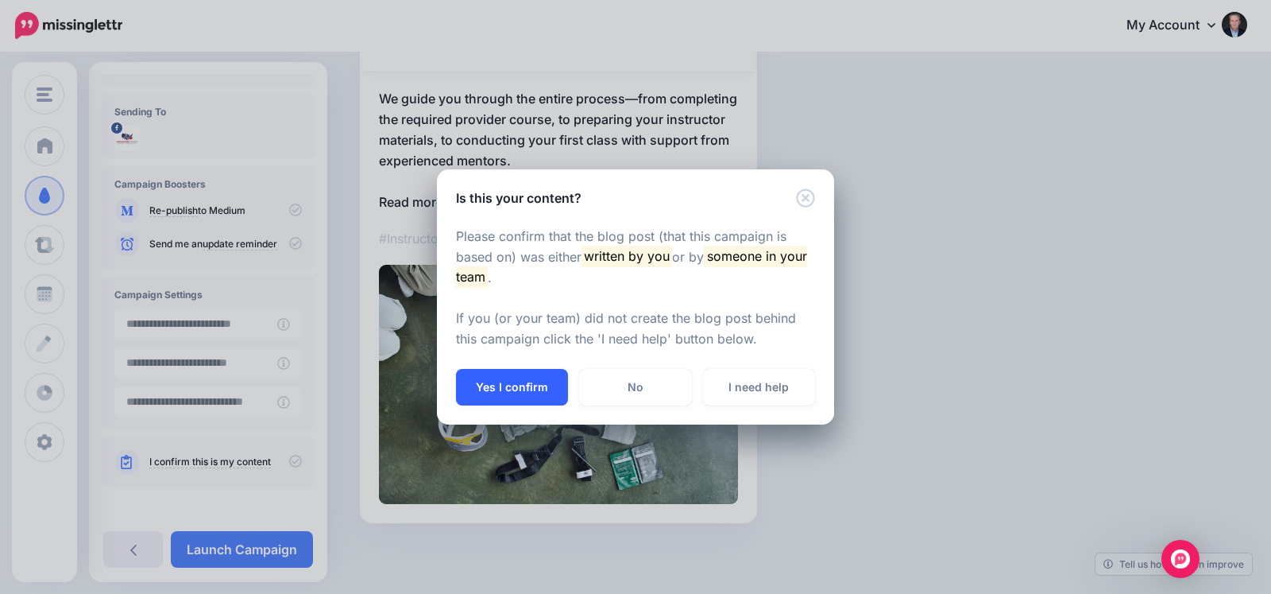
click at [518, 375] on button "Yes I confirm" at bounding box center [512, 387] width 112 height 37
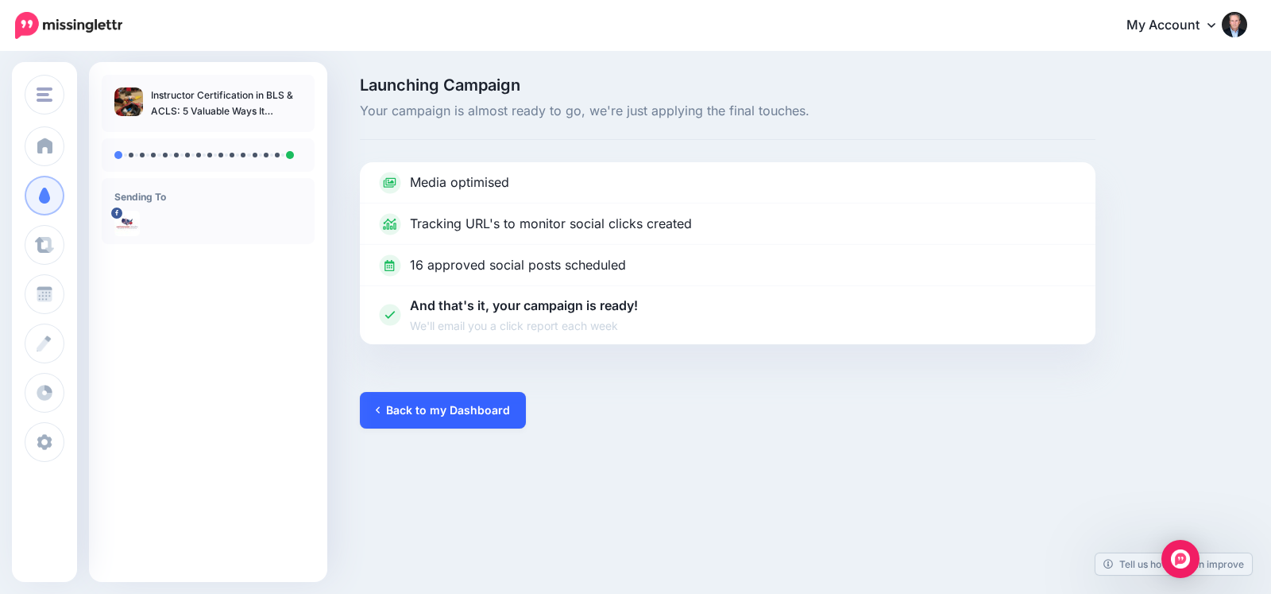
click at [453, 411] on link "Back to my Dashboard" at bounding box center [443, 410] width 166 height 37
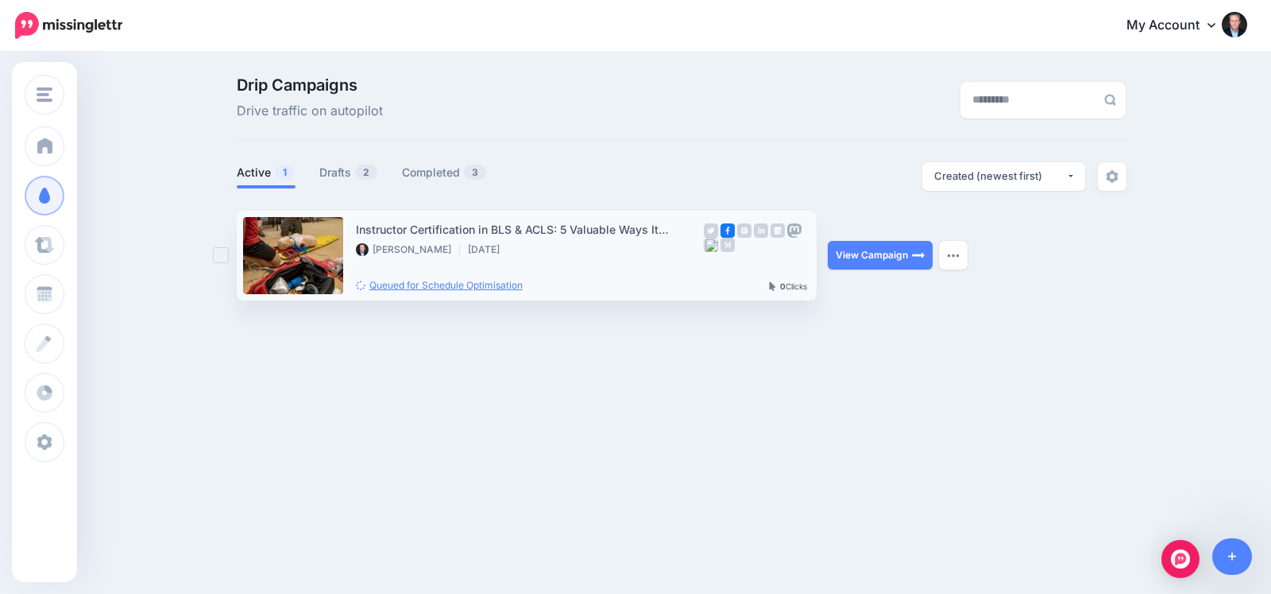
click at [494, 280] on link "Queued for Schedule Optimisation" at bounding box center [439, 285] width 167 height 12
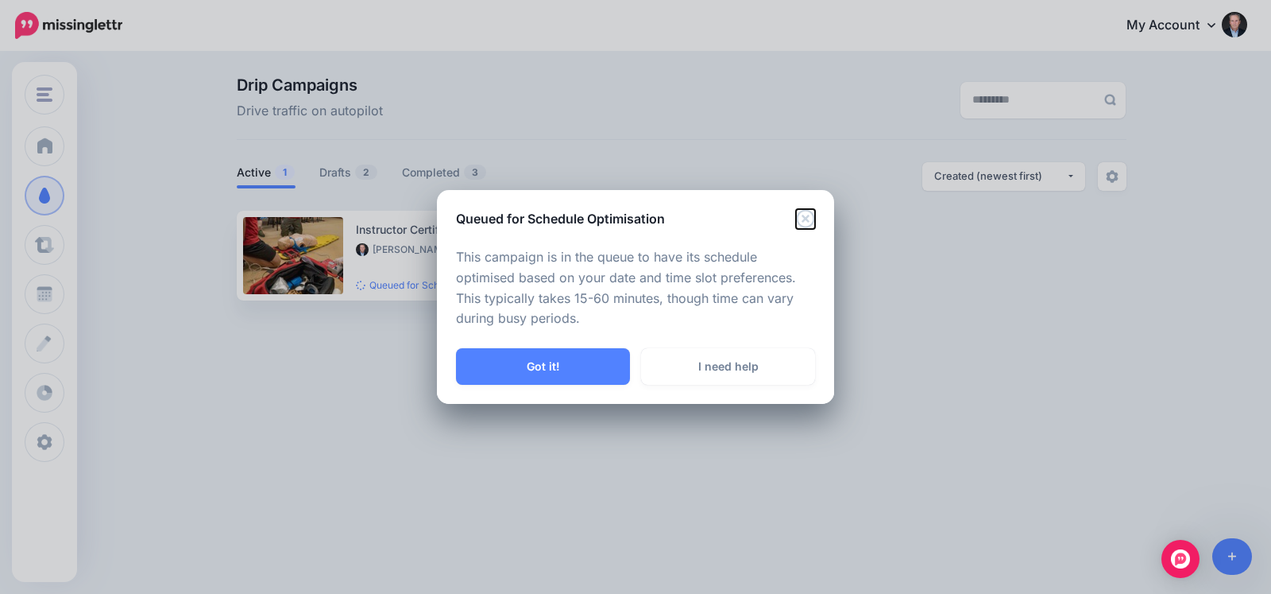
click at [805, 220] on icon "Close" at bounding box center [805, 218] width 18 height 18
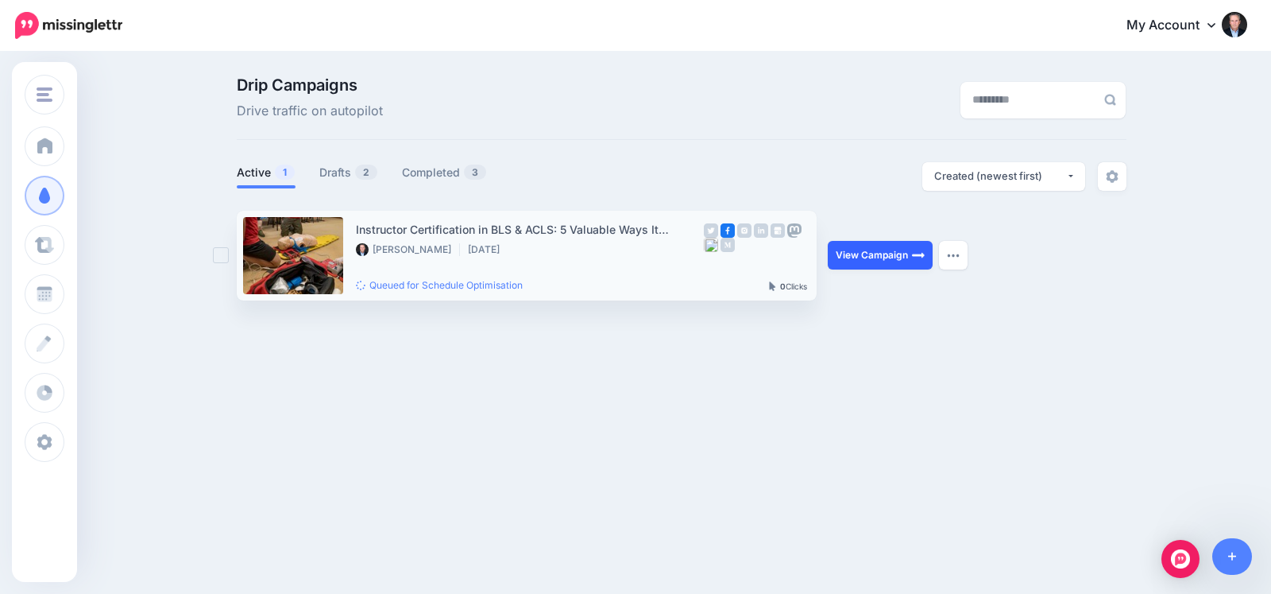
click at [886, 264] on link "View Campaign" at bounding box center [880, 255] width 105 height 29
